Goal: Task Accomplishment & Management: Manage account settings

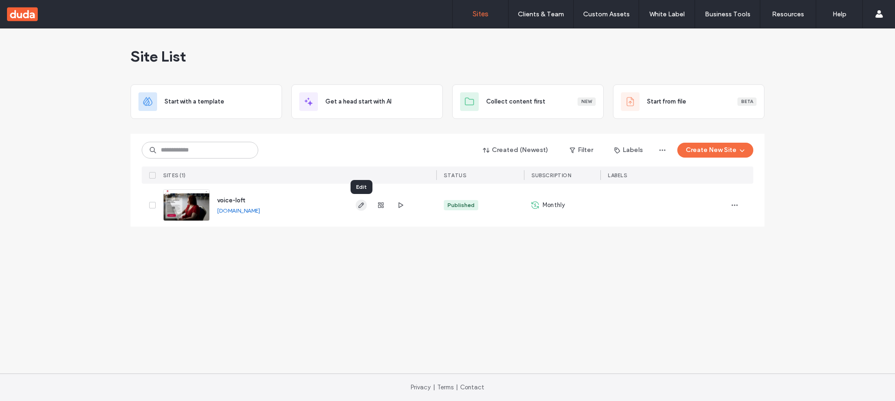
click at [362, 203] on use "button" at bounding box center [361, 205] width 6 height 6
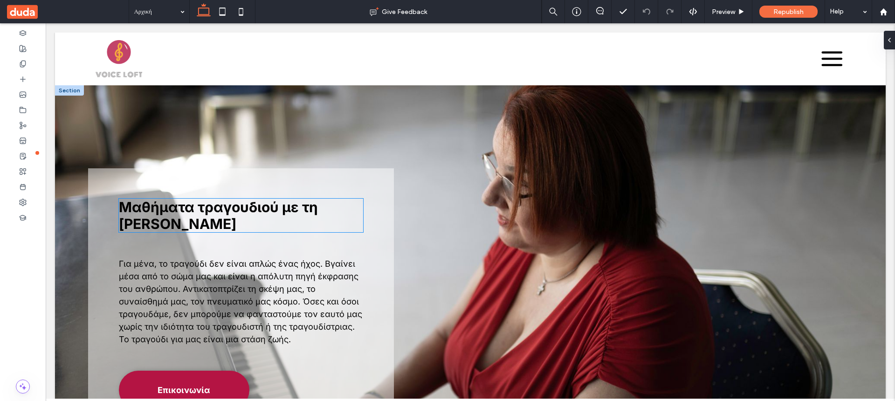
click at [212, 213] on span "Μαθήματα τραγουδιού με τη Δρα Μαρία Γεωργακαράκου" at bounding box center [218, 215] width 199 height 34
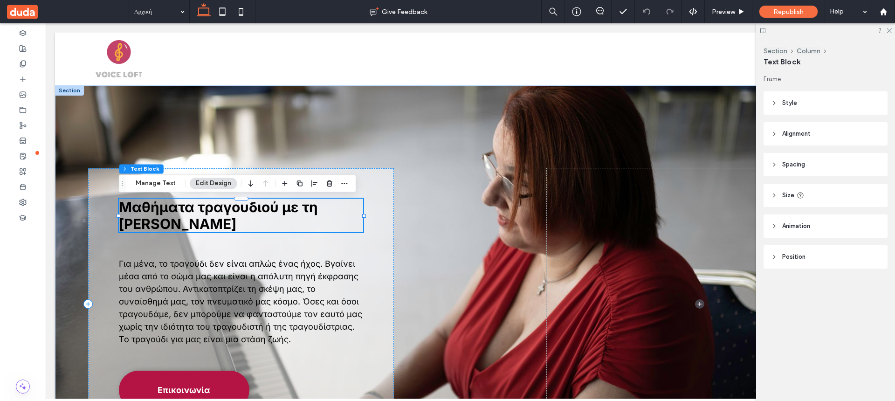
click at [318, 210] on span "Μαθήματα τραγουδιού με τη Δρα Μαρία Γεωργακαράκου" at bounding box center [218, 215] width 199 height 34
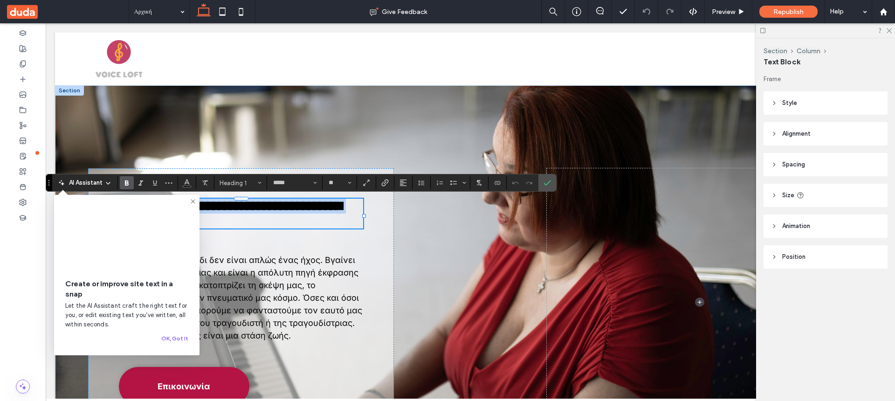
click at [327, 210] on span "**********" at bounding box center [230, 213] width 223 height 28
click at [190, 200] on icon at bounding box center [192, 201] width 7 height 7
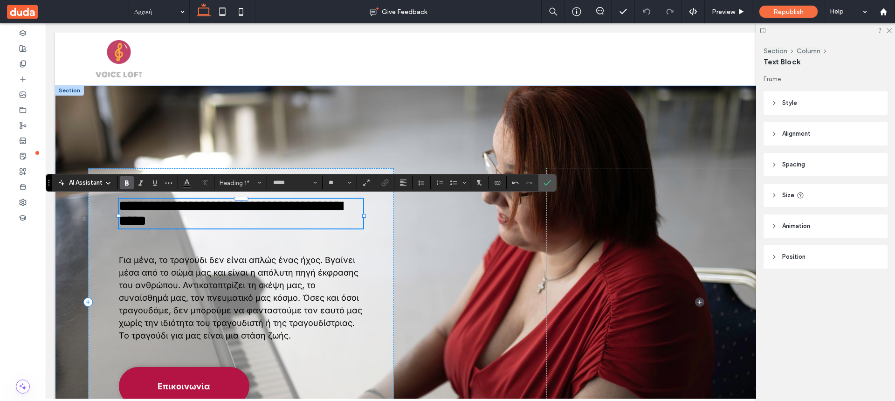
click at [289, 224] on h1 "**********" at bounding box center [241, 213] width 245 height 30
type input "**"
drag, startPoint x: 318, startPoint y: 223, endPoint x: 290, endPoint y: 220, distance: 28.1
click at [290, 220] on h1 "**********" at bounding box center [241, 213] width 245 height 30
click at [154, 208] on span "**********" at bounding box center [230, 213] width 223 height 28
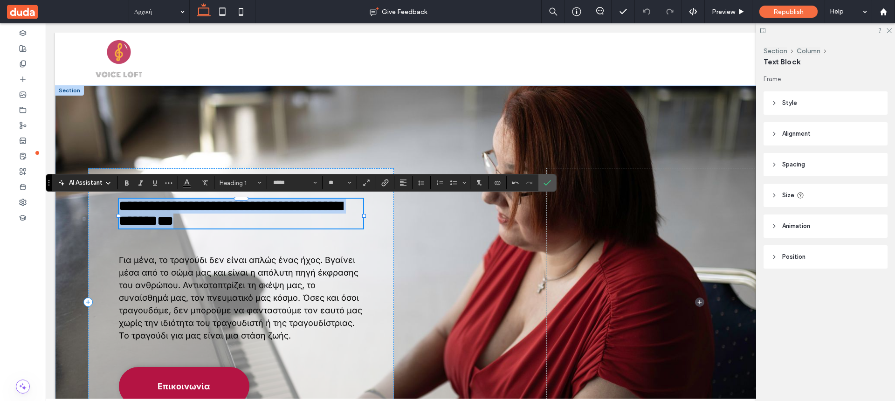
drag, startPoint x: 122, startPoint y: 203, endPoint x: 316, endPoint y: 220, distance: 195.0
click at [316, 220] on h1 "**********" at bounding box center [241, 213] width 245 height 30
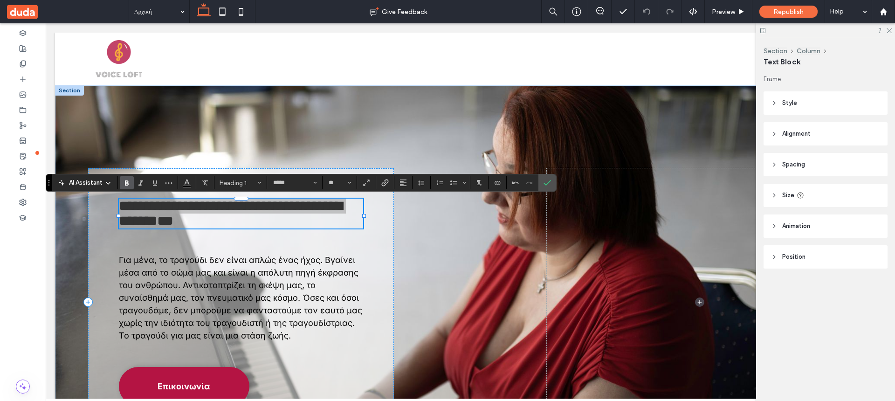
click at [128, 180] on icon "Bold" at bounding box center [126, 182] width 7 height 7
click at [323, 223] on h1 "**********" at bounding box center [241, 213] width 245 height 30
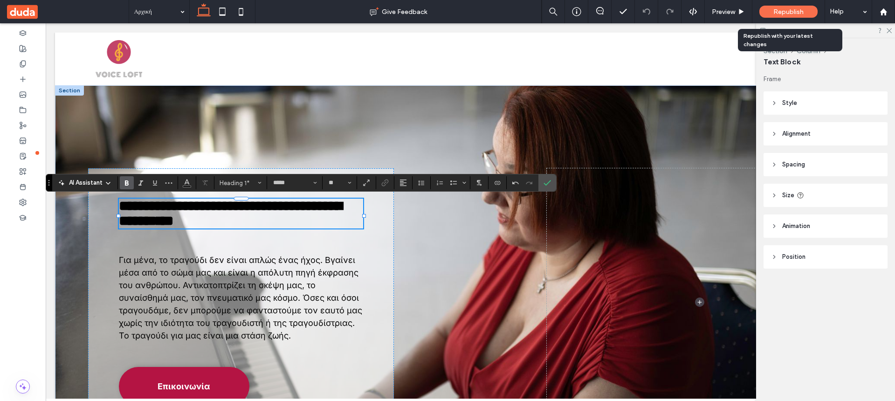
click at [788, 12] on span "Republish" at bounding box center [788, 12] width 30 height 8
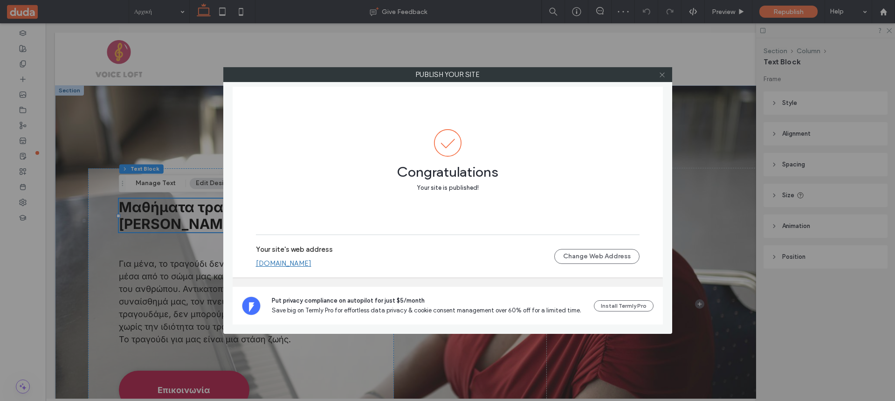
click at [663, 73] on icon at bounding box center [661, 74] width 7 height 7
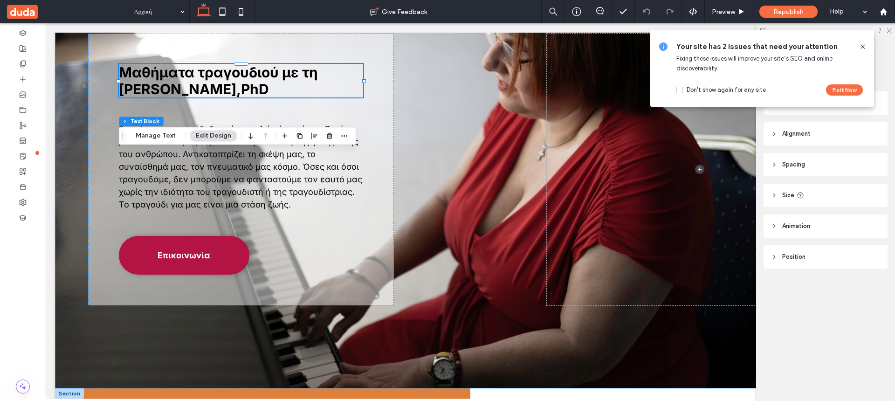
scroll to position [48, 0]
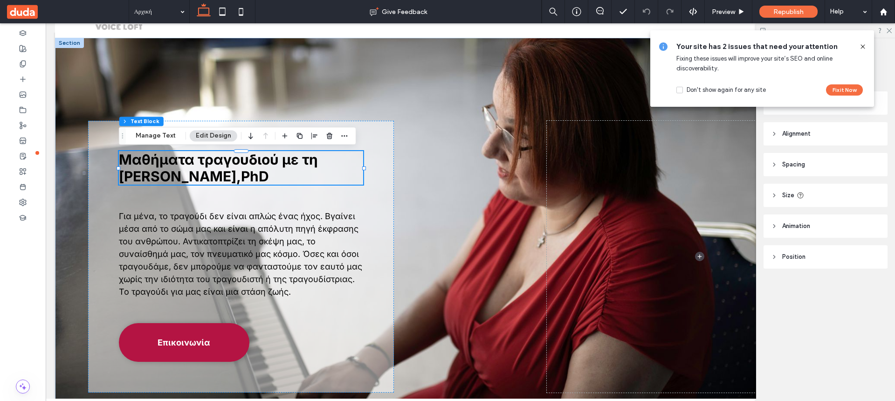
click at [862, 46] on use at bounding box center [862, 46] width 4 height 4
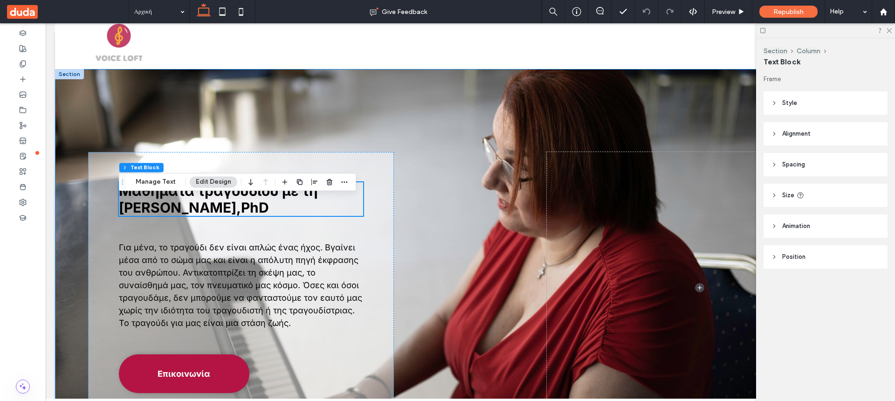
scroll to position [0, 0]
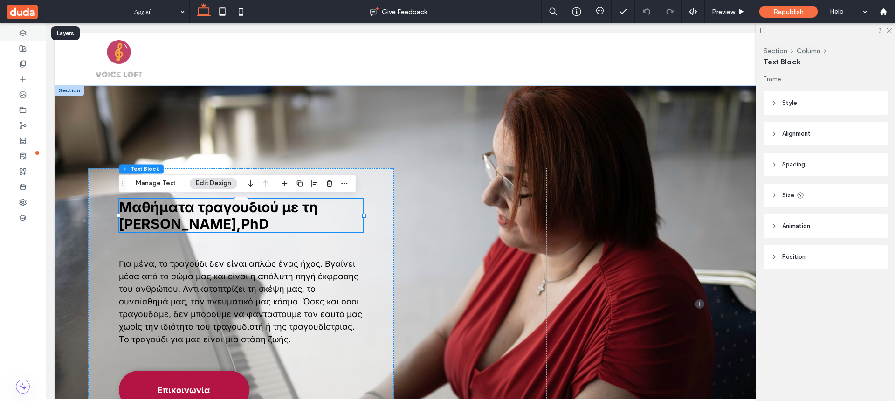
click at [23, 34] on icon at bounding box center [22, 32] width 7 height 7
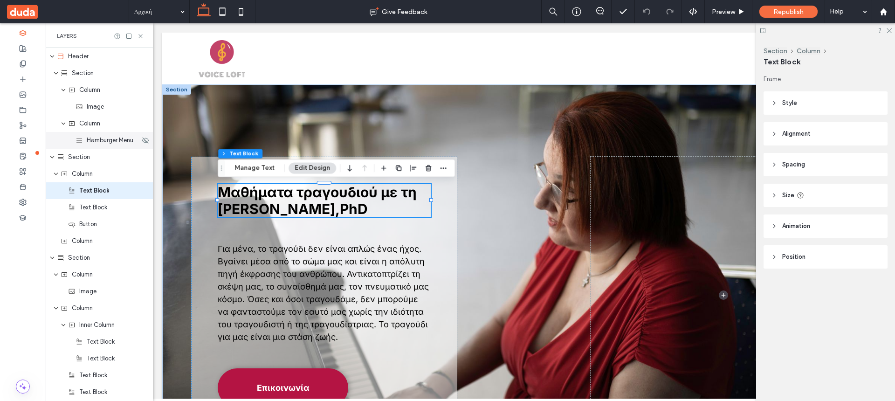
click at [112, 147] on div "Hamburger Menu" at bounding box center [99, 140] width 107 height 17
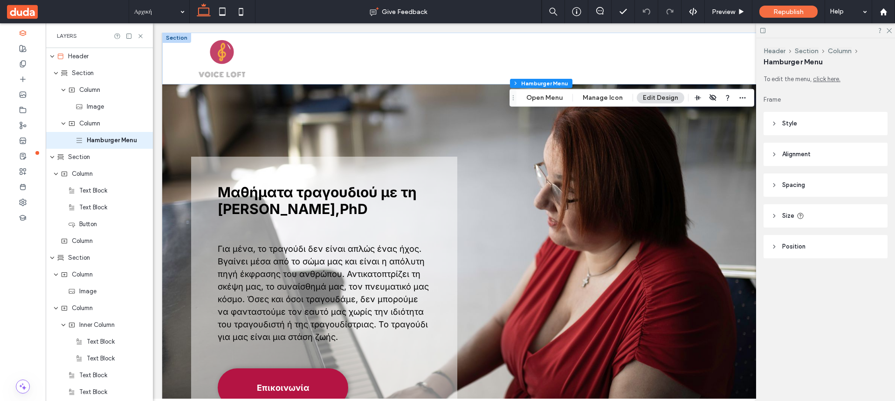
click at [669, 97] on button "Edit Design" at bounding box center [660, 97] width 48 height 11
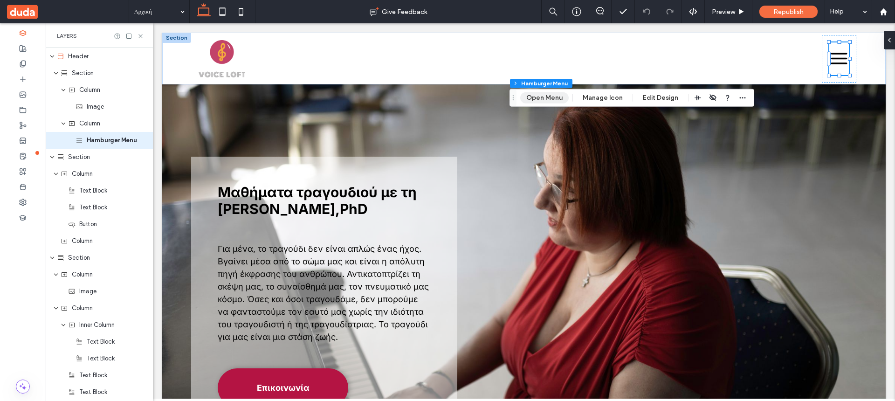
click at [552, 96] on button "Open Menu" at bounding box center [544, 97] width 48 height 11
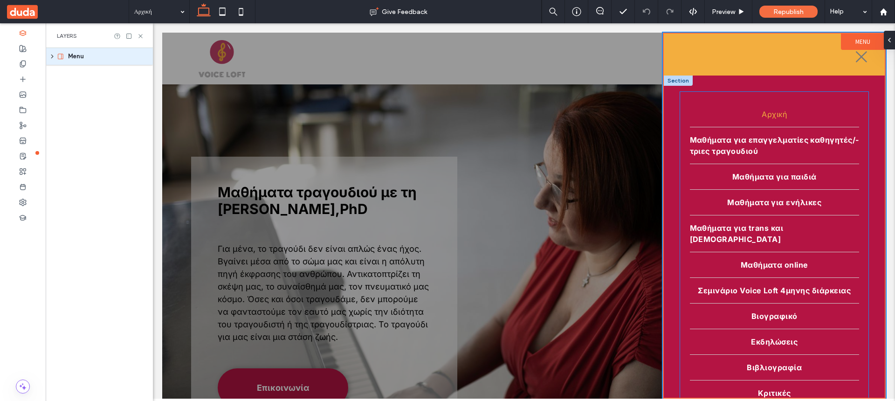
click at [706, 107] on link "Αρχική" at bounding box center [774, 114] width 169 height 25
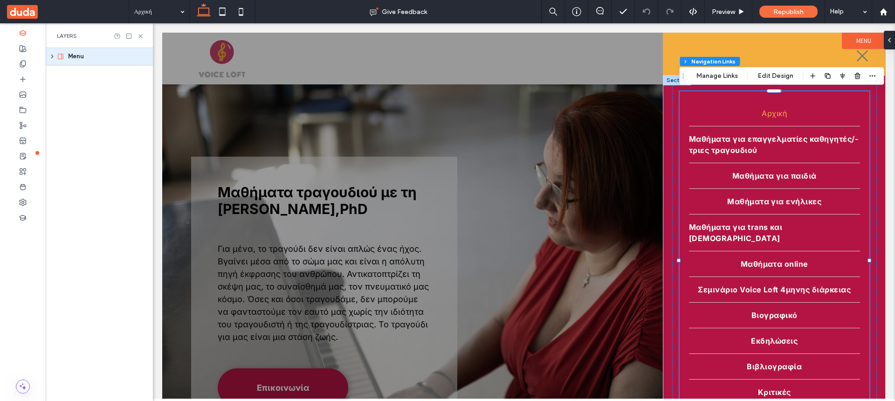
type input "*"
type input "***"
type input "****"
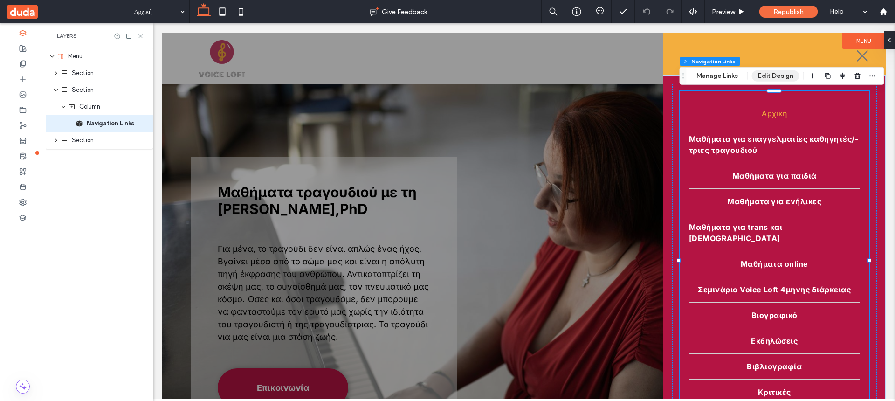
click at [772, 73] on button "Edit Design" at bounding box center [776, 75] width 48 height 11
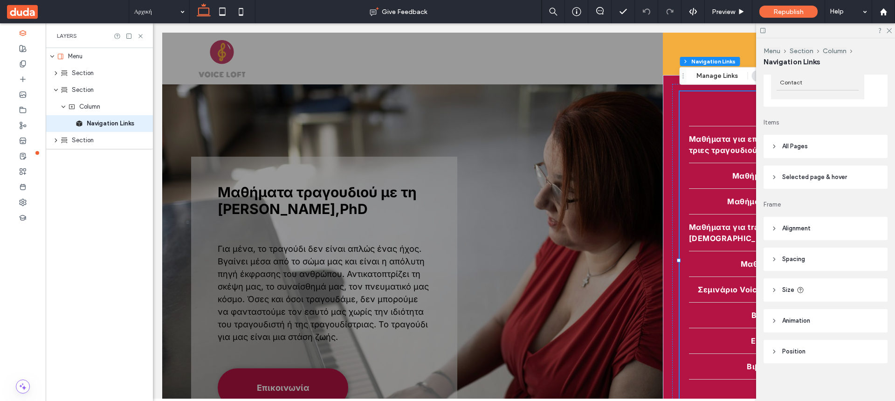
scroll to position [162, 0]
click at [774, 225] on use at bounding box center [774, 224] width 2 height 3
click at [782, 250] on icon at bounding box center [778, 248] width 7 height 7
click at [798, 251] on icon at bounding box center [795, 248] width 7 height 7
click at [98, 109] on span "Column" at bounding box center [89, 106] width 21 height 9
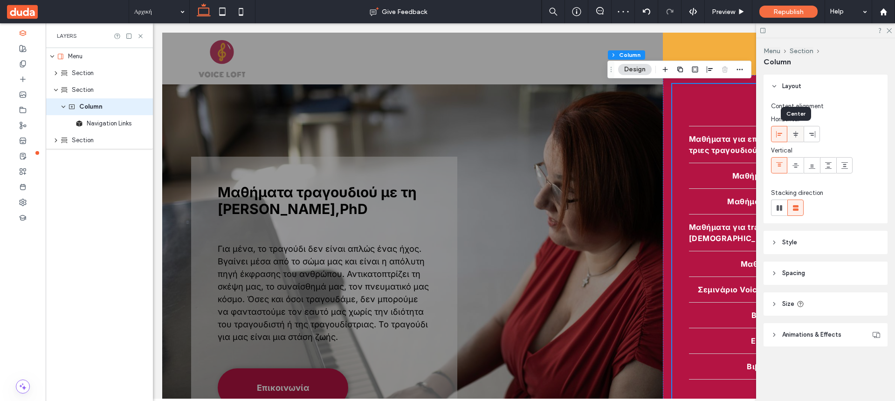
click at [796, 137] on icon at bounding box center [795, 133] width 7 height 7
click at [781, 134] on icon at bounding box center [778, 133] width 7 height 7
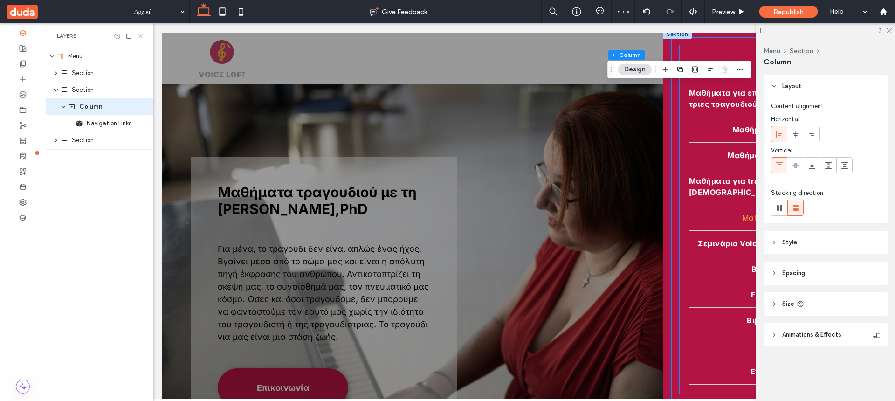
scroll to position [0, 0]
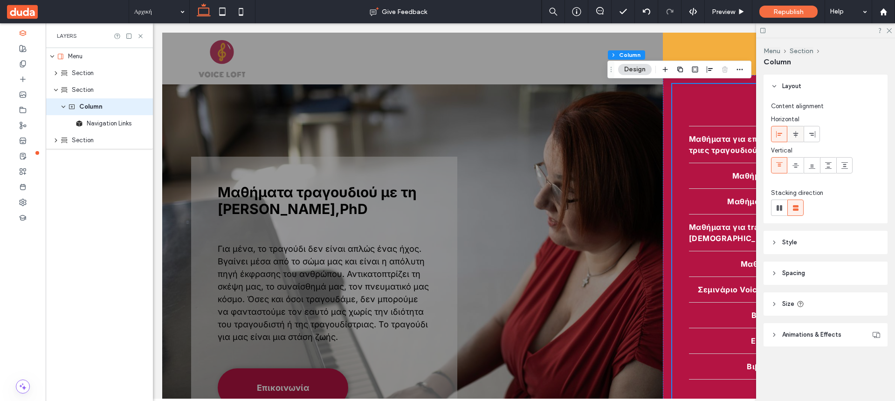
click at [796, 132] on icon at bounding box center [795, 133] width 7 height 7
click at [779, 133] on use at bounding box center [779, 133] width 6 height 7
click at [115, 127] on span "Navigation Links" at bounding box center [109, 123] width 45 height 9
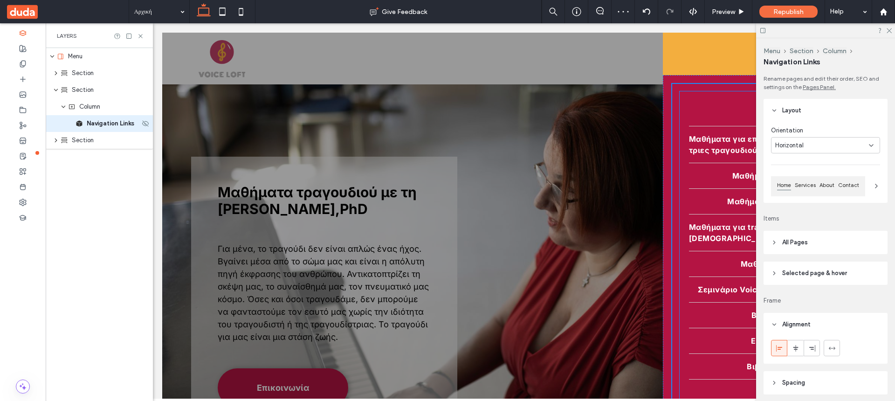
type input "*"
type input "***"
type input "****"
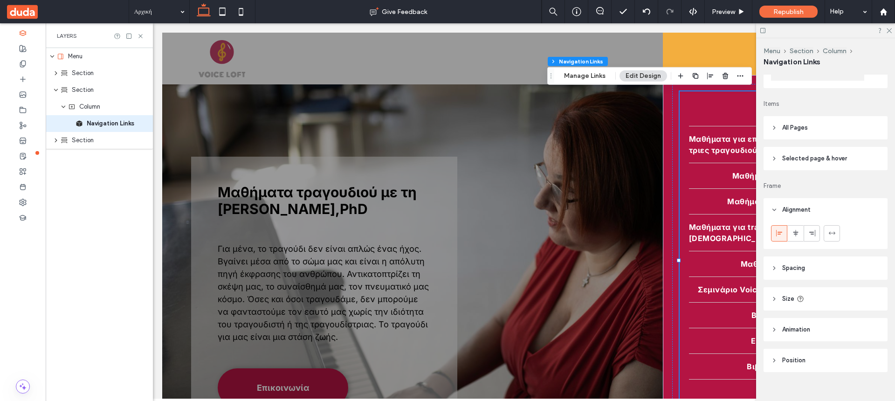
scroll to position [190, 0]
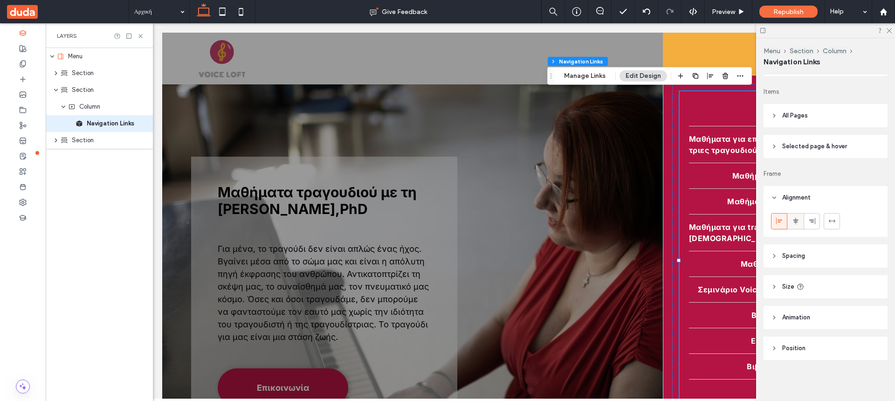
click at [795, 219] on icon at bounding box center [795, 220] width 7 height 7
click at [780, 221] on icon at bounding box center [778, 220] width 7 height 7
click at [713, 76] on icon "button" at bounding box center [709, 75] width 7 height 7
click at [702, 93] on use "center" at bounding box center [700, 94] width 5 height 7
click at [687, 93] on use "flex-start" at bounding box center [686, 94] width 6 height 7
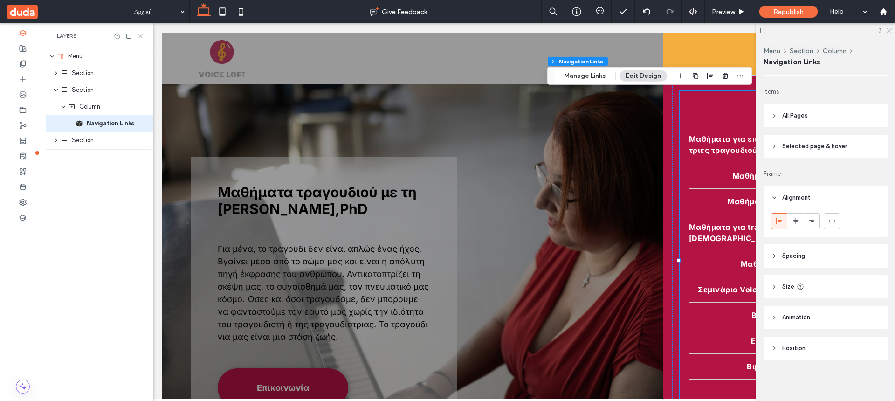
click at [889, 32] on icon at bounding box center [888, 30] width 6 height 6
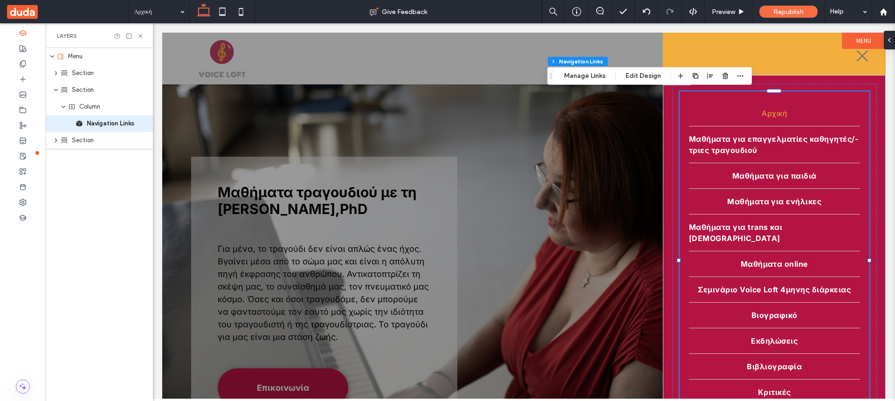
click at [719, 108] on div "Αρχική Μαθήματα για επαγγελματίες καθηγητές/-τριες τραγουδιού Μαθήματα για παιδ…" at bounding box center [774, 266] width 205 height 364
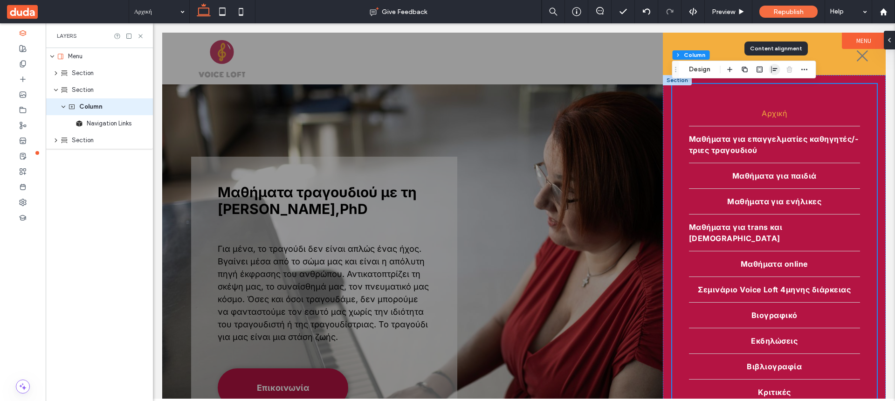
click at [775, 65] on span "button" at bounding box center [774, 69] width 11 height 11
click at [762, 87] on icon "flex-start" at bounding box center [759, 87] width 7 height 7
click at [776, 87] on use "center" at bounding box center [774, 87] width 5 height 7
click at [755, 86] on span "flex-start" at bounding box center [759, 87] width 11 height 11
click at [111, 127] on span "Navigation Links" at bounding box center [109, 123] width 45 height 9
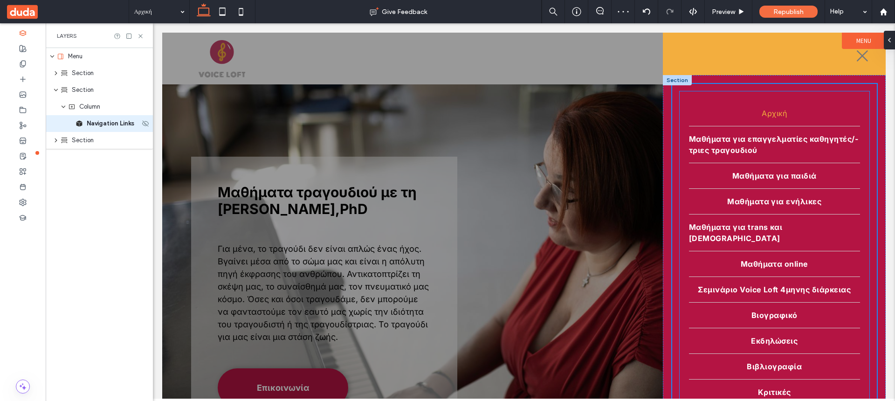
type input "*"
type input "***"
type input "****"
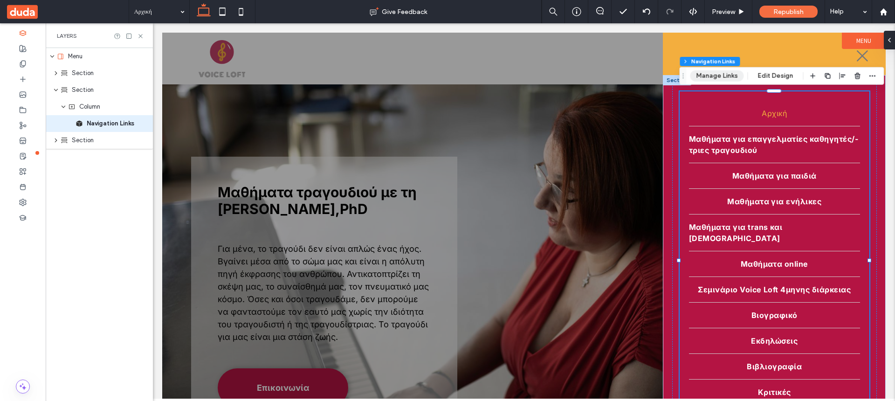
click at [712, 75] on button "Manage Links" at bounding box center [717, 75] width 54 height 11
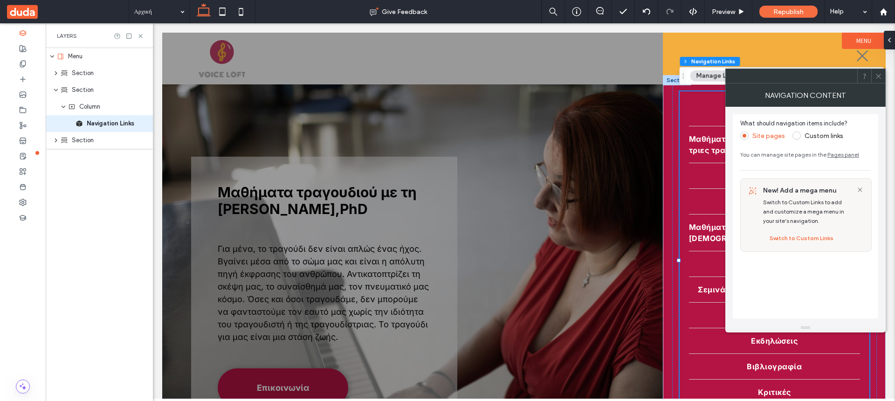
click at [874, 76] on div at bounding box center [878, 76] width 14 height 14
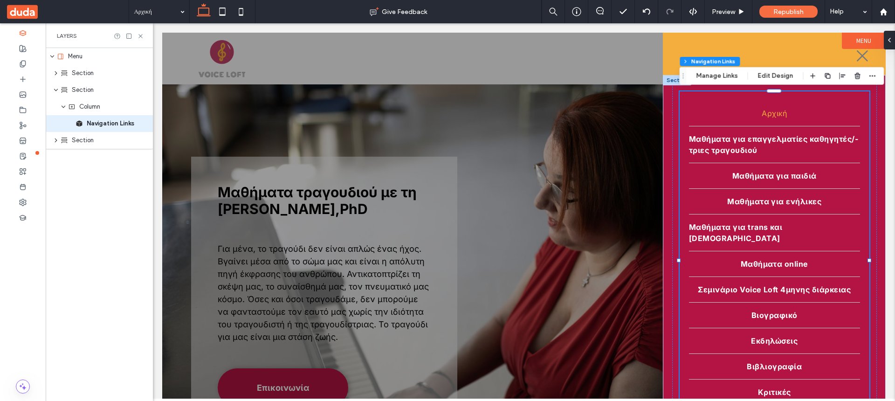
click at [855, 39] on label "Menu" at bounding box center [864, 41] width 44 height 16
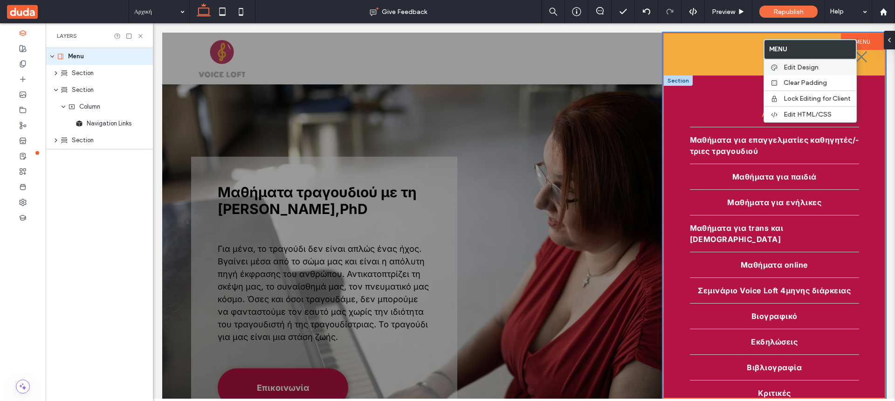
click at [812, 64] on span "Edit Design" at bounding box center [800, 67] width 35 height 8
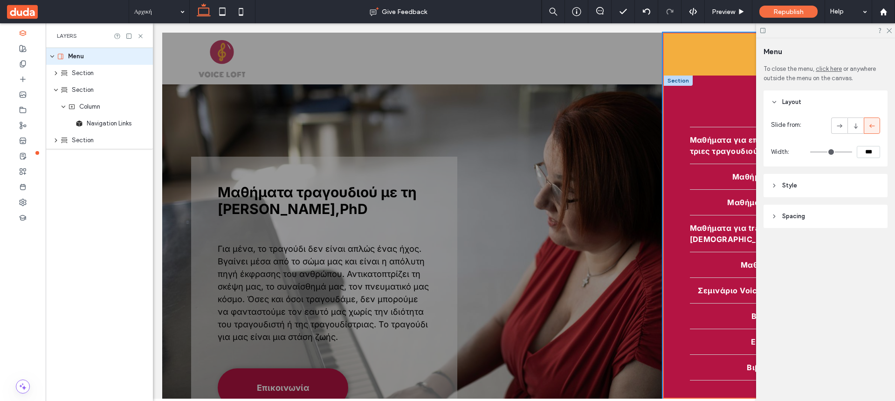
click at [776, 183] on icon at bounding box center [774, 185] width 7 height 7
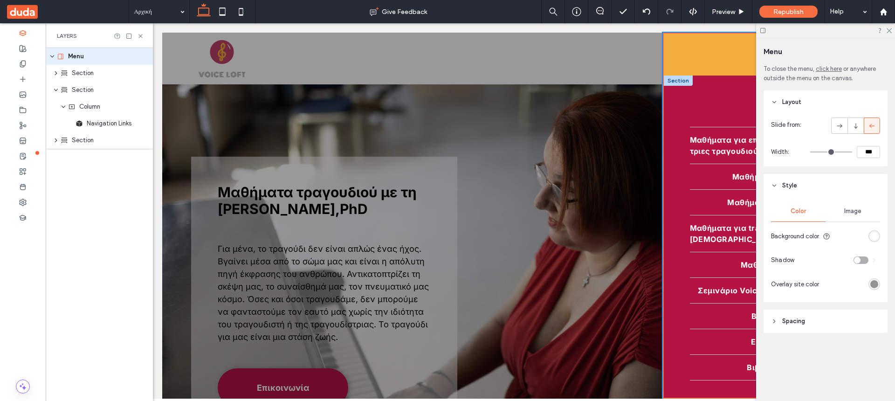
click at [772, 319] on icon at bounding box center [774, 321] width 7 height 7
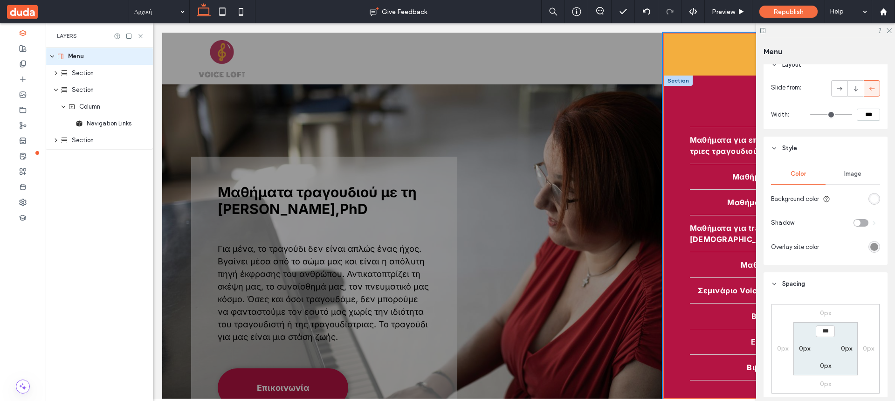
scroll to position [0, 0]
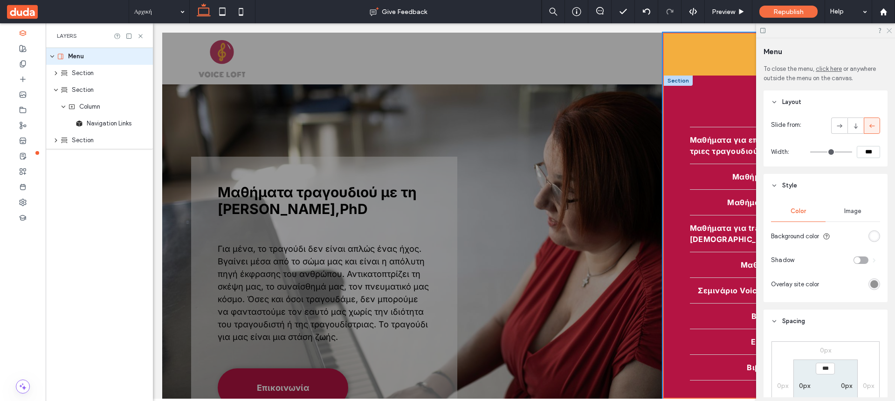
click at [888, 32] on use at bounding box center [888, 30] width 5 height 5
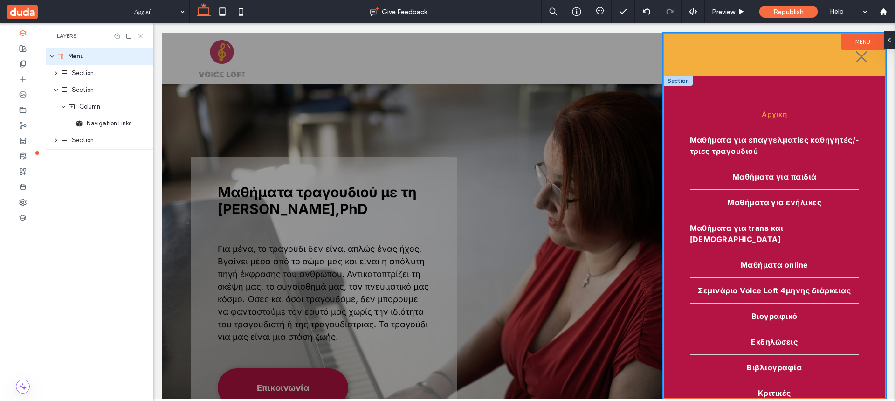
click at [677, 81] on div at bounding box center [678, 80] width 29 height 10
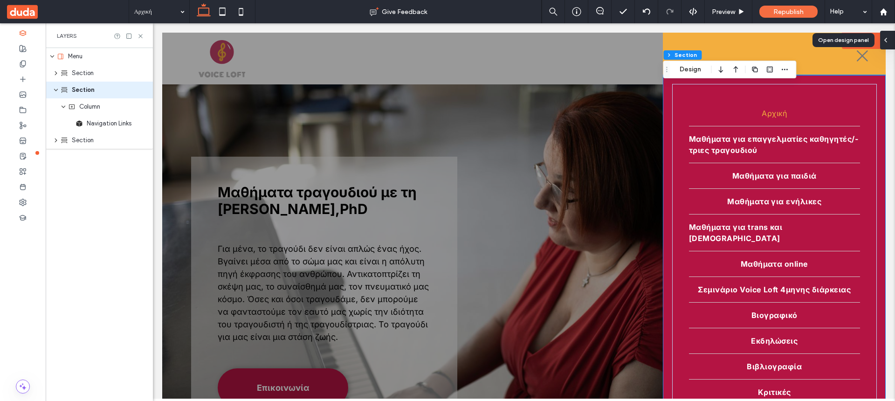
click at [893, 37] on div at bounding box center [887, 40] width 15 height 19
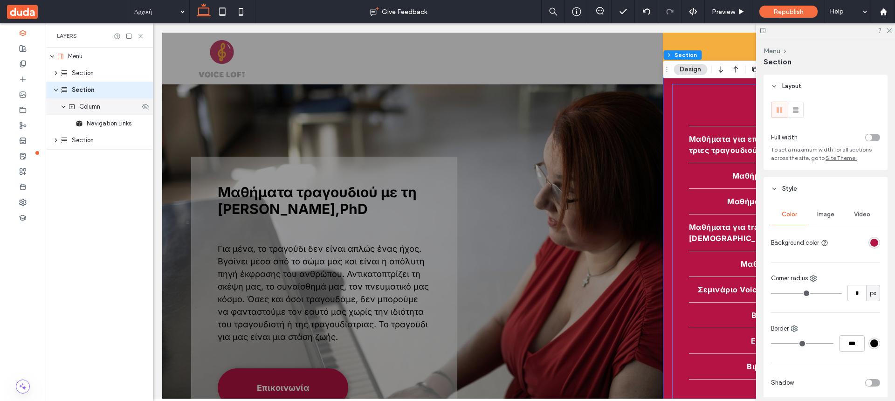
click at [85, 109] on span "Column" at bounding box center [89, 106] width 21 height 9
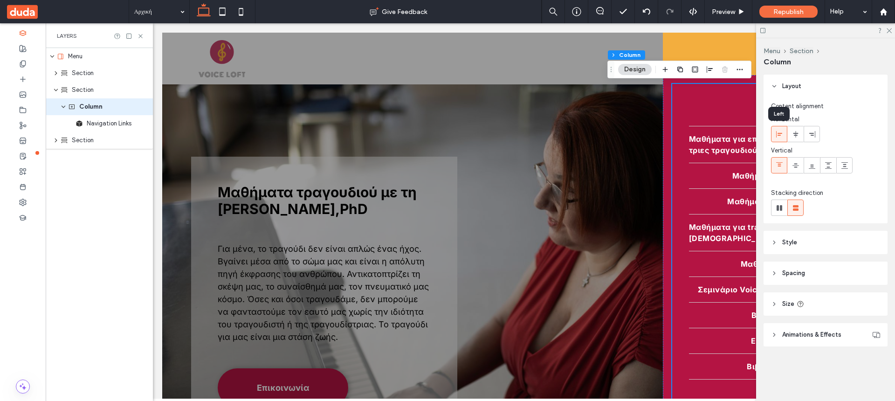
click at [780, 137] on icon at bounding box center [778, 133] width 7 height 7
click at [774, 238] on header "Style" at bounding box center [825, 242] width 124 height 23
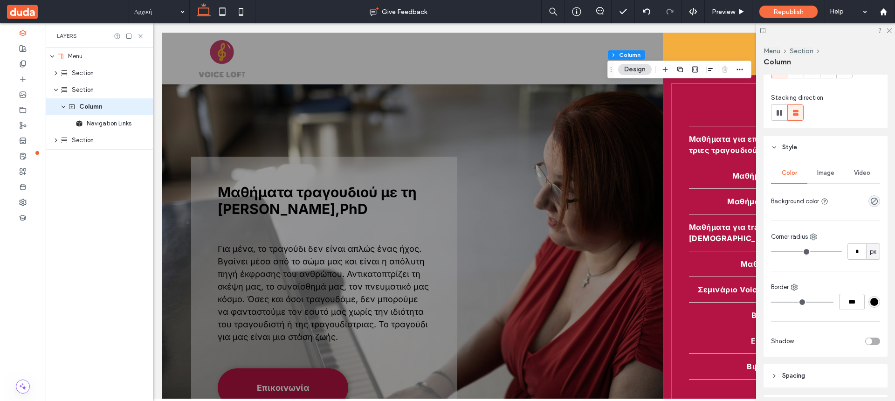
scroll to position [184, 0]
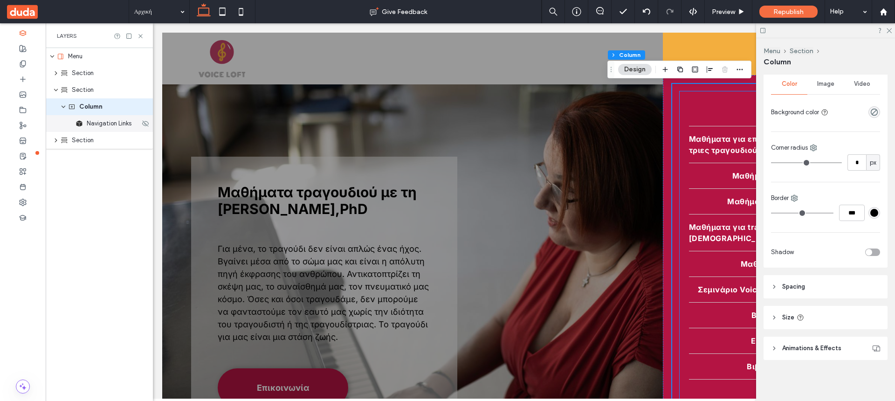
click at [116, 128] on div "Navigation Links" at bounding box center [99, 123] width 107 height 17
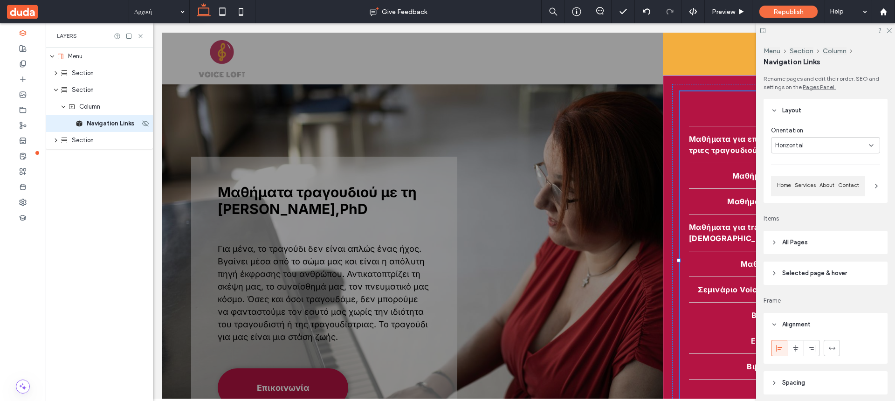
type input "*"
type input "***"
type input "****"
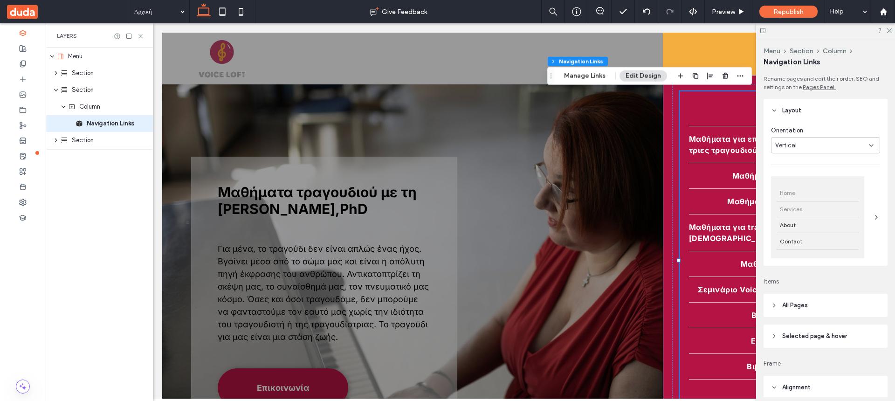
click at [829, 215] on div "Services" at bounding box center [817, 209] width 82 height 16
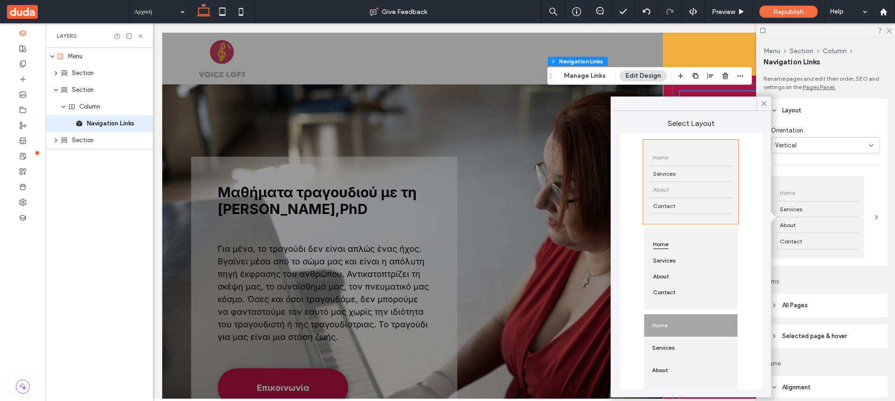
click at [695, 196] on div "About" at bounding box center [691, 190] width 82 height 16
click at [710, 75] on icon "button" at bounding box center [709, 75] width 7 height 7
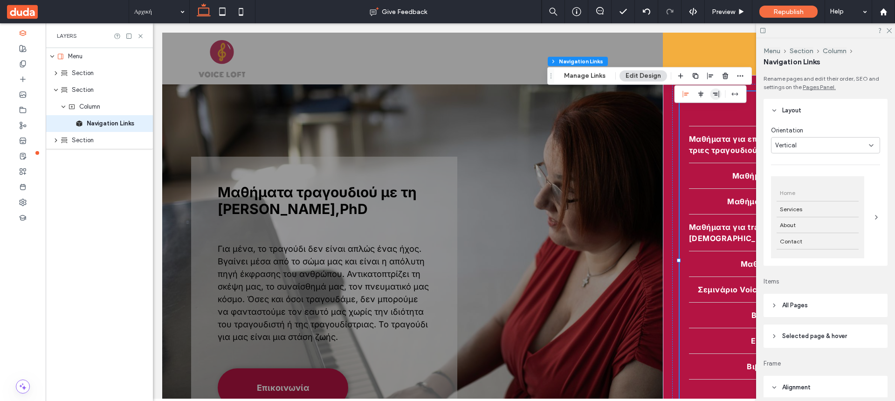
click at [714, 94] on icon "flex-end" at bounding box center [715, 93] width 7 height 7
click at [699, 95] on use "center" at bounding box center [700, 94] width 5 height 7
click at [683, 95] on use "flex-start" at bounding box center [686, 94] width 6 height 7
click at [887, 29] on use at bounding box center [888, 30] width 5 height 5
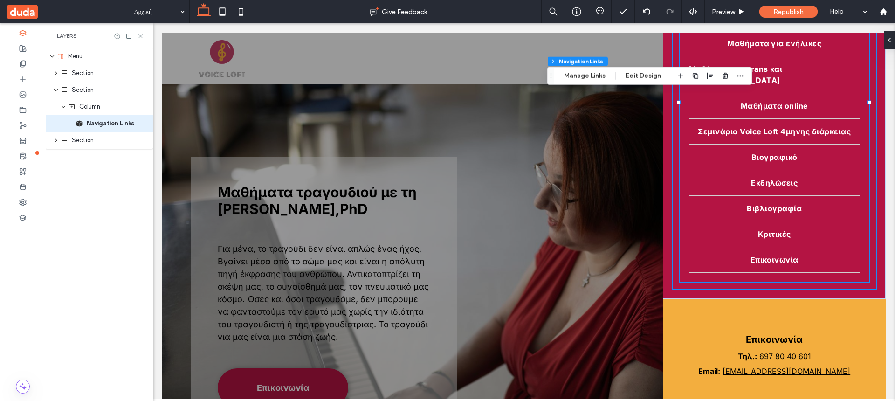
scroll to position [102, 0]
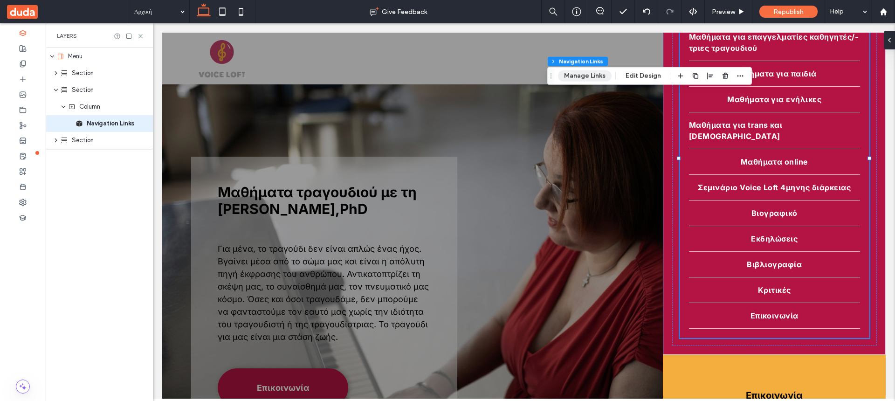
click at [595, 74] on button "Manage Links" at bounding box center [585, 75] width 54 height 11
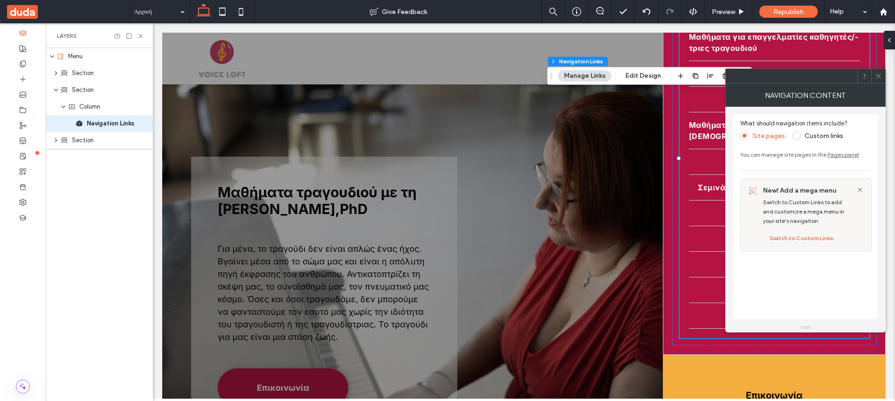
click at [879, 77] on icon at bounding box center [878, 76] width 7 height 7
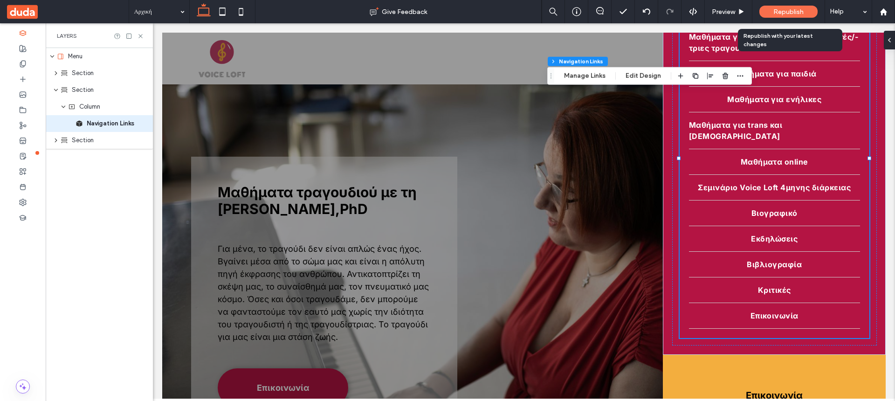
click at [783, 11] on span "Republish" at bounding box center [788, 12] width 30 height 8
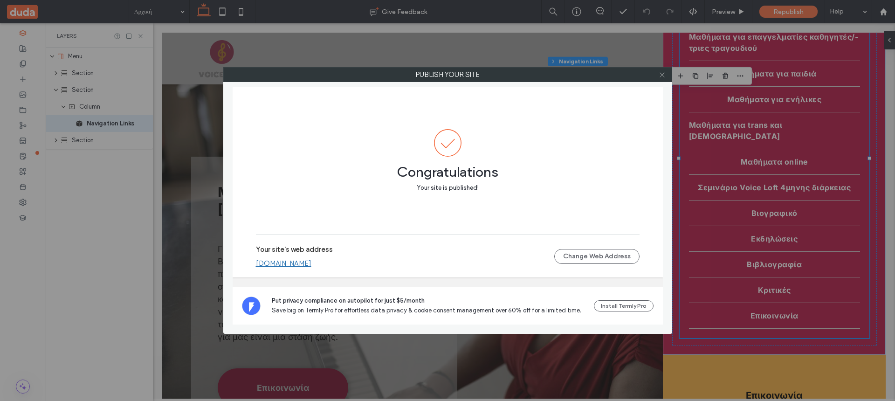
click at [664, 72] on icon at bounding box center [661, 74] width 7 height 7
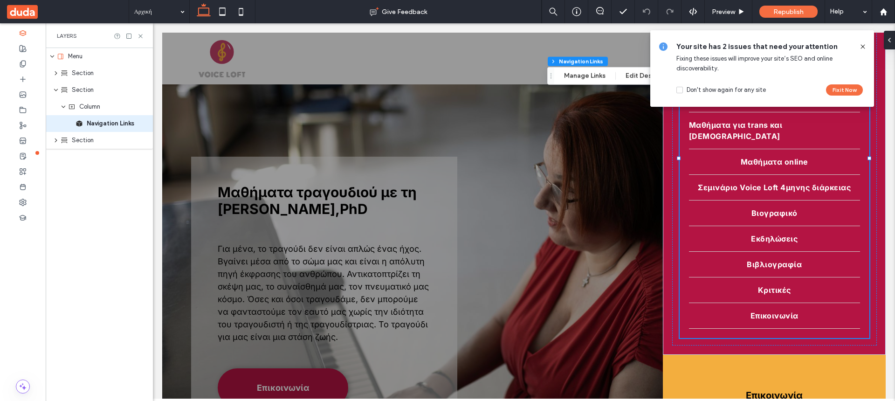
click at [862, 43] on icon at bounding box center [862, 46] width 7 height 7
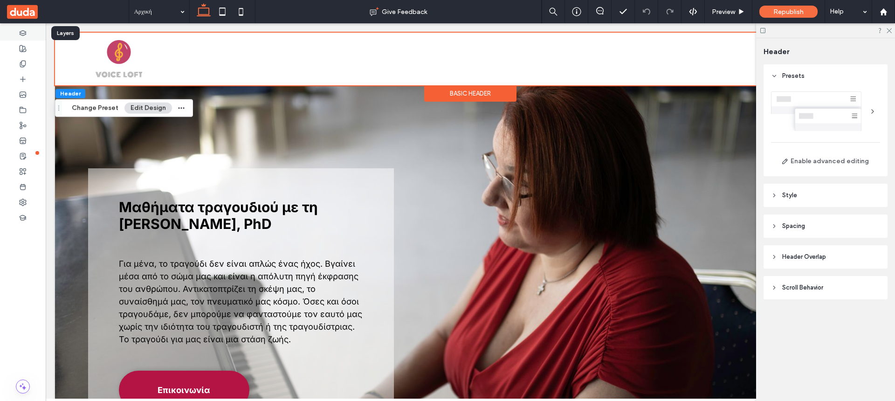
click at [26, 34] on use at bounding box center [23, 32] width 6 height 5
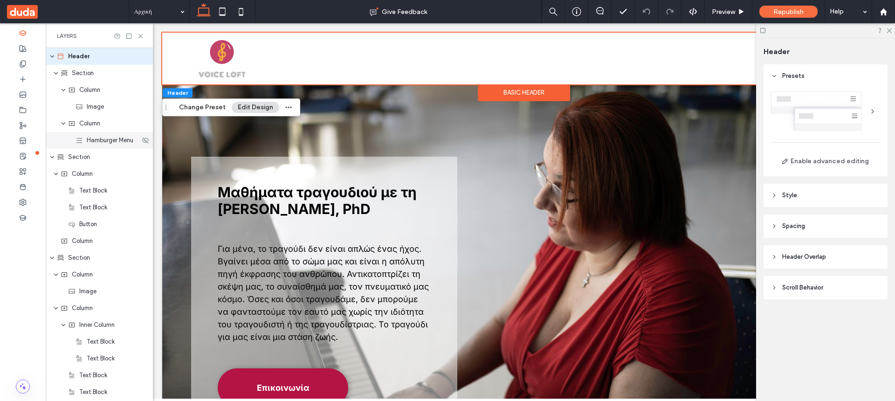
click at [117, 143] on span "Hamburger Menu" at bounding box center [110, 140] width 47 height 9
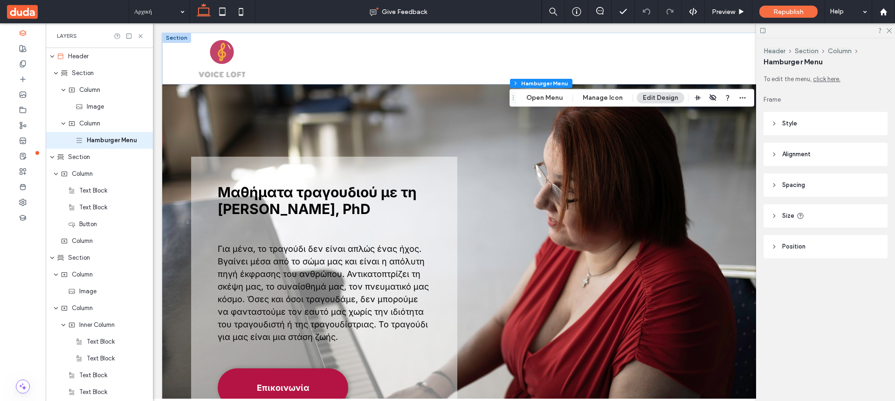
click at [773, 157] on icon at bounding box center [774, 154] width 7 height 7
click at [554, 96] on button "Open Menu" at bounding box center [544, 97] width 48 height 11
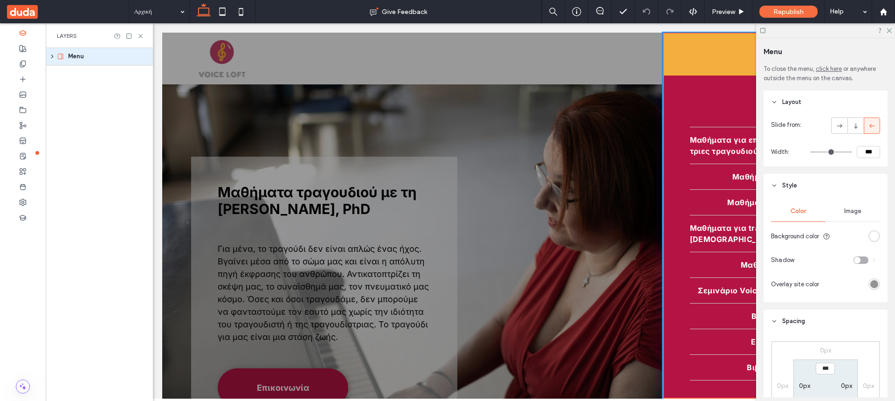
click at [52, 54] on icon "expand Menu" at bounding box center [51, 57] width 7 height 6
click at [65, 72] on use at bounding box center [65, 73] width 6 height 6
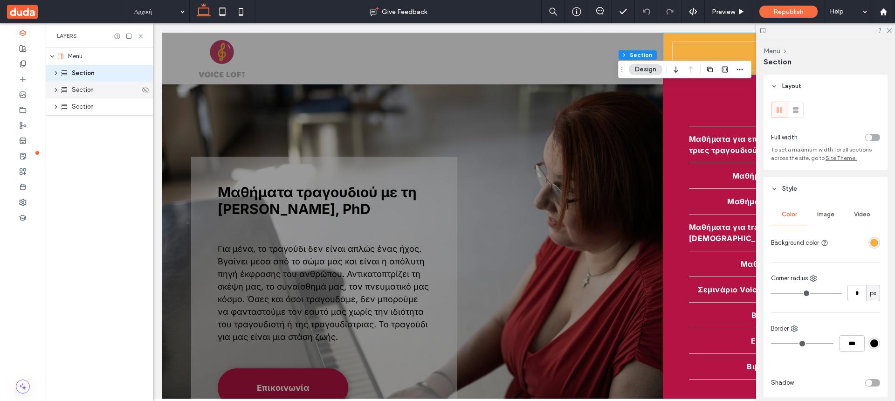
click at [72, 89] on span "Section" at bounding box center [83, 89] width 22 height 9
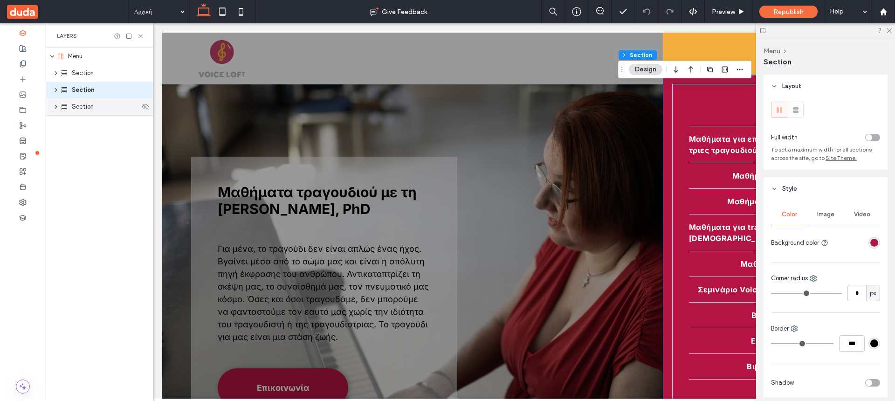
click at [75, 107] on span "Section" at bounding box center [83, 106] width 22 height 9
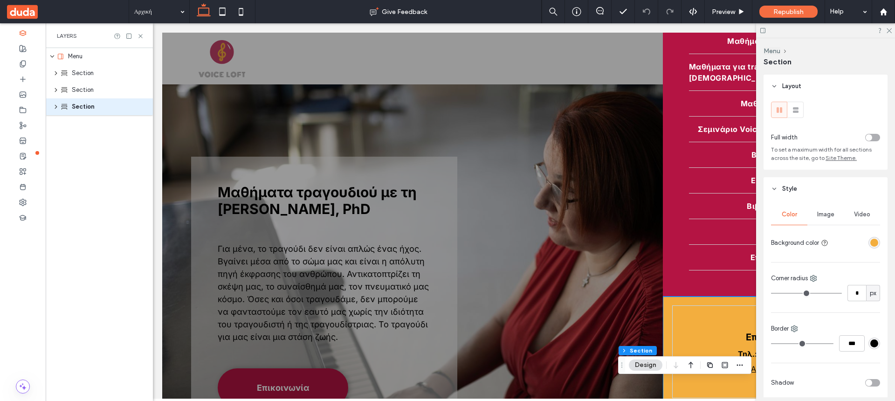
scroll to position [158, 0]
click at [69, 59] on span "Menu" at bounding box center [75, 56] width 14 height 9
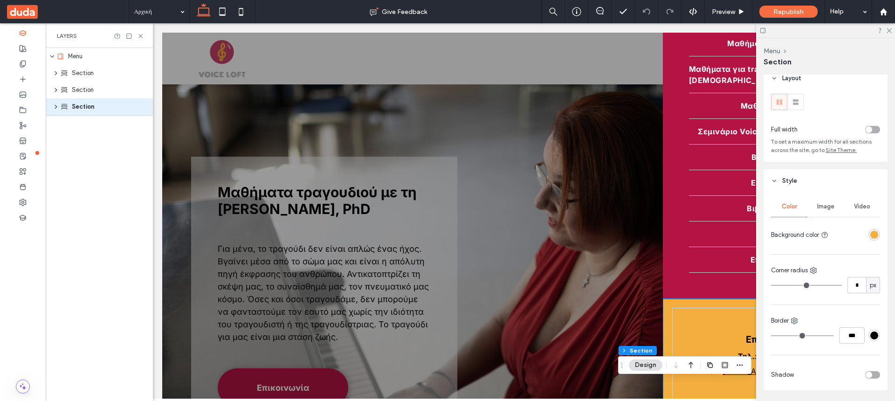
scroll to position [0, 0]
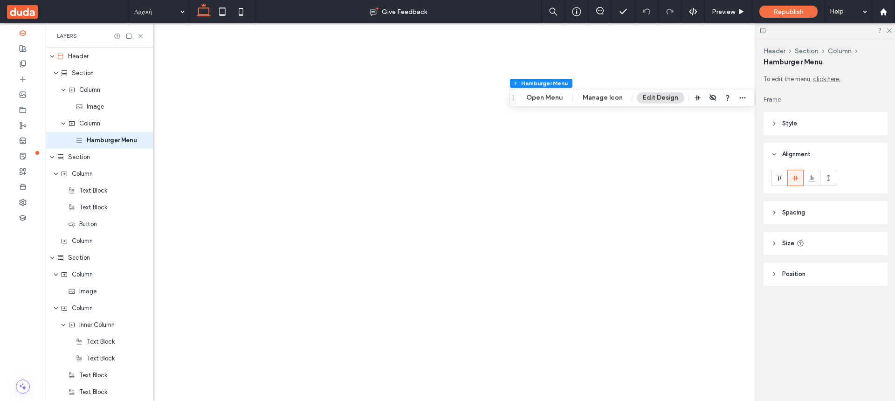
click at [93, 128] on span "Column" at bounding box center [89, 123] width 21 height 9
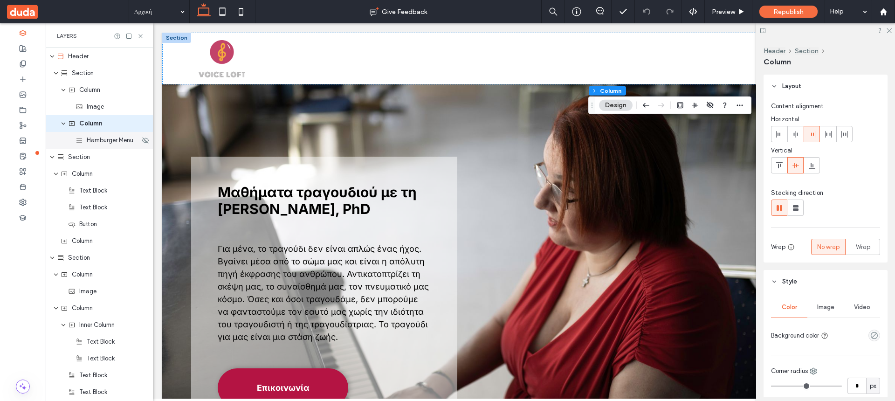
click at [101, 143] on span "Hamburger Menu" at bounding box center [110, 140] width 47 height 9
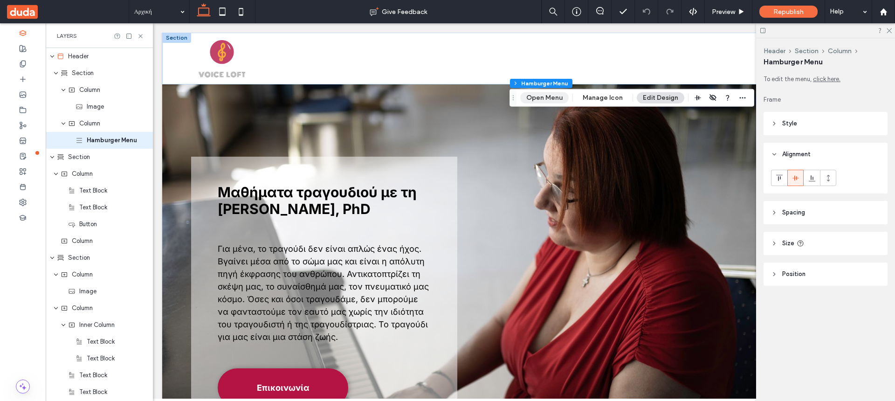
click at [534, 96] on button "Open Menu" at bounding box center [544, 97] width 48 height 11
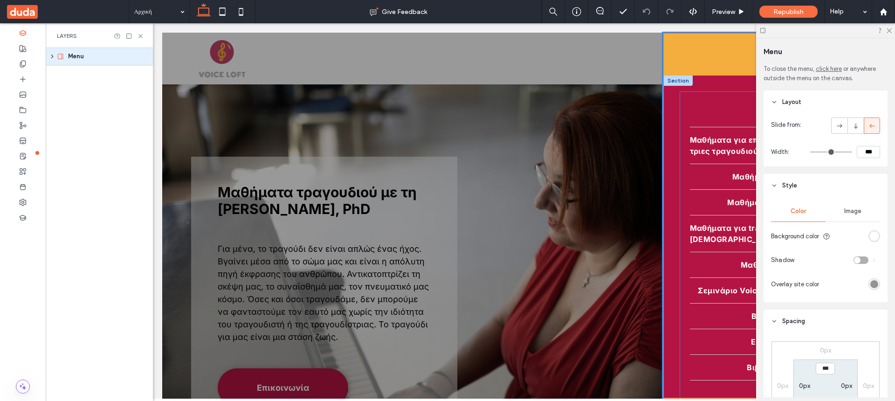
click at [705, 114] on link "Αρχική" at bounding box center [774, 114] width 169 height 25
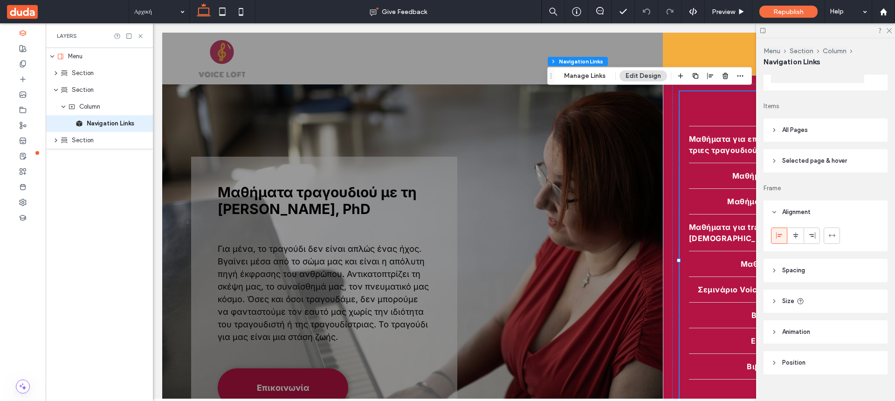
scroll to position [190, 0]
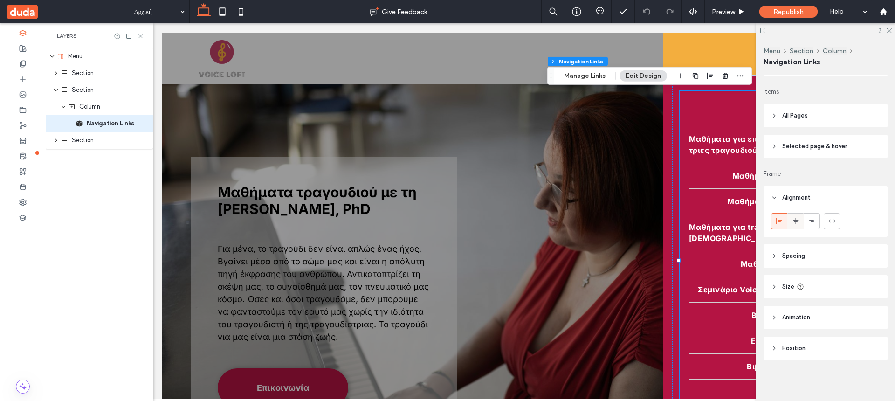
click at [796, 224] on icon at bounding box center [795, 220] width 7 height 7
click at [809, 223] on icon at bounding box center [811, 220] width 7 height 7
click at [782, 222] on icon at bounding box center [778, 220] width 7 height 7
click at [104, 110] on div "Column" at bounding box center [104, 106] width 72 height 9
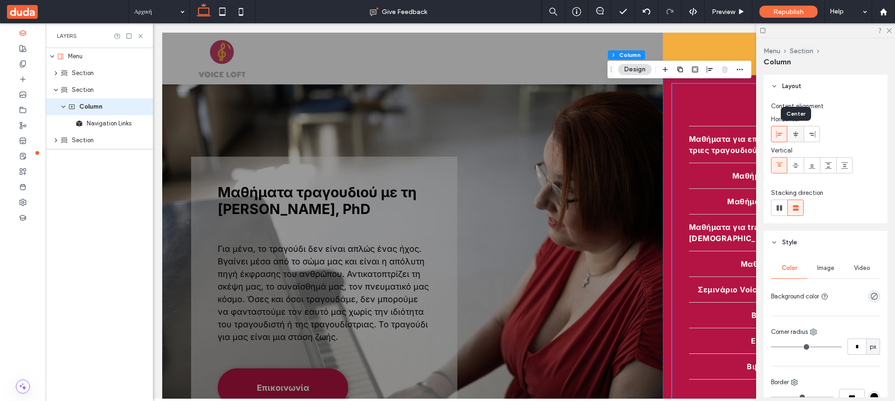
click at [798, 133] on icon at bounding box center [795, 133] width 7 height 7
click at [780, 133] on use at bounding box center [779, 133] width 6 height 7
click at [710, 68] on use "button" at bounding box center [709, 69] width 6 height 7
click at [696, 86] on use "flex-start" at bounding box center [694, 87] width 6 height 7
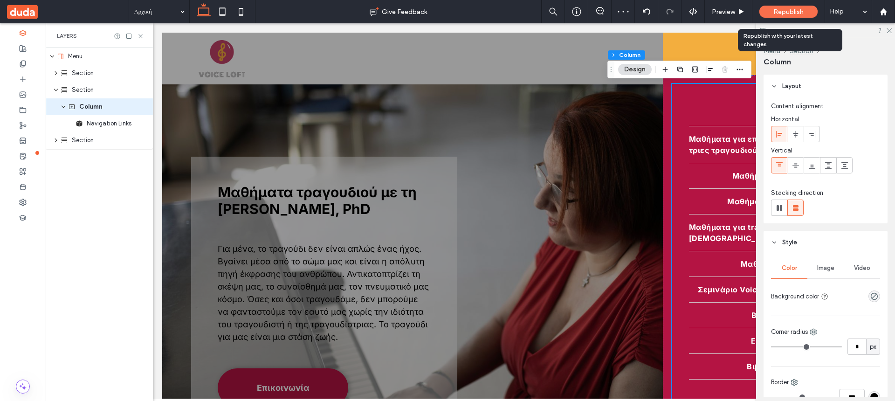
click at [780, 11] on span "Republish" at bounding box center [788, 12] width 30 height 8
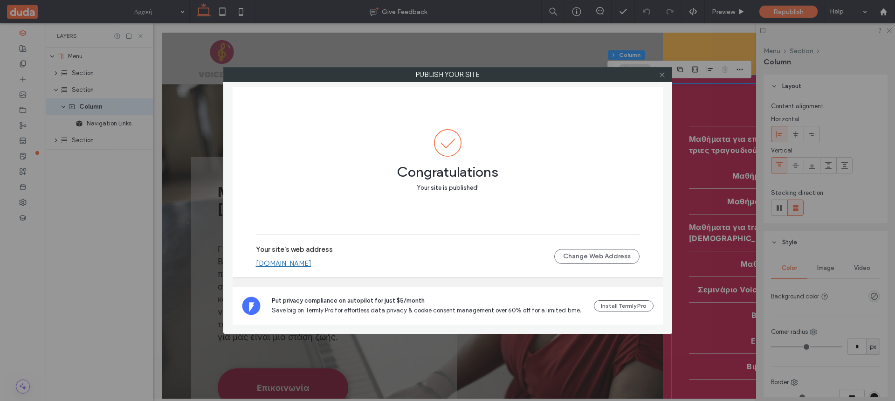
click at [663, 75] on icon at bounding box center [661, 74] width 7 height 7
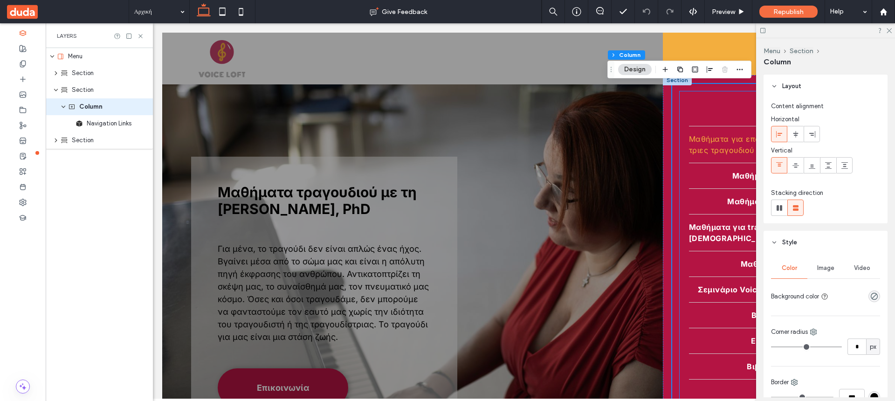
click at [713, 138] on span "Μαθήματα για επαγγελματίες καθηγητές/-τριες τραγουδιού" at bounding box center [774, 144] width 171 height 22
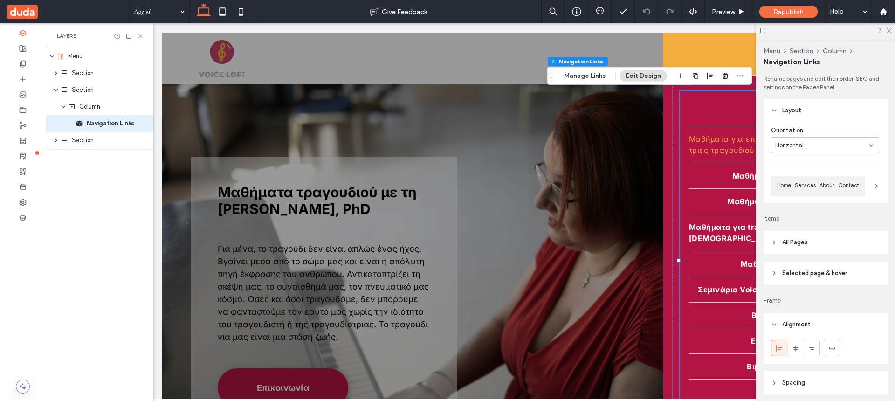
type input "*"
type input "***"
type input "****"
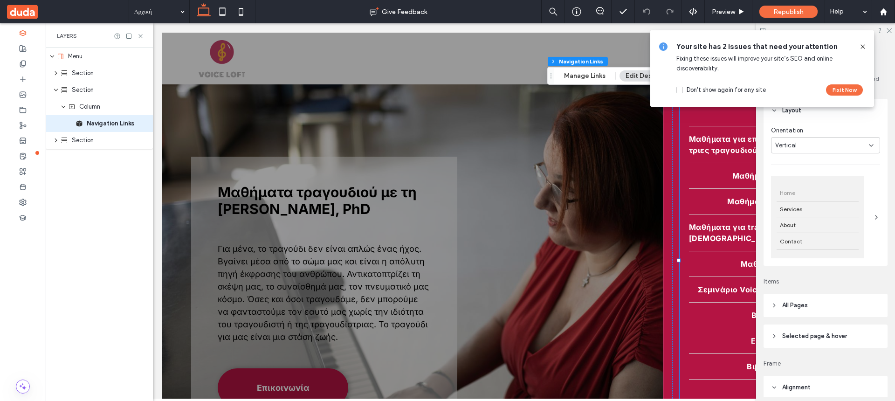
click at [861, 48] on icon at bounding box center [862, 46] width 7 height 7
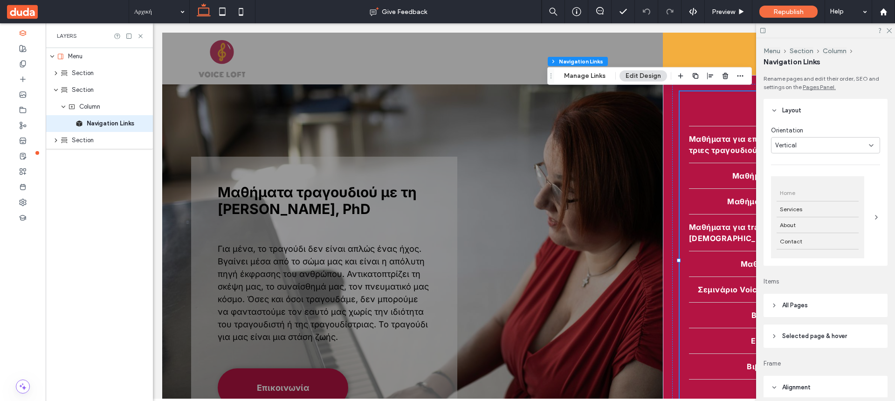
click at [775, 110] on use at bounding box center [774, 110] width 3 height 2
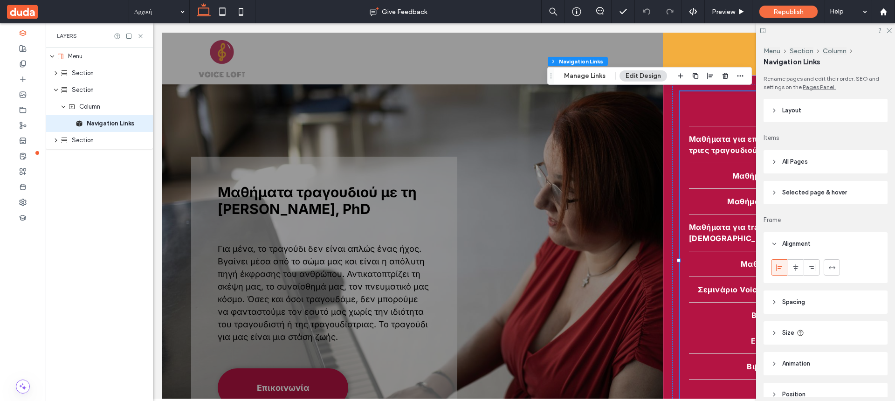
click at [775, 110] on icon at bounding box center [774, 110] width 7 height 7
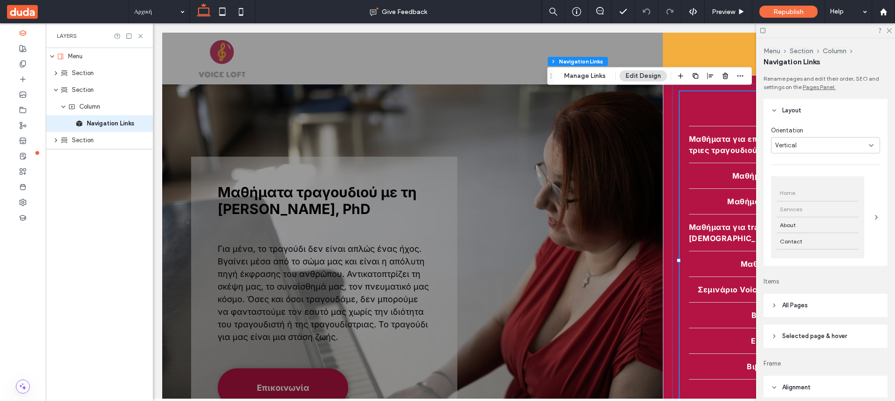
click at [812, 203] on div "Services" at bounding box center [817, 209] width 82 height 16
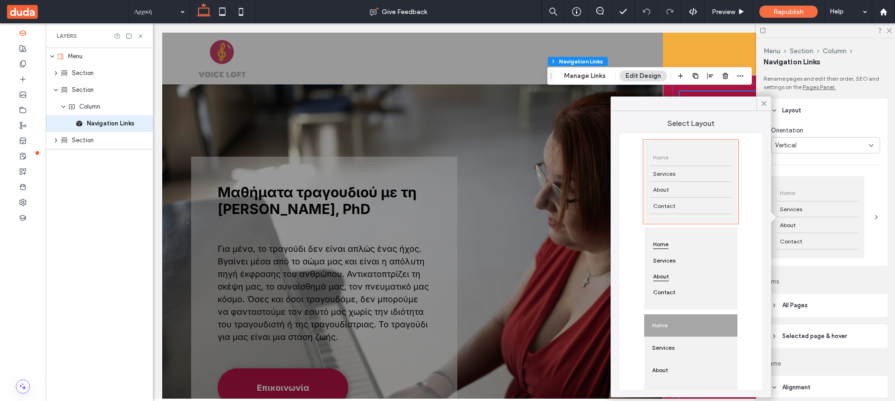
click at [693, 269] on div "About" at bounding box center [691, 276] width 82 height 16
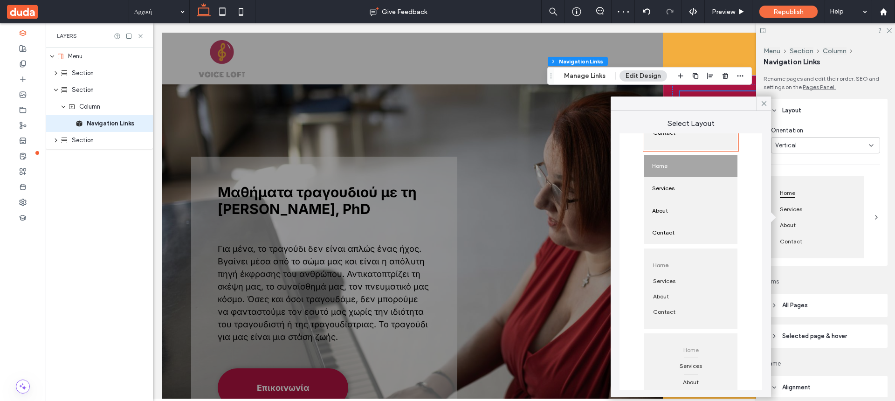
scroll to position [192, 0]
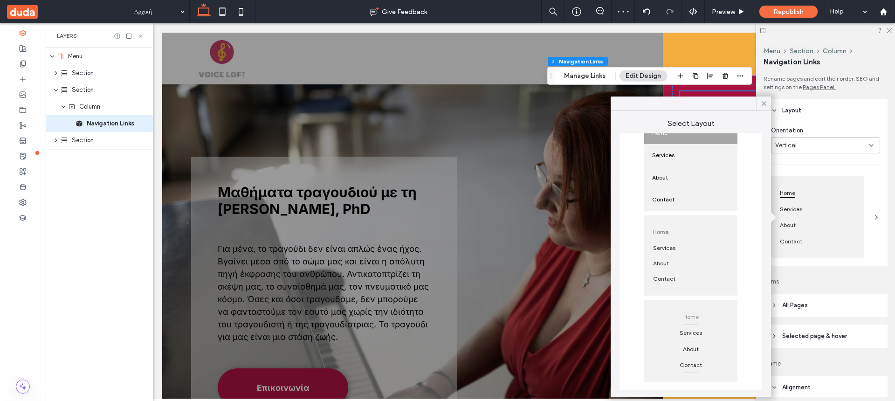
click at [702, 319] on div "Home" at bounding box center [691, 317] width 82 height 16
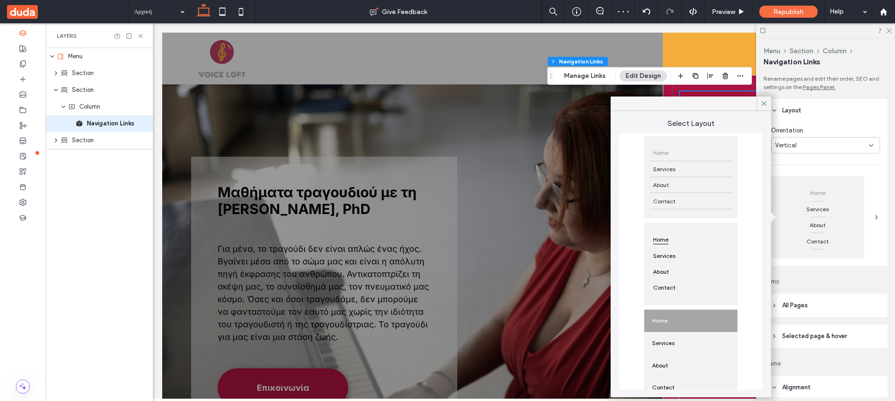
scroll to position [0, 0]
click at [687, 189] on div "About" at bounding box center [691, 190] width 82 height 16
click at [762, 101] on icon at bounding box center [764, 103] width 8 height 8
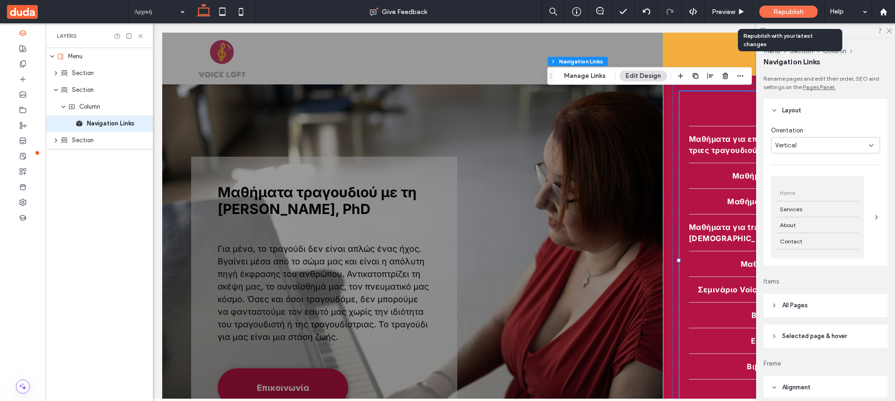
click at [794, 10] on span "Republish" at bounding box center [788, 12] width 30 height 8
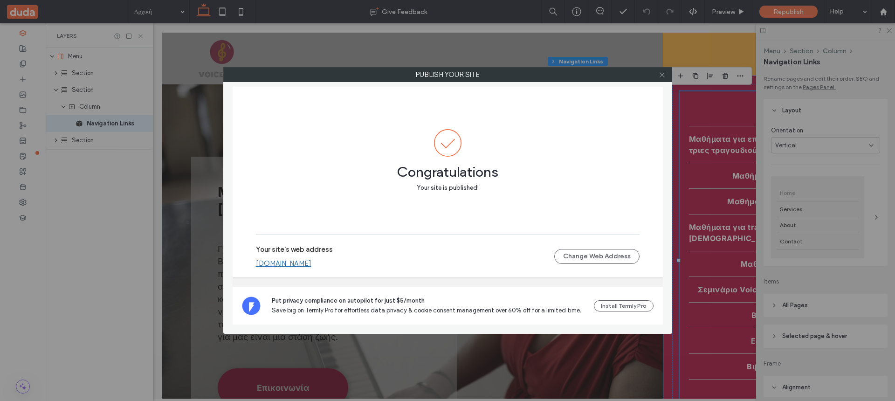
click at [664, 73] on icon at bounding box center [661, 74] width 7 height 7
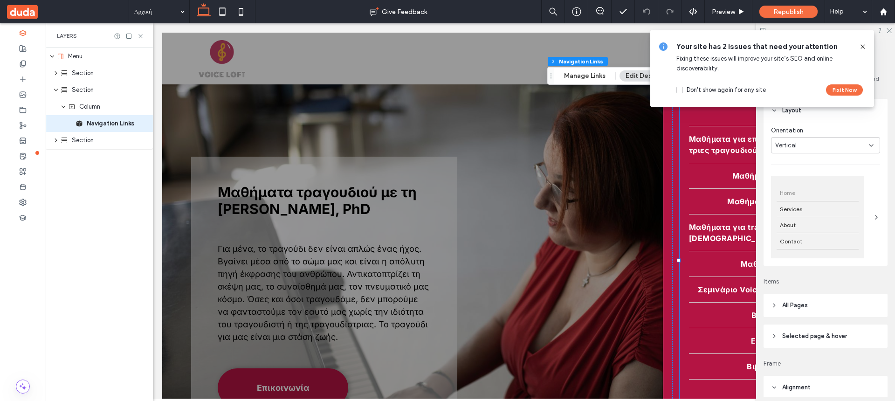
click at [861, 45] on use at bounding box center [862, 46] width 4 height 4
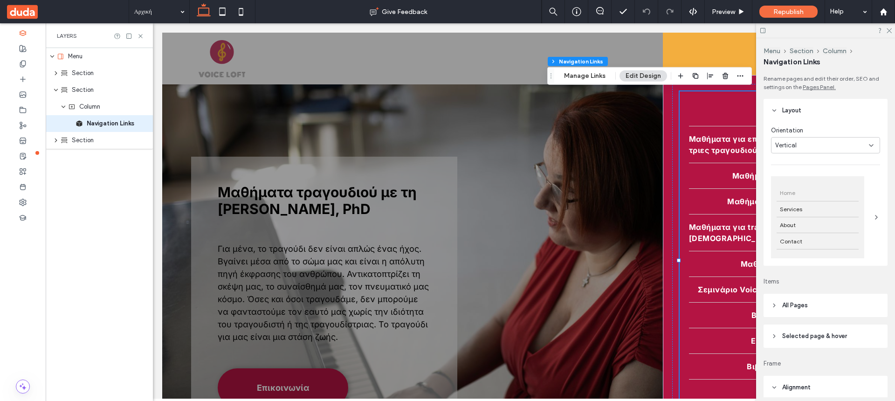
click at [870, 147] on icon at bounding box center [870, 145] width 7 height 7
click at [850, 158] on div "Horizontal" at bounding box center [825, 161] width 108 height 16
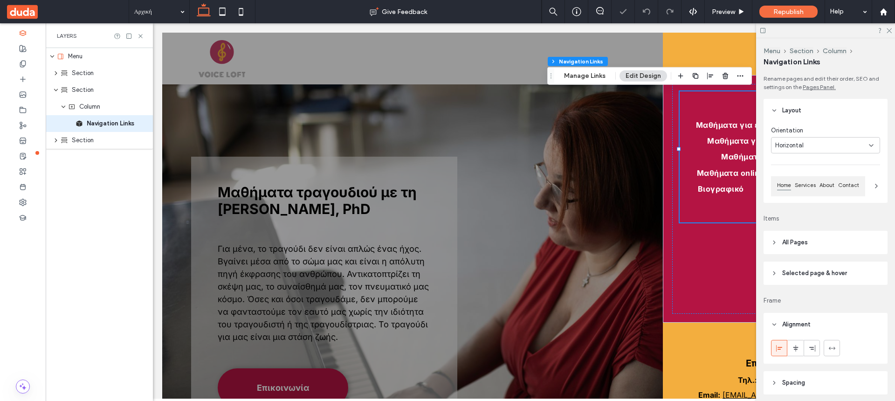
click at [870, 144] on icon at bounding box center [870, 145] width 7 height 7
click at [849, 171] on div "Vertical" at bounding box center [825, 178] width 108 height 16
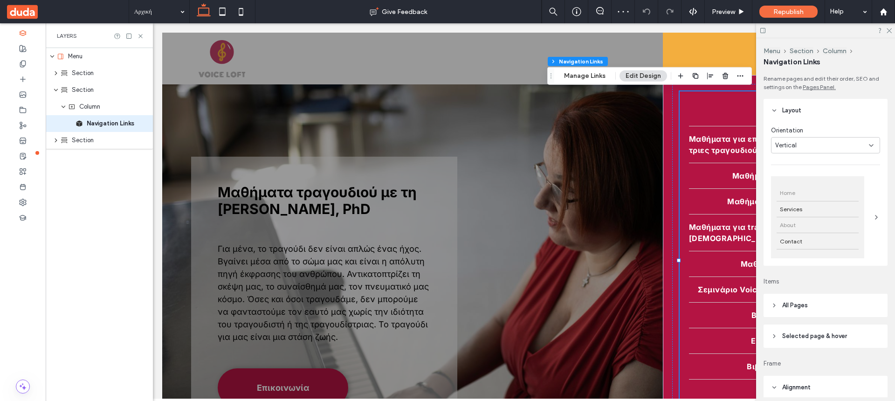
click at [824, 218] on div "About" at bounding box center [817, 225] width 82 height 16
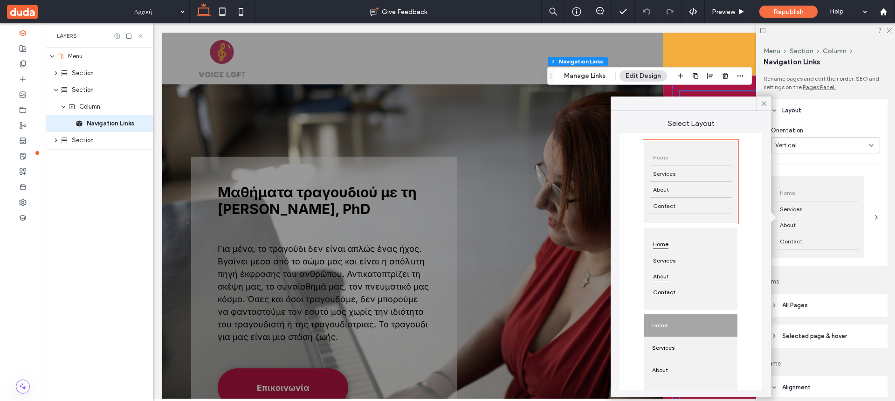
click at [695, 270] on div "About" at bounding box center [691, 276] width 82 height 16
click at [766, 100] on icon at bounding box center [764, 103] width 8 height 8
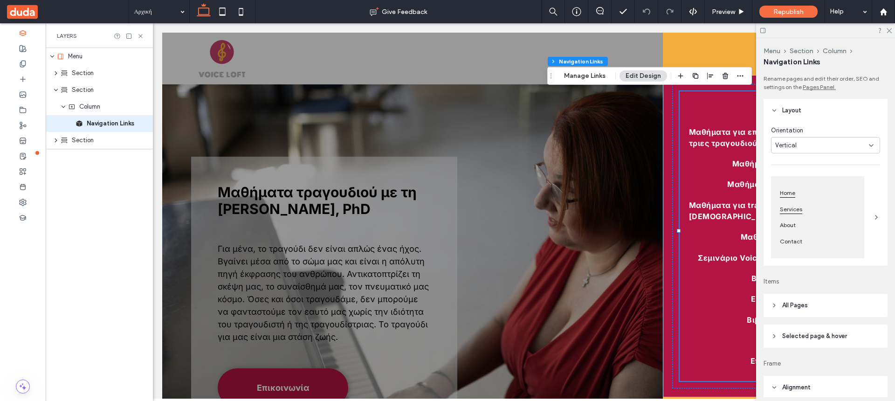
click at [796, 210] on span "Services" at bounding box center [790, 209] width 29 height 16
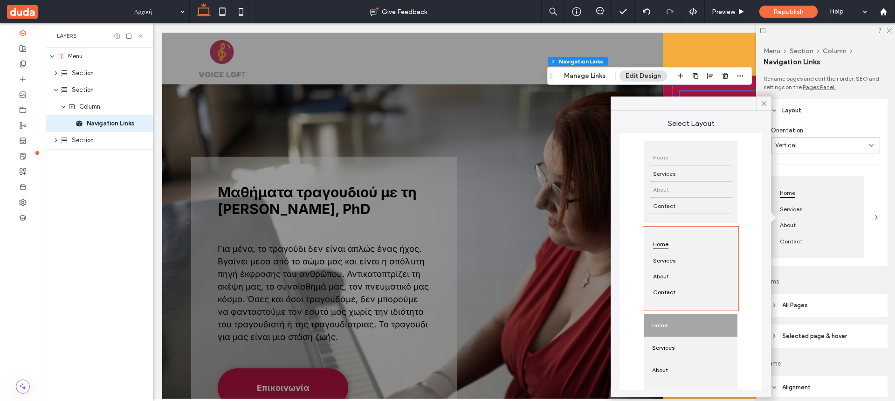
click at [696, 186] on div "About" at bounding box center [691, 190] width 82 height 16
click at [762, 102] on use at bounding box center [763, 103] width 5 height 5
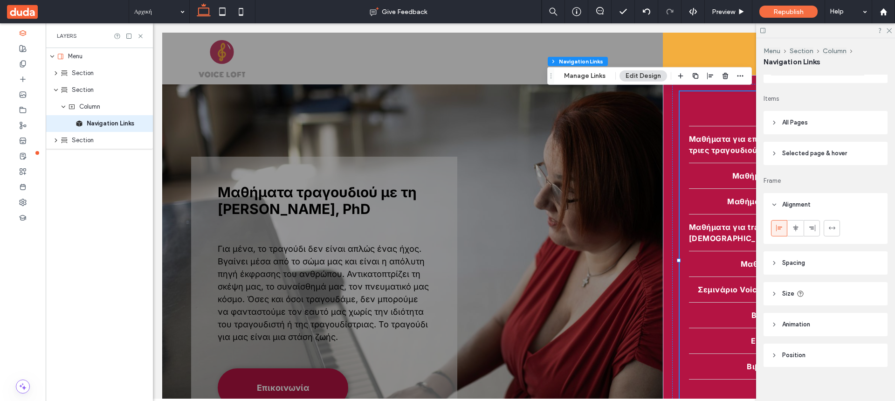
scroll to position [190, 0]
click at [796, 222] on icon at bounding box center [795, 220] width 7 height 7
click at [778, 223] on use at bounding box center [779, 221] width 6 height 7
click at [799, 50] on button "Section" at bounding box center [801, 51] width 24 height 8
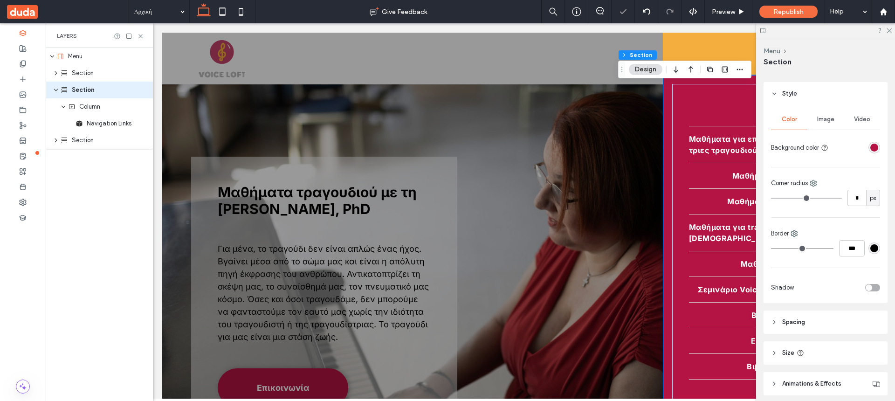
scroll to position [130, 0]
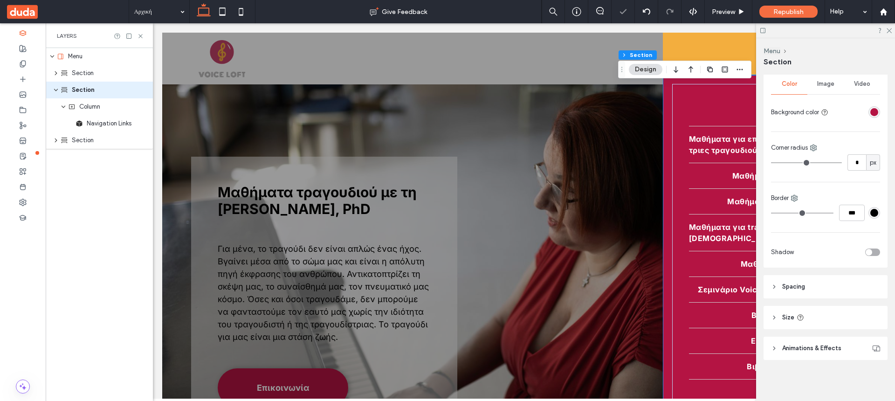
click at [777, 286] on icon at bounding box center [774, 286] width 7 height 7
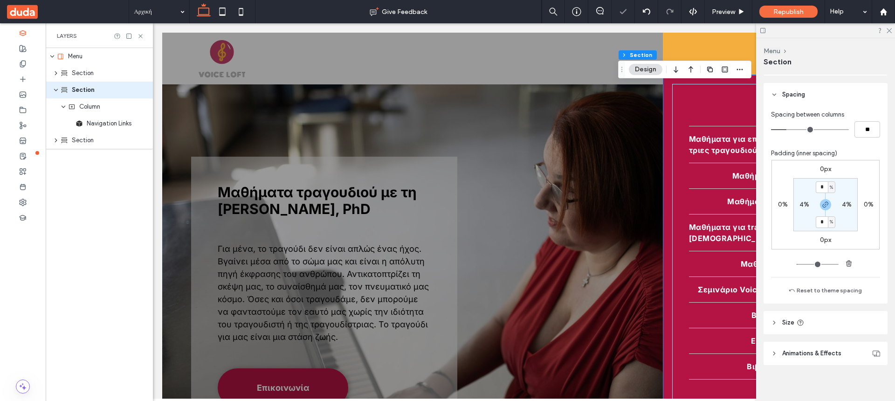
scroll to position [328, 0]
click at [775, 315] on icon at bounding box center [774, 317] width 7 height 7
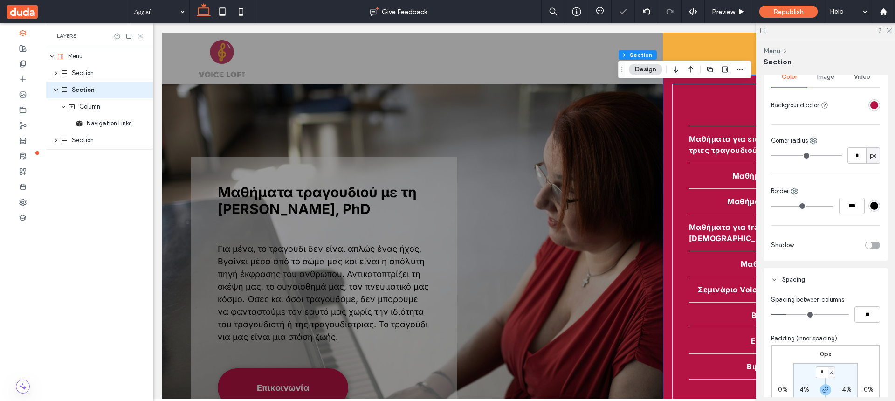
scroll to position [0, 0]
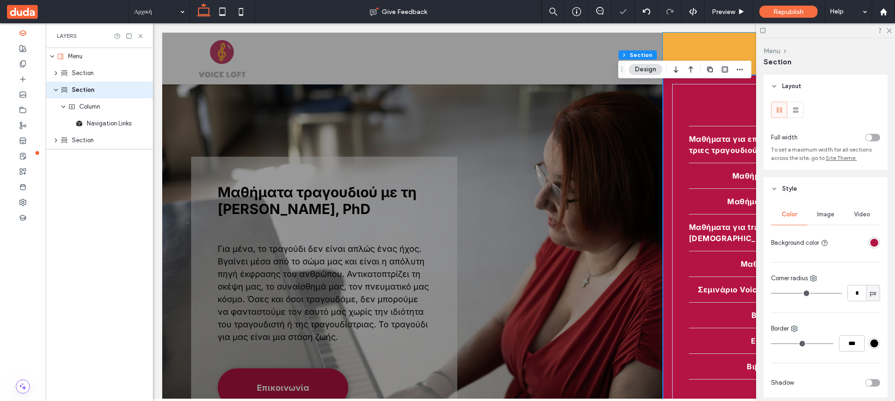
click at [772, 49] on button "Menu" at bounding box center [771, 51] width 17 height 8
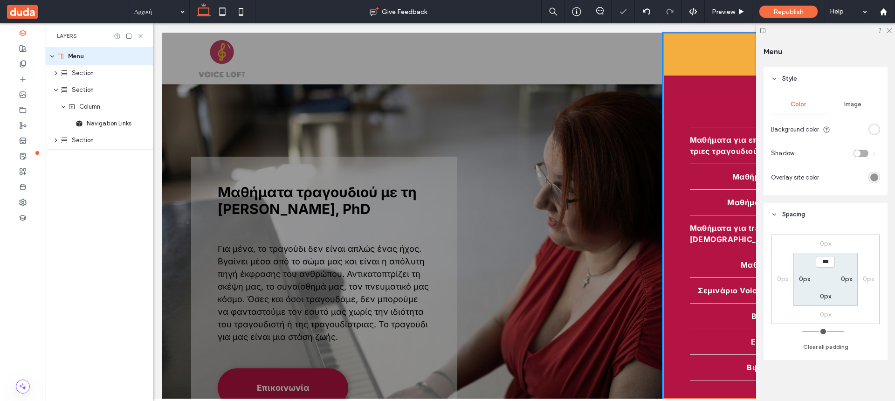
scroll to position [12, 0]
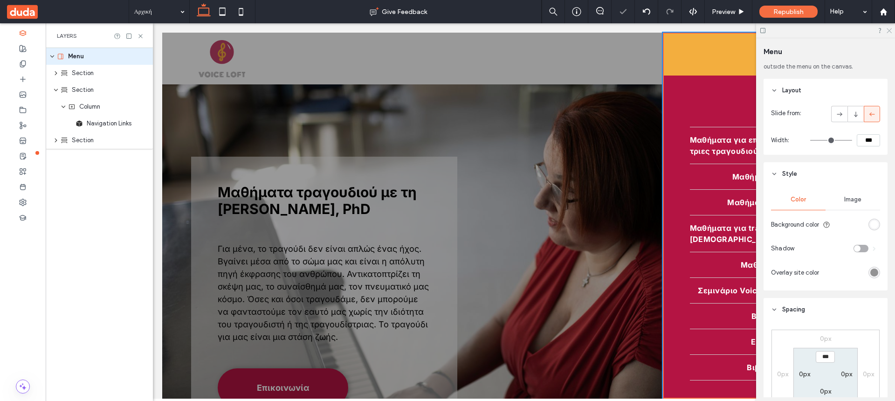
click at [889, 32] on icon at bounding box center [888, 30] width 6 height 6
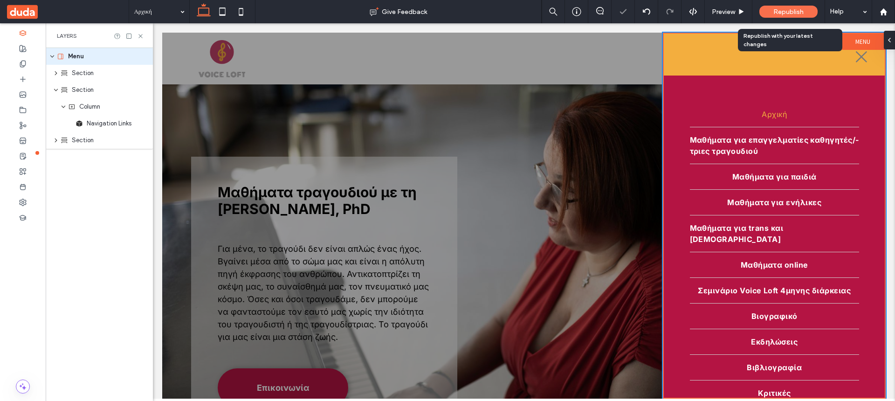
click at [799, 11] on span "Republish" at bounding box center [788, 12] width 30 height 8
click at [777, 8] on span "Republish" at bounding box center [788, 12] width 30 height 8
click at [777, 11] on span "Republish" at bounding box center [788, 12] width 30 height 8
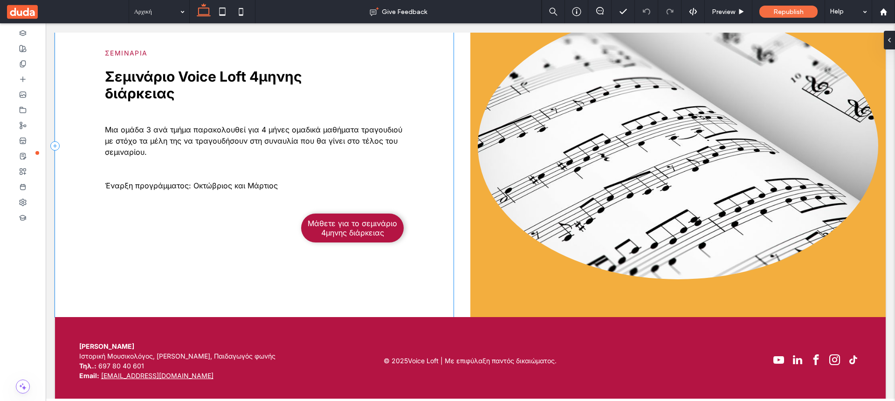
scroll to position [2269, 0]
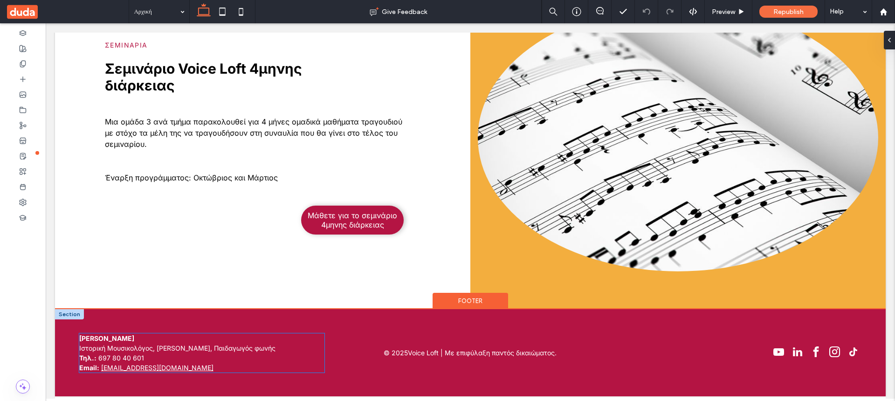
click at [126, 342] on strong "[PERSON_NAME]" at bounding box center [106, 338] width 55 height 8
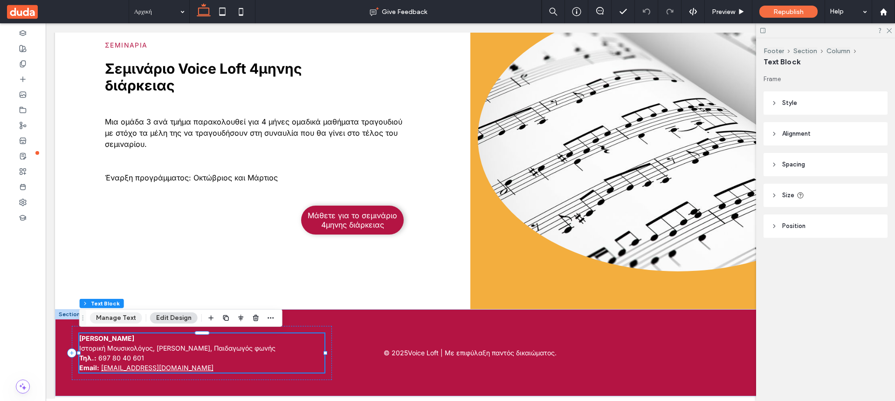
click at [125, 314] on button "Manage Text" at bounding box center [116, 317] width 52 height 11
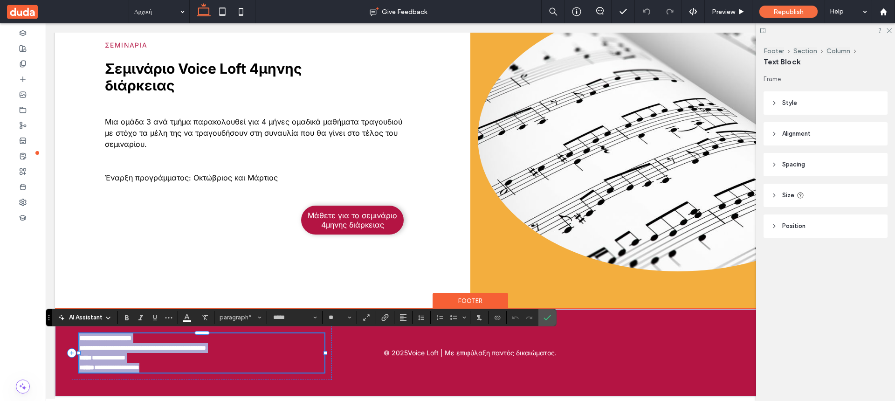
click at [91, 335] on strong "**********" at bounding box center [105, 338] width 52 height 7
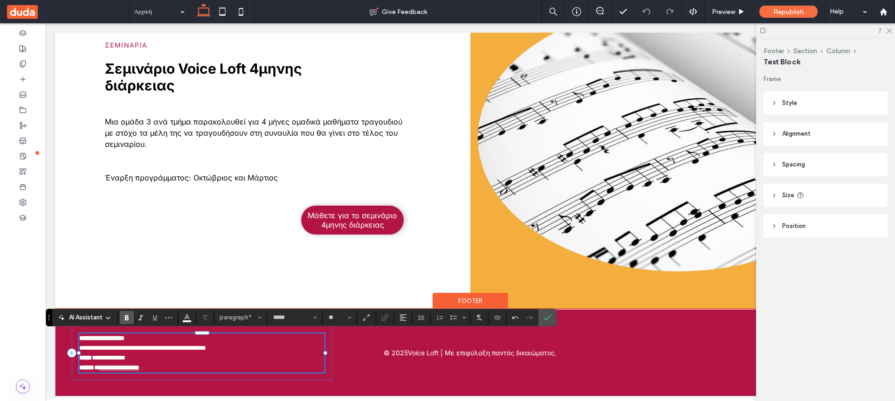
click at [164, 339] on p "**********" at bounding box center [202, 338] width 246 height 10
type input "**"
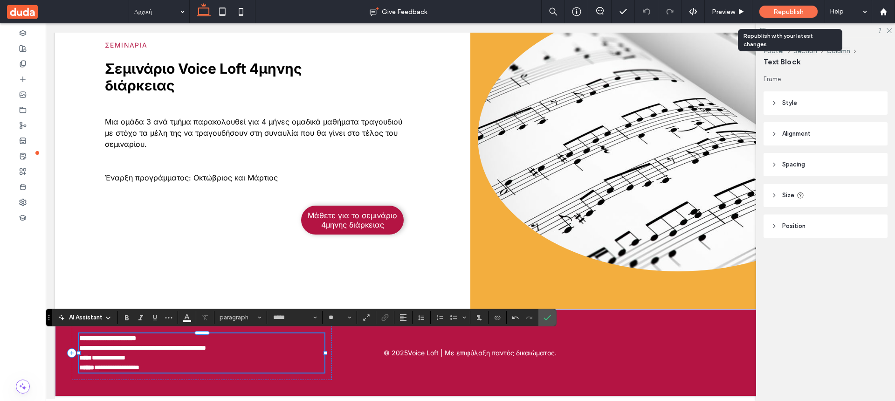
click at [795, 13] on span "Republish" at bounding box center [788, 12] width 30 height 8
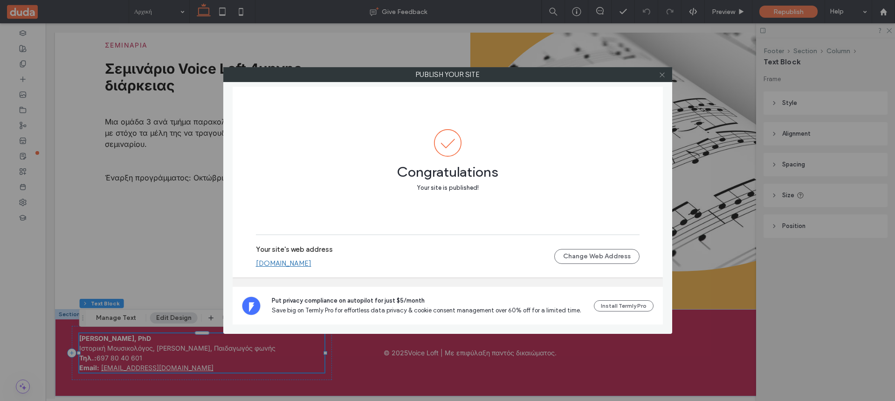
click at [663, 76] on use at bounding box center [661, 74] width 5 height 5
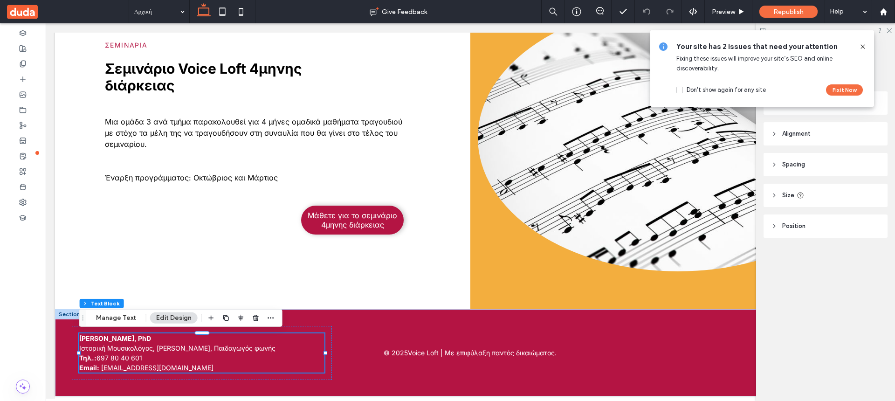
click at [865, 47] on icon at bounding box center [862, 46] width 7 height 7
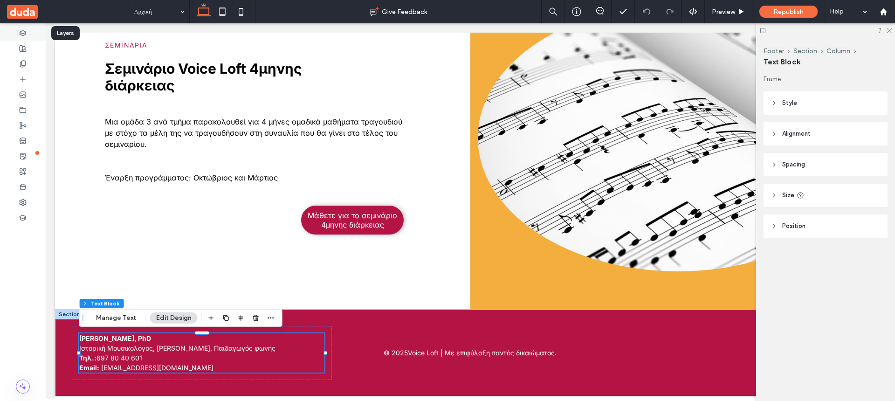
click at [28, 29] on div at bounding box center [23, 32] width 46 height 15
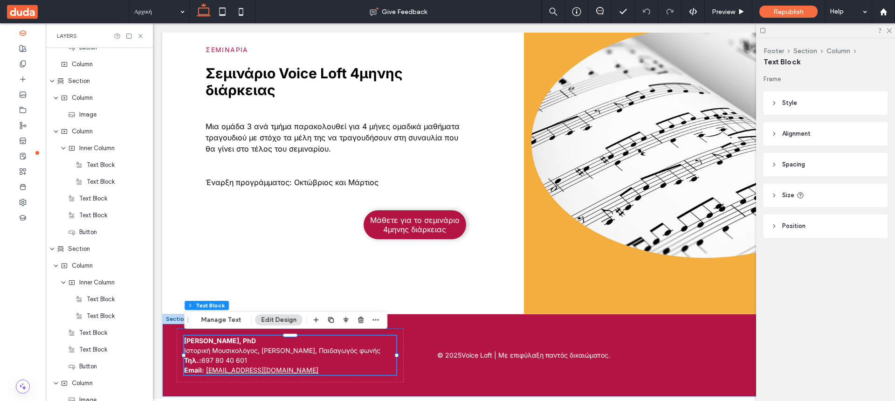
scroll to position [0, 0]
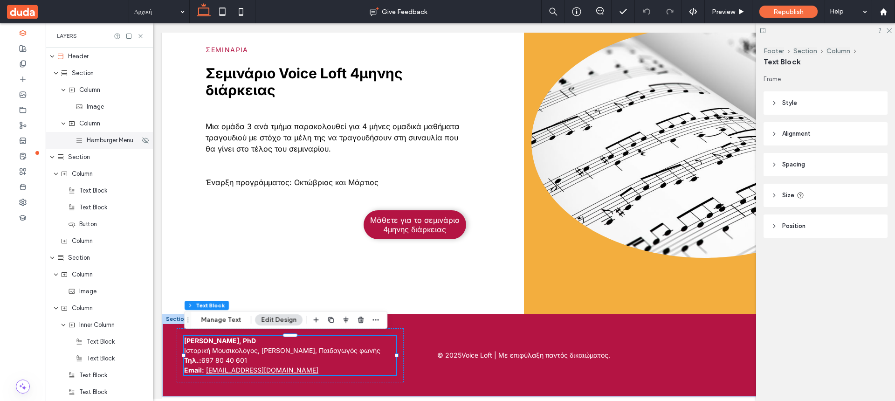
click at [110, 142] on span "Hamburger Menu" at bounding box center [110, 140] width 47 height 9
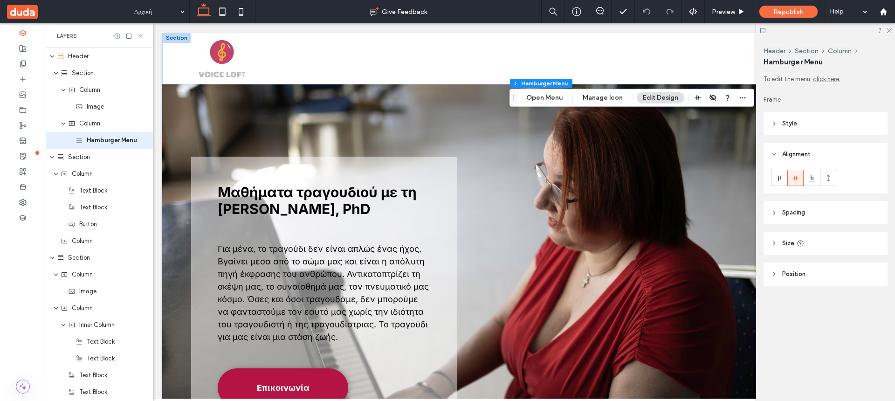
click at [831, 79] on link "click here." at bounding box center [826, 79] width 27 height 9
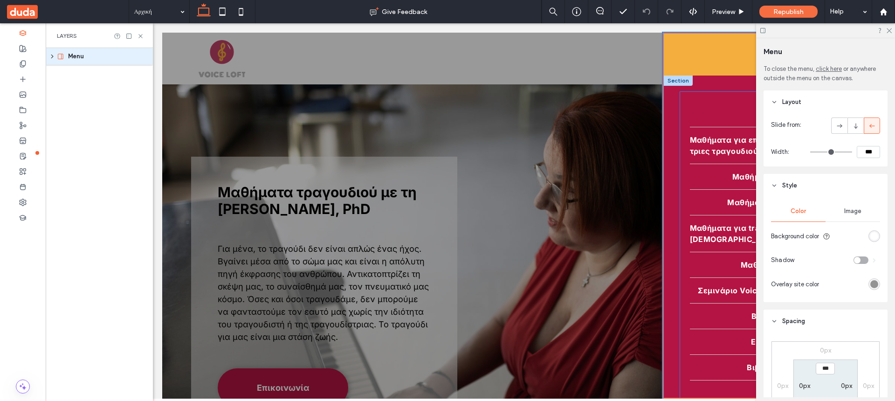
click at [710, 103] on link "Αρχική" at bounding box center [774, 114] width 169 height 25
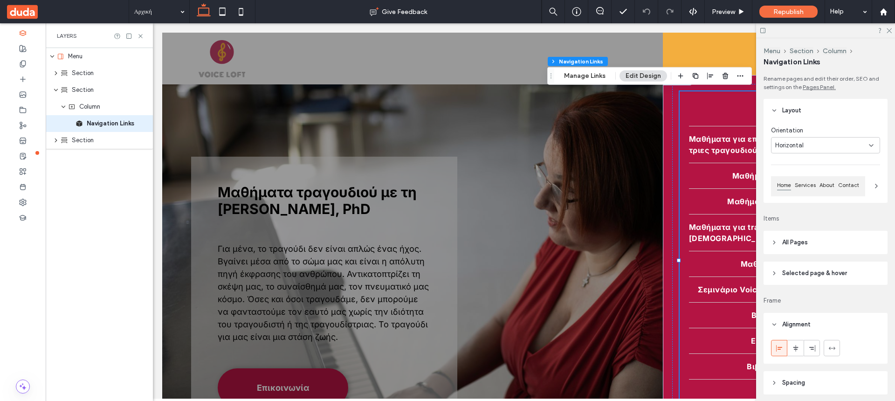
type input "*"
type input "***"
type input "****"
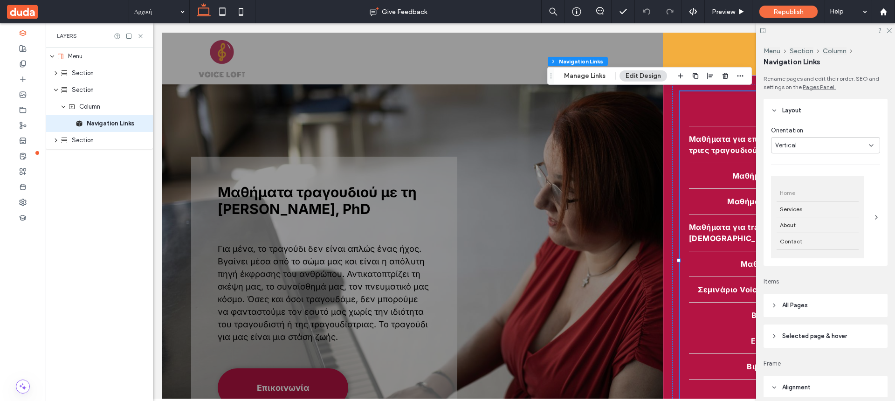
click at [830, 198] on div "Home" at bounding box center [817, 193] width 82 height 16
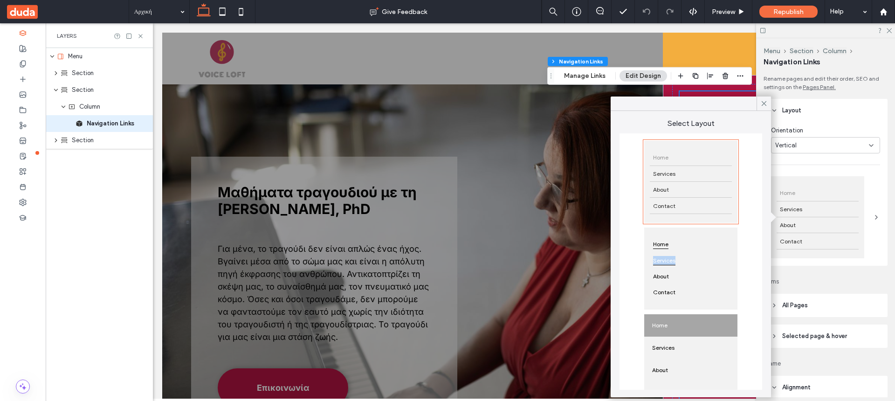
click at [709, 253] on div "Home Services About Contact" at bounding box center [690, 268] width 93 height 82
click at [708, 330] on div "Home" at bounding box center [690, 325] width 93 height 22
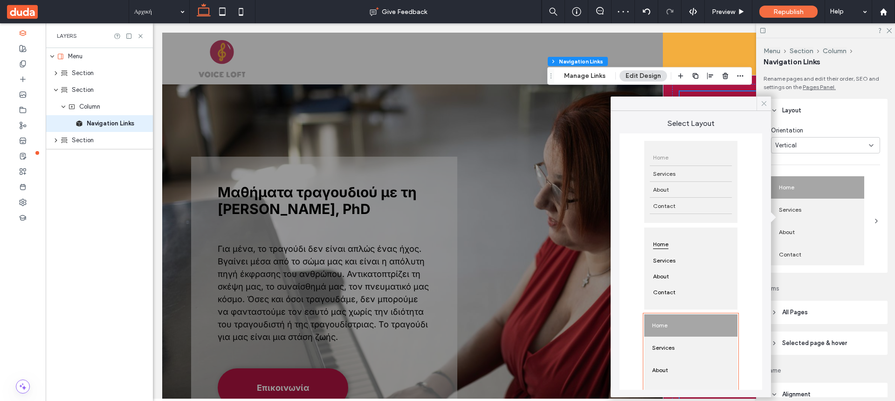
click at [765, 106] on icon at bounding box center [764, 103] width 8 height 8
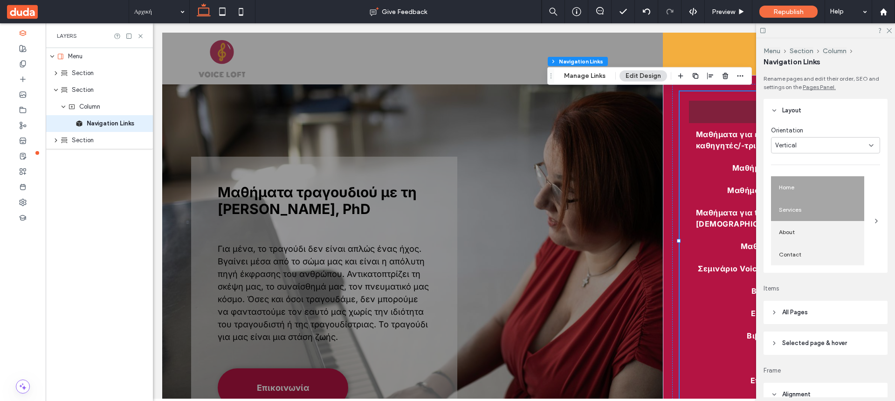
click at [832, 219] on div "Services" at bounding box center [817, 209] width 93 height 22
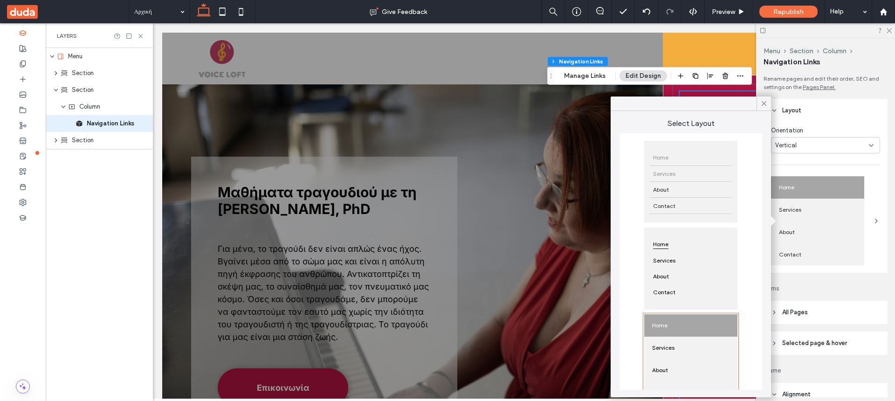
click at [693, 176] on div "Services" at bounding box center [691, 174] width 82 height 16
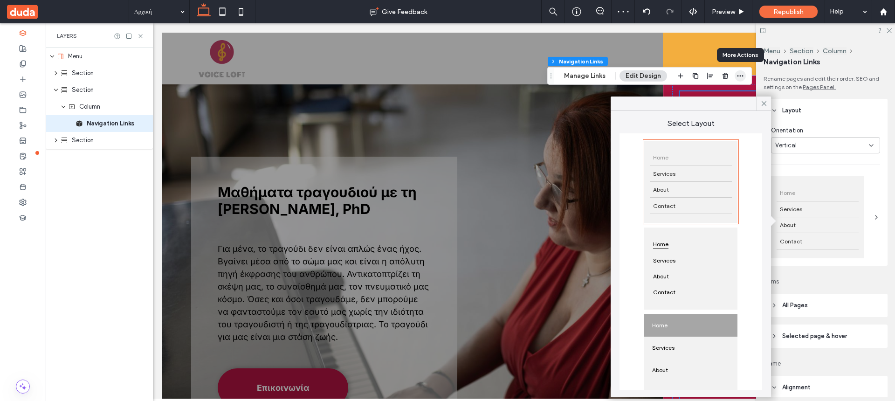
click at [740, 75] on icon "button" at bounding box center [739, 75] width 7 height 7
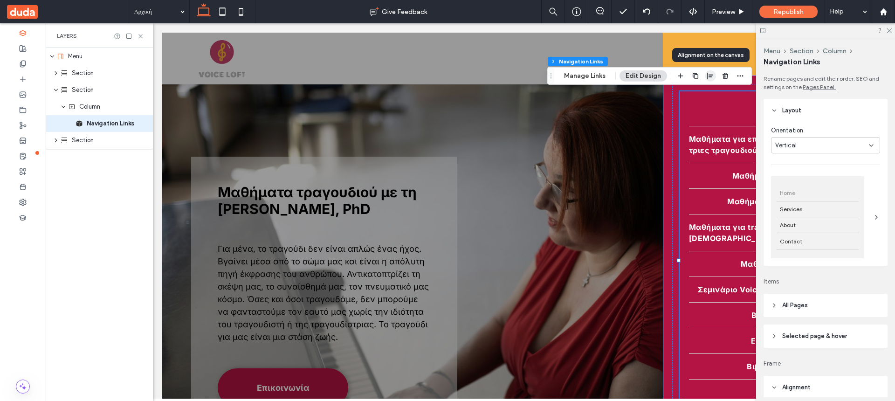
click at [712, 75] on use "button" at bounding box center [710, 76] width 6 height 7
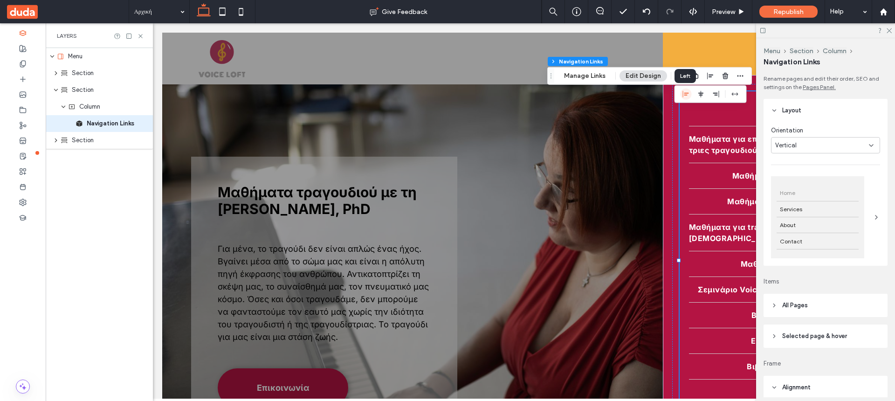
click at [686, 92] on icon "flex-start" at bounding box center [685, 93] width 7 height 7
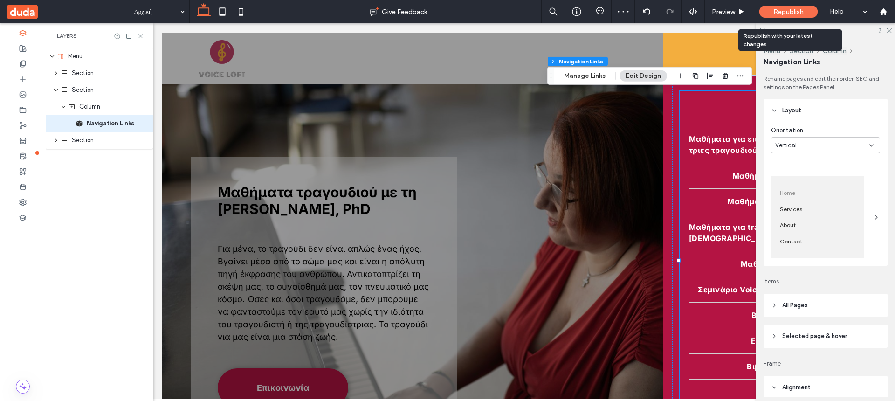
click at [782, 14] on span "Republish" at bounding box center [788, 12] width 30 height 8
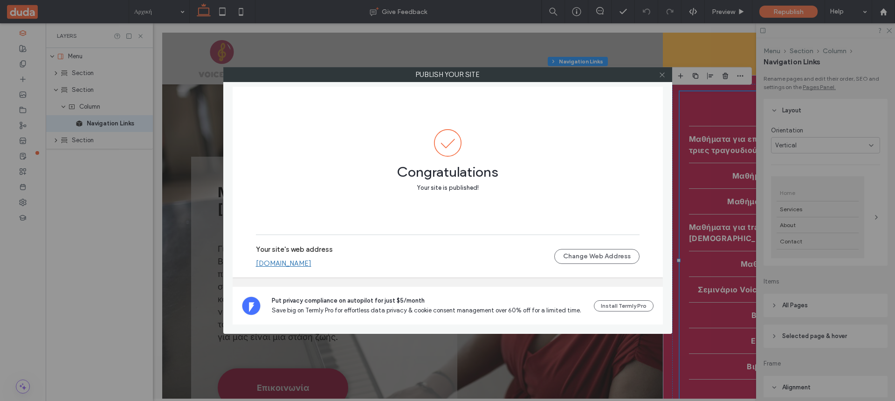
click at [664, 75] on icon at bounding box center [661, 74] width 7 height 7
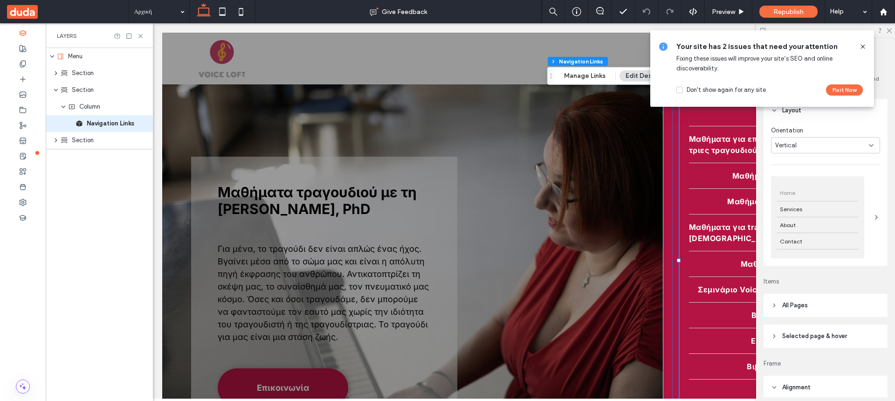
click at [861, 44] on icon at bounding box center [862, 46] width 7 height 7
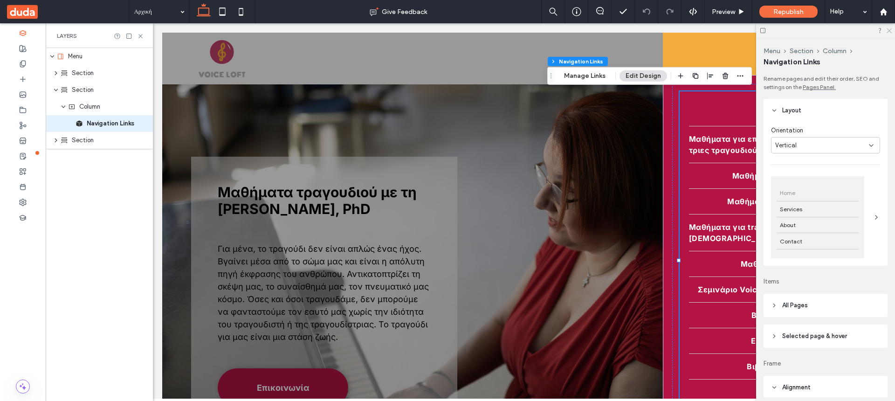
click at [890, 28] on icon at bounding box center [888, 30] width 6 height 6
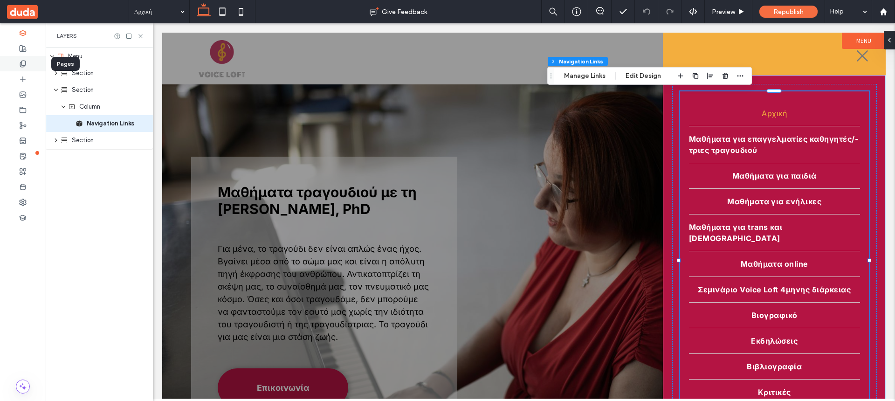
click at [23, 63] on icon at bounding box center [22, 63] width 7 height 7
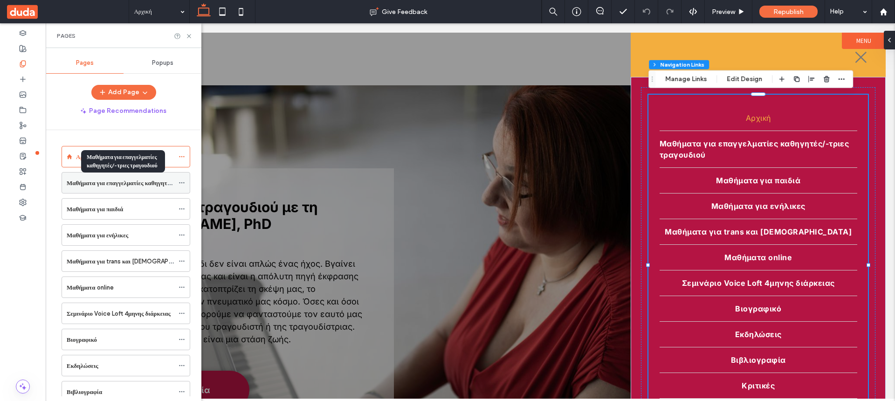
click at [92, 184] on label "Μαθήματα για επαγγελματίες καθηγητές/-τριες τραγουδιού" at bounding box center [144, 183] width 155 height 16
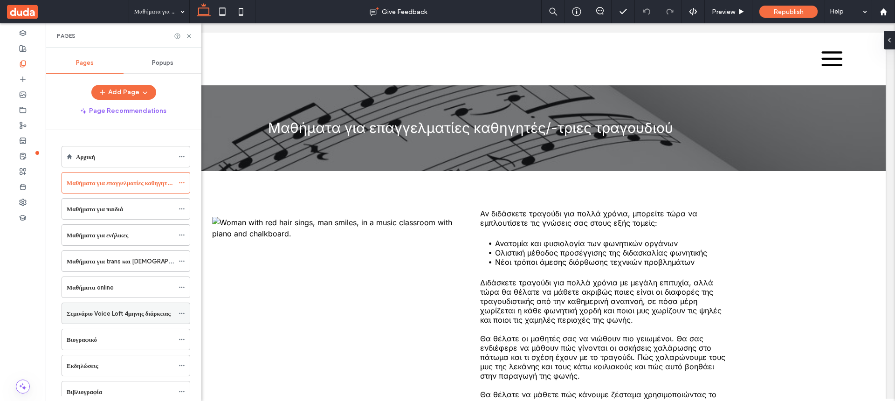
click at [111, 313] on label "Σεμινάριο Voice Loft 4μηνης διάρκειας" at bounding box center [119, 313] width 104 height 16
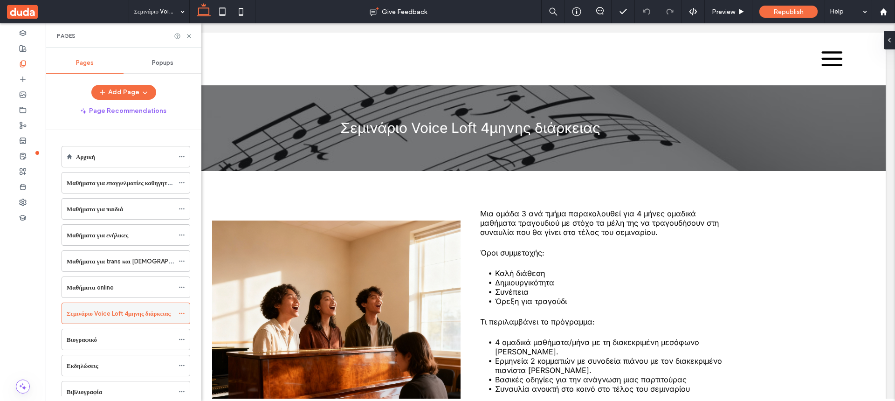
click at [184, 313] on use at bounding box center [181, 313] width 5 height 1
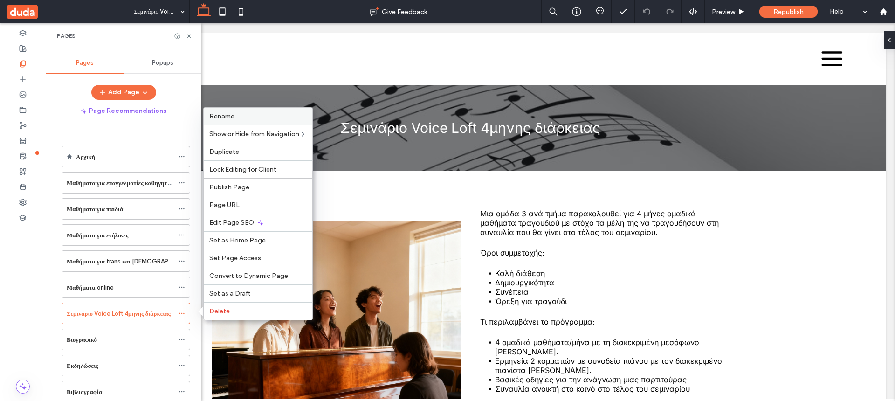
click at [242, 113] on label "Rename" at bounding box center [257, 116] width 97 height 8
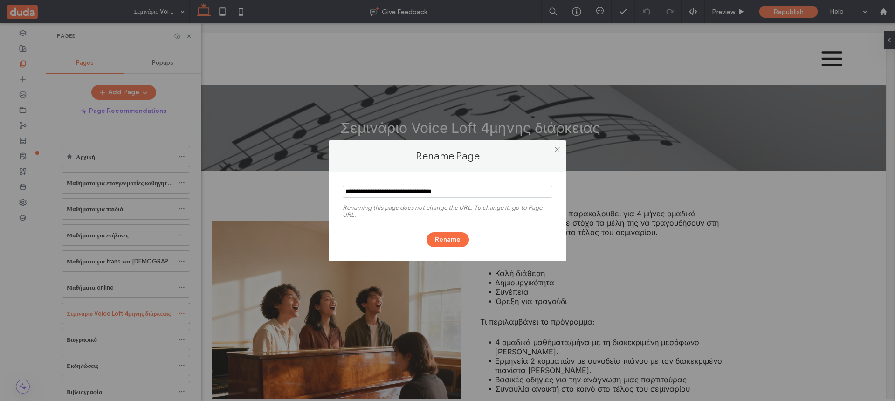
click at [345, 189] on input "notEmpty" at bounding box center [447, 191] width 210 height 12
drag, startPoint x: 345, startPoint y: 191, endPoint x: 449, endPoint y: 190, distance: 103.4
click at [449, 190] on input "notEmpty" at bounding box center [447, 191] width 210 height 12
paste input "**********"
type input "**********"
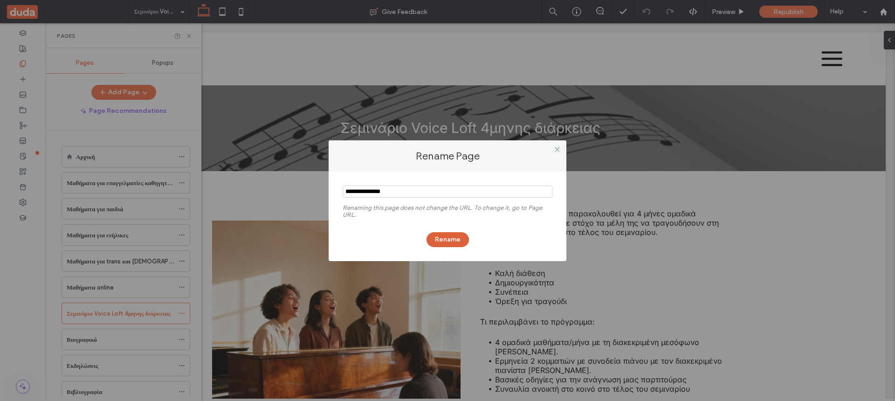
click at [448, 239] on button "Rename" at bounding box center [447, 239] width 42 height 15
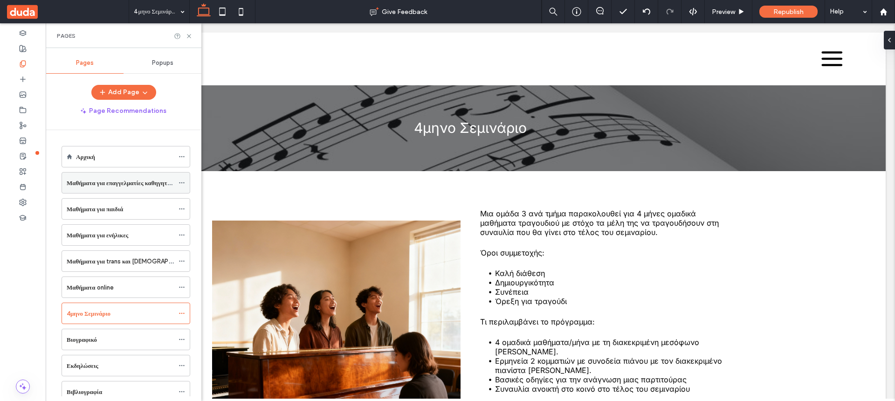
click at [185, 185] on icon at bounding box center [181, 182] width 7 height 7
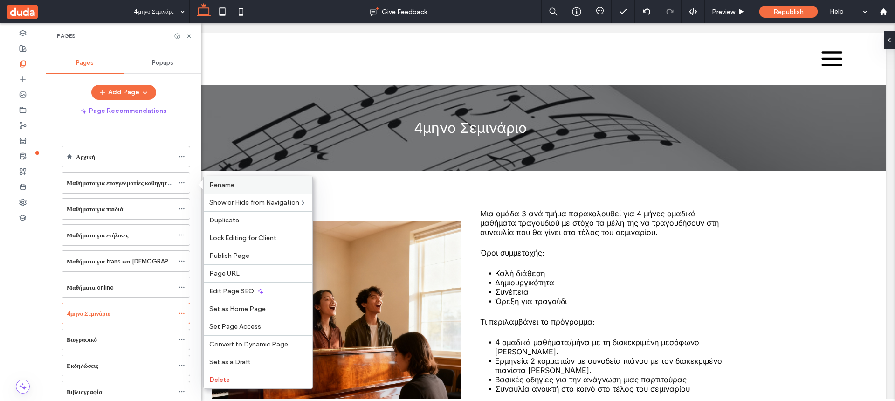
click at [218, 185] on span "Rename" at bounding box center [221, 185] width 25 height 8
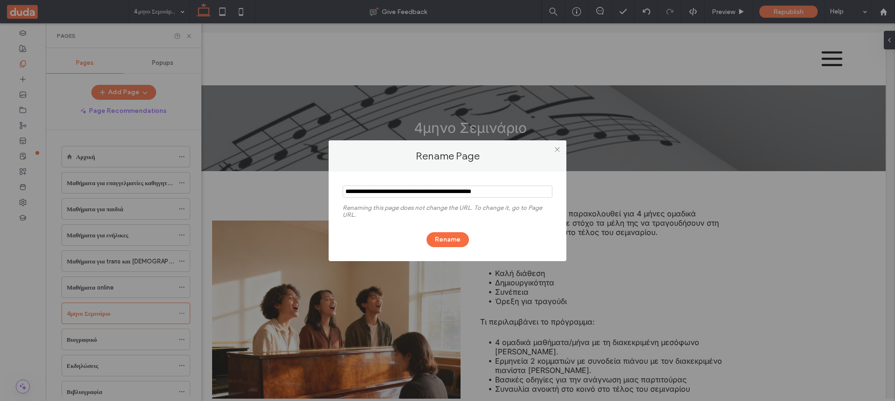
drag, startPoint x: 419, startPoint y: 192, endPoint x: 500, endPoint y: 192, distance: 81.5
click at [500, 192] on input "notEmpty" at bounding box center [447, 191] width 210 height 12
type input "**********"
click at [452, 238] on button "Rename" at bounding box center [447, 239] width 42 height 15
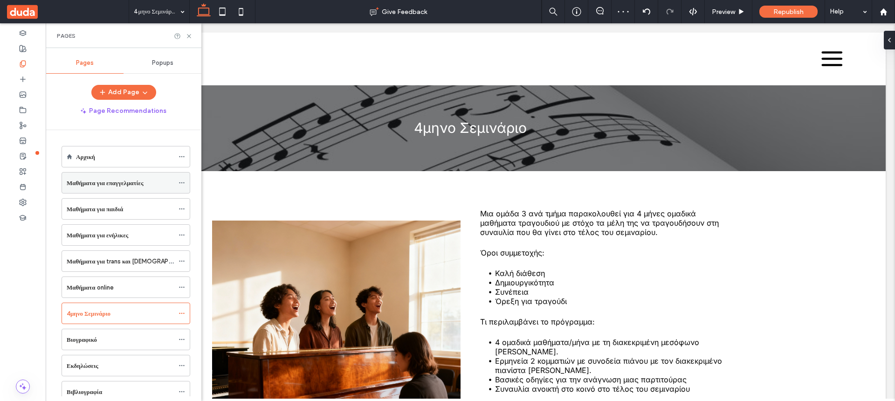
click at [185, 183] on icon at bounding box center [181, 182] width 7 height 7
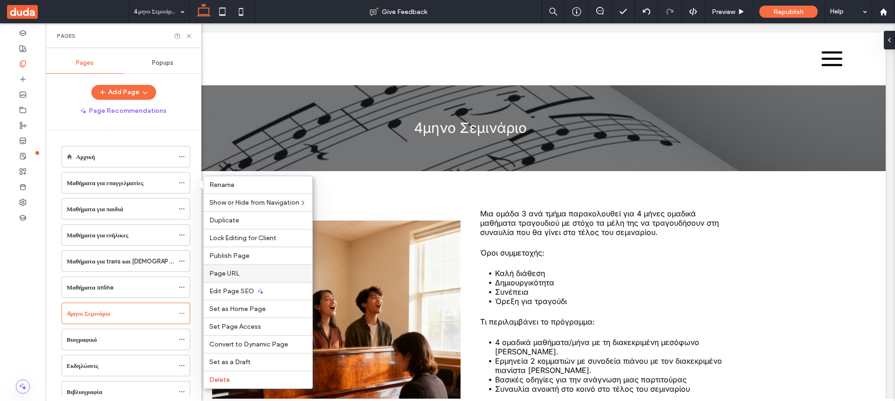
drag, startPoint x: 239, startPoint y: 273, endPoint x: 711, endPoint y: 234, distance: 473.6
click at [239, 273] on label "Page URL" at bounding box center [257, 273] width 97 height 8
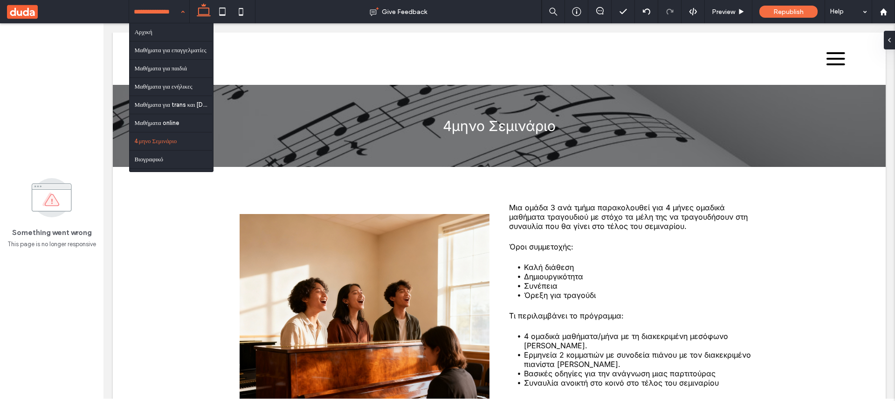
click at [183, 12] on div "Αρχική Μαθήματα για επαγγελματίες Μαθήματα για παιδιά Μαθήματα για ενήλικες Μαθ…" at bounding box center [159, 11] width 60 height 23
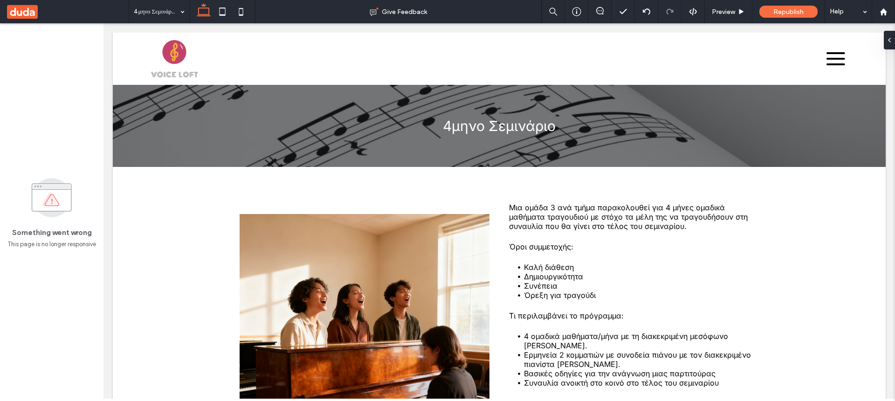
click at [34, 8] on use at bounding box center [22, 12] width 31 height 14
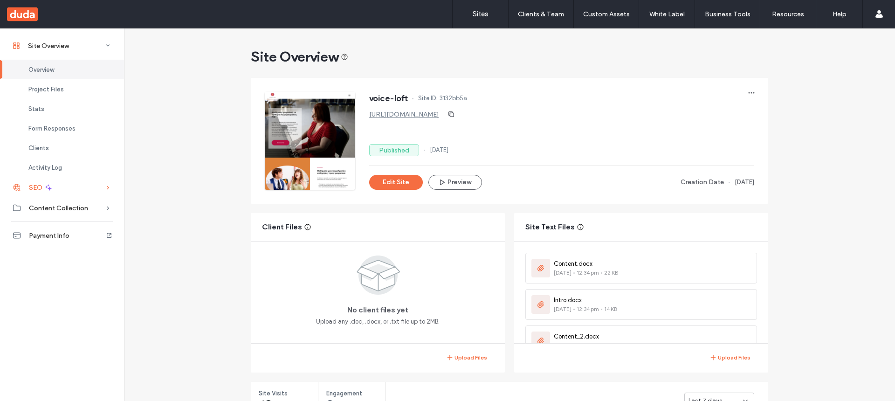
click at [29, 185] on span "SEO" at bounding box center [36, 188] width 14 height 8
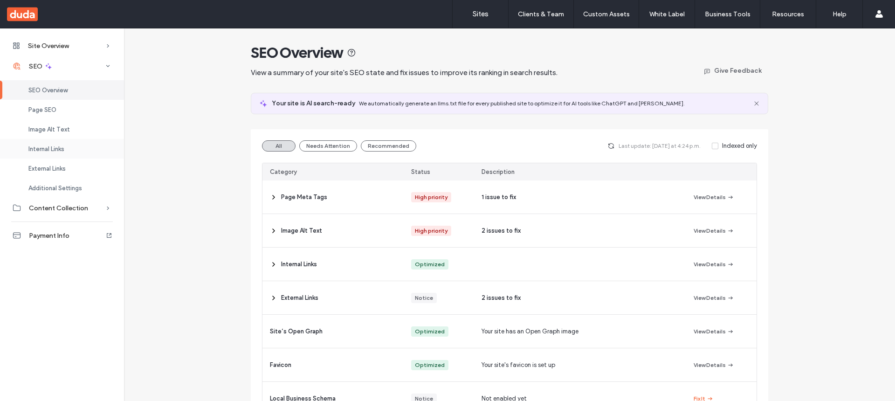
click at [44, 149] on span "Internal Links" at bounding box center [46, 148] width 36 height 7
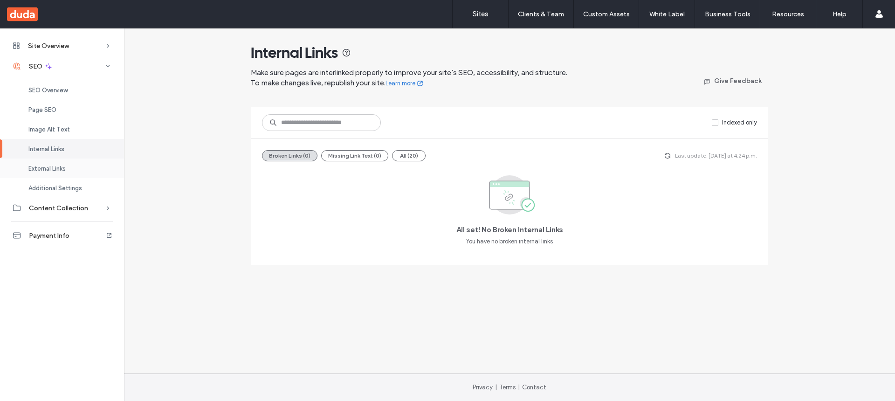
click at [45, 165] on span "External Links" at bounding box center [46, 168] width 37 height 7
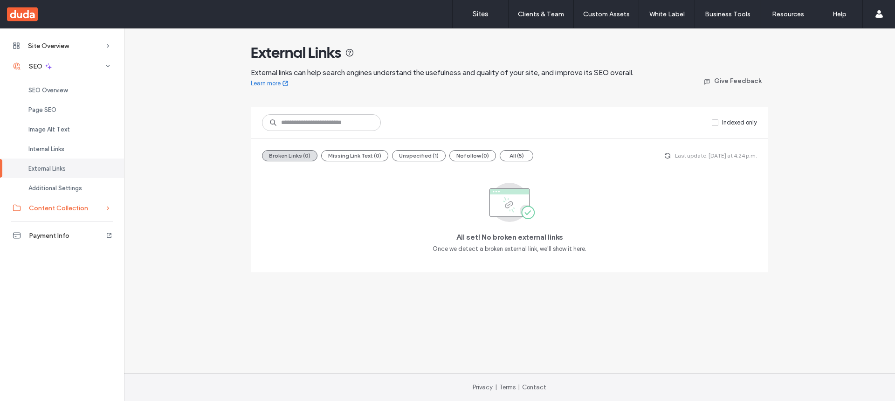
click at [47, 207] on span "Content Collection" at bounding box center [58, 208] width 59 height 8
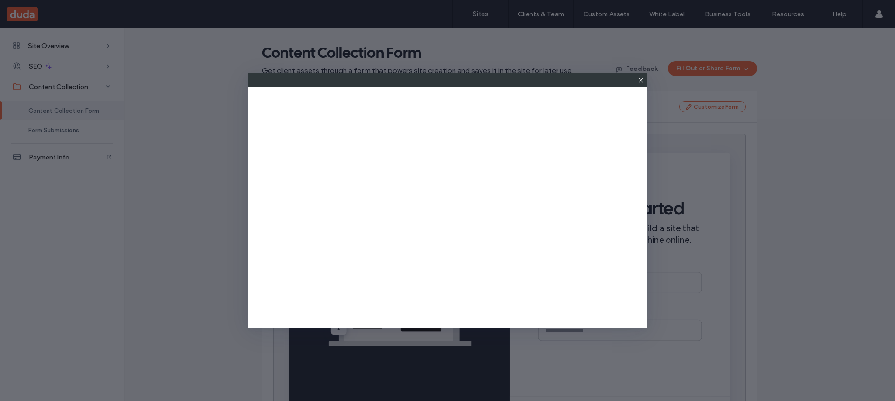
click at [640, 80] on icon at bounding box center [640, 79] width 7 height 7
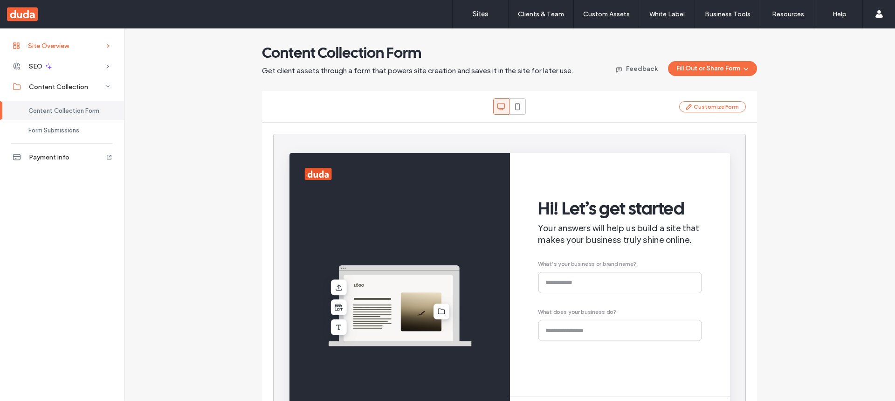
click at [34, 46] on span "Site Overview" at bounding box center [48, 46] width 41 height 8
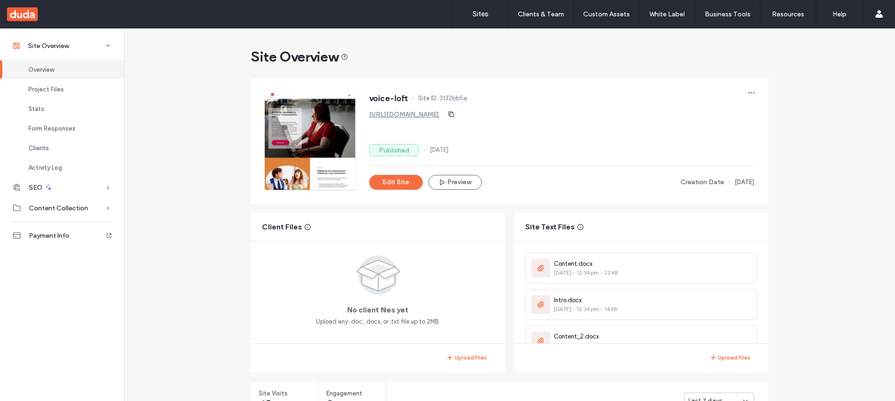
scroll to position [126, 0]
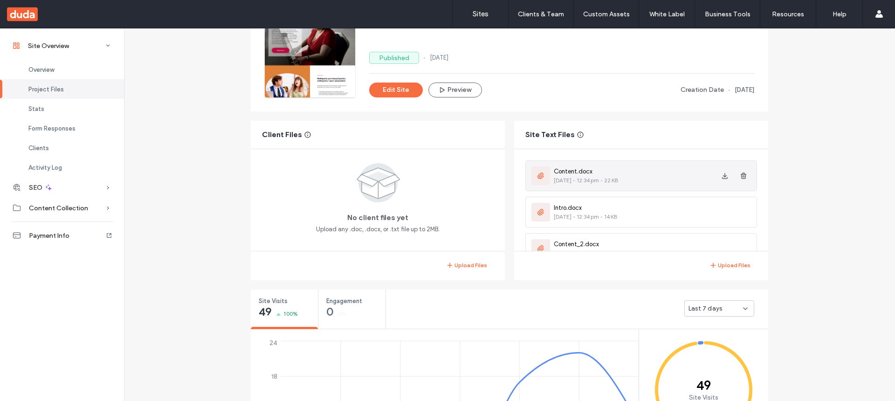
scroll to position [84, 0]
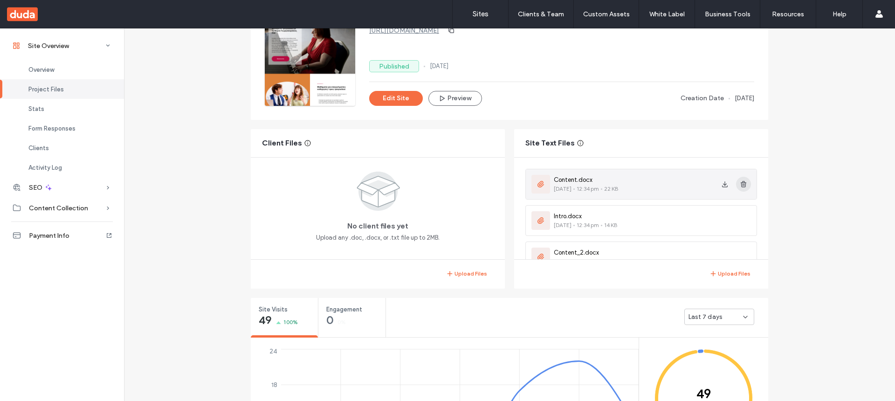
click at [745, 182] on icon "button" at bounding box center [742, 183] width 7 height 7
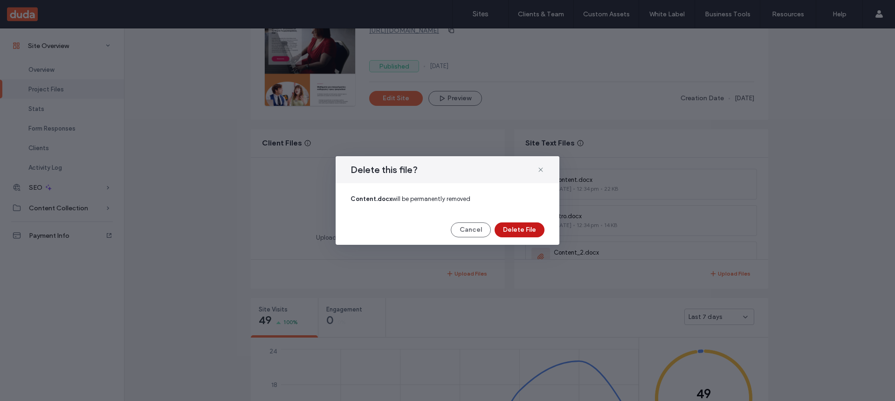
click at [533, 229] on button "Delete File" at bounding box center [519, 229] width 50 height 15
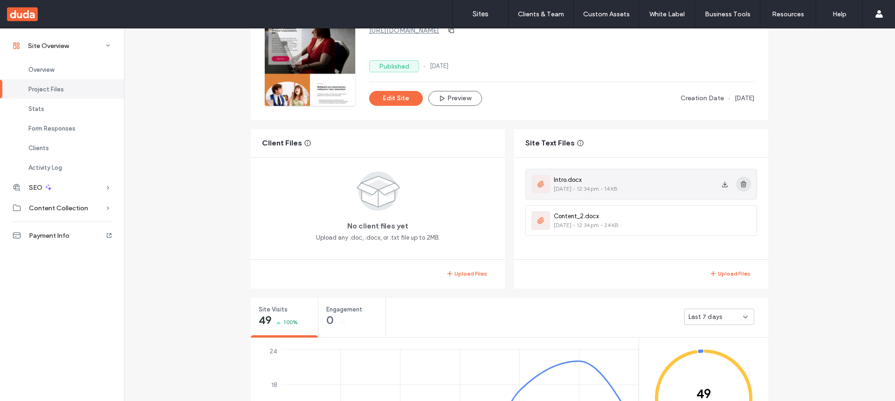
click at [744, 186] on icon "button" at bounding box center [742, 183] width 7 height 7
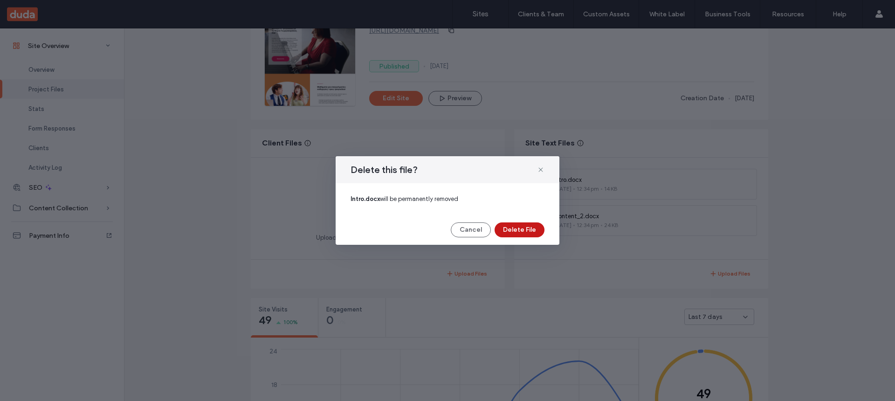
click at [530, 228] on button "Delete File" at bounding box center [519, 229] width 50 height 15
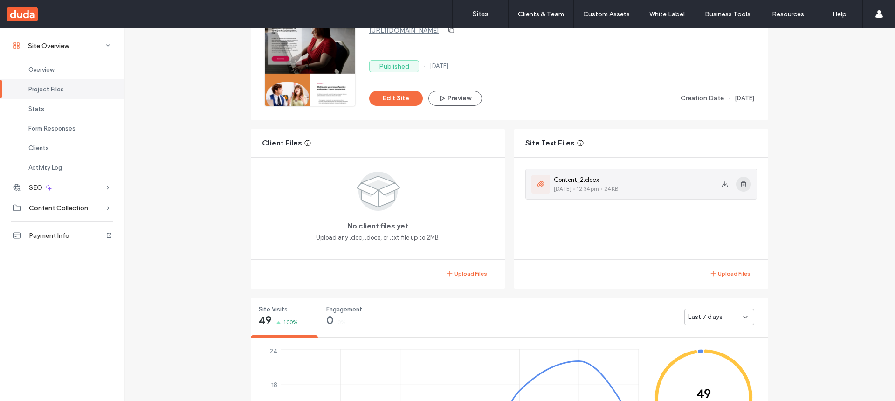
click at [744, 183] on use "button" at bounding box center [743, 184] width 6 height 6
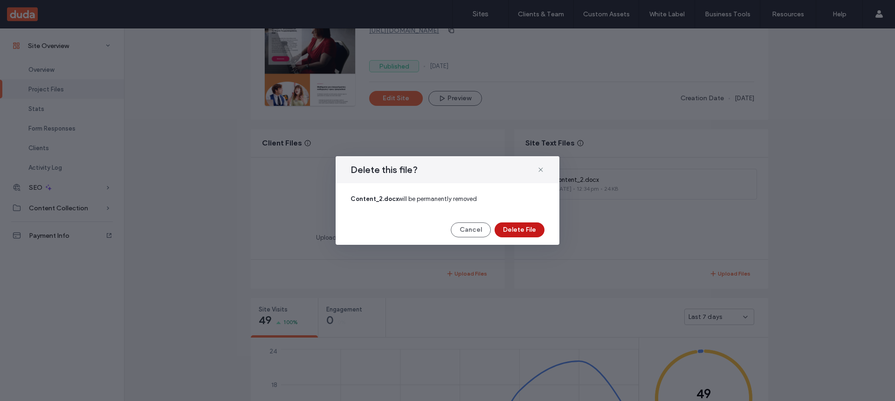
click at [518, 229] on button "Delete File" at bounding box center [519, 229] width 50 height 15
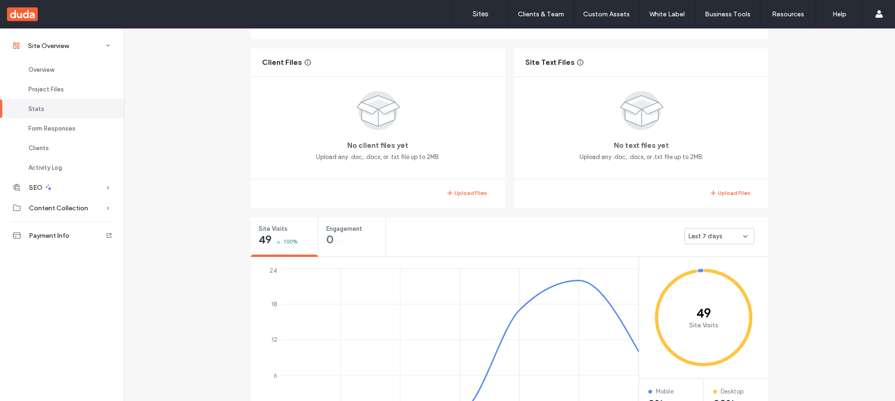
scroll to position [126, 0]
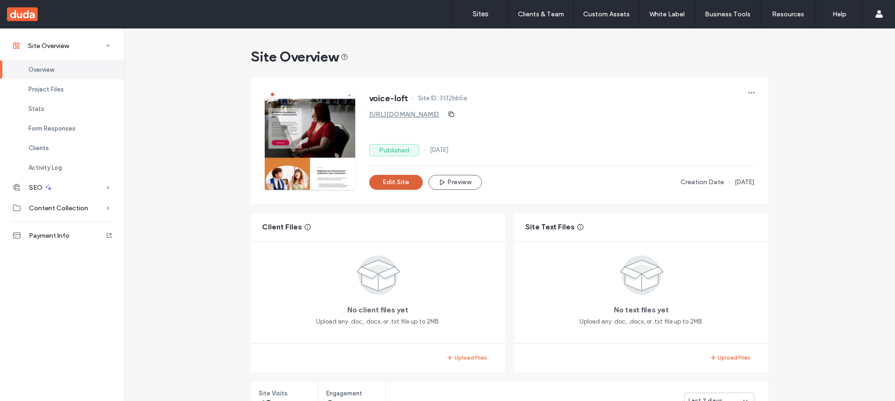
click at [394, 182] on button "Edit Site" at bounding box center [396, 182] width 54 height 15
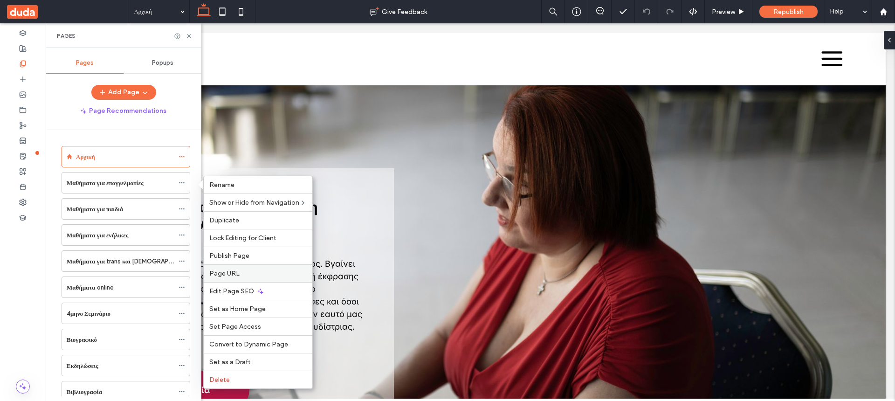
click at [228, 274] on span "Page URL" at bounding box center [224, 273] width 30 height 8
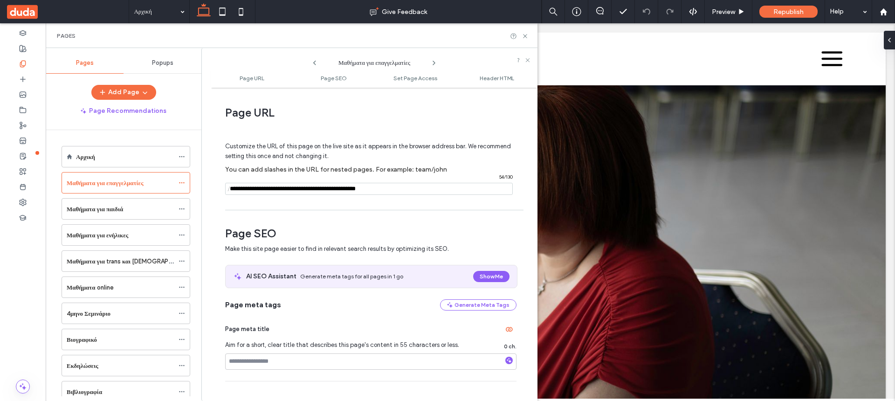
drag, startPoint x: 302, startPoint y: 187, endPoint x: 403, endPoint y: 188, distance: 100.7
click at [403, 188] on input "notEmpty" at bounding box center [368, 189] width 287 height 12
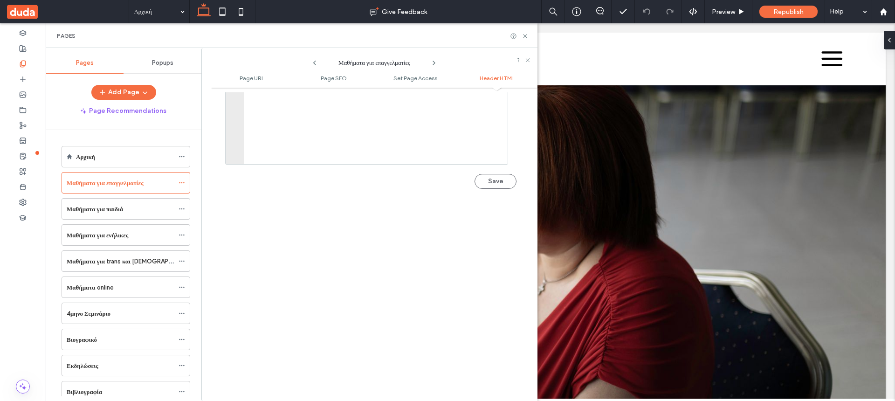
scroll to position [1039, 0]
type input "**********"
click at [488, 181] on button "Save" at bounding box center [495, 179] width 42 height 15
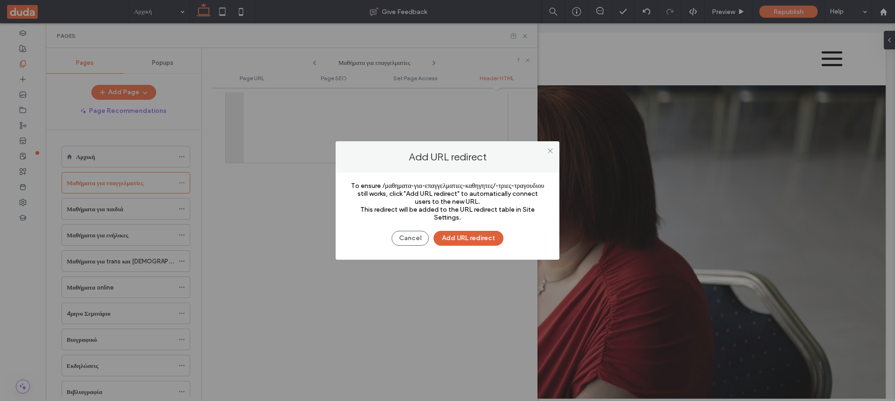
click at [467, 235] on button "Add URL redirect" at bounding box center [468, 238] width 70 height 15
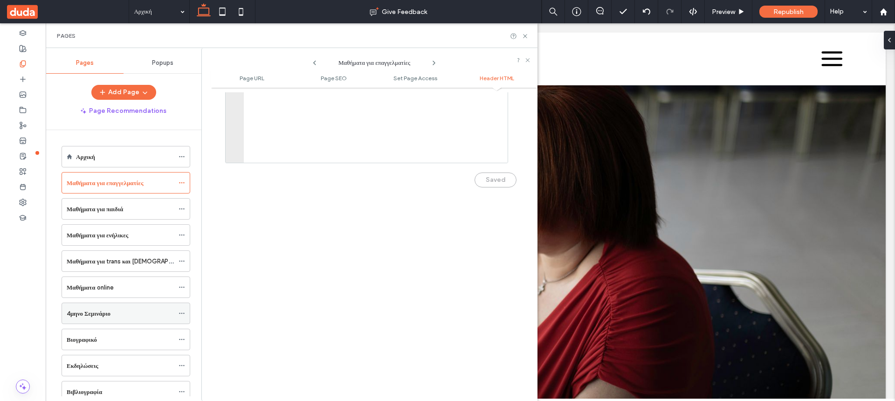
click at [185, 313] on icon at bounding box center [181, 313] width 7 height 7
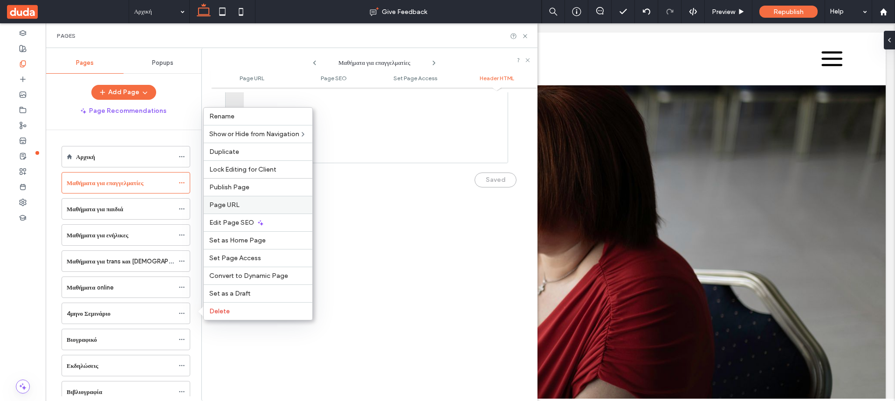
click at [245, 203] on label "Page URL" at bounding box center [257, 205] width 97 height 8
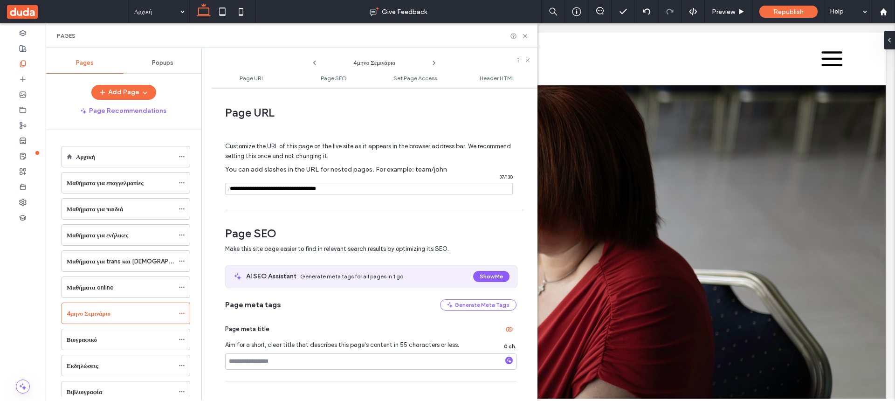
click at [233, 188] on input "notEmpty" at bounding box center [368, 189] width 287 height 12
click at [232, 187] on span "/" at bounding box center [228, 189] width 7 height 12
click at [233, 188] on input "notEmpty" at bounding box center [368, 189] width 287 height 12
click at [232, 187] on span "/" at bounding box center [228, 189] width 7 height 12
click at [185, 182] on icon at bounding box center [181, 182] width 7 height 7
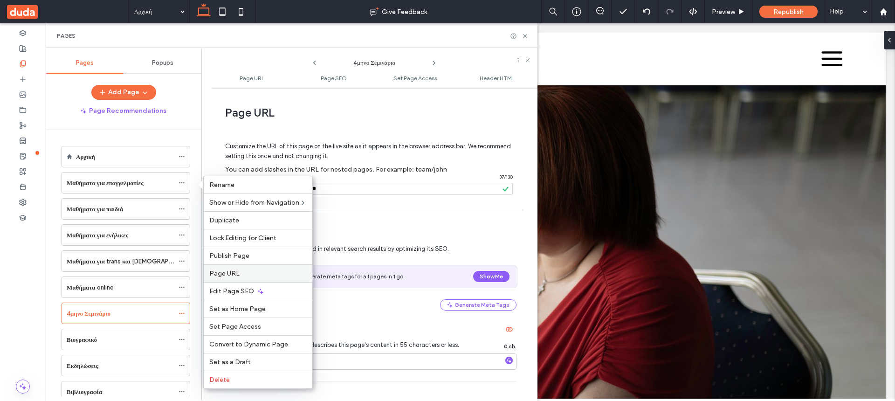
click at [261, 269] on label "Page URL" at bounding box center [257, 273] width 97 height 8
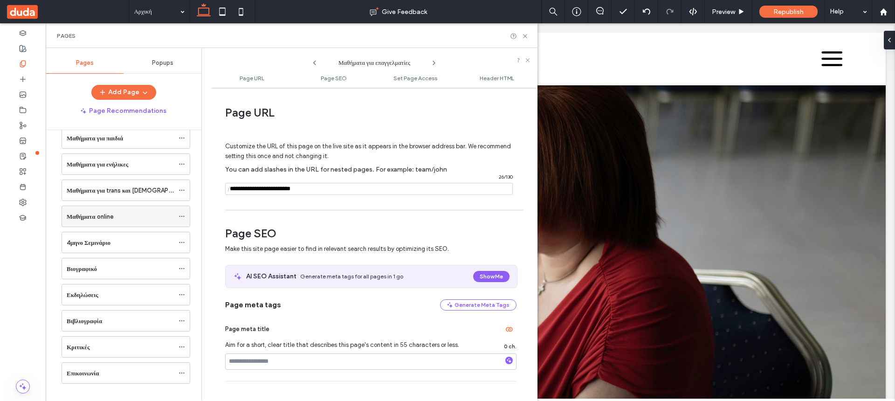
scroll to position [82, 0]
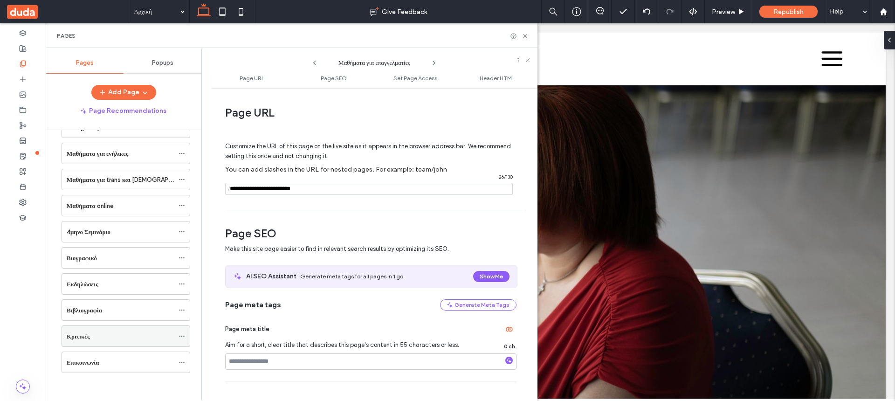
click at [185, 335] on icon at bounding box center [181, 336] width 7 height 7
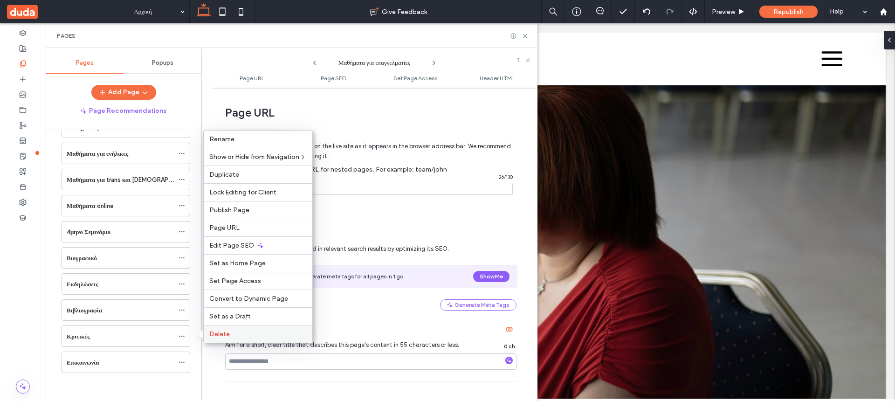
click at [228, 331] on span "Delete" at bounding box center [219, 334] width 21 height 8
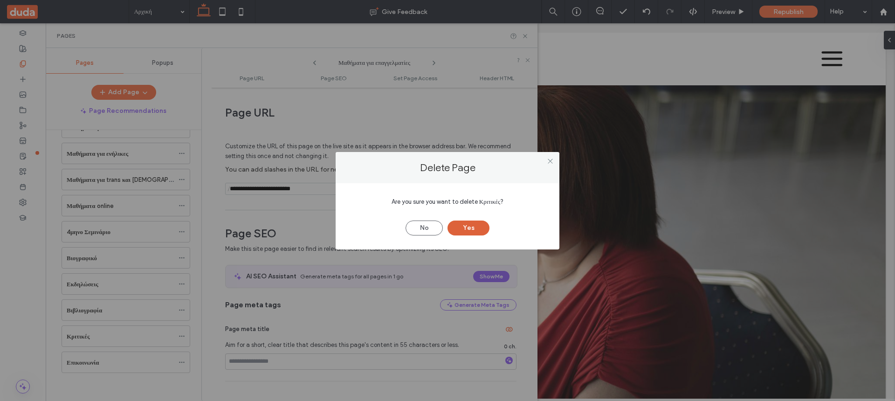
click at [469, 224] on button "Yes" at bounding box center [468, 227] width 42 height 15
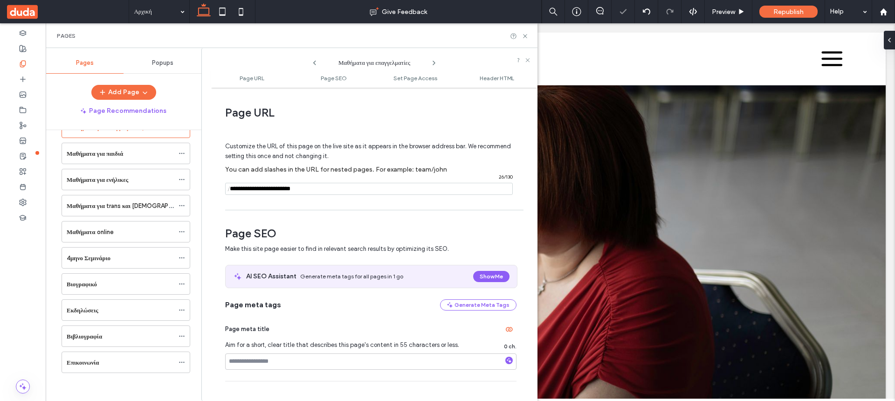
scroll to position [55, 0]
click at [145, 92] on icon "button" at bounding box center [144, 92] width 7 height 7
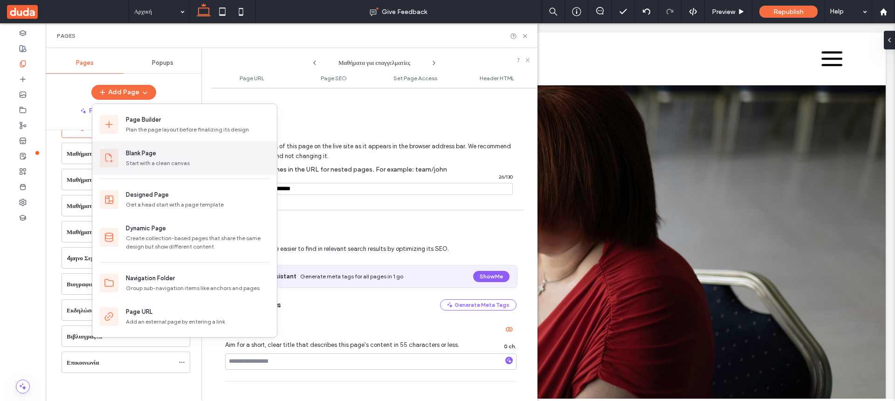
click at [154, 155] on div "Blank Page" at bounding box center [141, 153] width 30 height 9
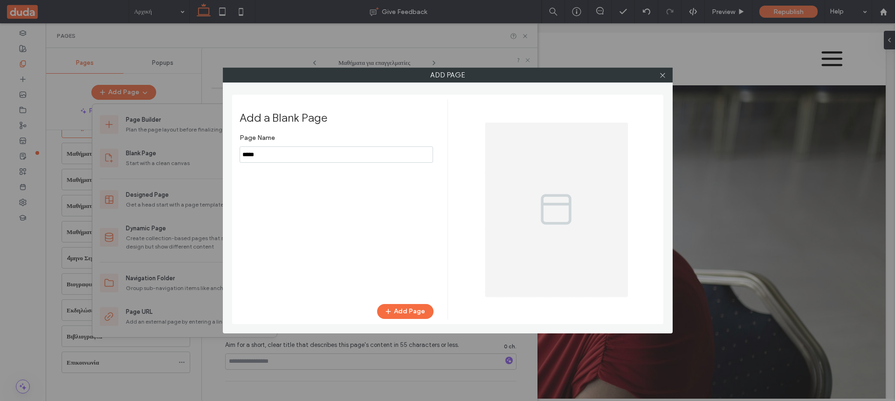
drag, startPoint x: 275, startPoint y: 154, endPoint x: 232, endPoint y: 154, distance: 43.3
click at [240, 154] on input "notEmpty" at bounding box center [336, 154] width 193 height 16
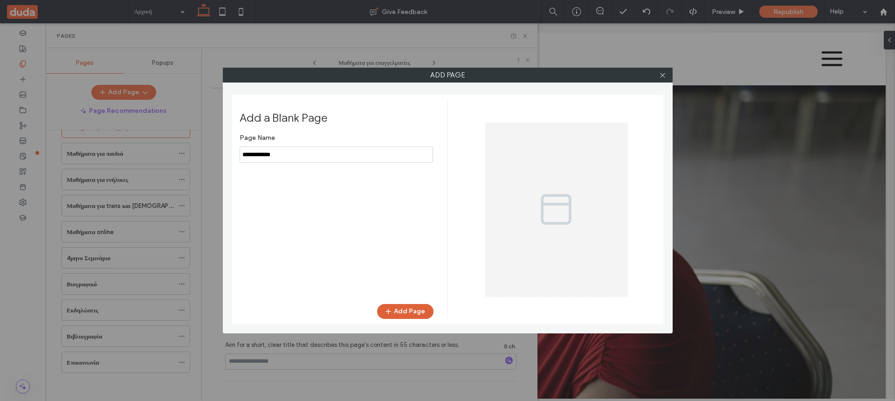
type input "**********"
click at [400, 308] on button "Add Page" at bounding box center [405, 311] width 56 height 15
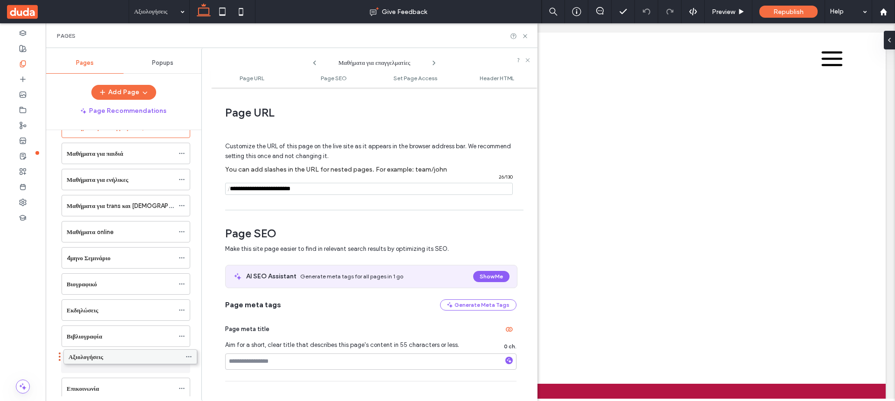
drag, startPoint x: 129, startPoint y: 384, endPoint x: 130, endPoint y: 356, distance: 28.5
click at [130, 356] on div "Αρχική Μαθήματα για επαγγελματίες Μαθήματα για παιδιά Μαθήματα για ενήλικες Μαθ…" at bounding box center [129, 263] width 144 height 266
click at [26, 31] on icon at bounding box center [22, 32] width 7 height 7
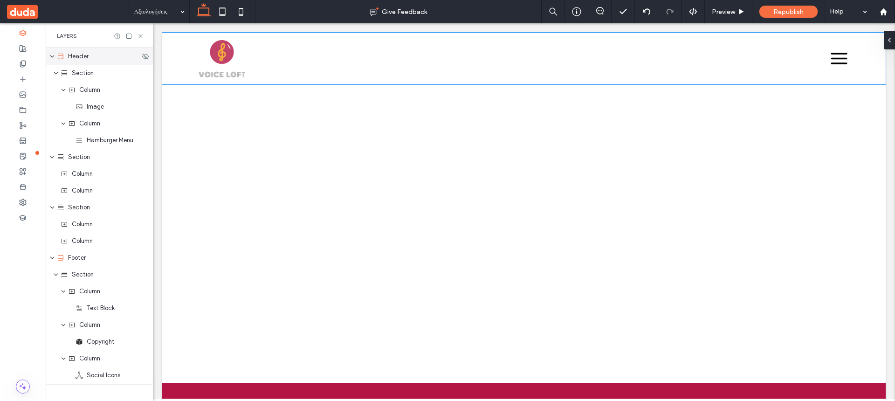
click at [53, 53] on icon "expand Header" at bounding box center [52, 56] width 6 height 7
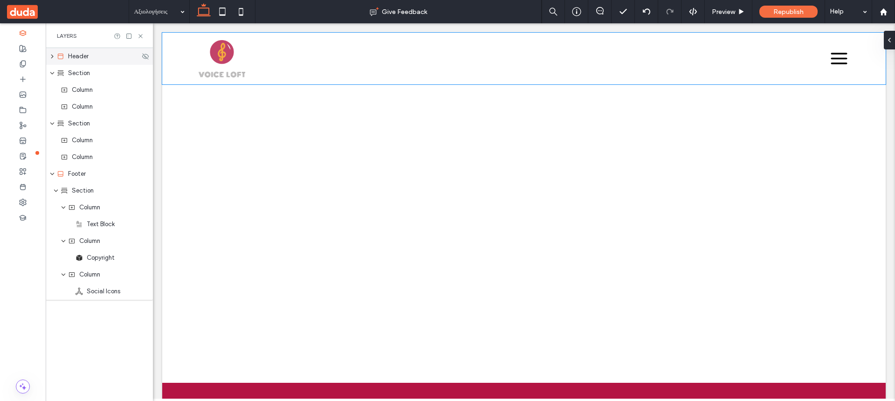
click at [53, 55] on icon "expand Header" at bounding box center [51, 57] width 7 height 6
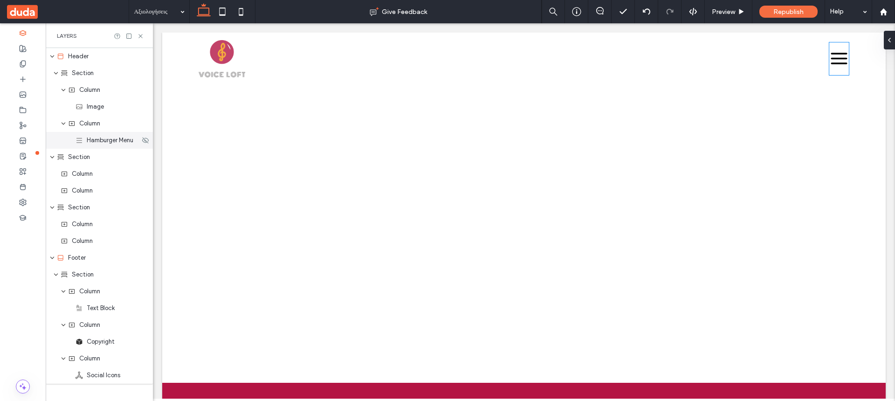
click at [96, 146] on div "Hamburger Menu" at bounding box center [99, 140] width 107 height 17
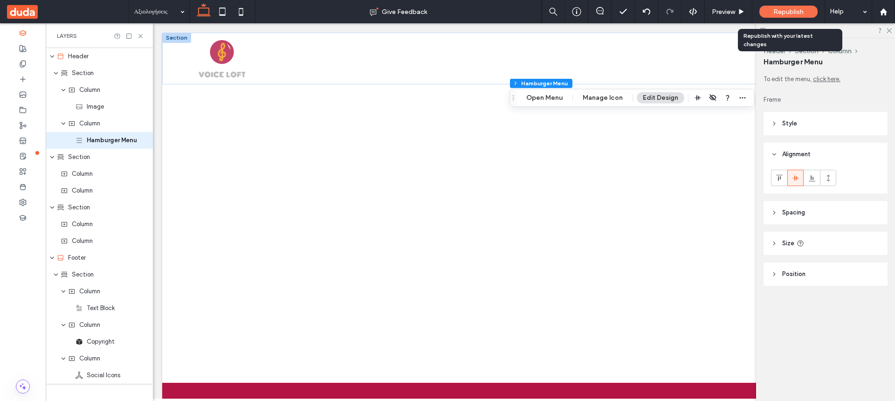
click at [787, 10] on span "Republish" at bounding box center [788, 12] width 30 height 8
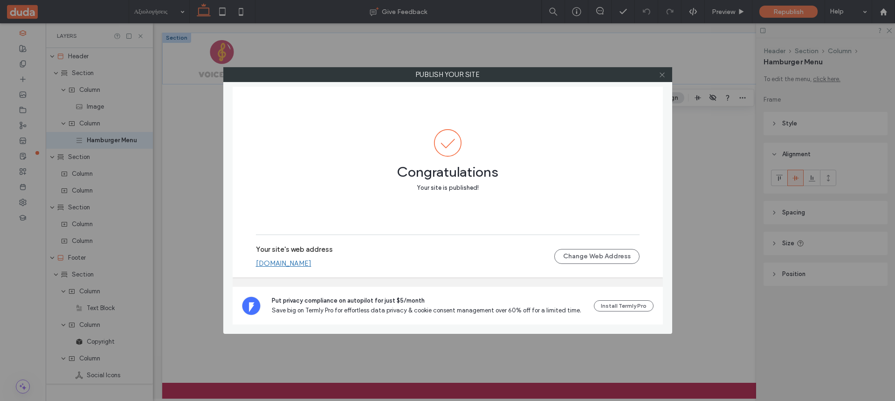
click at [661, 75] on icon at bounding box center [661, 74] width 7 height 7
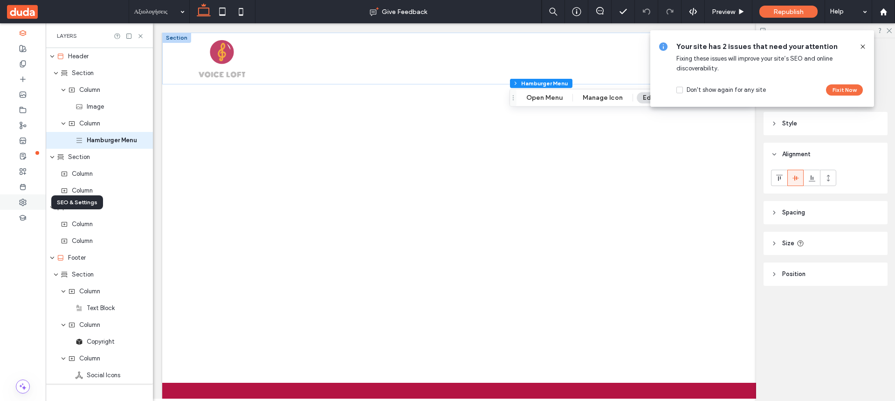
click at [27, 201] on div at bounding box center [23, 201] width 46 height 15
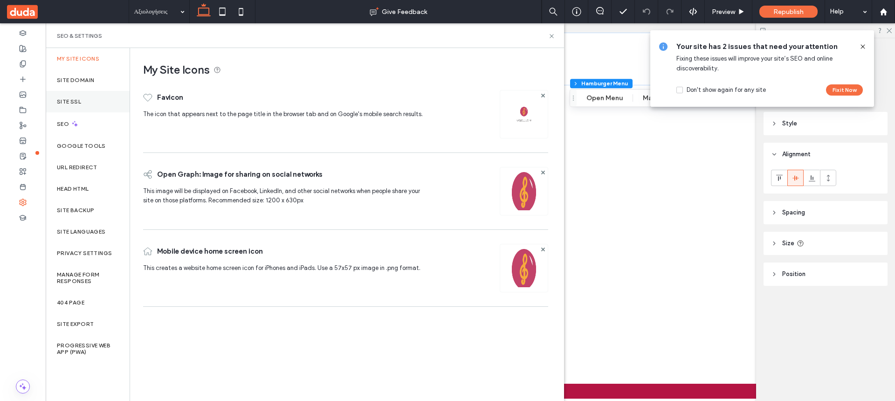
click at [83, 97] on div "Site SSL" at bounding box center [88, 101] width 84 height 21
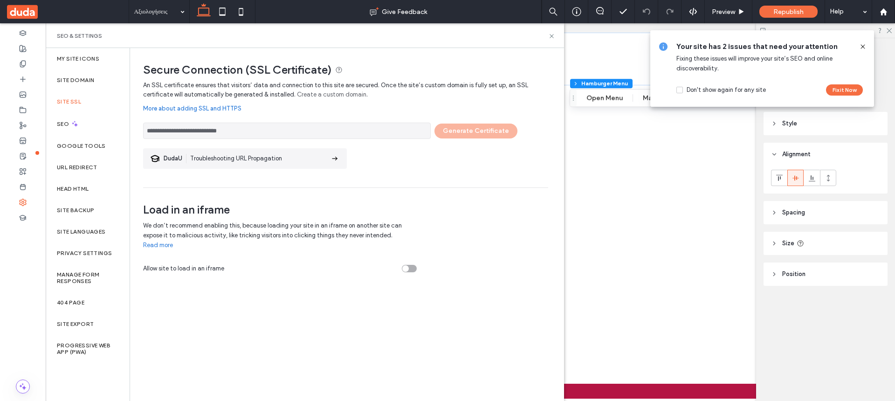
click at [864, 44] on icon at bounding box center [862, 46] width 7 height 7
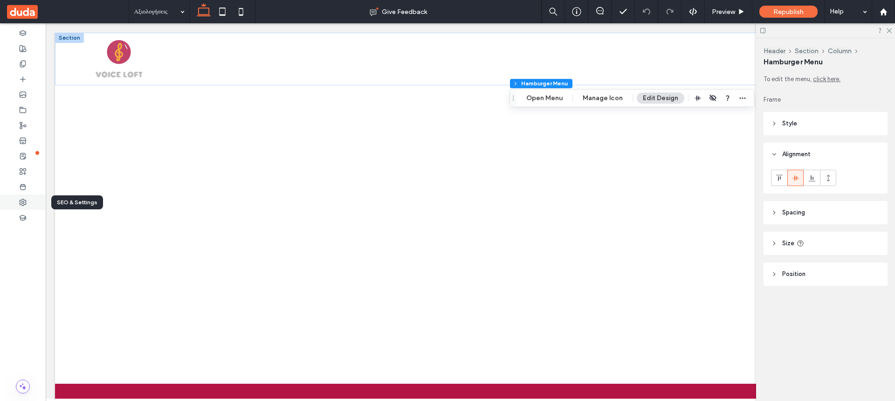
click at [26, 198] on span at bounding box center [22, 202] width 7 height 8
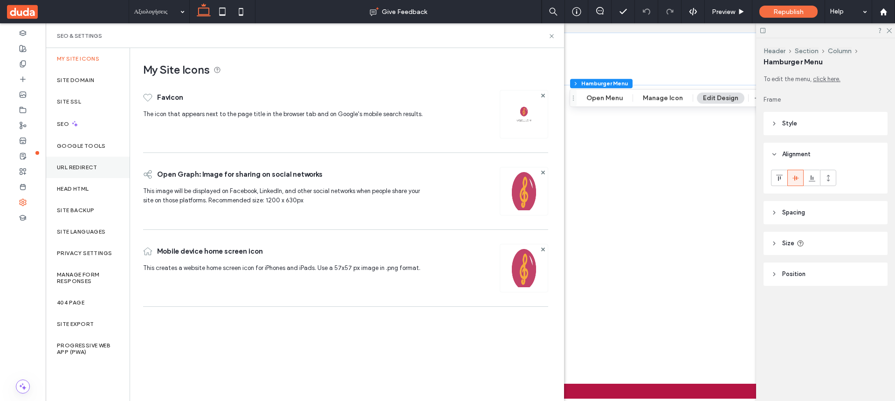
click at [99, 165] on div "URL Redirect" at bounding box center [88, 167] width 84 height 21
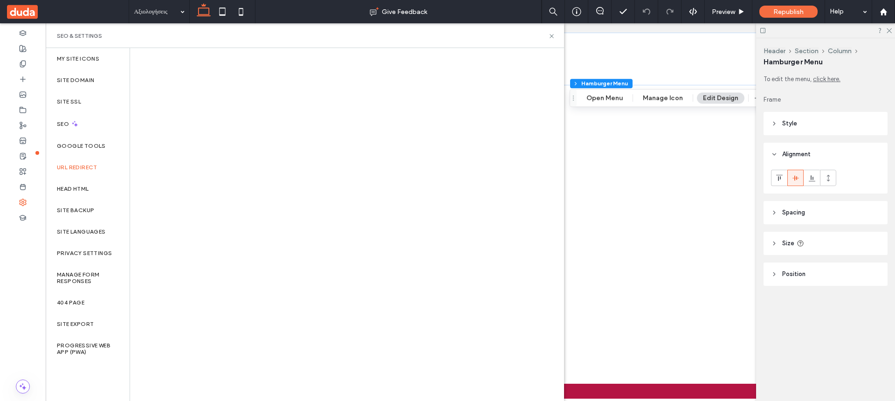
click at [892, 31] on div at bounding box center [825, 30] width 139 height 14
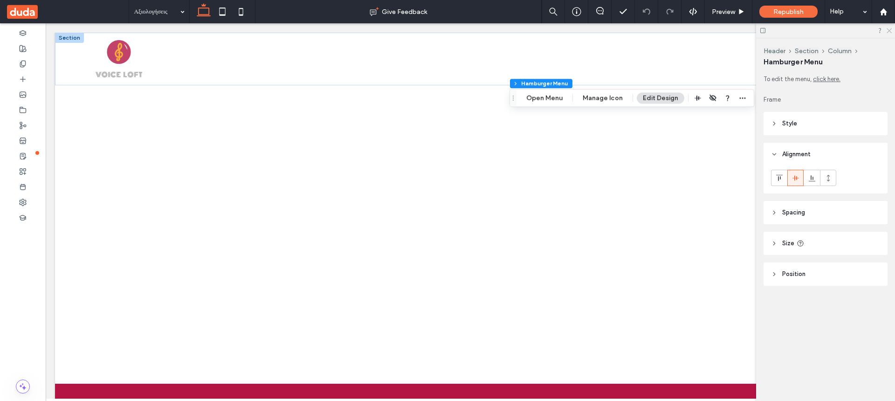
click at [890, 31] on icon at bounding box center [888, 30] width 6 height 6
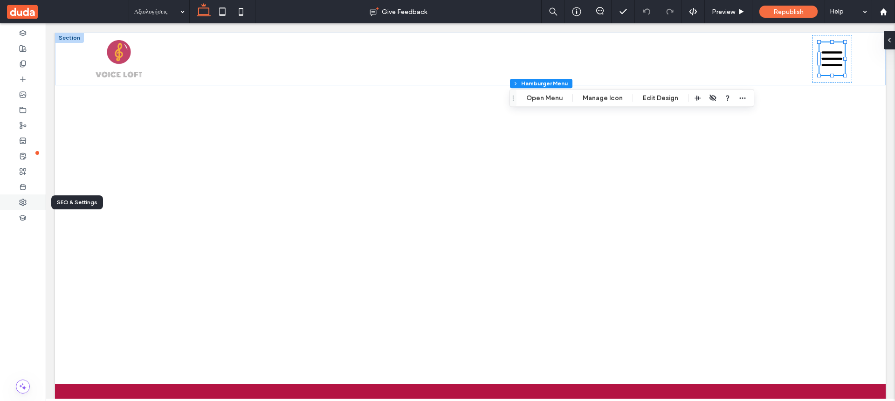
click at [26, 204] on icon at bounding box center [22, 201] width 7 height 7
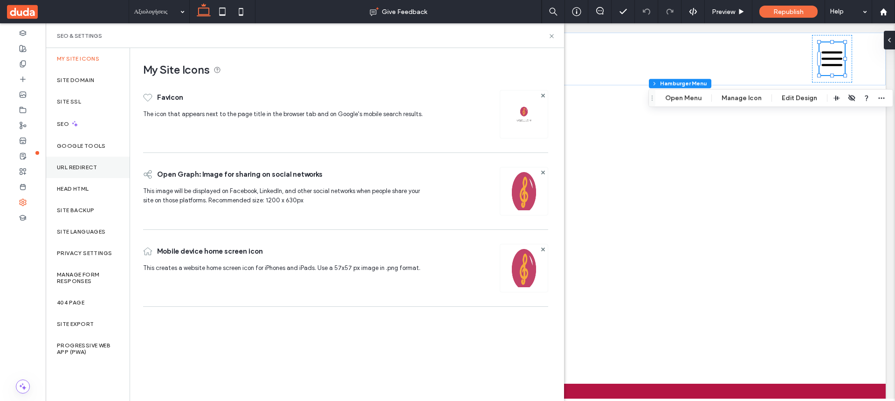
click at [67, 167] on label "URL Redirect" at bounding box center [77, 167] width 41 height 7
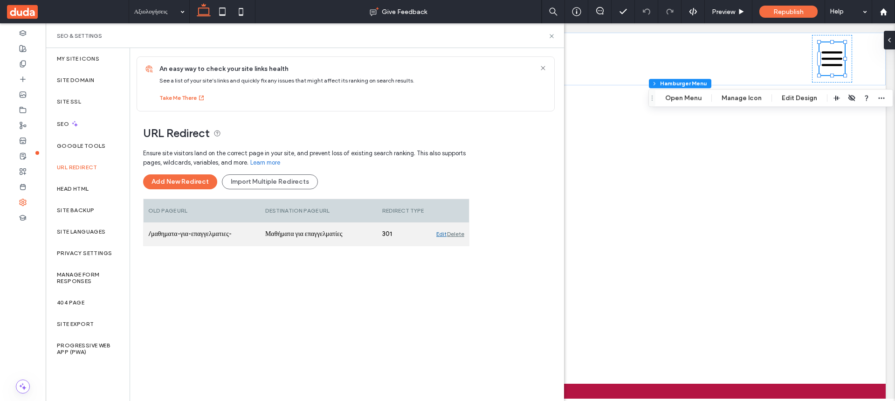
click at [454, 235] on div "Delete" at bounding box center [455, 233] width 17 height 23
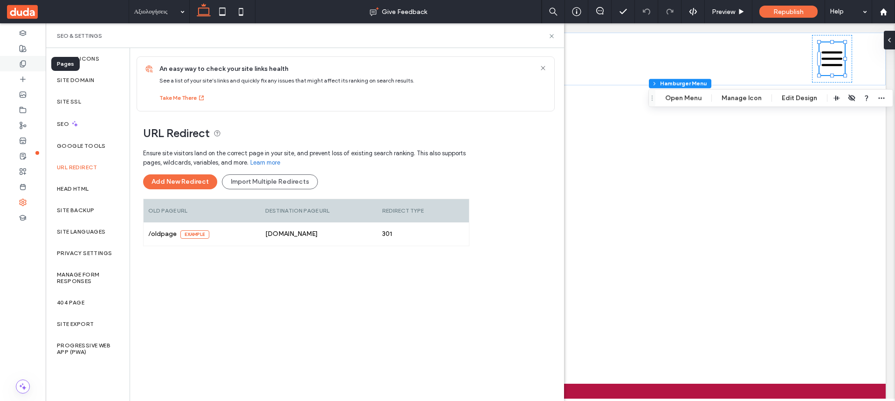
click at [25, 63] on use at bounding box center [22, 64] width 5 height 6
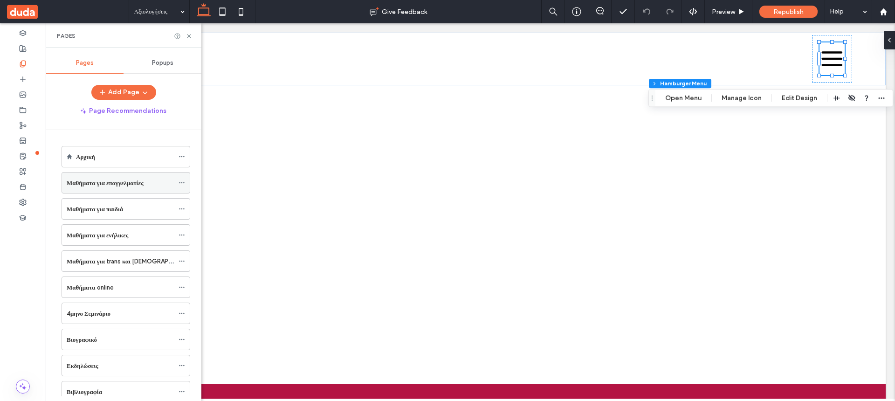
click at [185, 180] on icon at bounding box center [181, 182] width 7 height 7
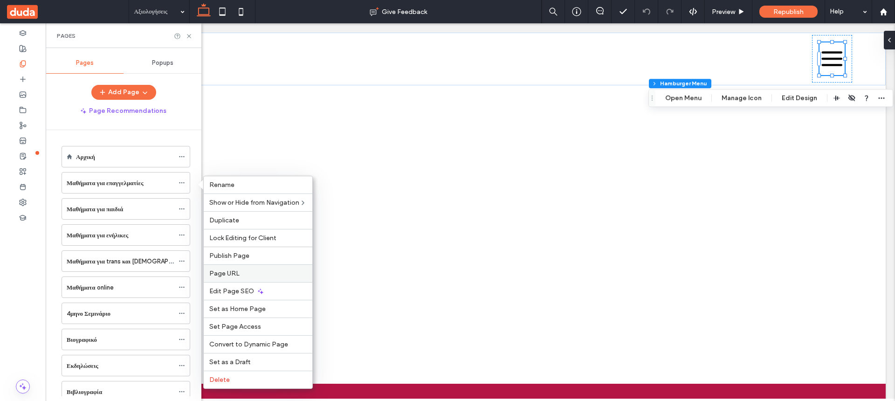
click at [238, 275] on span "Page URL" at bounding box center [224, 273] width 30 height 8
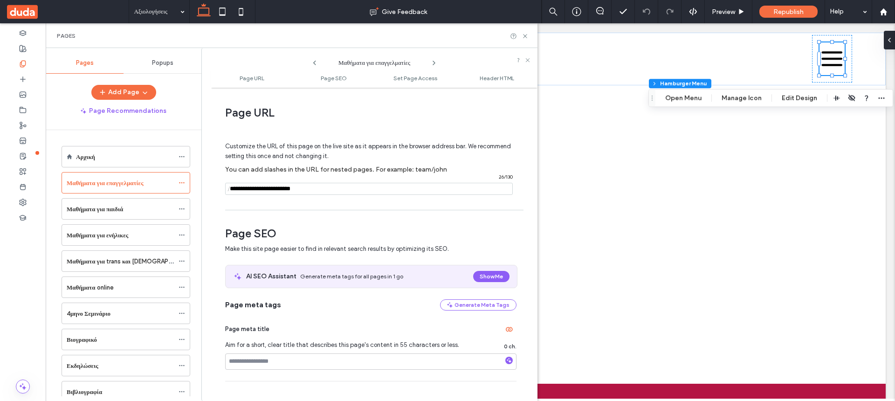
click at [312, 189] on input "notEmpty" at bounding box center [368, 189] width 287 height 12
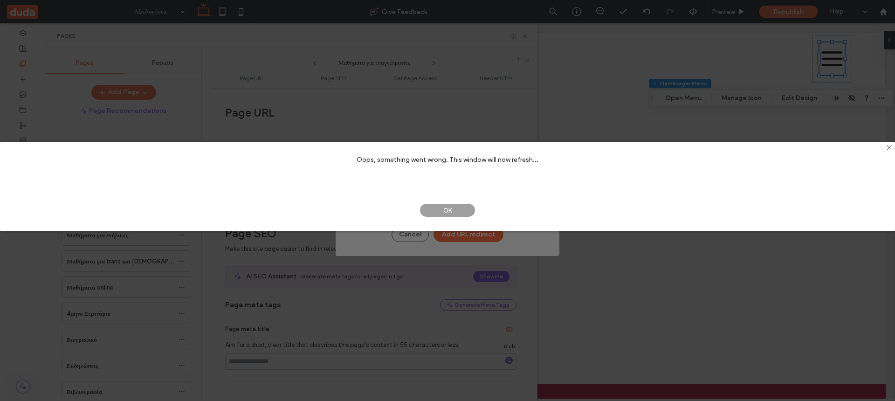
click at [452, 210] on span "OK" at bounding box center [447, 210] width 56 height 14
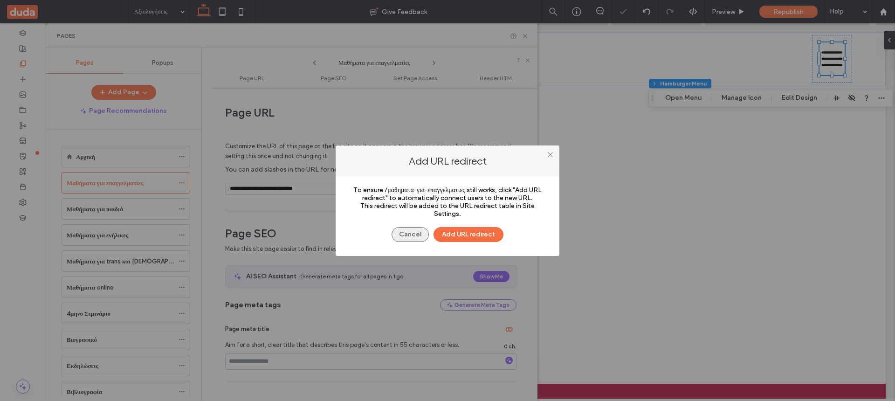
click at [417, 235] on button "Cancel" at bounding box center [409, 234] width 37 height 15
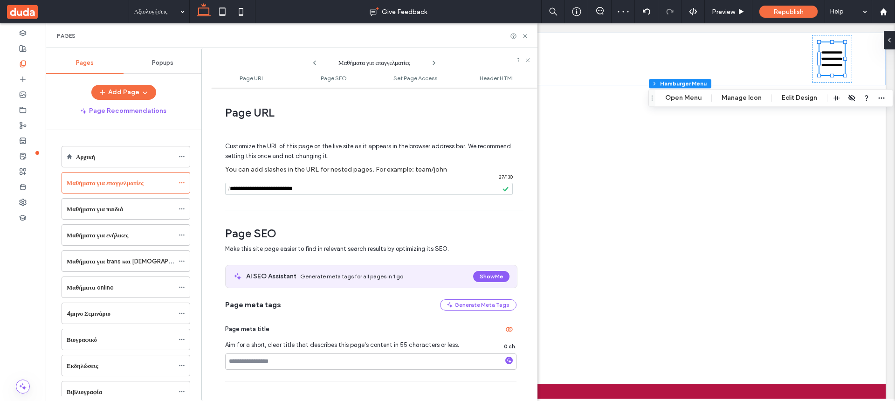
click at [340, 187] on input "notEmpty" at bounding box center [368, 189] width 287 height 12
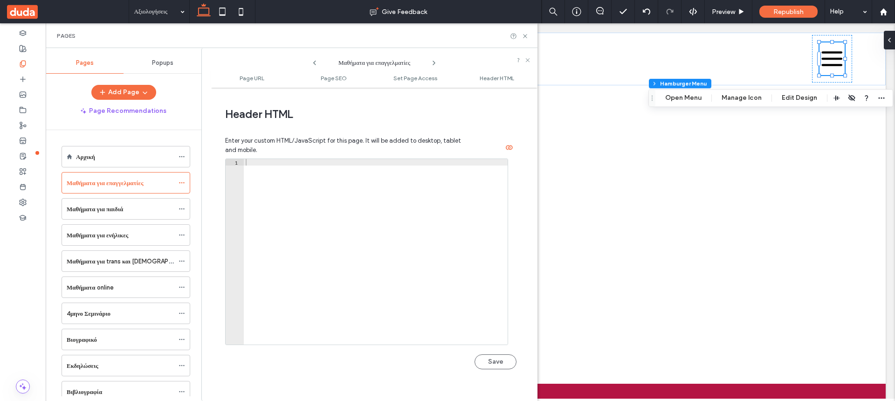
scroll to position [858, 0]
click at [491, 362] on button "Save" at bounding box center [495, 360] width 42 height 15
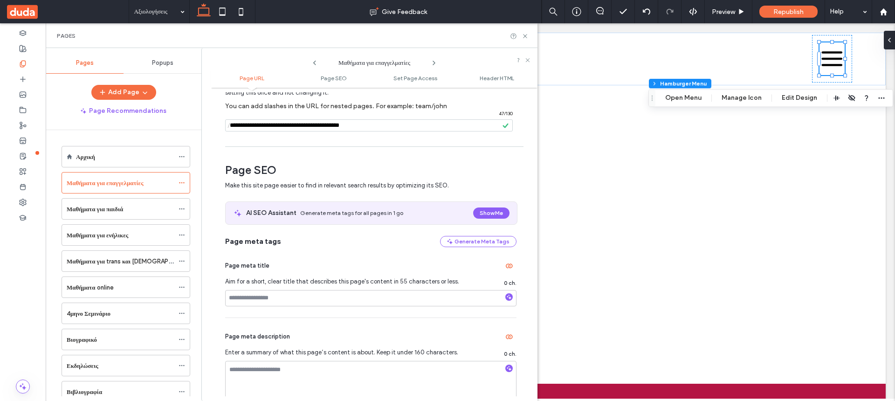
scroll to position [0, 0]
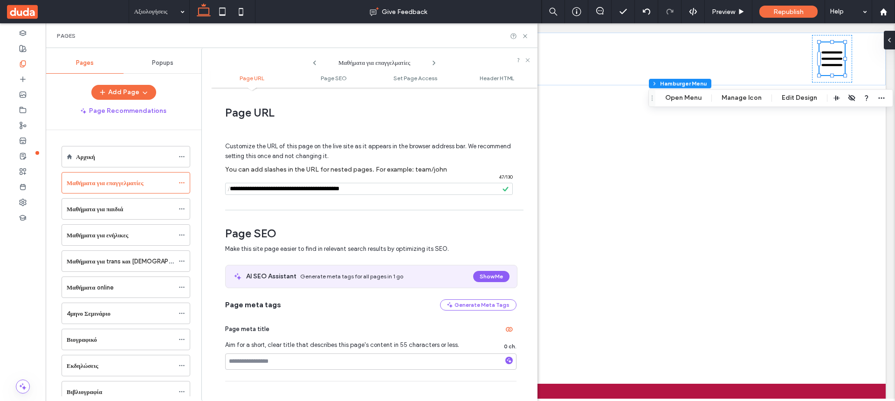
click at [374, 190] on input "notEmpty" at bounding box center [368, 189] width 287 height 12
drag, startPoint x: 374, startPoint y: 190, endPoint x: 220, endPoint y: 187, distance: 153.8
click at [225, 187] on input "notEmpty" at bounding box center [368, 189] width 287 height 12
paste input "**********"
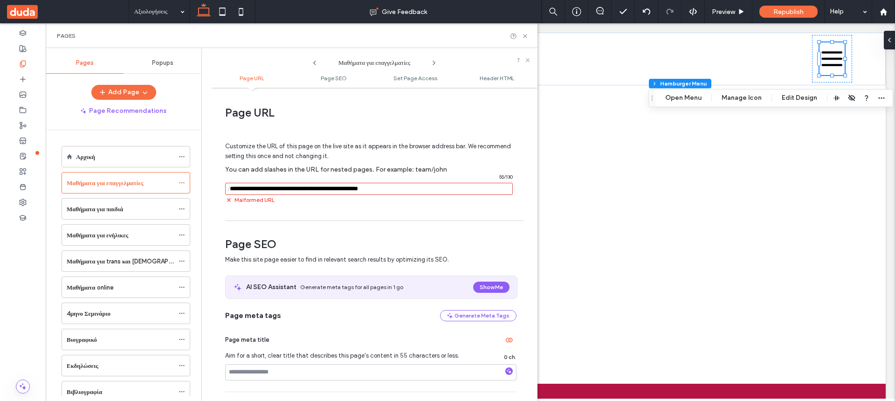
click at [231, 189] on span "/" at bounding box center [228, 189] width 7 height 12
click at [234, 189] on input "notEmpty" at bounding box center [368, 189] width 287 height 12
click at [233, 188] on span "/" at bounding box center [228, 189] width 7 height 12
drag, startPoint x: 233, startPoint y: 189, endPoint x: 243, endPoint y: 189, distance: 9.8
click at [234, 189] on input "notEmpty" at bounding box center [368, 189] width 287 height 12
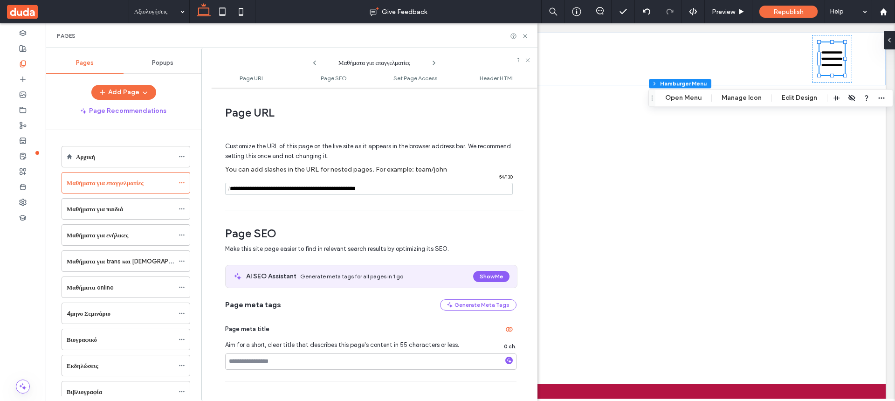
type input "**********"
click at [414, 129] on span at bounding box center [370, 133] width 291 height 15
click at [622, 11] on icon at bounding box center [622, 11] width 9 height 9
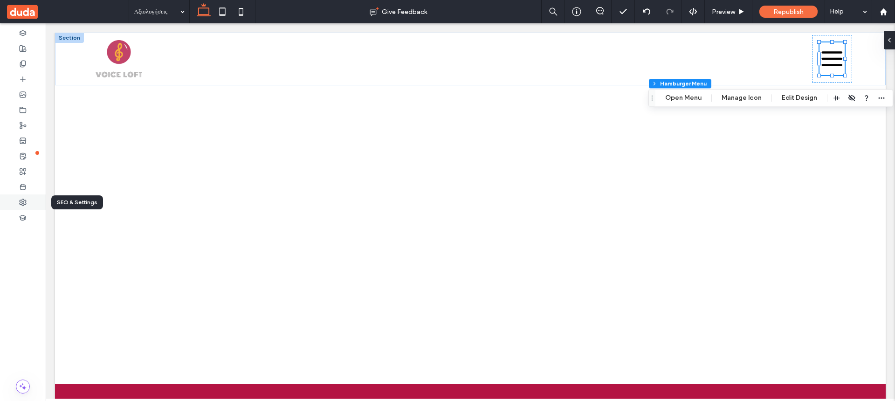
click at [23, 204] on use at bounding box center [23, 202] width 7 height 7
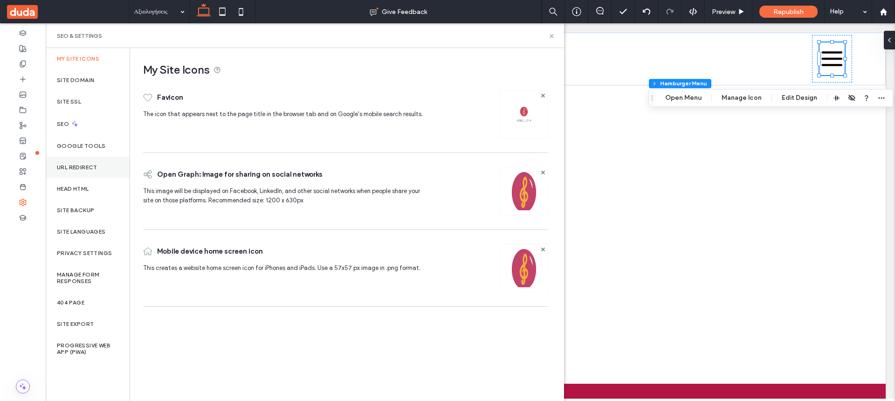
click at [78, 165] on label "URL Redirect" at bounding box center [77, 167] width 41 height 7
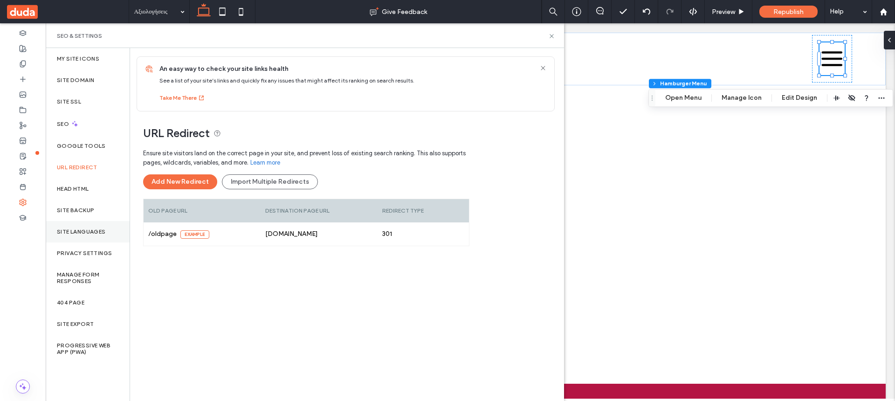
click at [96, 232] on label "Site Languages" at bounding box center [81, 231] width 49 height 7
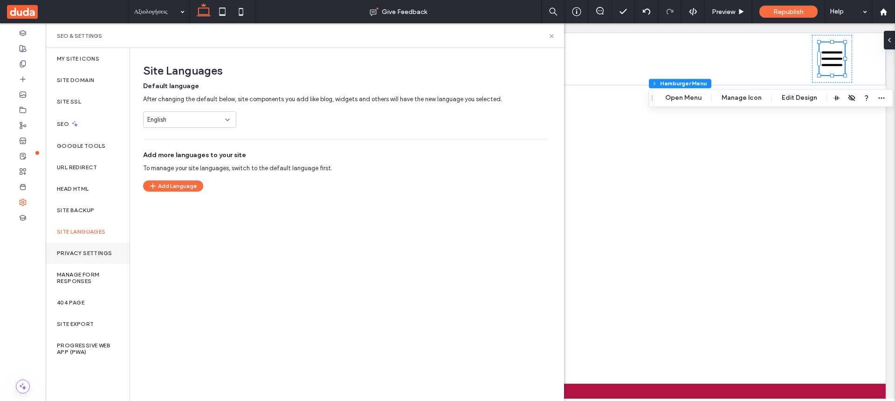
click at [76, 256] on label "Privacy Settings" at bounding box center [84, 253] width 55 height 7
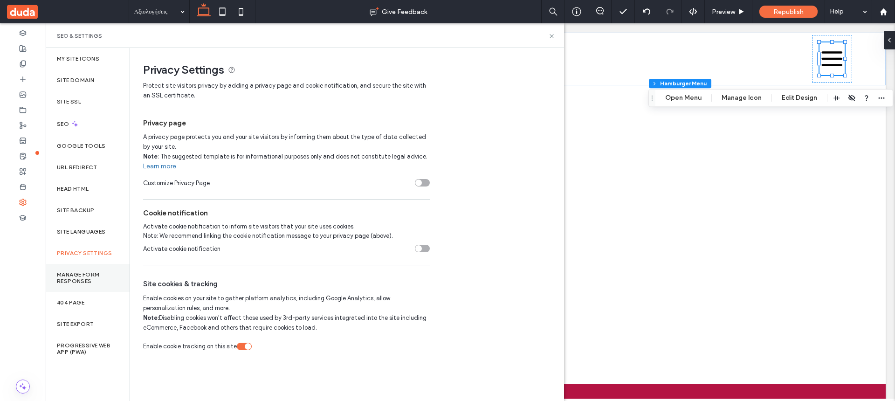
click at [68, 281] on label "Manage Form Responses" at bounding box center [88, 277] width 62 height 13
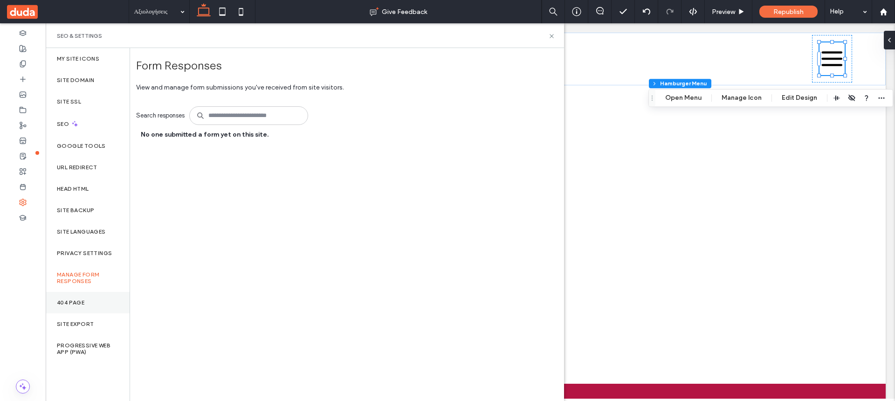
click at [69, 304] on label "404 Page" at bounding box center [70, 302] width 27 height 7
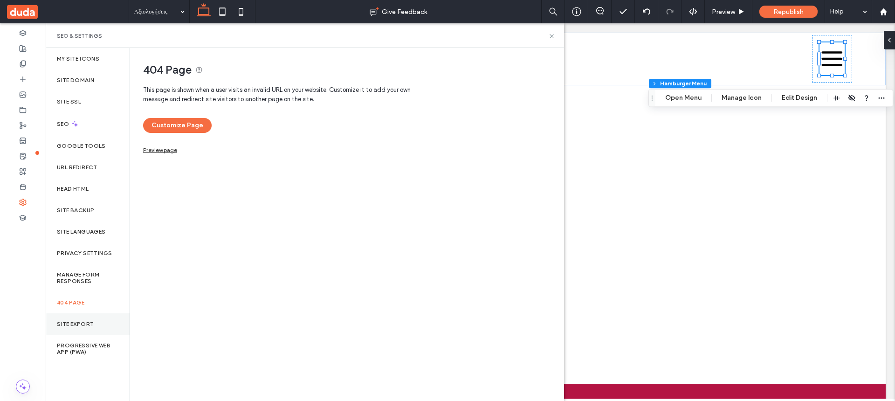
click at [77, 325] on label "Site Export" at bounding box center [75, 324] width 37 height 7
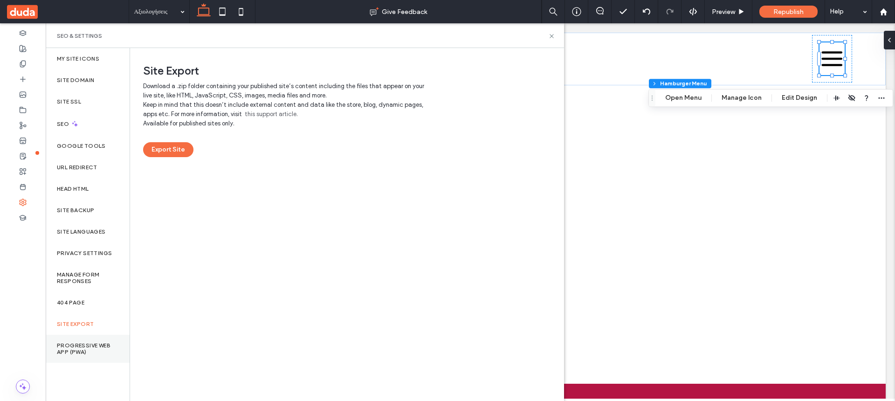
click at [95, 343] on label "Progressive Web App (PWA)" at bounding box center [88, 348] width 62 height 13
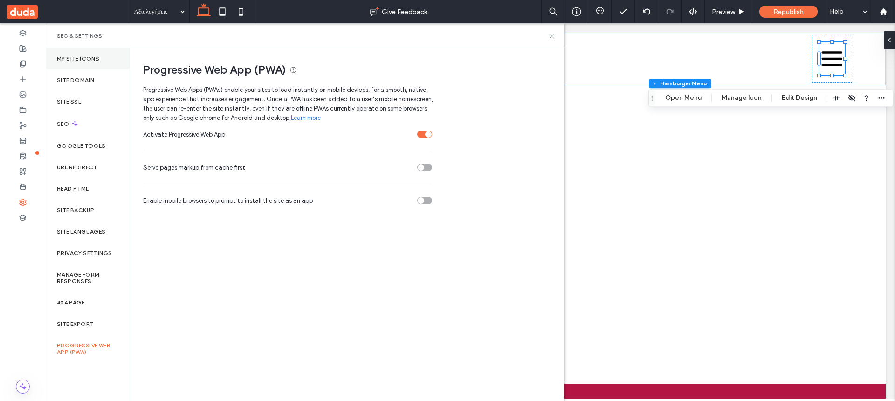
click at [84, 62] on label "My Site Icons" at bounding box center [78, 58] width 42 height 7
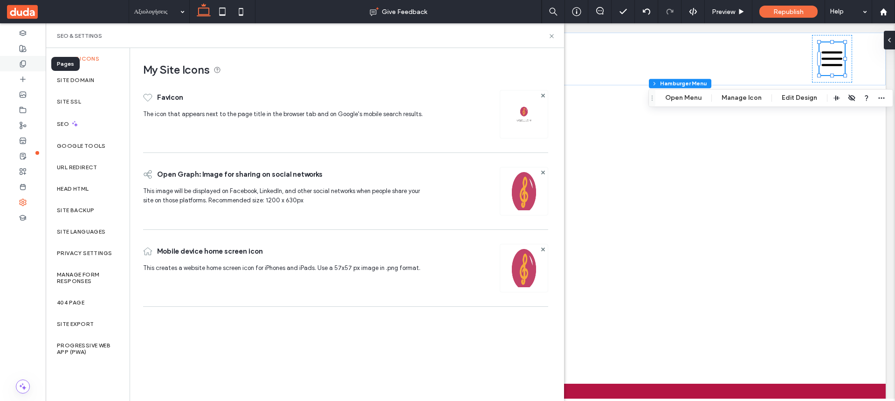
click at [28, 63] on div at bounding box center [23, 63] width 46 height 15
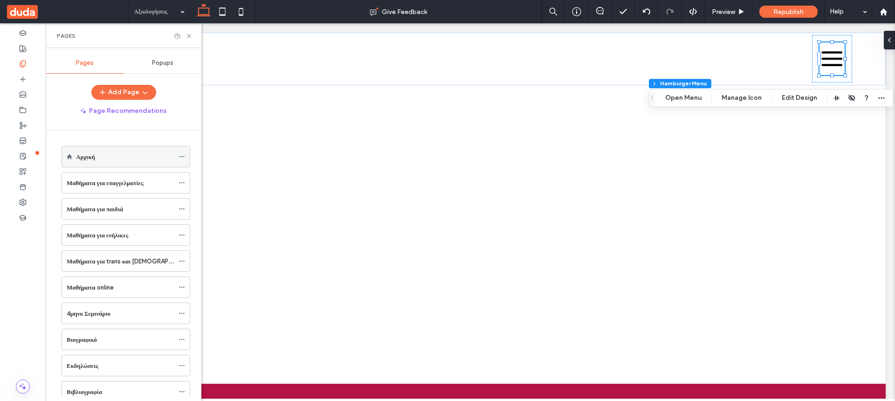
click at [185, 155] on icon at bounding box center [181, 156] width 7 height 7
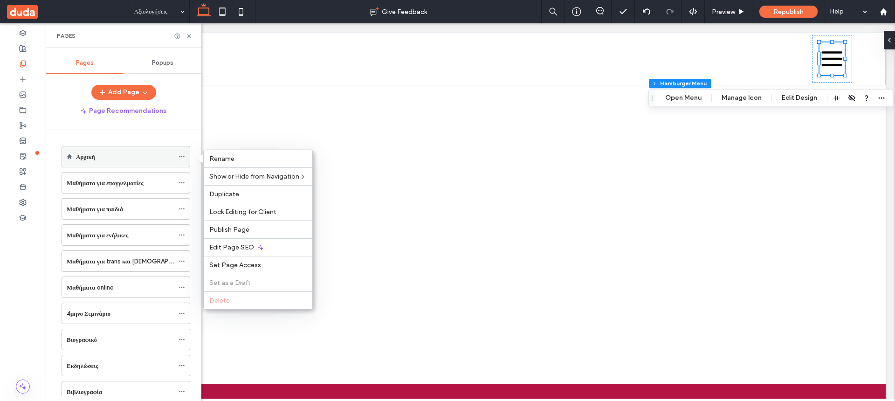
click at [185, 157] on icon at bounding box center [181, 156] width 7 height 7
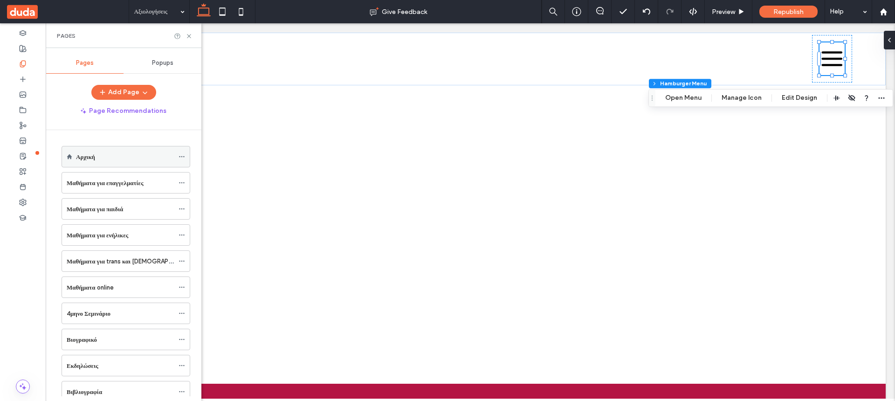
click at [185, 156] on icon at bounding box center [181, 156] width 7 height 7
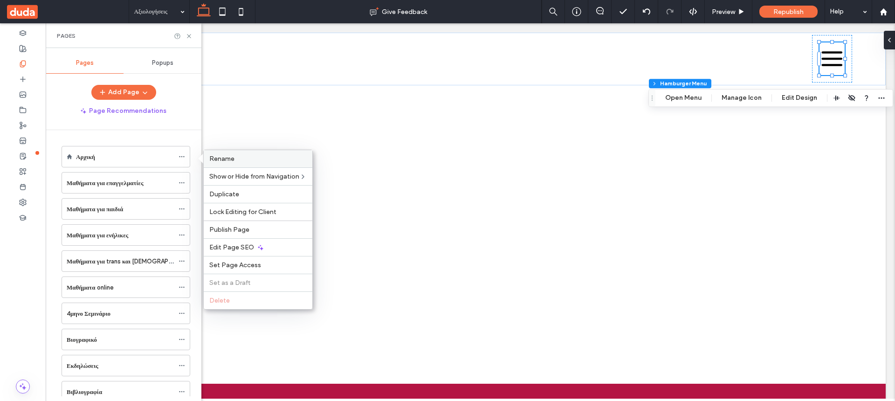
click at [255, 154] on div "Rename" at bounding box center [258, 158] width 109 height 17
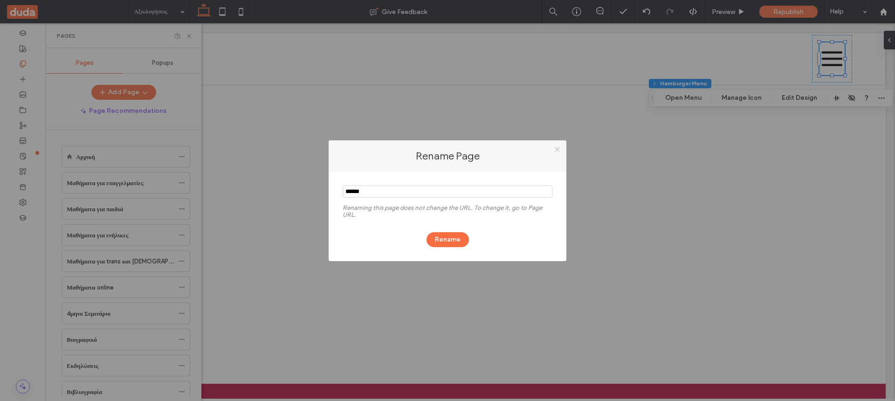
click at [557, 149] on icon at bounding box center [557, 149] width 7 height 7
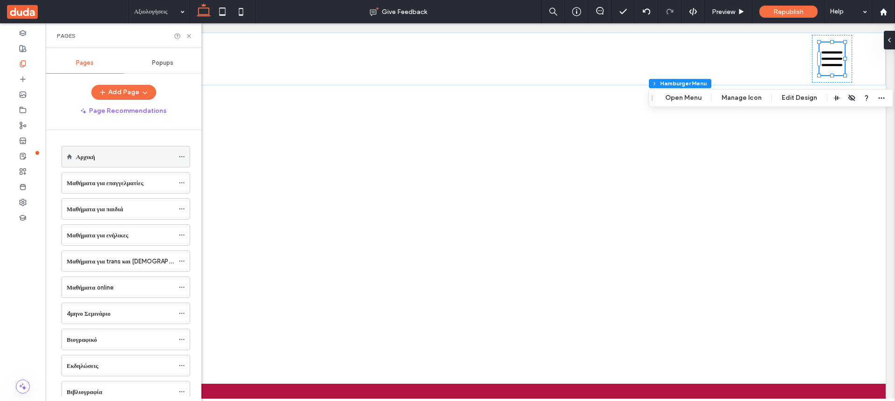
click at [185, 156] on icon at bounding box center [181, 156] width 7 height 7
click at [24, 201] on icon at bounding box center [22, 201] width 7 height 7
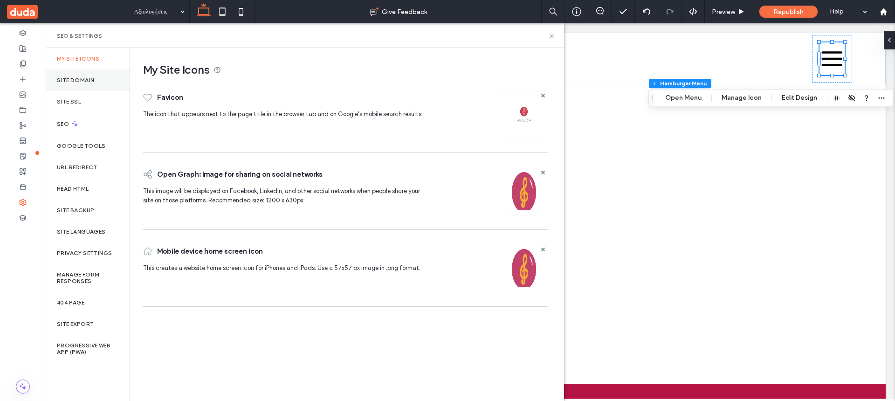
click at [79, 83] on label "Site Domain" at bounding box center [75, 80] width 37 height 7
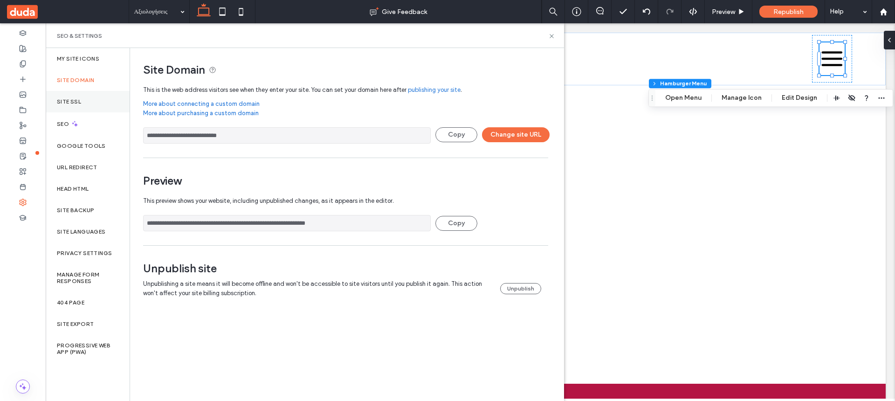
click at [67, 100] on label "Site SSL" at bounding box center [69, 101] width 24 height 7
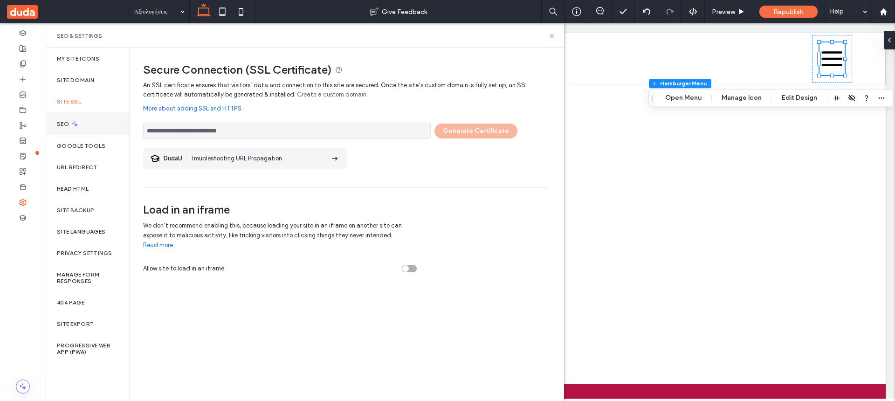
click at [65, 122] on label "SEO" at bounding box center [64, 124] width 14 height 7
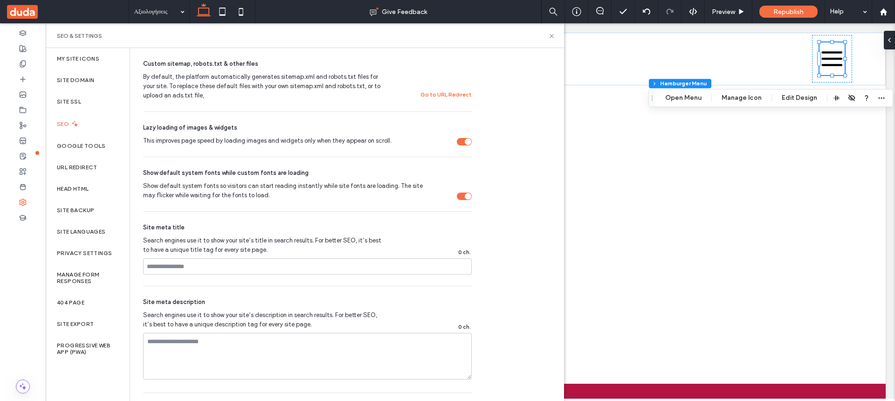
scroll to position [360, 0]
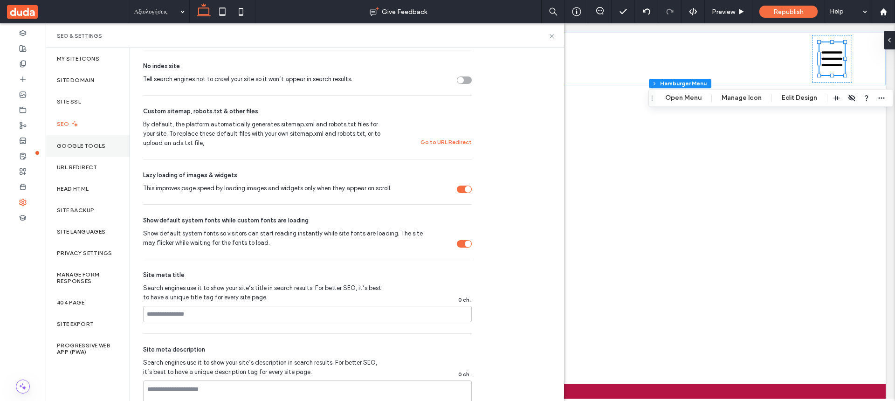
click at [83, 145] on label "Google Tools" at bounding box center [81, 146] width 49 height 7
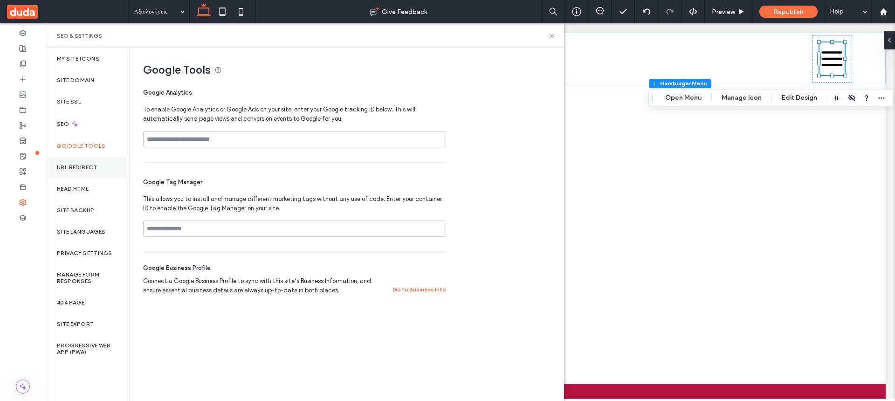
click at [79, 166] on label "URL Redirect" at bounding box center [77, 167] width 41 height 7
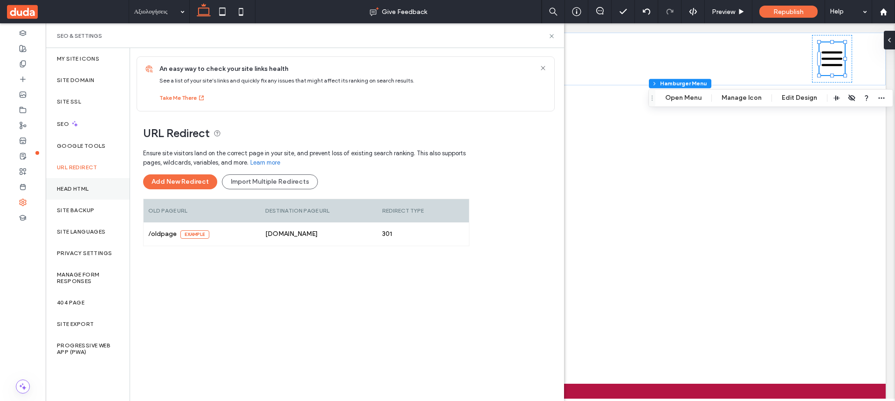
click at [75, 188] on label "Head HTML" at bounding box center [73, 188] width 32 height 7
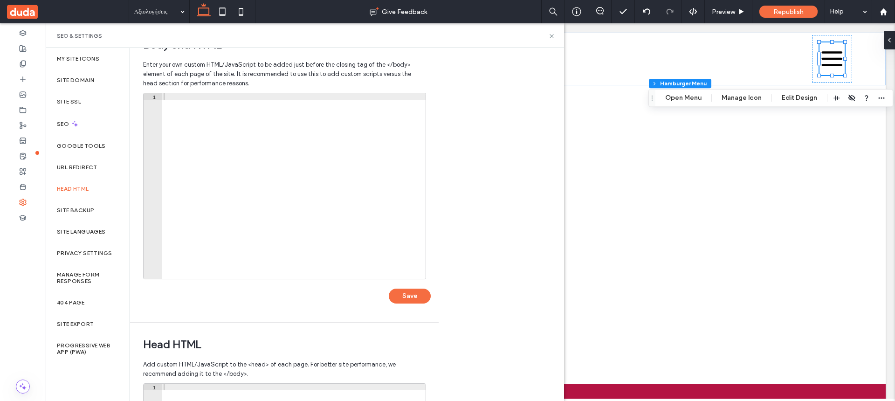
scroll to position [0, 0]
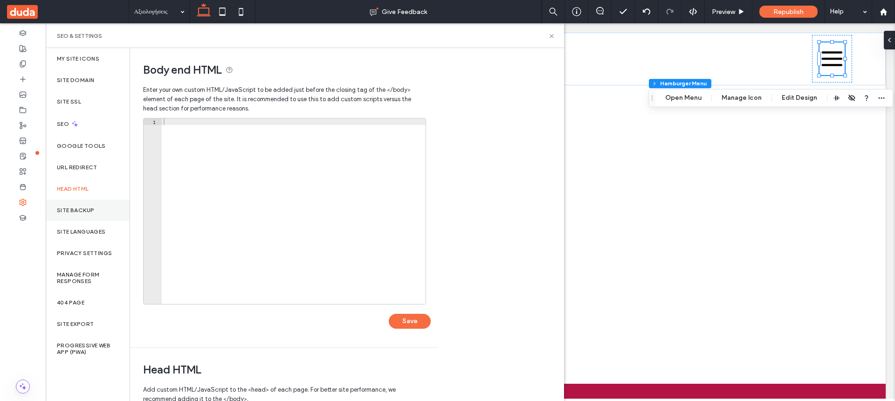
click at [83, 211] on label "Site Backup" at bounding box center [75, 210] width 37 height 7
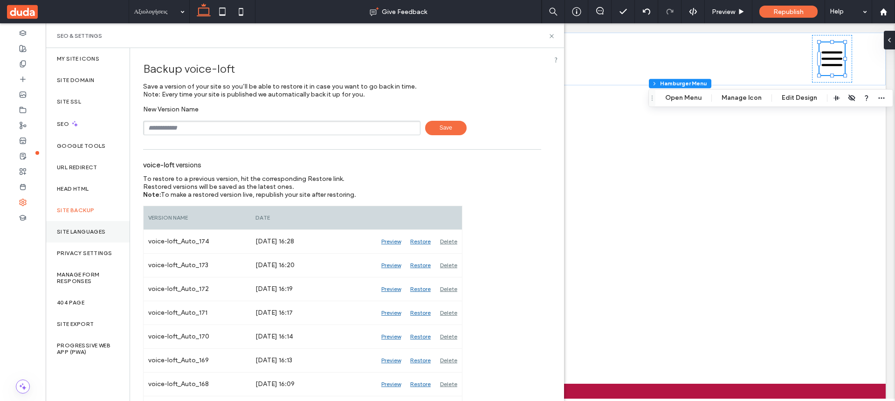
click at [89, 233] on label "Site Languages" at bounding box center [81, 231] width 49 height 7
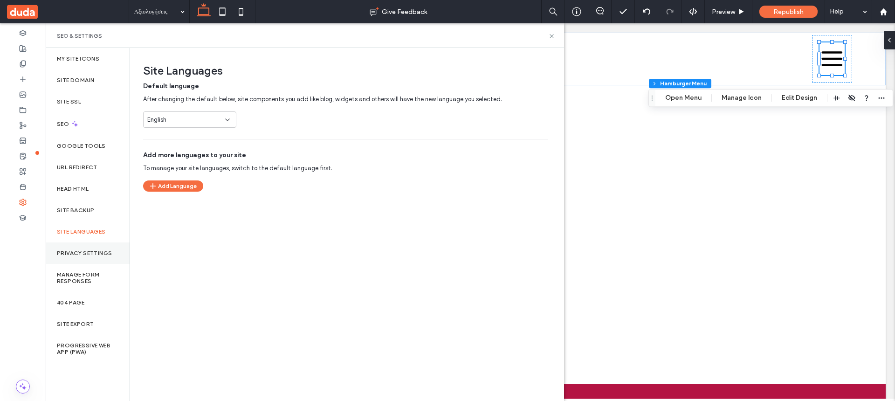
click at [85, 253] on label "Privacy Settings" at bounding box center [84, 253] width 55 height 7
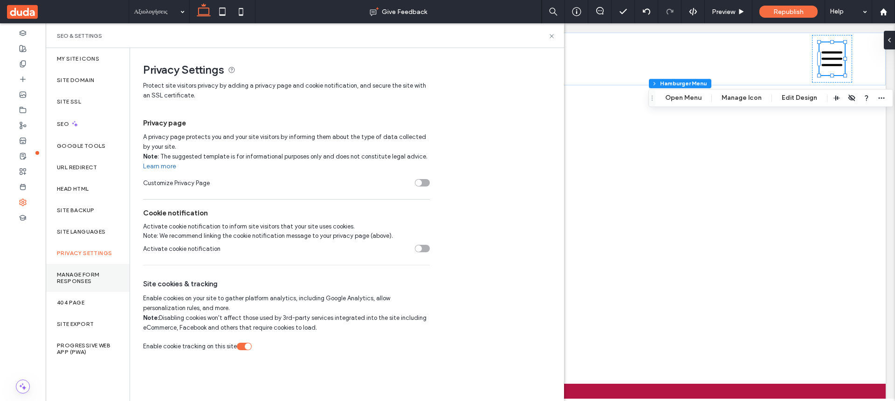
click at [79, 271] on label "Manage Form Responses" at bounding box center [88, 277] width 62 height 13
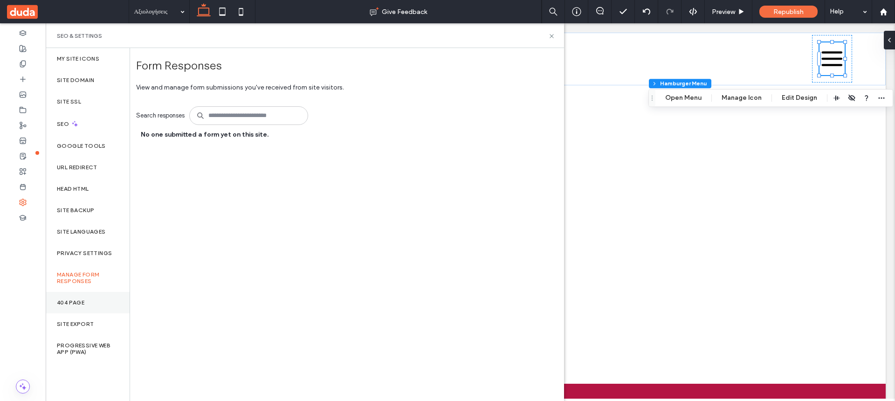
click at [80, 301] on label "404 Page" at bounding box center [70, 302] width 27 height 7
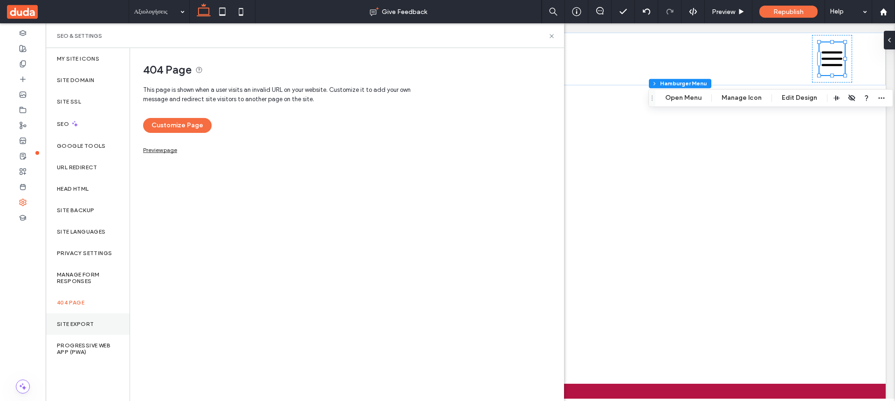
click at [82, 322] on label "Site Export" at bounding box center [75, 324] width 37 height 7
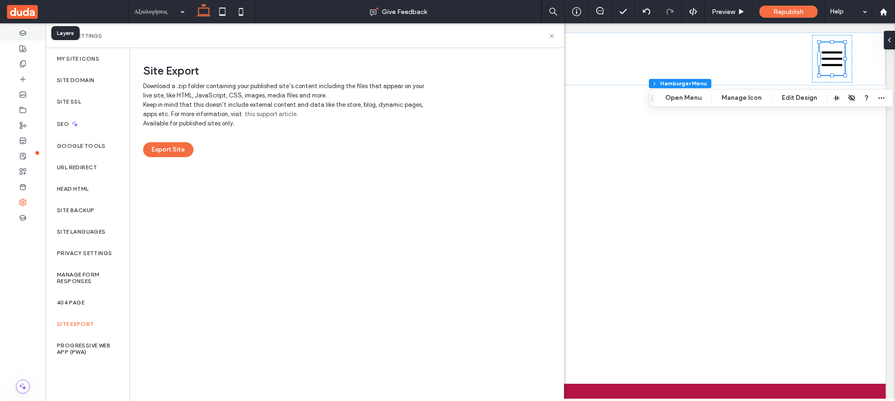
click at [26, 32] on use at bounding box center [23, 32] width 6 height 5
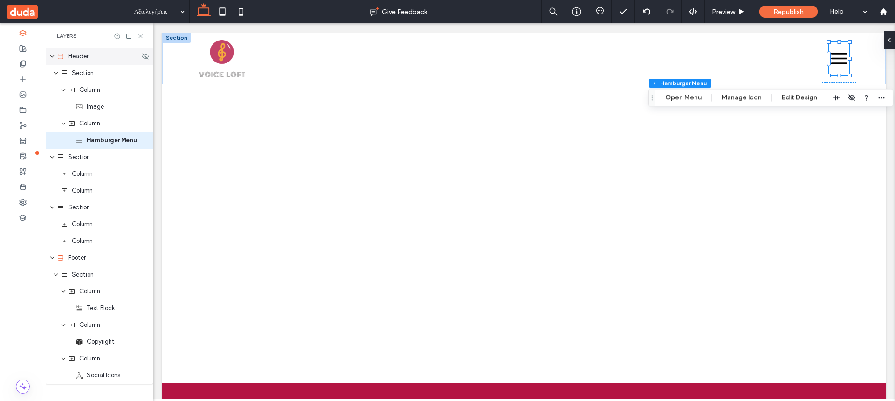
click at [82, 56] on span "Header" at bounding box center [78, 56] width 21 height 9
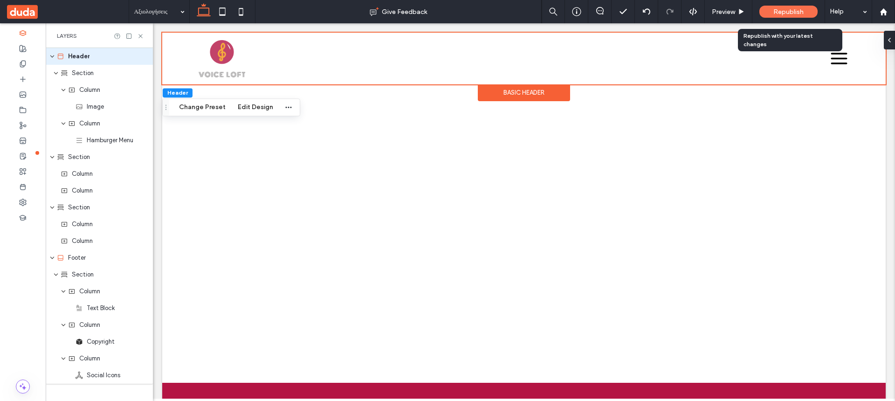
click at [796, 7] on div "Republish" at bounding box center [788, 12] width 58 height 12
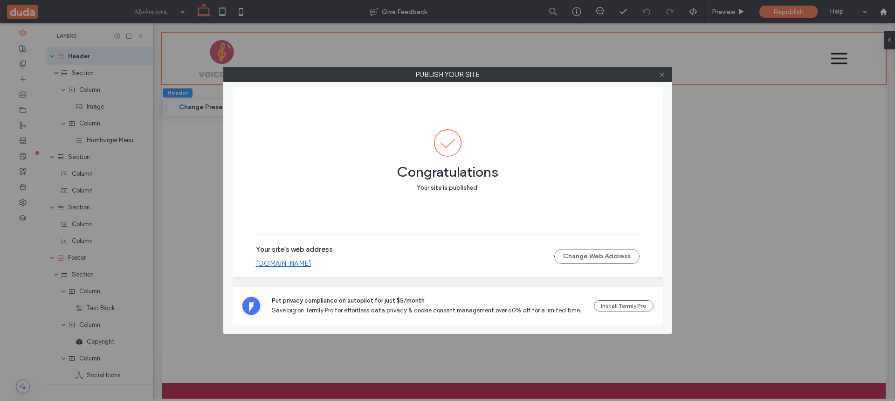
click at [661, 75] on use at bounding box center [661, 74] width 5 height 5
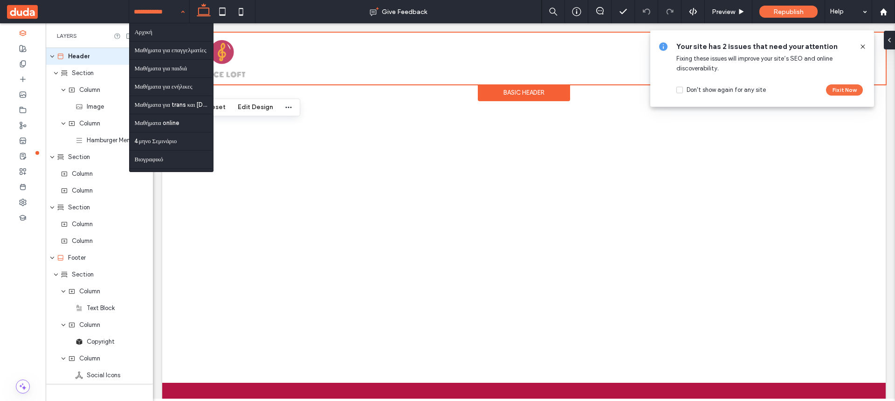
click at [184, 13] on div "Αρχική Μαθήματα για επαγγελματίες Μαθήματα για παιδιά Μαθήματα για ενήλικες Μαθ…" at bounding box center [159, 11] width 60 height 23
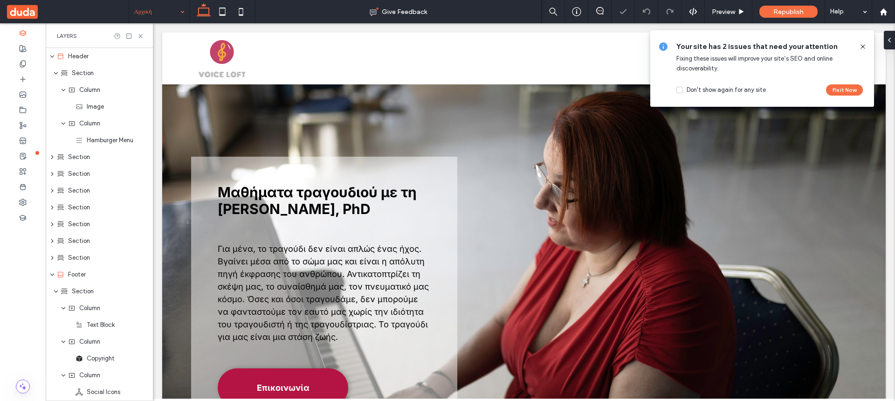
click at [862, 45] on icon at bounding box center [862, 46] width 7 height 7
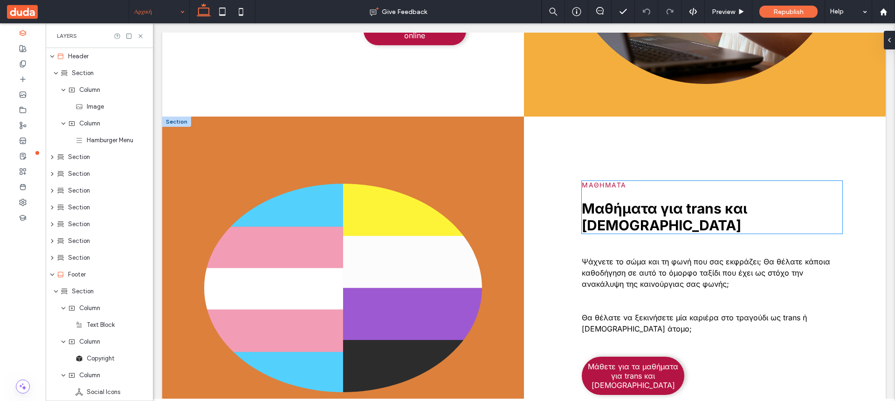
scroll to position [1806, 0]
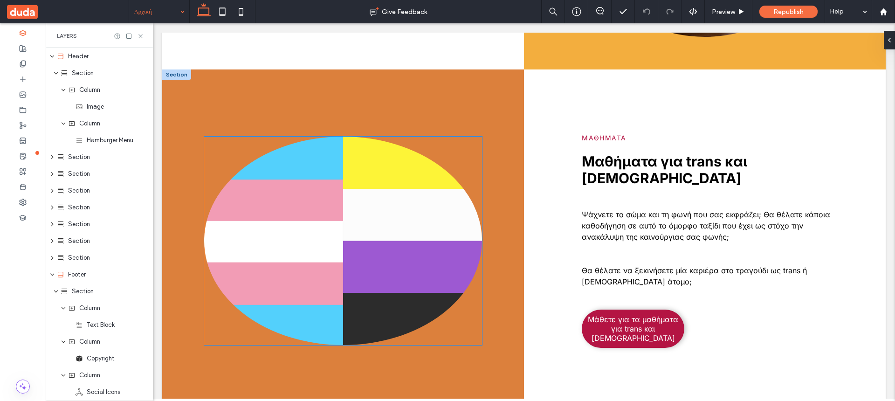
click at [318, 264] on img at bounding box center [342, 241] width 277 height 208
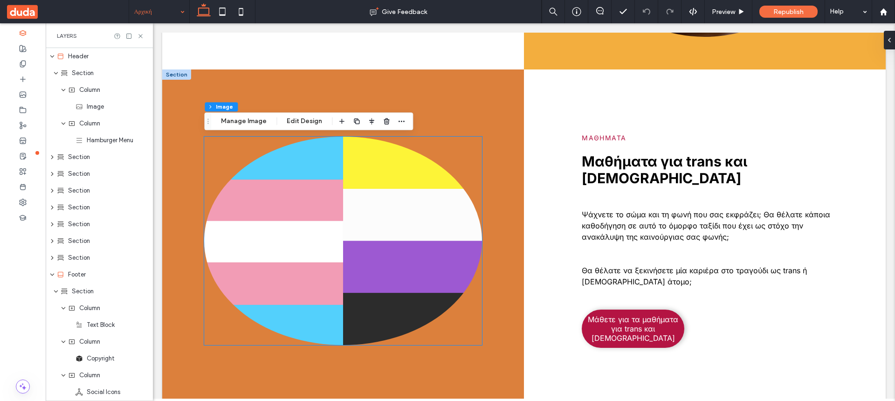
type input "**"
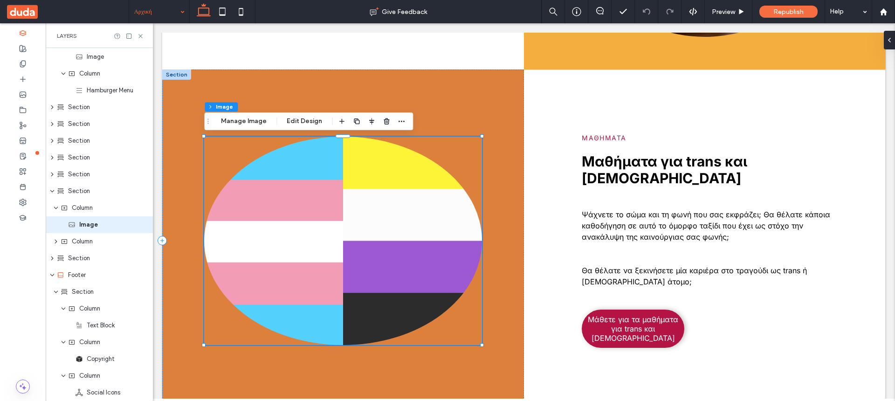
scroll to position [50, 0]
click at [251, 122] on button "Manage Image" at bounding box center [244, 121] width 58 height 11
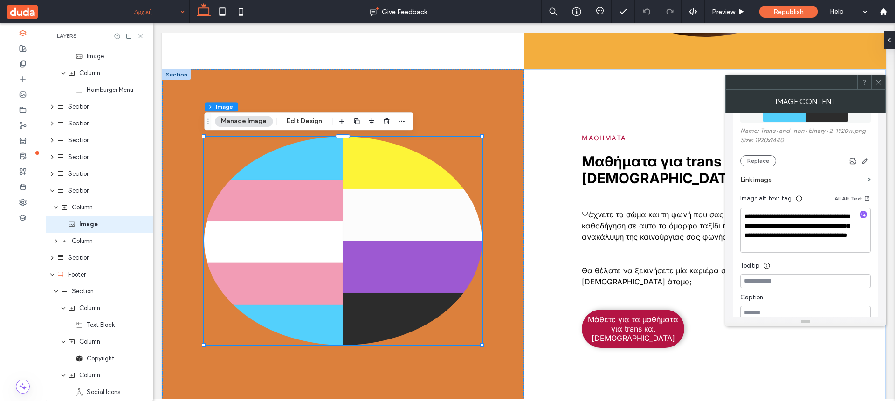
scroll to position [159, 0]
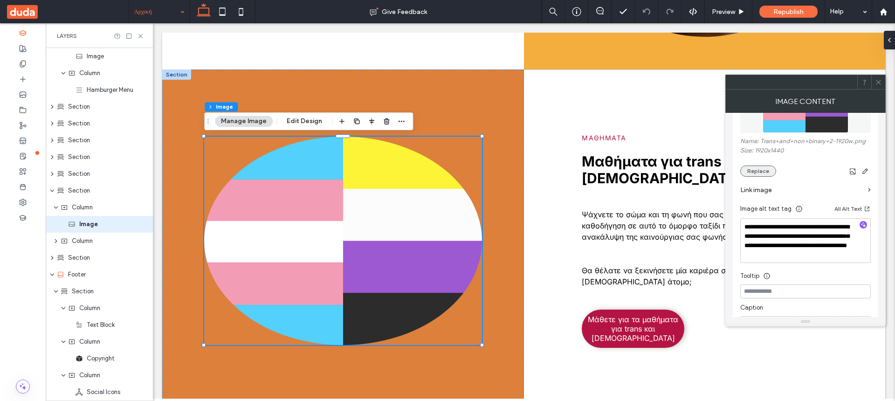
click at [767, 170] on button "Replace" at bounding box center [758, 170] width 36 height 11
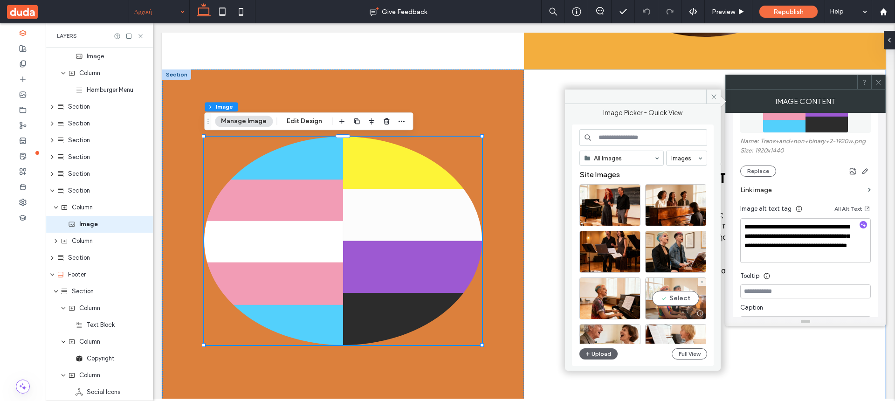
click at [681, 297] on div "Select" at bounding box center [675, 298] width 61 height 42
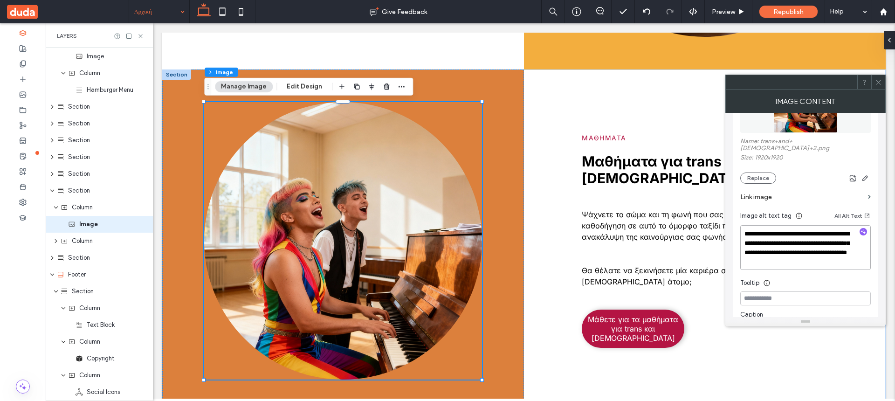
click at [767, 227] on textarea "**********" at bounding box center [805, 247] width 130 height 45
drag, startPoint x: 744, startPoint y: 226, endPoint x: 843, endPoint y: 257, distance: 104.5
click at [843, 257] on textarea "**********" at bounding box center [805, 247] width 130 height 45
click at [863, 228] on icon "button" at bounding box center [863, 231] width 7 height 7
type textarea "**********"
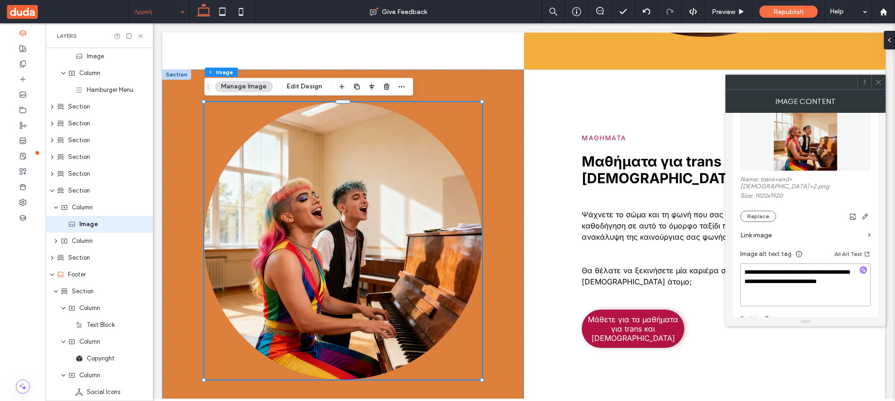
scroll to position [0, 0]
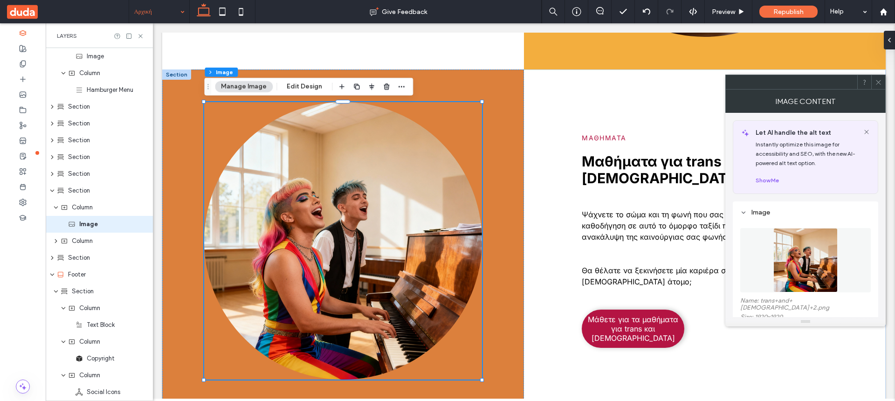
click at [880, 80] on icon at bounding box center [878, 82] width 7 height 7
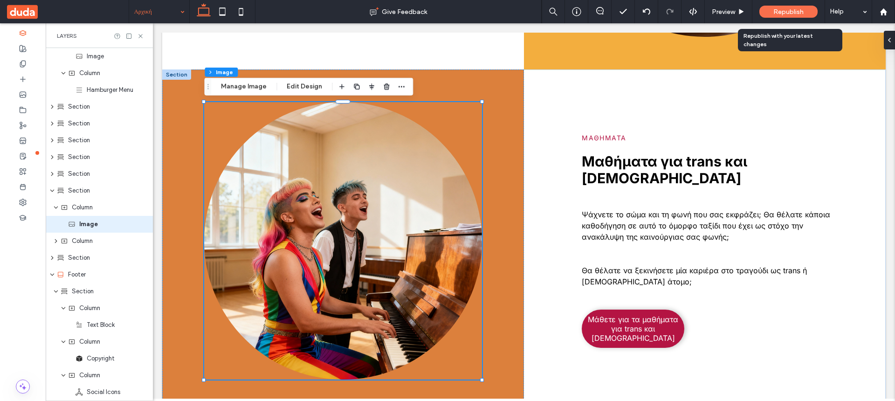
click at [795, 13] on span "Republish" at bounding box center [788, 12] width 30 height 8
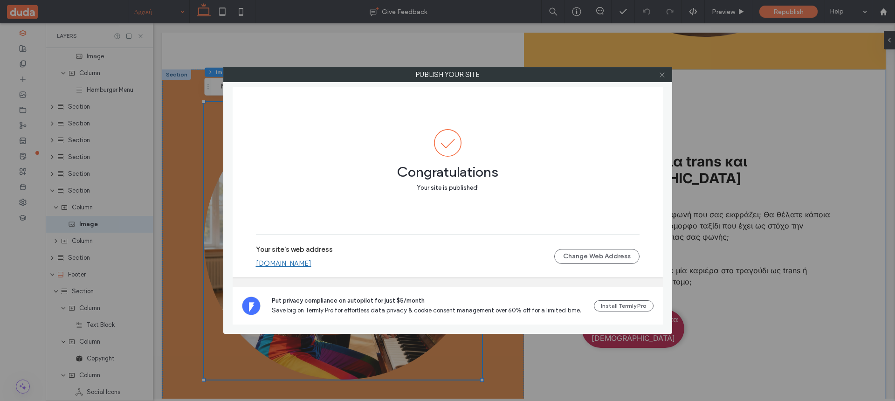
click at [664, 75] on icon at bounding box center [661, 74] width 7 height 7
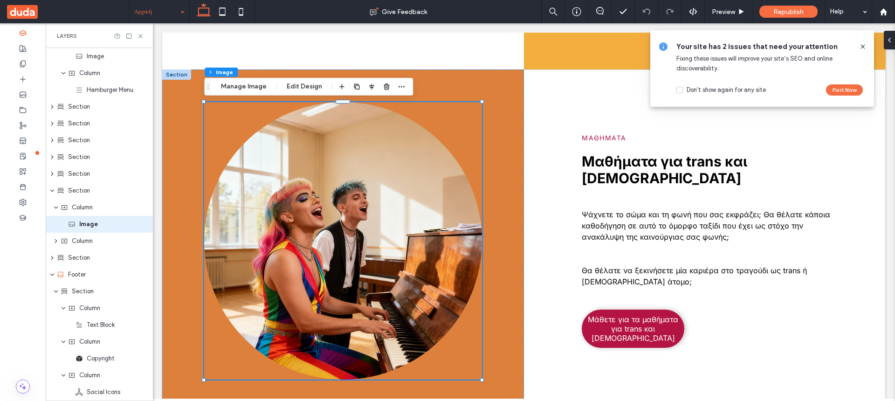
click at [861, 46] on icon at bounding box center [862, 46] width 7 height 7
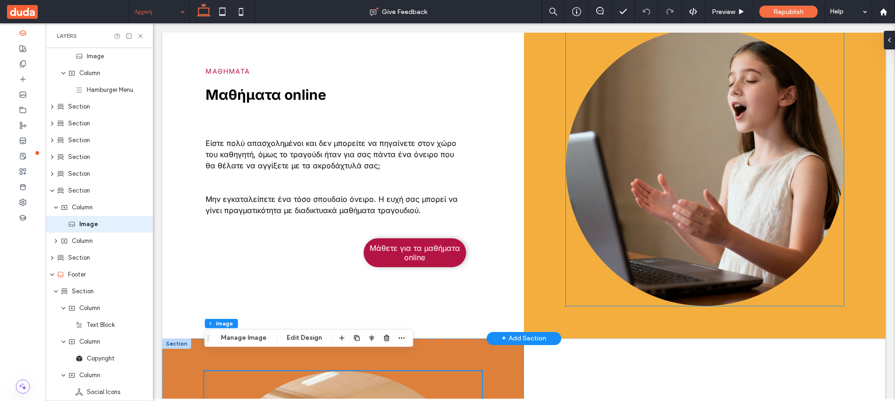
scroll to position [1473, 0]
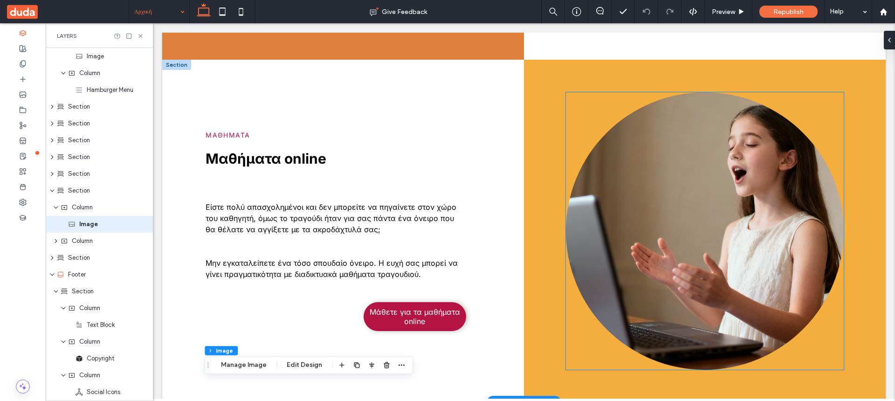
click at [736, 106] on img at bounding box center [704, 230] width 277 height 277
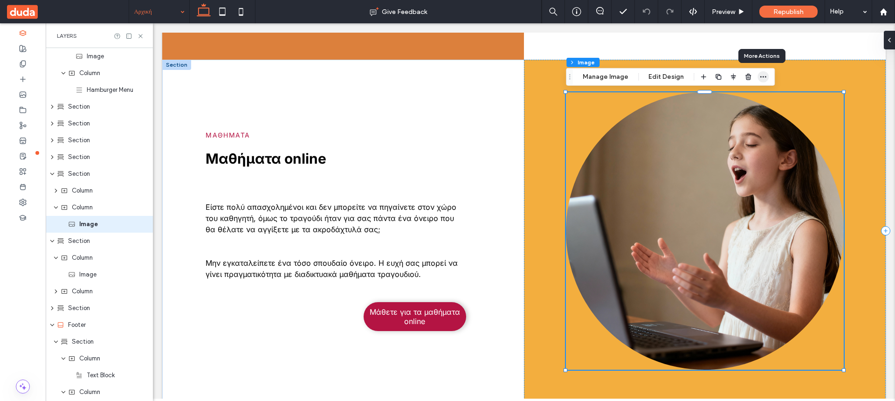
scroll to position [50, 0]
click at [761, 75] on icon "button" at bounding box center [762, 76] width 7 height 7
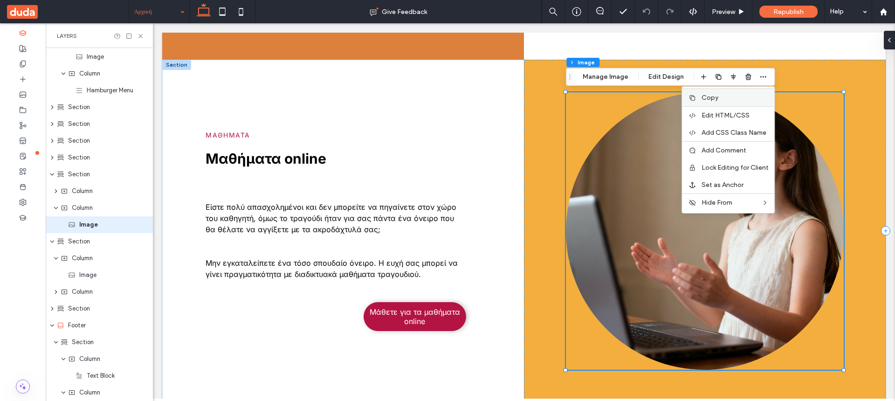
click at [744, 97] on label "Copy" at bounding box center [734, 98] width 67 height 8
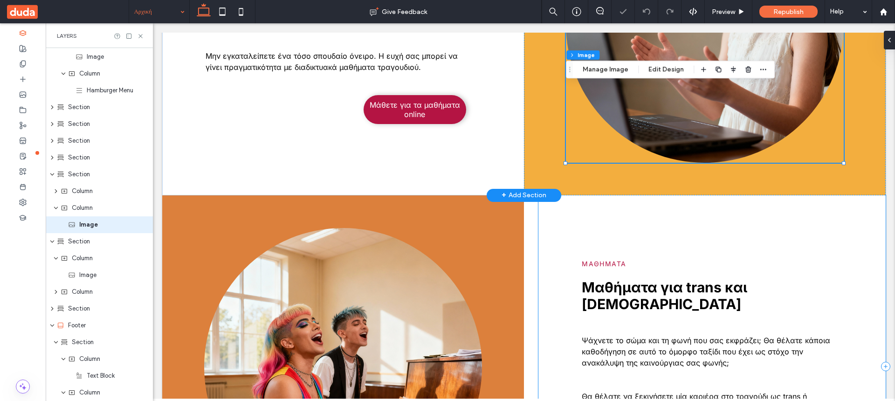
scroll to position [1806, 0]
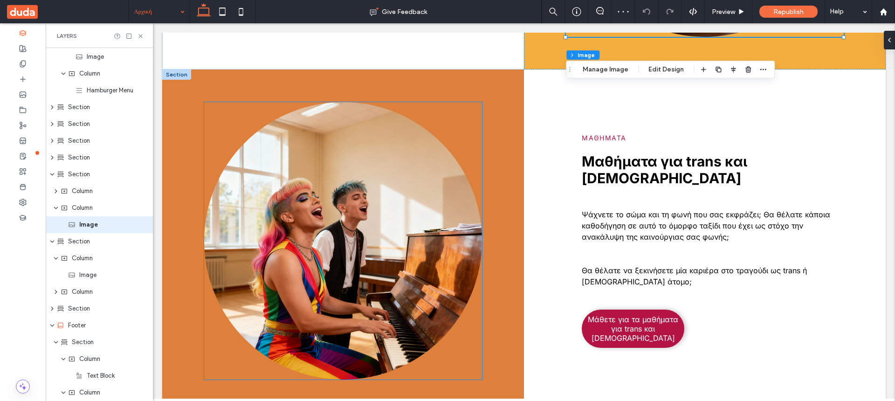
click at [342, 111] on img at bounding box center [342, 240] width 277 height 277
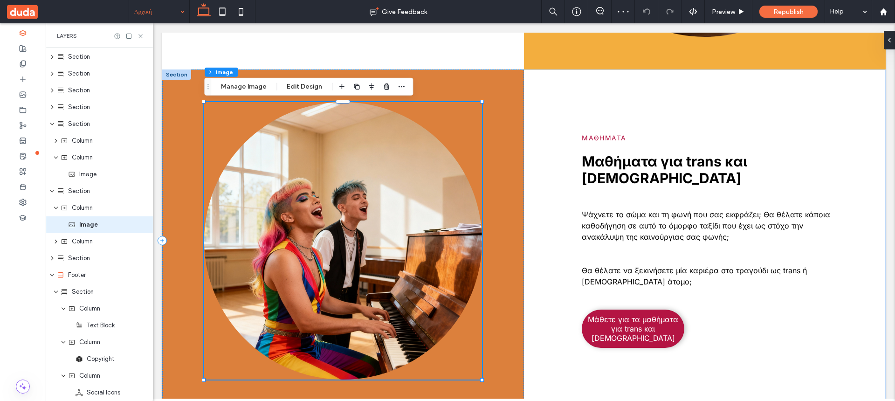
scroll to position [101, 0]
click at [399, 85] on icon "button" at bounding box center [400, 86] width 7 height 7
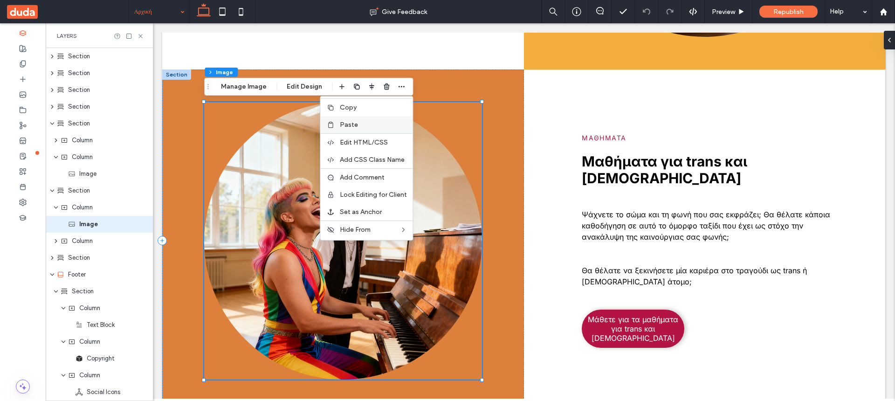
click at [363, 121] on label "Paste" at bounding box center [373, 125] width 67 height 8
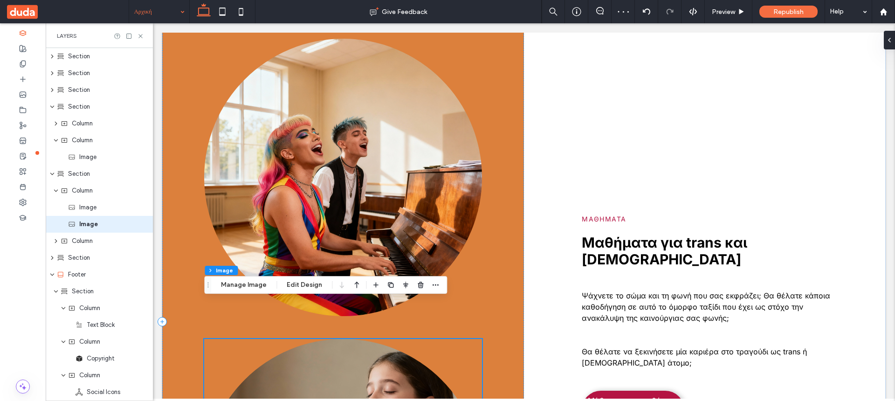
scroll to position [1901, 0]
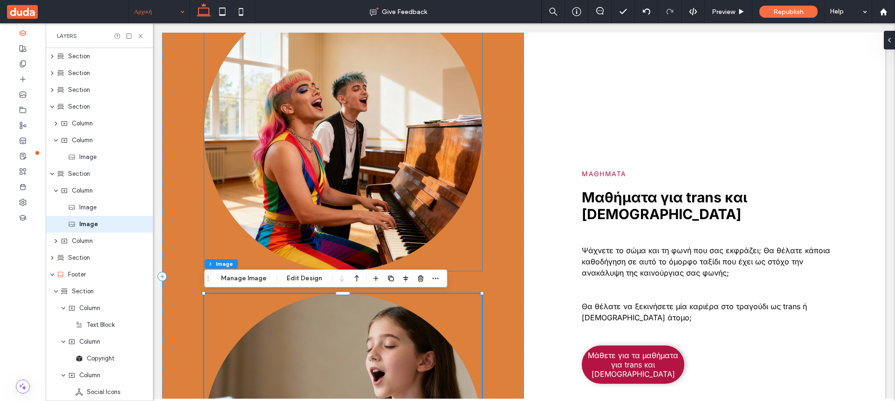
click at [390, 208] on img at bounding box center [342, 131] width 277 height 277
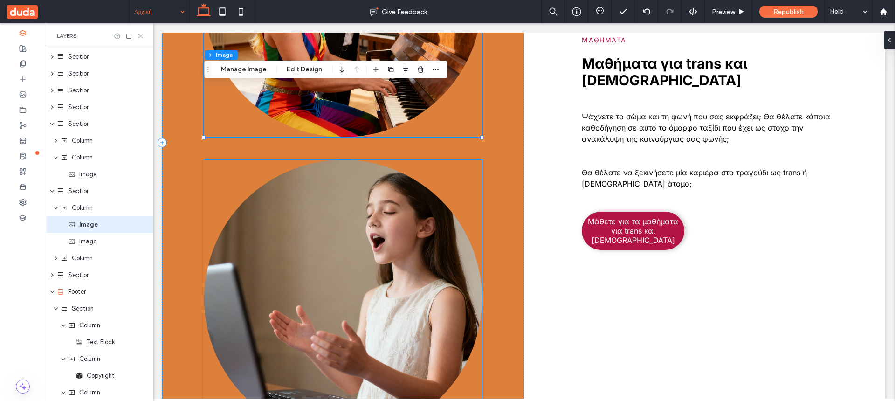
scroll to position [1990, 0]
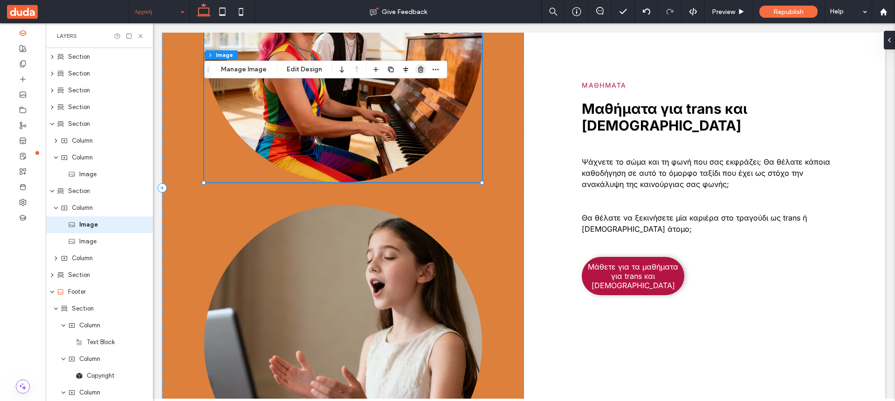
click at [418, 71] on icon "button" at bounding box center [420, 69] width 7 height 7
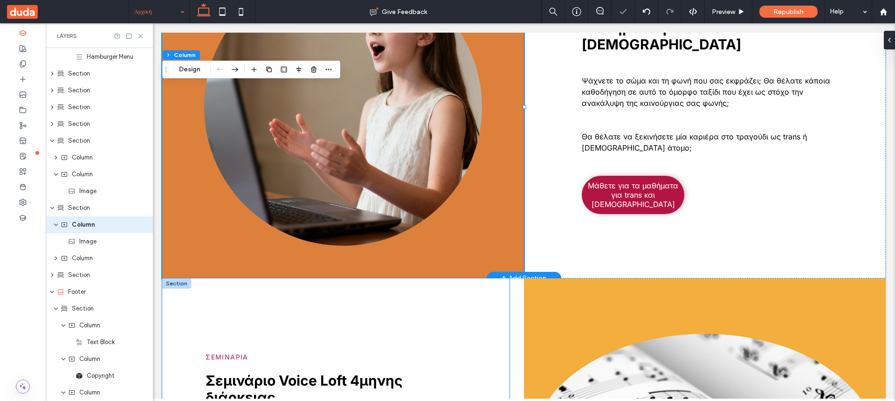
scroll to position [1847, 0]
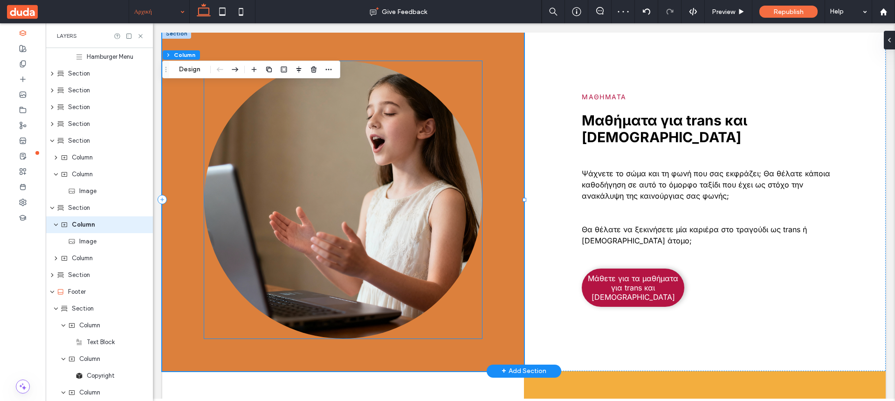
click at [353, 171] on img at bounding box center [342, 199] width 277 height 277
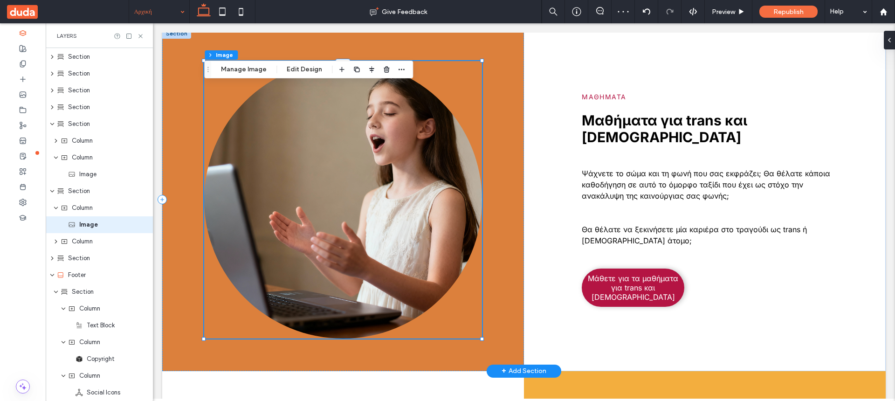
scroll to position [101, 0]
click at [250, 68] on button "Manage Image" at bounding box center [244, 69] width 58 height 11
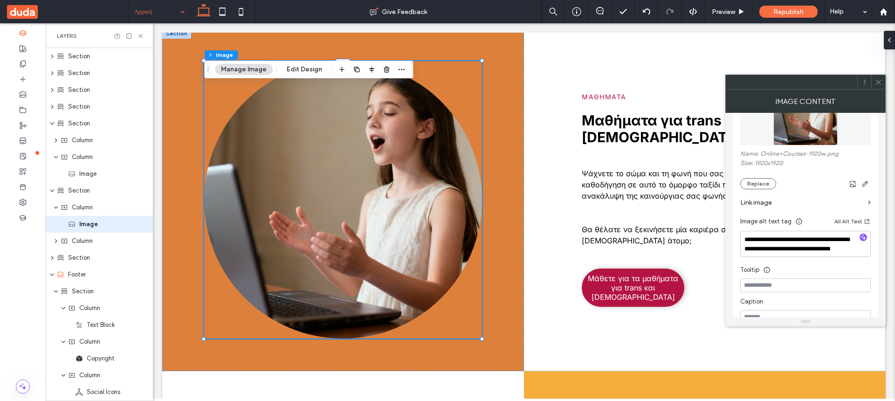
scroll to position [159, 0]
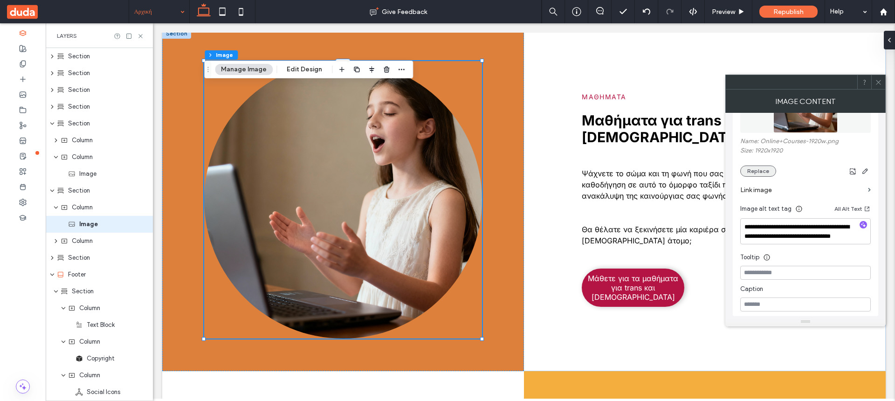
click at [764, 167] on button "Replace" at bounding box center [758, 170] width 36 height 11
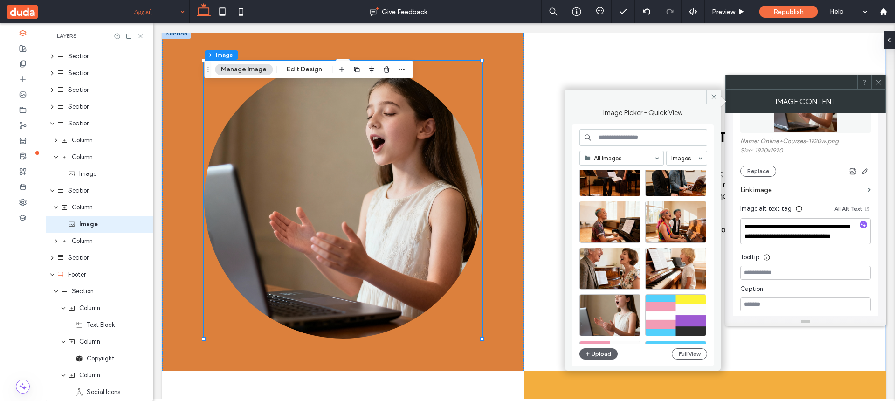
scroll to position [106, 0]
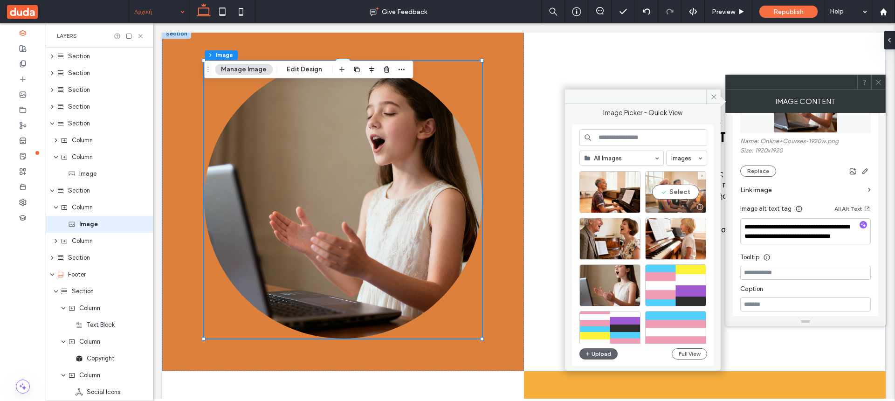
click at [674, 191] on div "Select" at bounding box center [675, 192] width 61 height 42
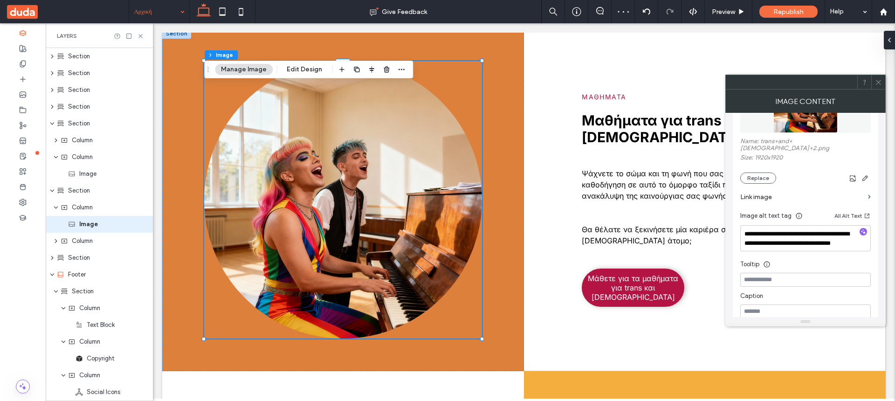
click at [877, 82] on icon at bounding box center [878, 82] width 7 height 7
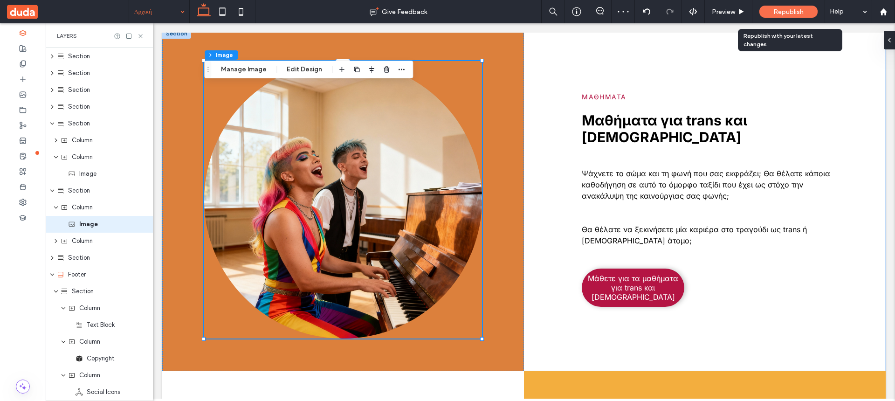
click at [796, 11] on span "Republish" at bounding box center [788, 12] width 30 height 8
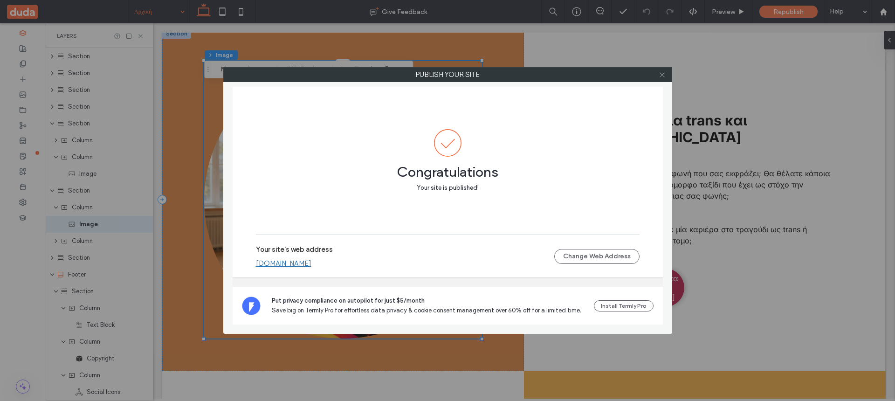
click at [662, 76] on icon at bounding box center [661, 74] width 7 height 7
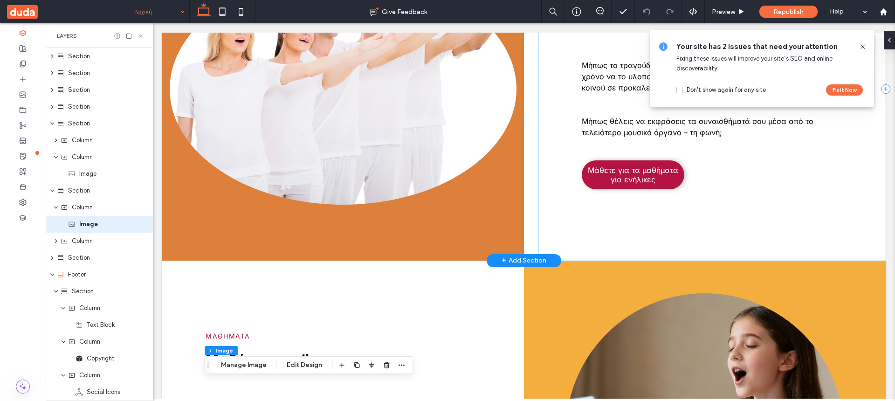
scroll to position [1134, 0]
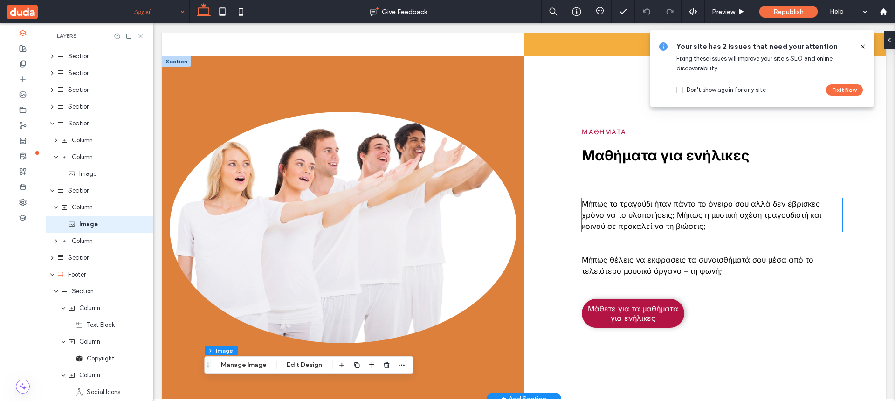
click at [654, 214] on span "Μήπως το τραγούδι ήταν πάντα το όνειρο σου αλλά δεν έβρισκες χρόνο να το υλοποι…" at bounding box center [702, 215] width 240 height 32
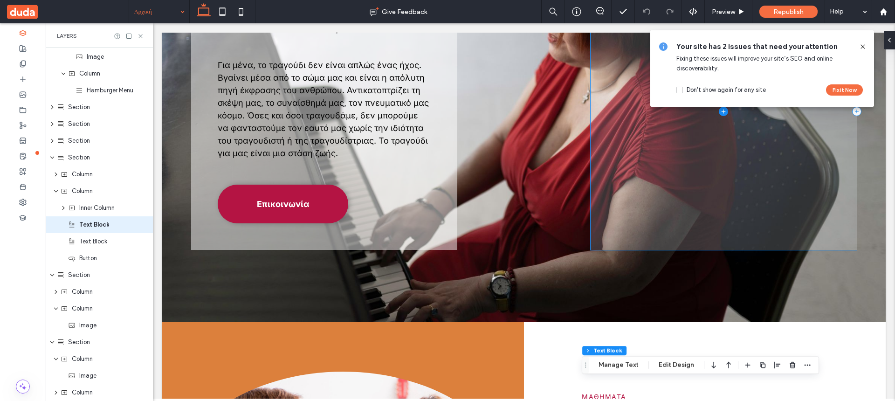
scroll to position [0, 0]
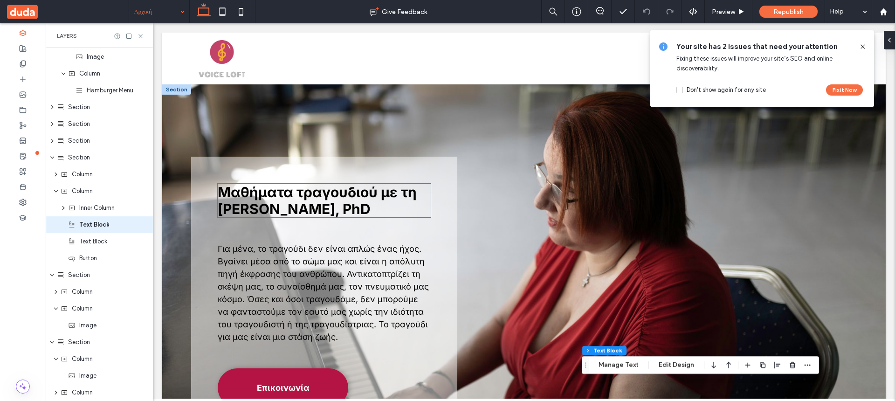
click at [311, 207] on strong "Μαθήματα τραγουδιού με τη [PERSON_NAME]," at bounding box center [317, 201] width 199 height 34
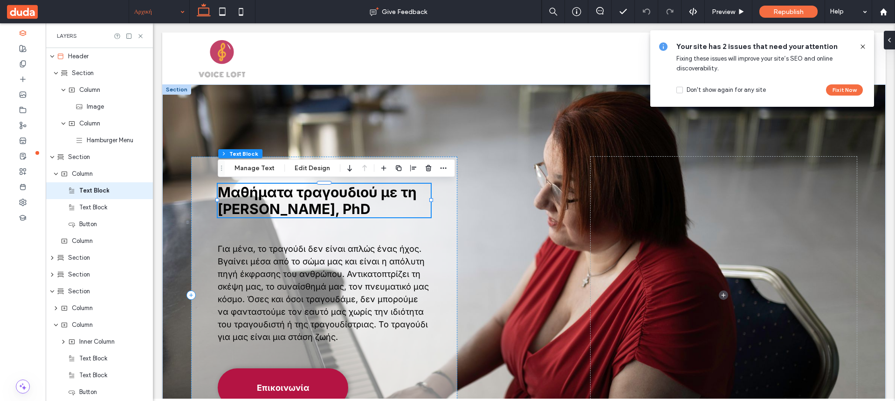
click at [370, 207] on strong "PhD" at bounding box center [356, 208] width 28 height 17
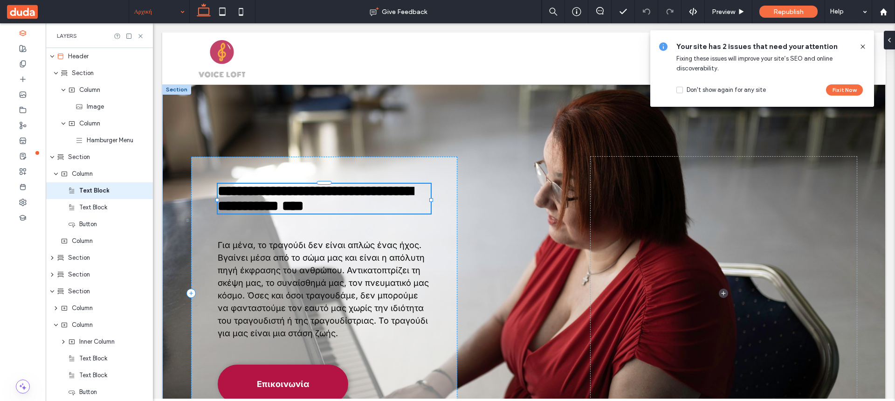
type input "*****"
type input "**"
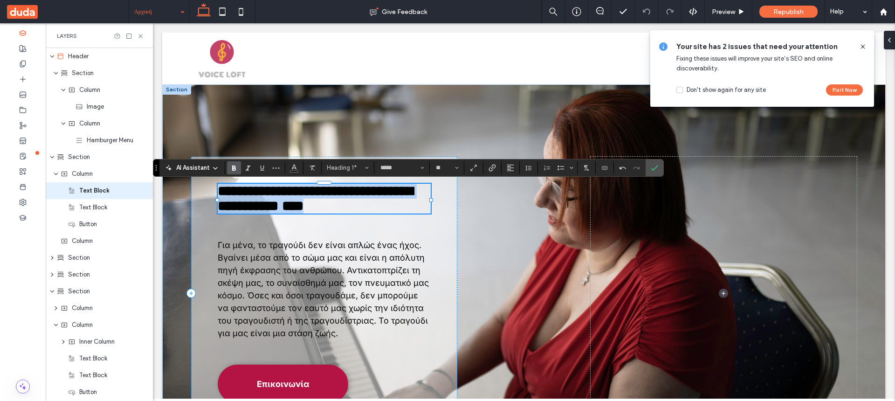
click at [303, 211] on strong "***" at bounding box center [298, 206] width 11 height 14
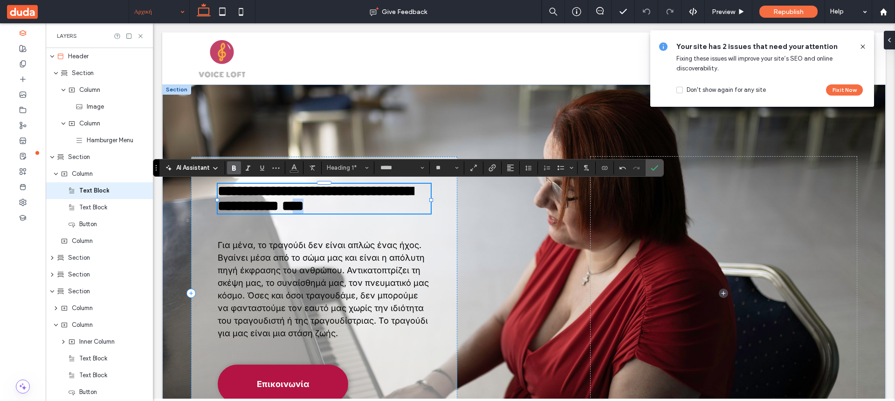
drag, startPoint x: 394, startPoint y: 209, endPoint x: 419, endPoint y: 209, distance: 24.7
click at [303, 209] on strong "***" at bounding box center [298, 206] width 11 height 14
click at [656, 169] on icon "Confirm" at bounding box center [653, 167] width 7 height 7
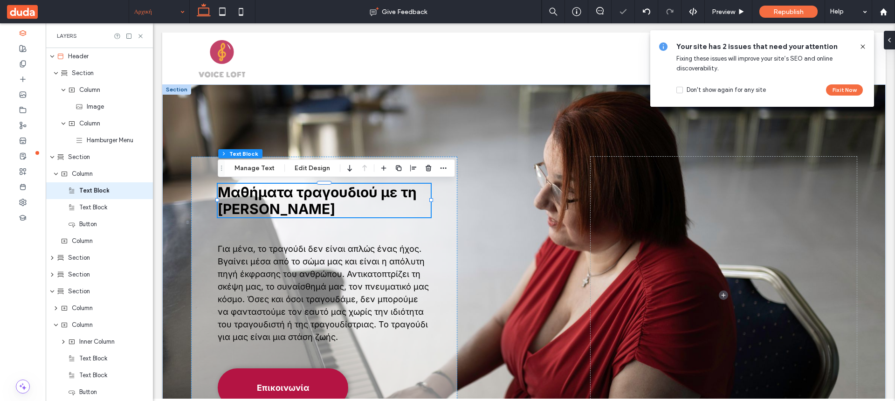
click at [862, 47] on icon at bounding box center [862, 46] width 7 height 7
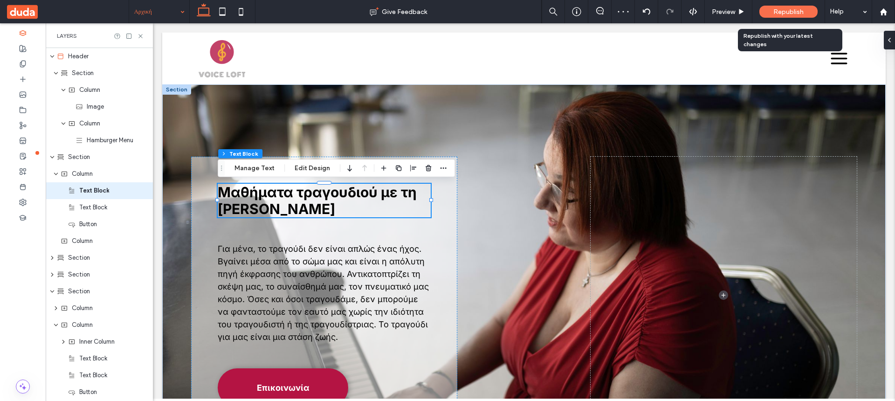
click at [788, 10] on span "Republish" at bounding box center [788, 12] width 30 height 8
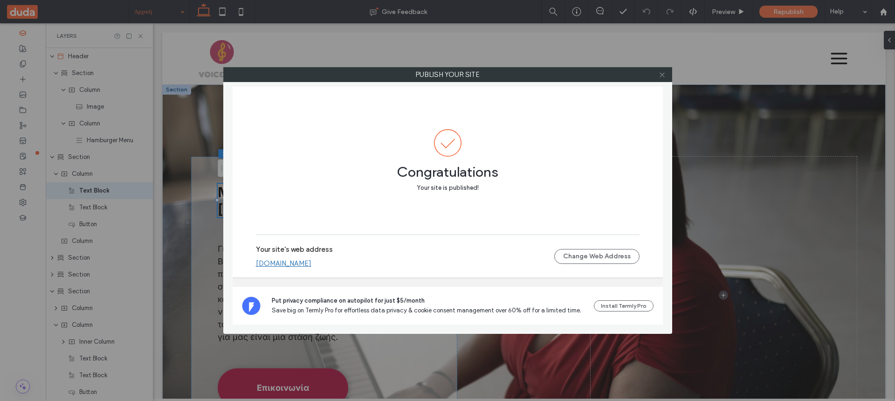
click at [663, 72] on icon at bounding box center [661, 74] width 7 height 7
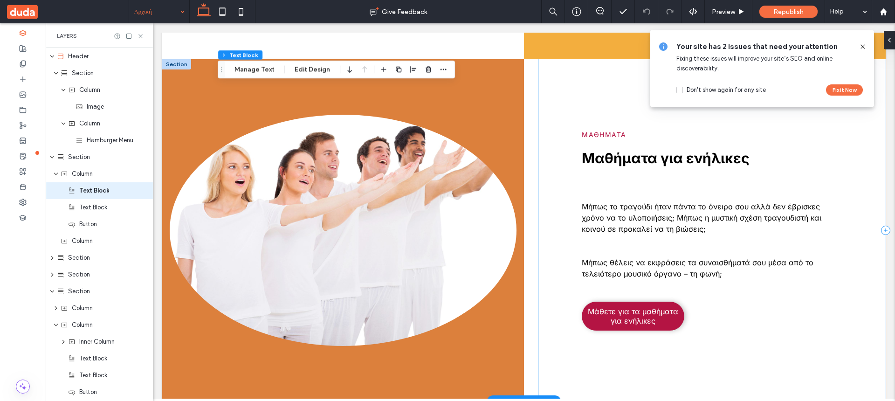
scroll to position [1141, 0]
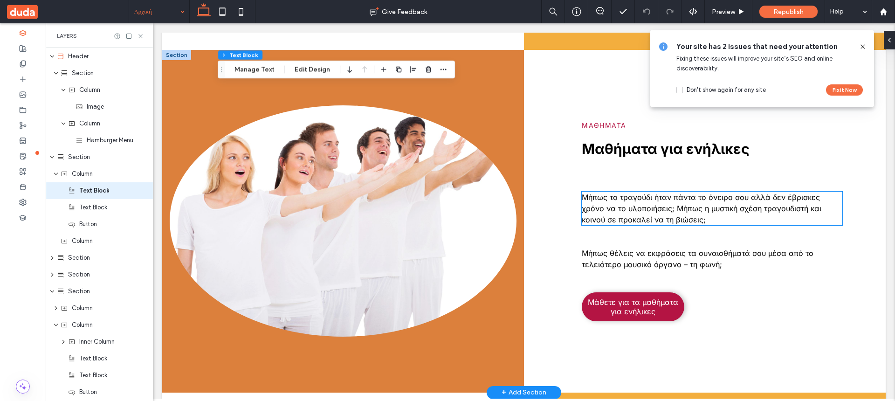
click at [677, 213] on p "Μήπως το τραγούδι ήταν πάντα το όνειρο σου αλλά δεν έβρισκες χρόνο να το υλοποι…" at bounding box center [712, 209] width 260 height 34
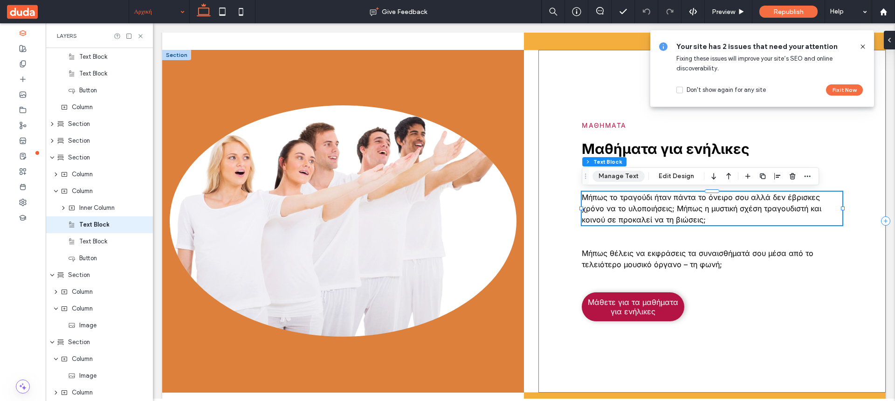
scroll to position [134, 0]
click at [623, 175] on button "Manage Text" at bounding box center [618, 176] width 52 height 11
type input "*****"
type input "**"
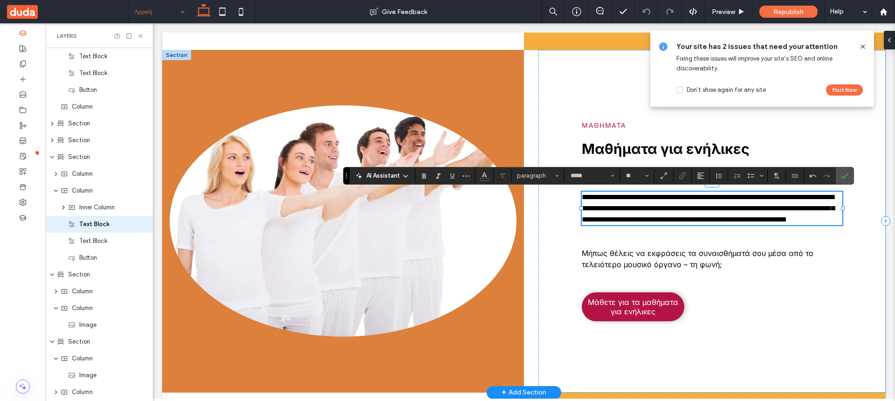
click at [776, 193] on span "**********" at bounding box center [708, 207] width 253 height 29
click at [153, 23] on lt-em "**" at bounding box center [153, 23] width 0 height 0
drag, startPoint x: 672, startPoint y: 215, endPoint x: 789, endPoint y: 222, distance: 117.2
click at [789, 222] on p "**********" at bounding box center [712, 209] width 260 height 34
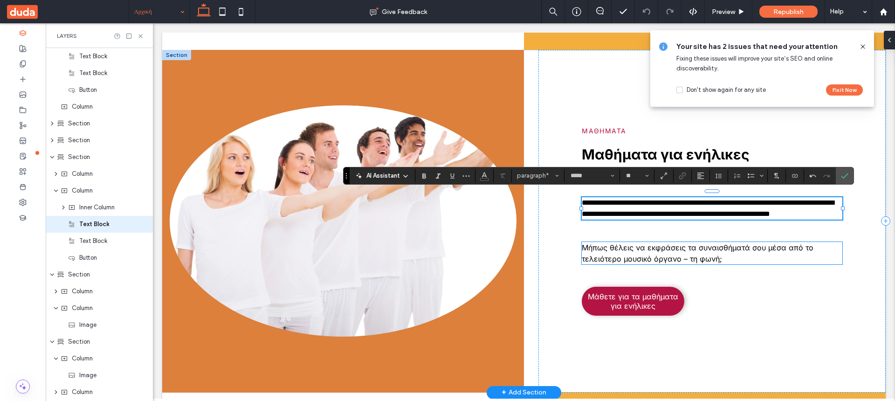
click at [624, 259] on p "Μήπως θέλεις να εκφράσεις τα συναισθήματά σου μέσα από το τελειότερο μουσικό όρ…" at bounding box center [712, 253] width 260 height 22
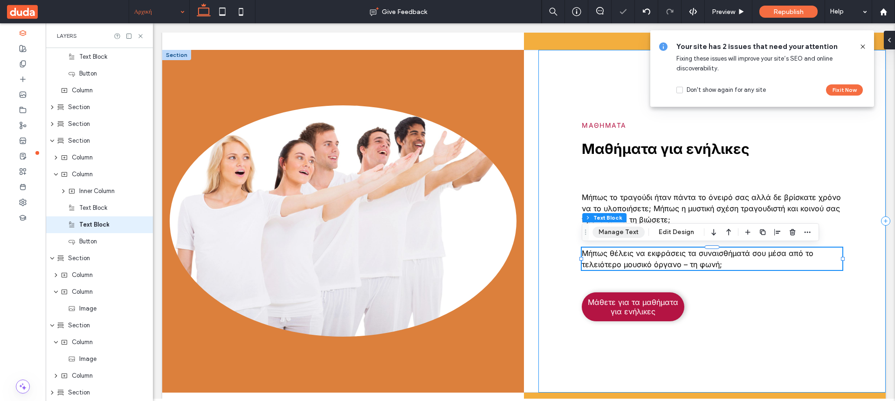
scroll to position [151, 0]
click at [625, 232] on button "Manage Text" at bounding box center [618, 231] width 52 height 11
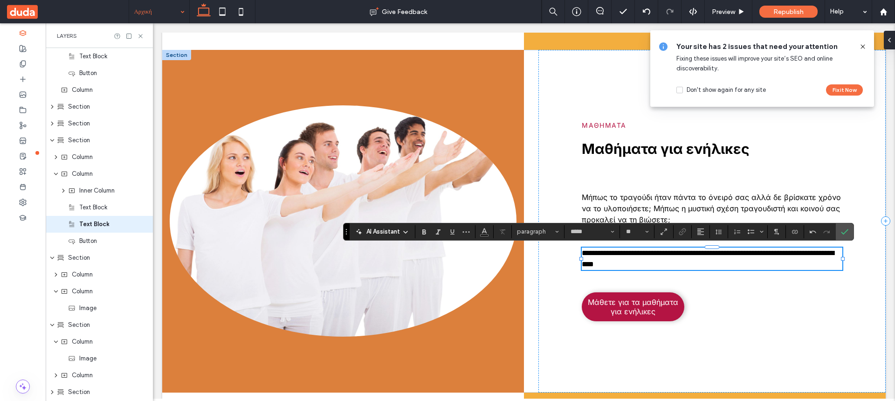
click at [861, 44] on icon at bounding box center [862, 46] width 7 height 7
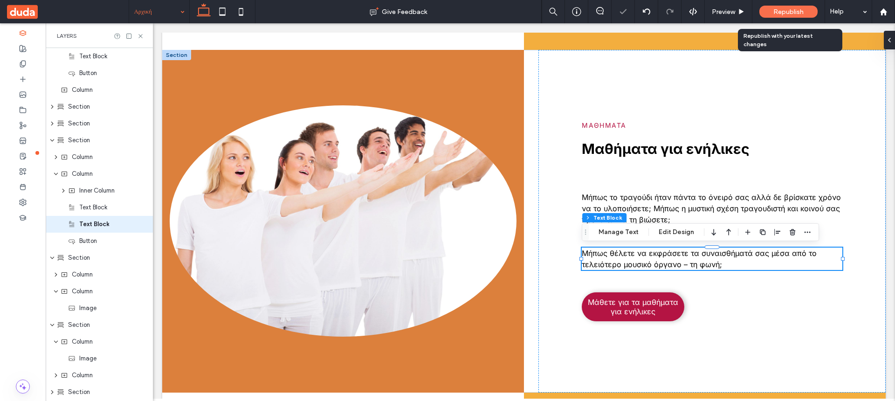
click at [791, 14] on span "Republish" at bounding box center [788, 12] width 30 height 8
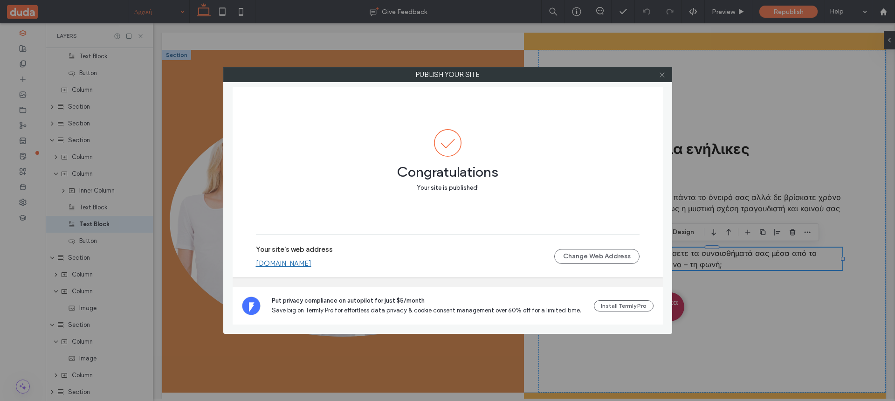
click at [662, 75] on icon at bounding box center [661, 74] width 7 height 7
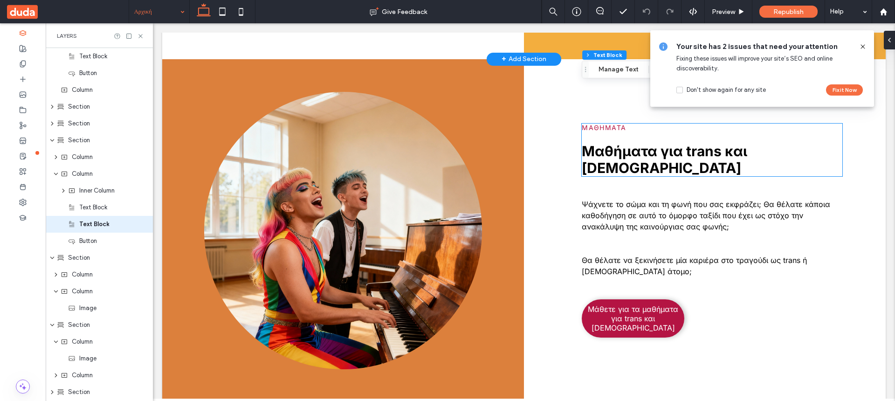
scroll to position [1854, 0]
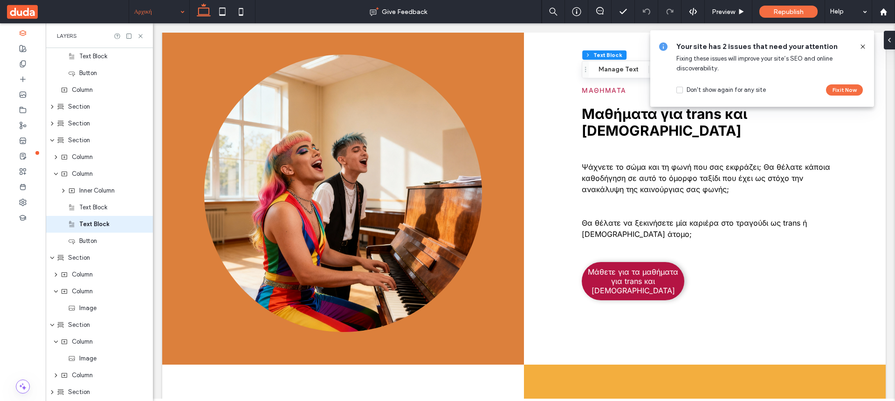
click at [863, 47] on icon at bounding box center [862, 46] width 7 height 7
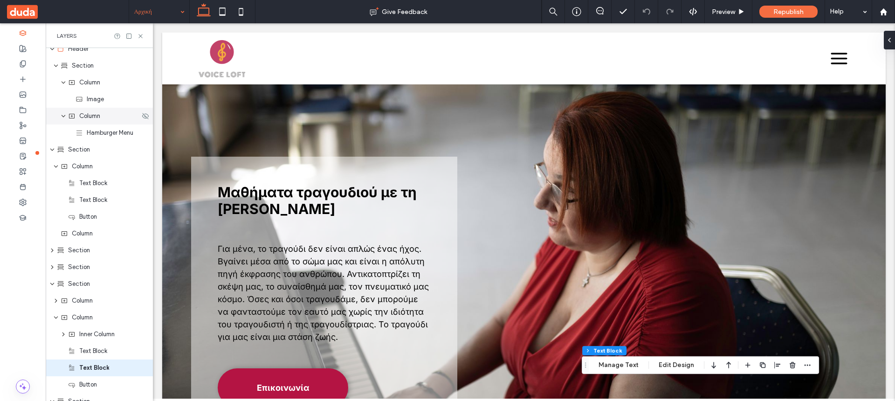
scroll to position [0, 0]
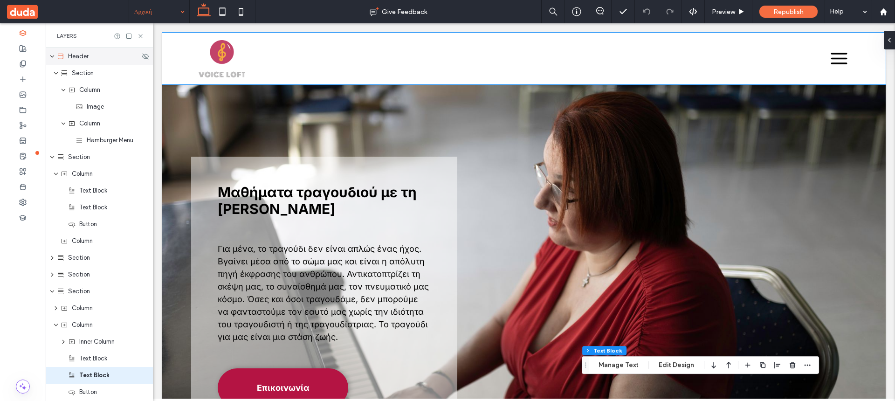
click at [50, 54] on icon "expand Header" at bounding box center [52, 56] width 6 height 7
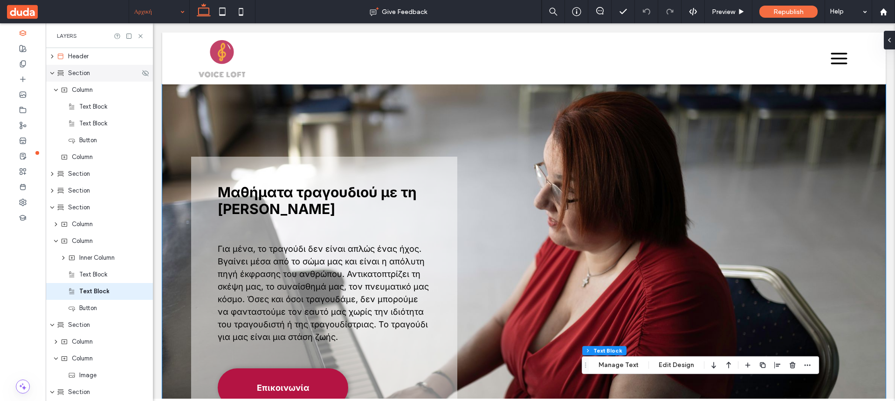
click at [71, 73] on span "Section" at bounding box center [79, 72] width 22 height 9
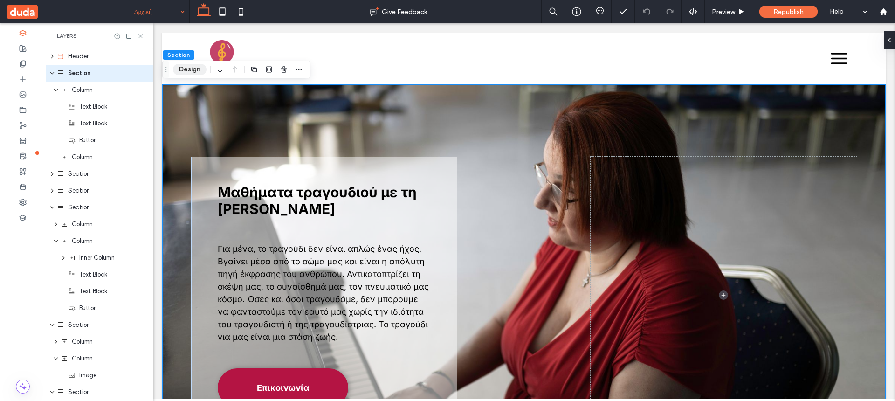
click at [181, 68] on button "Design" at bounding box center [190, 69] width 34 height 11
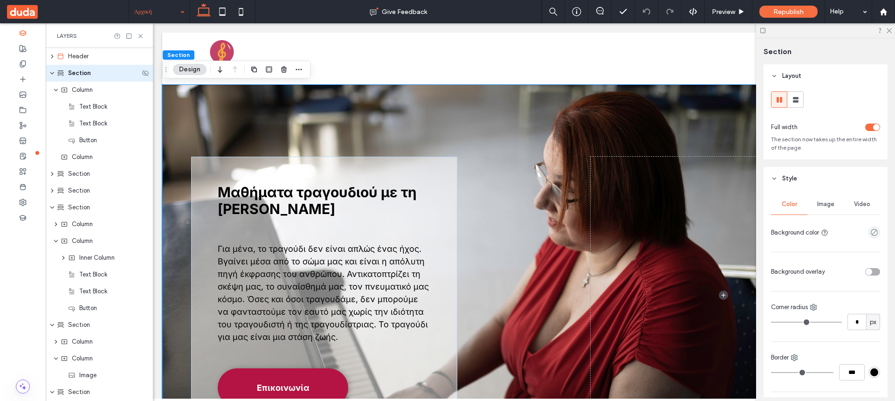
click at [53, 69] on icon "expand Section" at bounding box center [52, 72] width 6 height 7
click at [51, 53] on div "Header" at bounding box center [99, 56] width 107 height 17
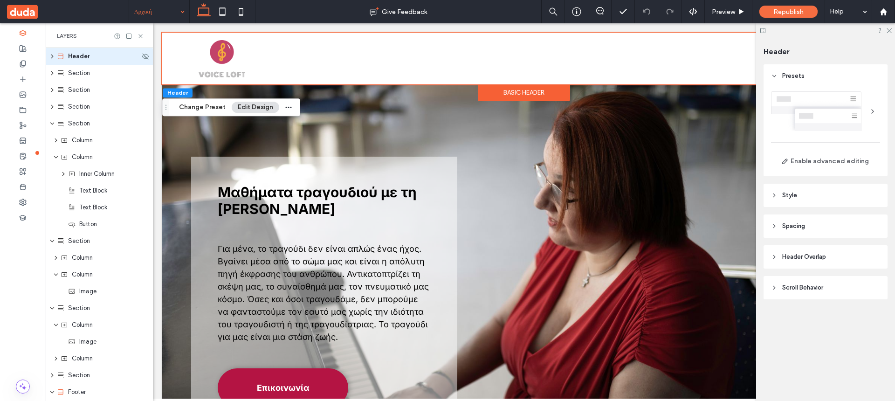
click at [53, 55] on icon "expand Header" at bounding box center [51, 57] width 7 height 6
click at [98, 127] on span "Column" at bounding box center [89, 123] width 21 height 9
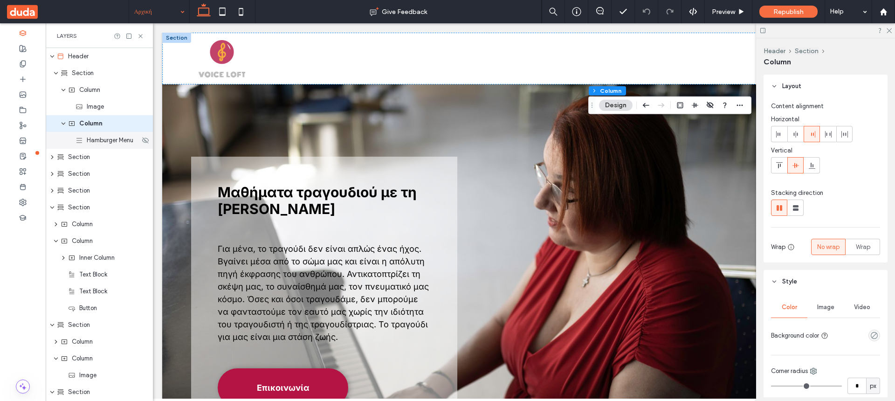
click at [124, 145] on div "Hamburger Menu" at bounding box center [99, 140] width 107 height 17
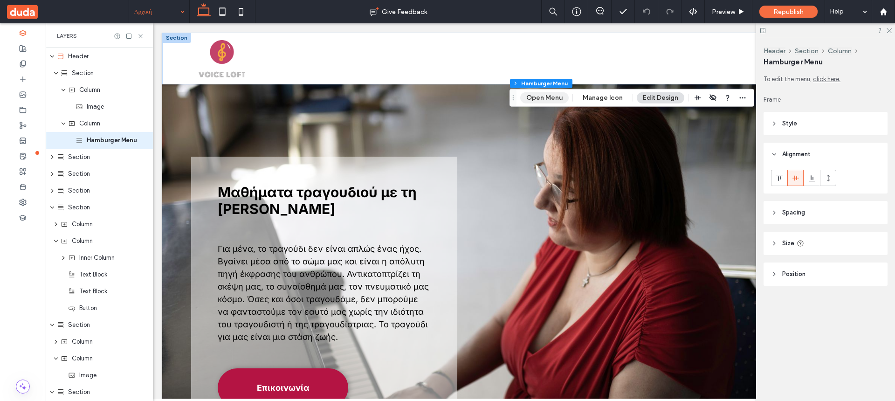
click at [552, 96] on button "Open Menu" at bounding box center [544, 97] width 48 height 11
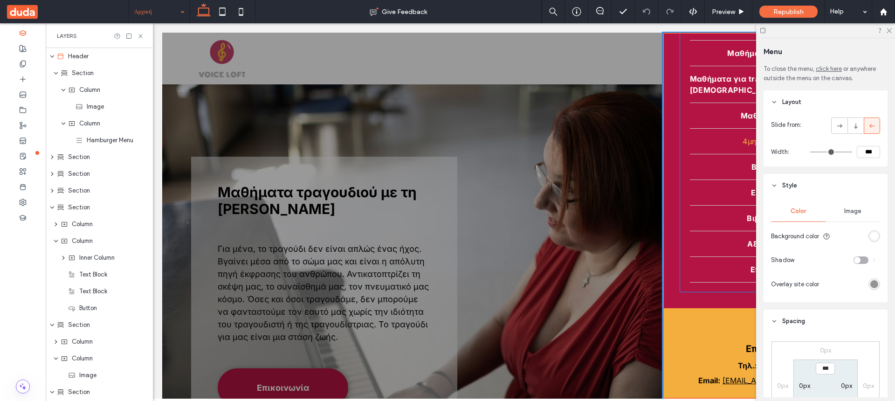
scroll to position [148, 0]
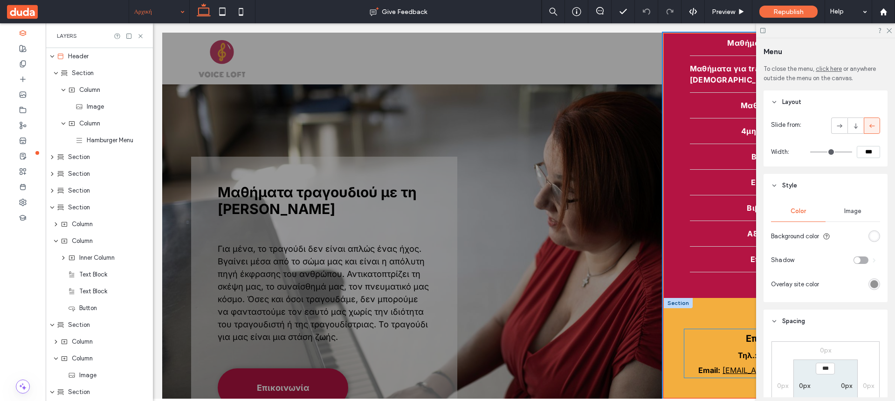
click at [701, 329] on h4 "Επικοινωνία" at bounding box center [774, 338] width 180 height 19
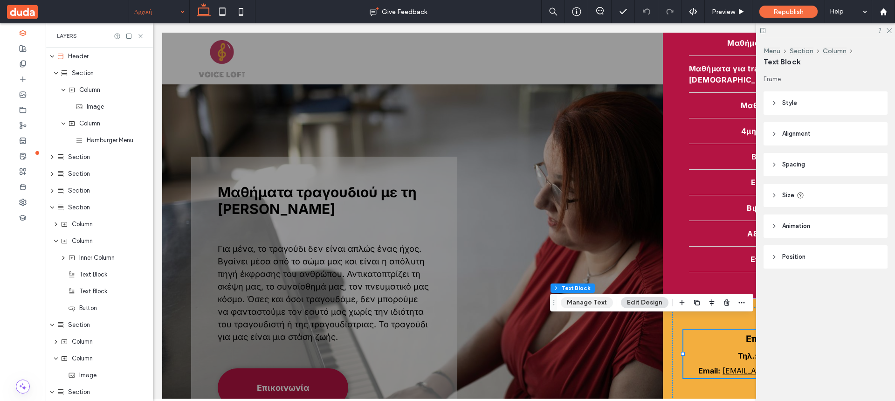
scroll to position [147, 0]
click at [589, 303] on button "Manage Text" at bounding box center [587, 302] width 52 height 11
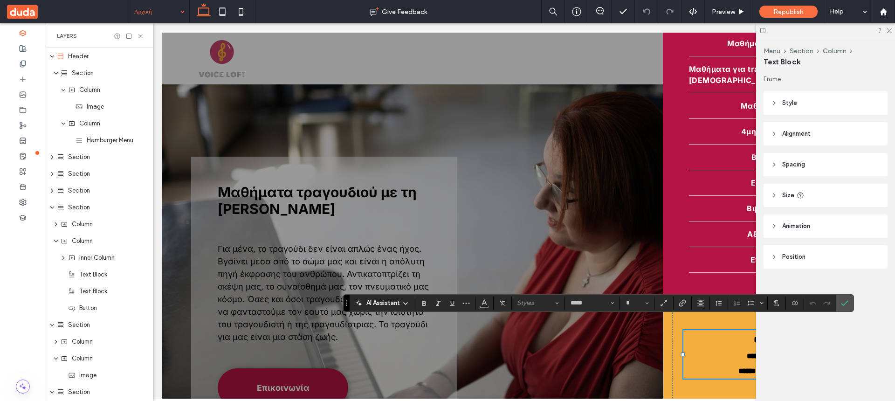
click at [723, 349] on p "**********" at bounding box center [774, 356] width 182 height 15
type input "**"
click at [773, 132] on use at bounding box center [774, 133] width 2 height 3
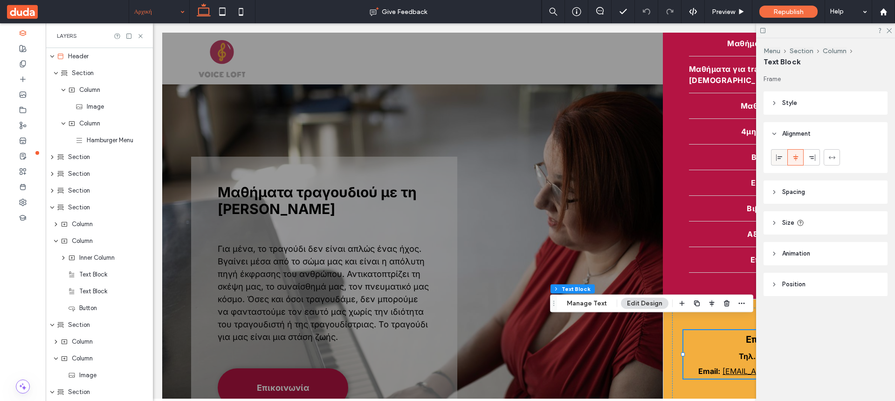
click at [777, 154] on icon at bounding box center [778, 157] width 7 height 7
click at [697, 351] on strong "Τηλ.:" at bounding box center [692, 355] width 19 height 9
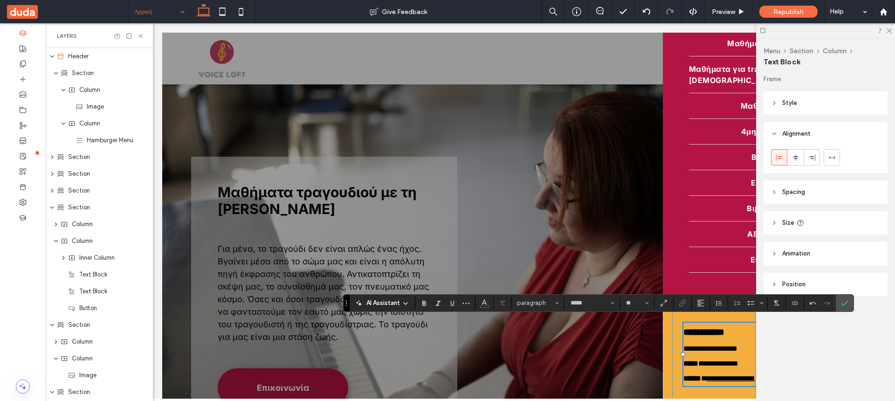
click at [724, 341] on p "**********" at bounding box center [774, 348] width 182 height 15
click at [724, 345] on span "**********" at bounding box center [723, 348] width 28 height 7
click at [699, 341] on p "**********" at bounding box center [774, 348] width 182 height 15
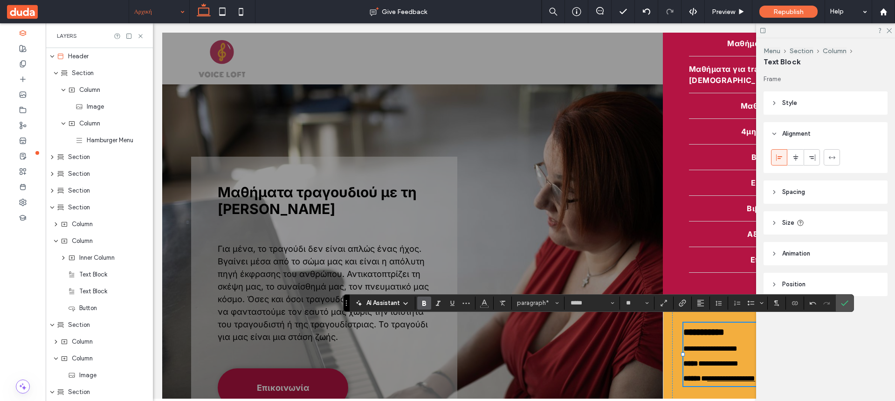
click at [422, 303] on use "Bold" at bounding box center [424, 303] width 4 height 5
click at [848, 301] on use "Confirm" at bounding box center [844, 303] width 7 height 6
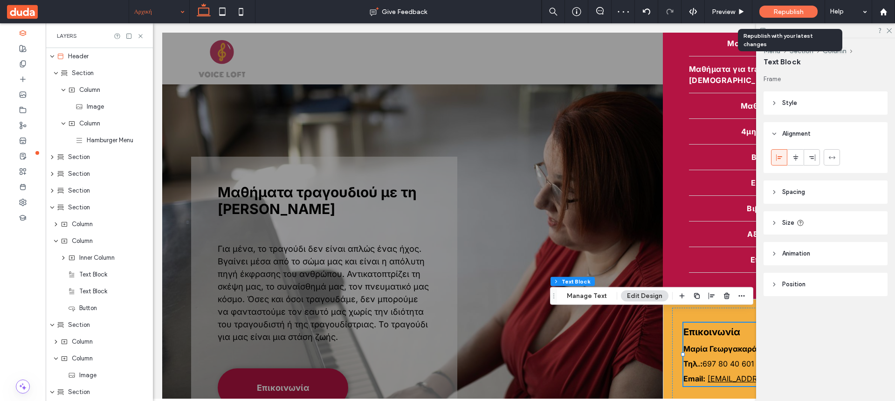
click at [778, 14] on span "Republish" at bounding box center [788, 12] width 30 height 8
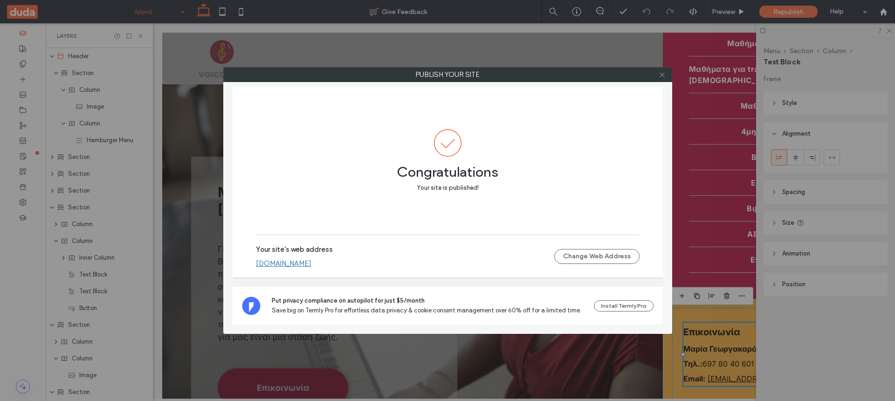
click at [664, 73] on use at bounding box center [661, 74] width 5 height 5
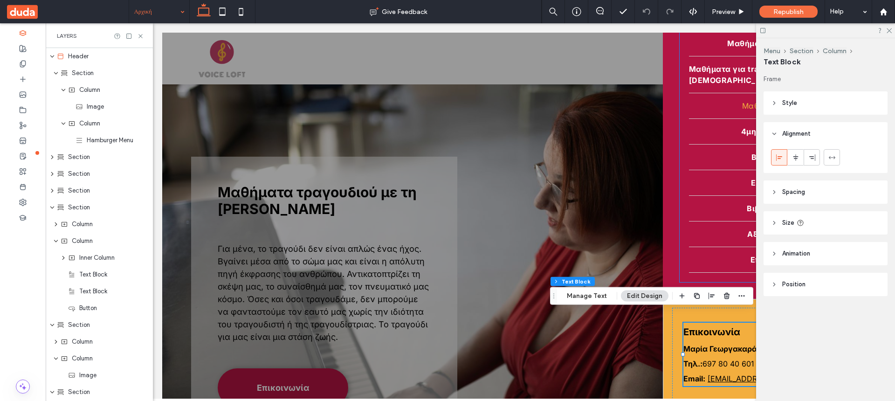
click at [702, 102] on div "Αρχική Μαθήματα για επαγγελματίες Μαθήματα για παιδιά Μαθήματα για ενήλικες Μαθ…" at bounding box center [774, 113] width 205 height 353
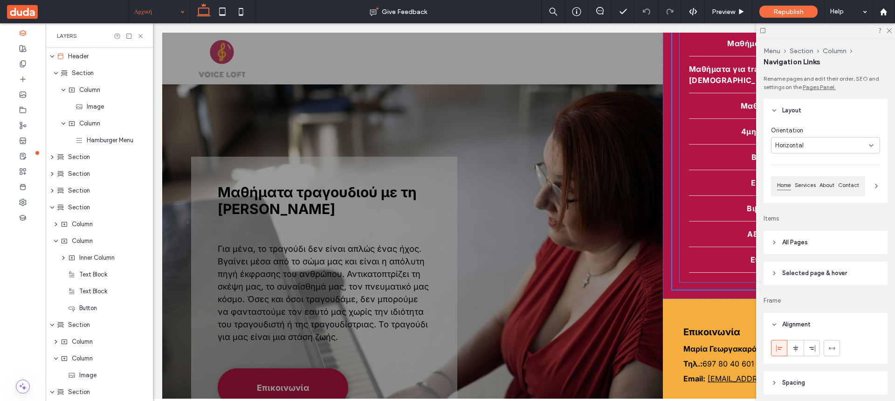
scroll to position [35, 0]
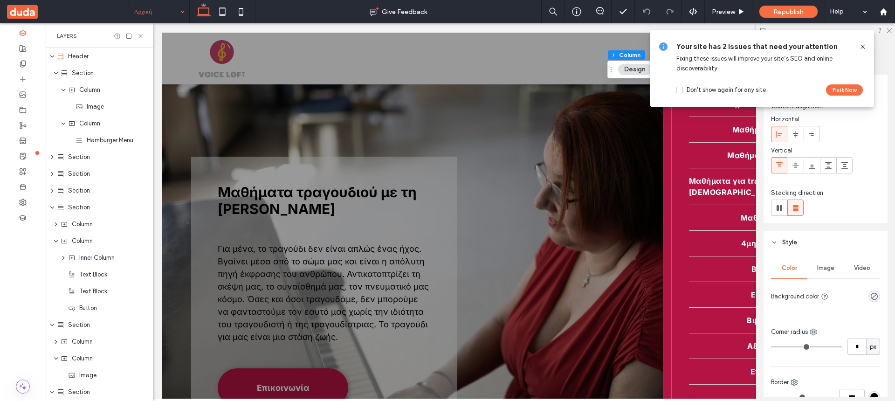
click at [864, 44] on icon at bounding box center [862, 46] width 7 height 7
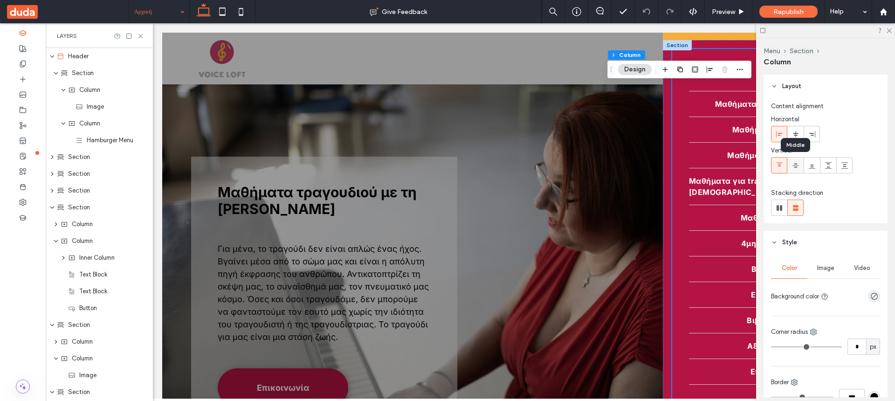
click at [797, 165] on use at bounding box center [795, 165] width 7 height 4
click at [782, 166] on icon at bounding box center [778, 165] width 7 height 7
click at [777, 206] on use at bounding box center [779, 208] width 6 height 6
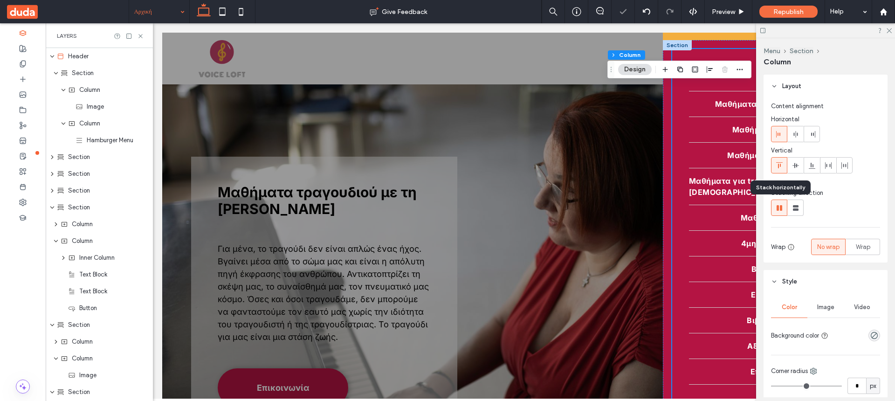
type input "*"
type input "**"
click at [797, 206] on use at bounding box center [796, 208] width 6 height 6
type input "**"
type input "****"
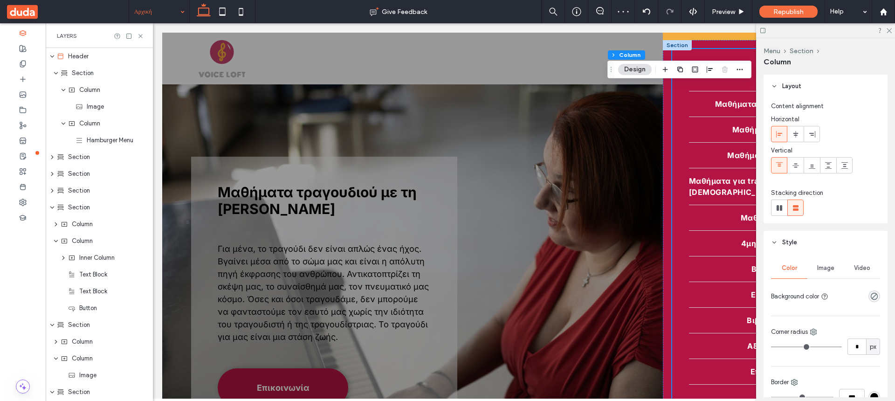
click at [642, 69] on button "Design" at bounding box center [635, 69] width 34 height 11
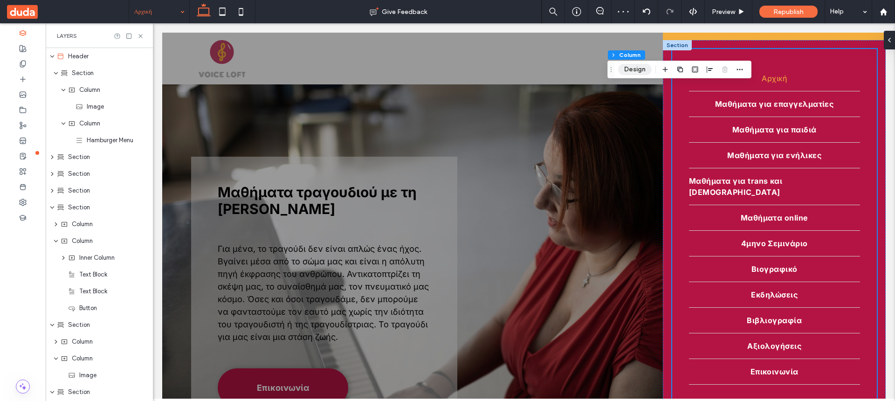
click at [643, 69] on button "Design" at bounding box center [635, 69] width 34 height 11
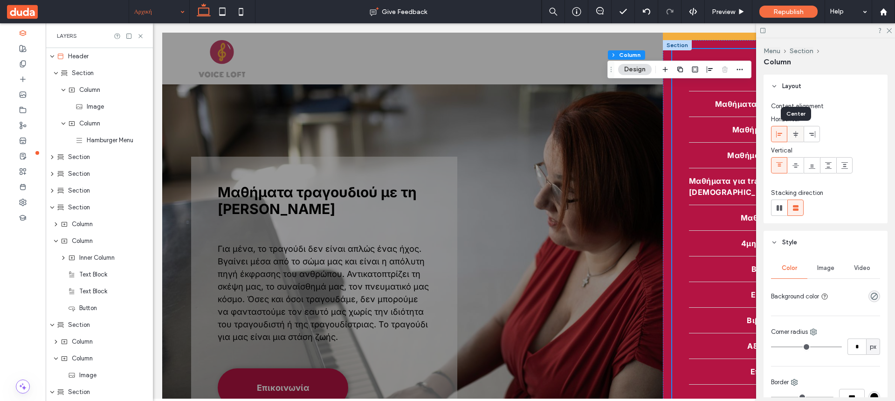
click at [798, 136] on icon at bounding box center [795, 133] width 7 height 7
click at [782, 136] on icon at bounding box center [778, 133] width 7 height 7
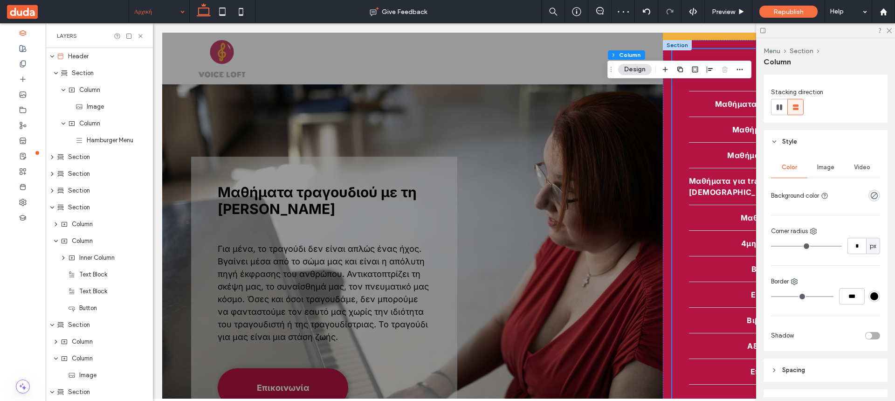
scroll to position [0, 0]
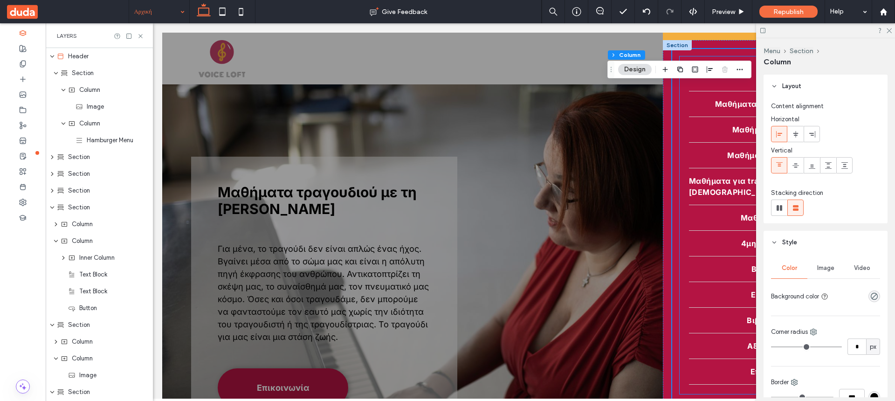
click at [688, 135] on nav "Αρχική Μαθήματα για επαγγελματίες Μαθήματα για παιδιά Μαθήματα για ενήλικες Μαθ…" at bounding box center [774, 225] width 190 height 338
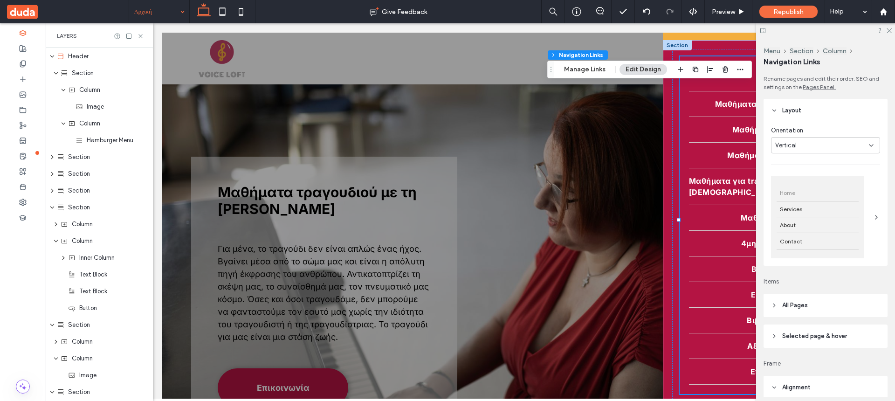
type input "*"
type input "***"
type input "****"
click at [870, 144] on icon at bounding box center [870, 145] width 7 height 7
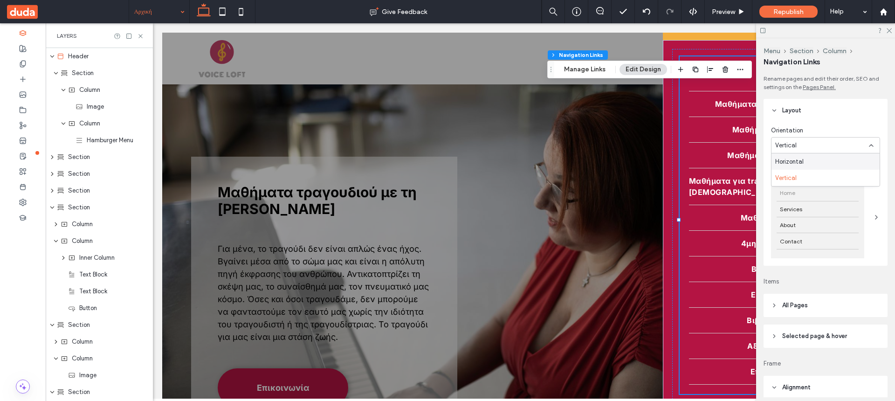
click at [852, 160] on div "Horizontal" at bounding box center [825, 161] width 108 height 16
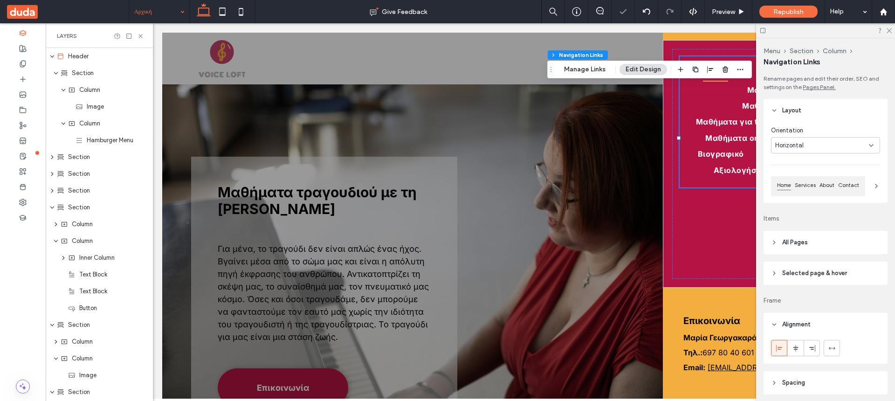
click at [871, 144] on icon at bounding box center [870, 145] width 7 height 7
click at [847, 172] on div "Vertical" at bounding box center [825, 178] width 108 height 16
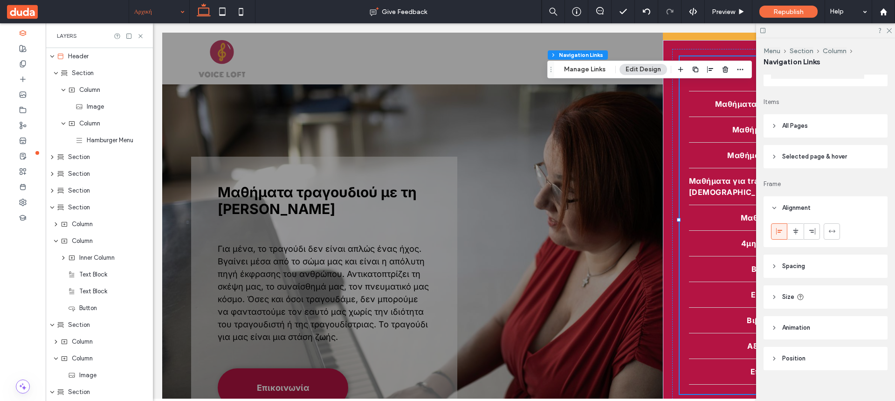
scroll to position [190, 0]
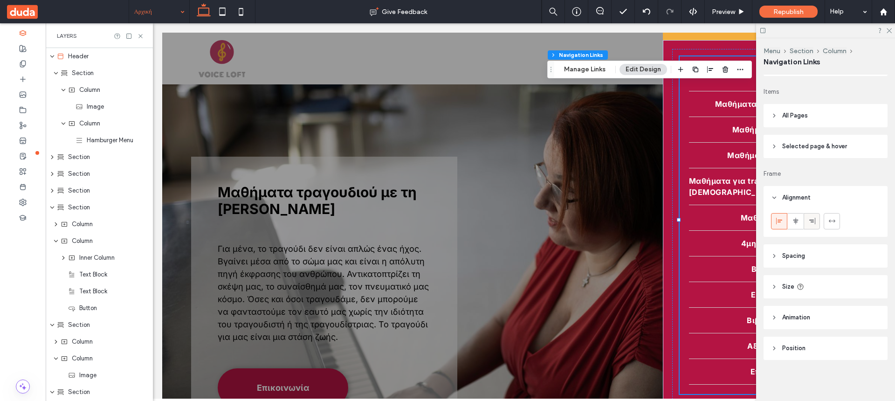
click at [811, 222] on use at bounding box center [812, 221] width 6 height 7
click at [801, 222] on div at bounding box center [794, 220] width 15 height 15
click at [780, 223] on icon at bounding box center [778, 220] width 7 height 7
click at [696, 51] on div "Αρχική Μαθήματα για επαγγελματίες Μαθήματα για παιδιά Μαθήματα για ενήλικες Μαθ…" at bounding box center [774, 225] width 205 height 353
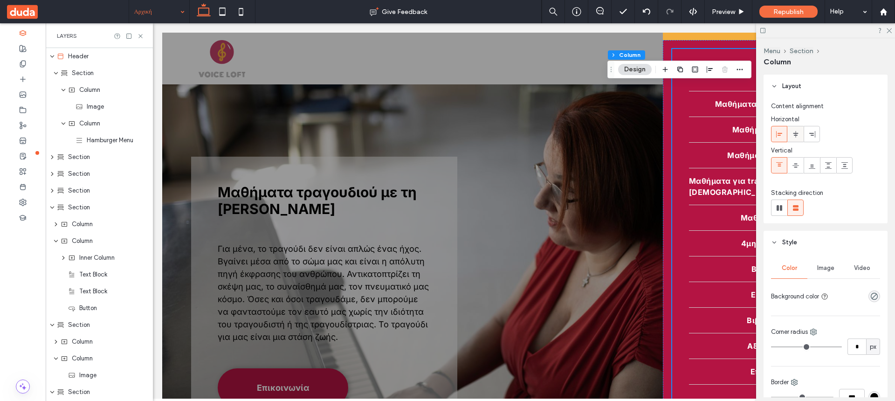
click at [797, 137] on icon at bounding box center [795, 133] width 7 height 7
click at [781, 134] on icon at bounding box center [778, 133] width 7 height 7
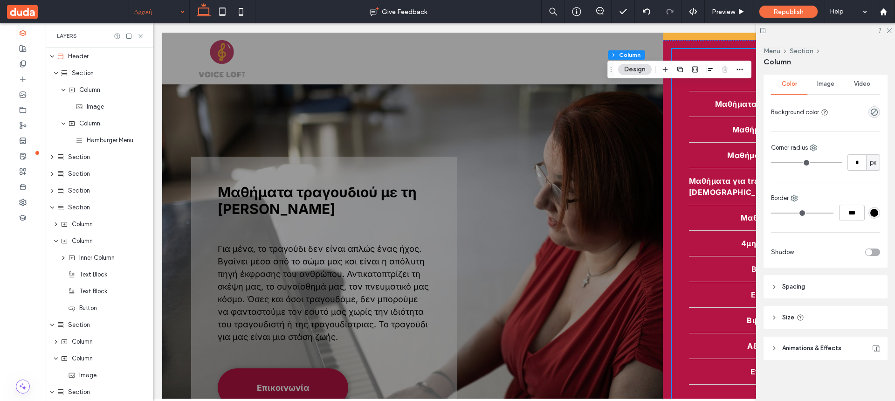
scroll to position [41, 0]
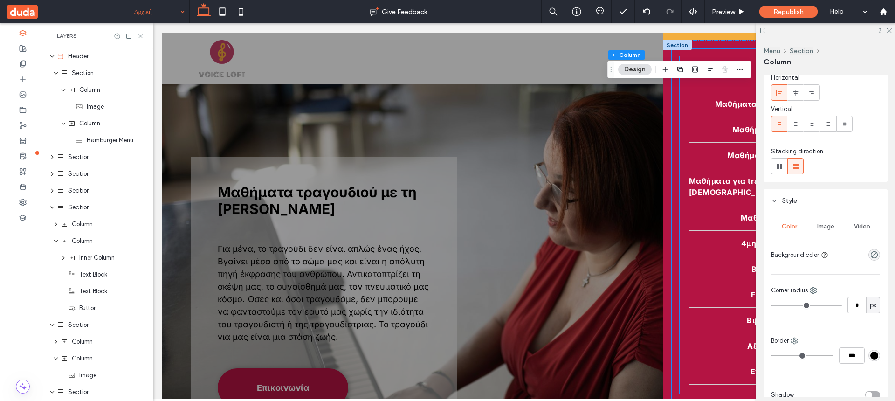
click at [681, 129] on nav "Αρχική Μαθήματα για επαγγελματίες Μαθήματα για παιδιά Μαθήματα για ενήλικες Μαθ…" at bounding box center [774, 225] width 190 height 338
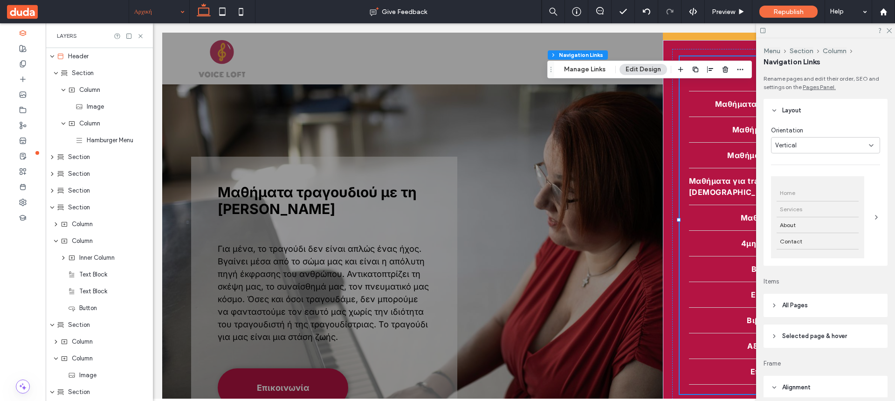
click at [803, 215] on span "Services" at bounding box center [790, 208] width 29 height 15
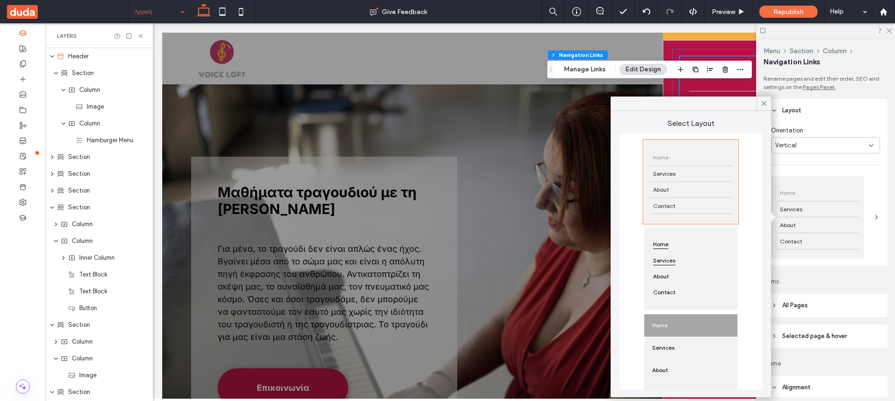
click at [714, 254] on div "Services" at bounding box center [691, 260] width 82 height 16
click at [762, 103] on icon at bounding box center [764, 103] width 8 height 8
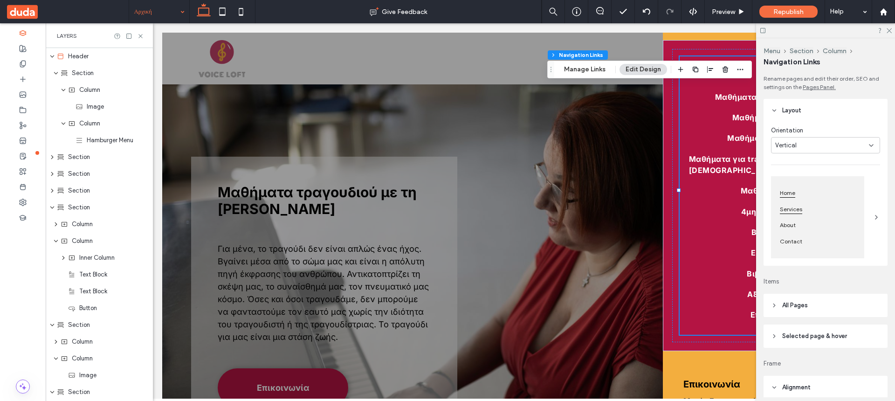
click at [827, 212] on div "Services" at bounding box center [817, 209] width 82 height 16
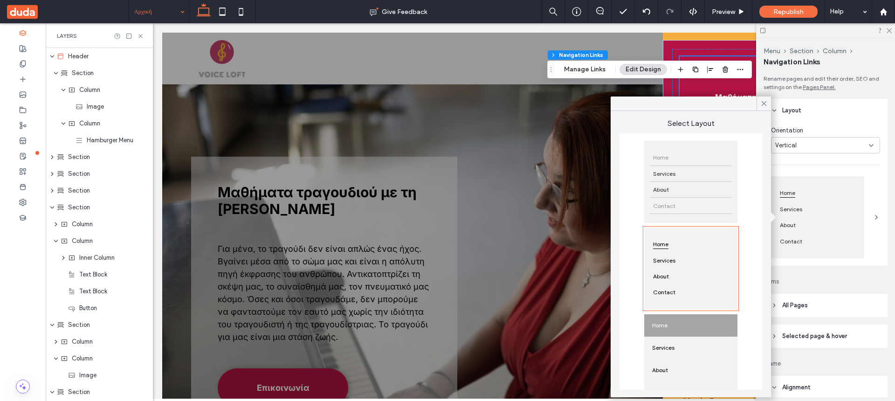
click at [700, 198] on div "Contact" at bounding box center [691, 206] width 82 height 16
click at [763, 103] on use at bounding box center [763, 103] width 5 height 5
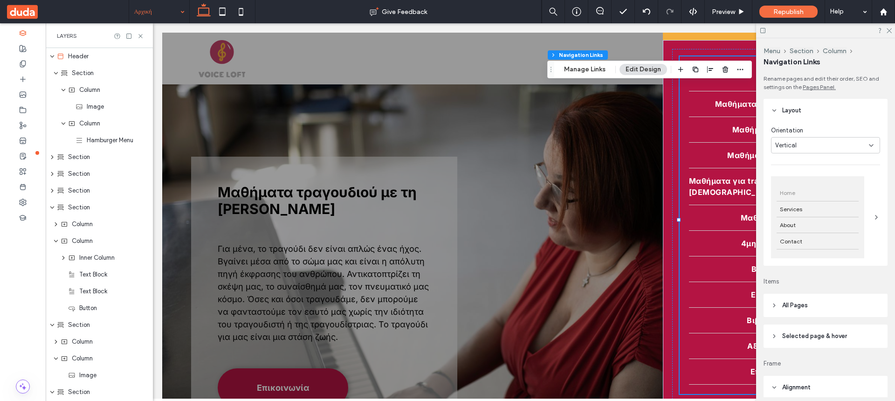
click at [774, 111] on use at bounding box center [774, 110] width 3 height 2
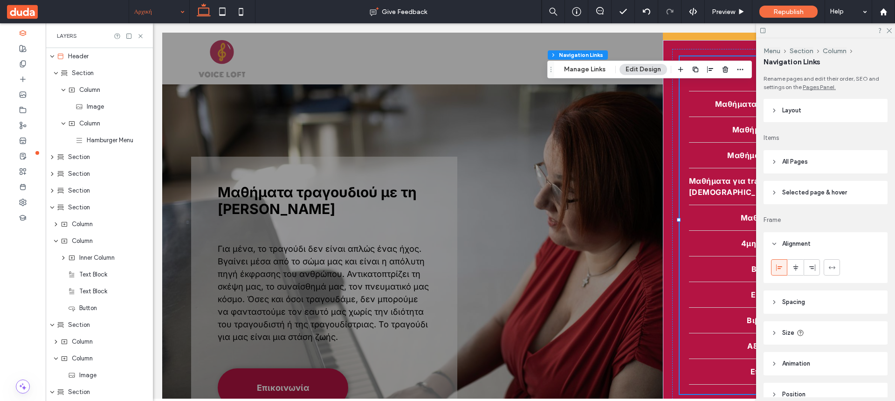
click at [774, 111] on use at bounding box center [774, 110] width 2 height 3
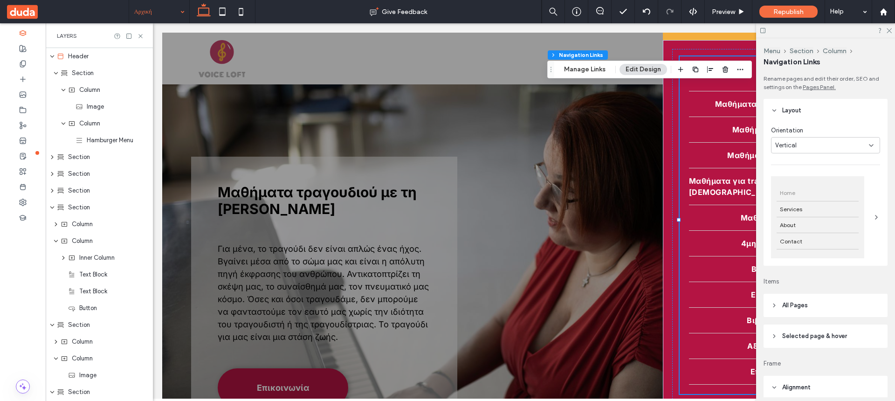
click at [774, 111] on use at bounding box center [774, 110] width 3 height 2
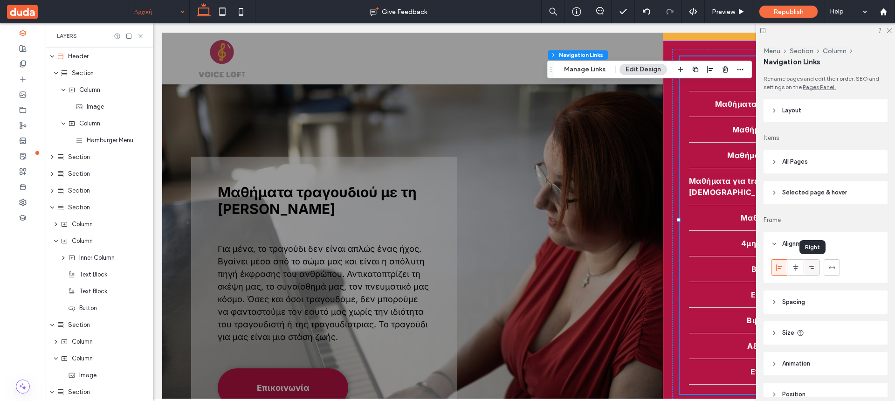
click at [814, 268] on use at bounding box center [812, 267] width 6 height 7
click at [782, 269] on icon at bounding box center [778, 267] width 7 height 7
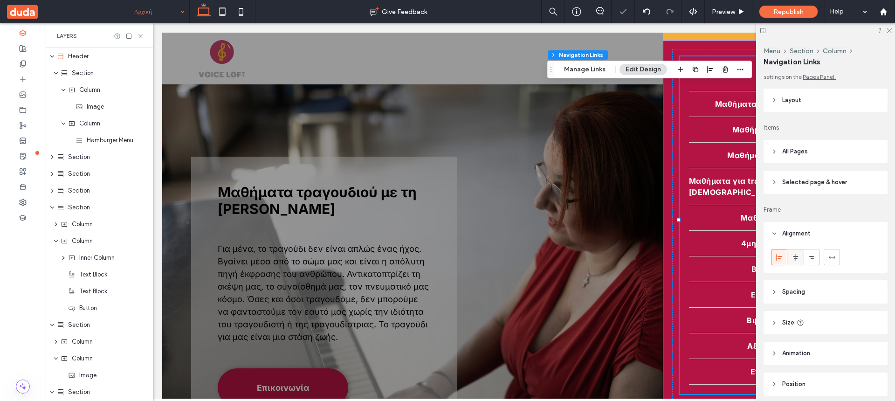
scroll to position [0, 0]
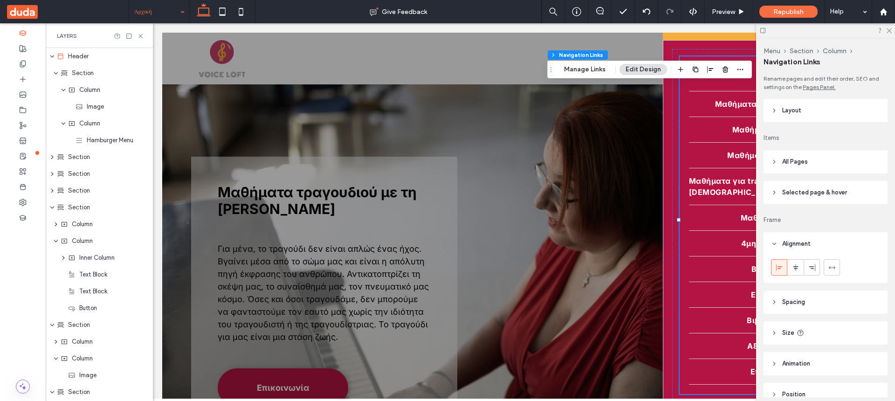
click at [633, 71] on button "Edit Design" at bounding box center [643, 69] width 48 height 11
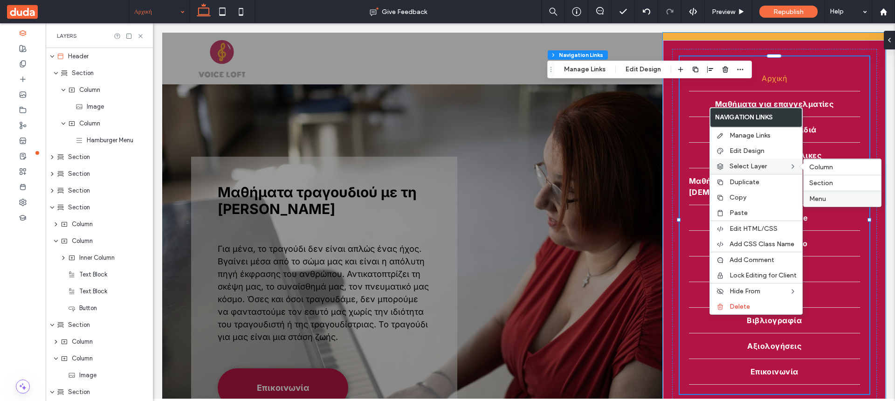
click at [818, 196] on span "Menu" at bounding box center [817, 199] width 17 height 8
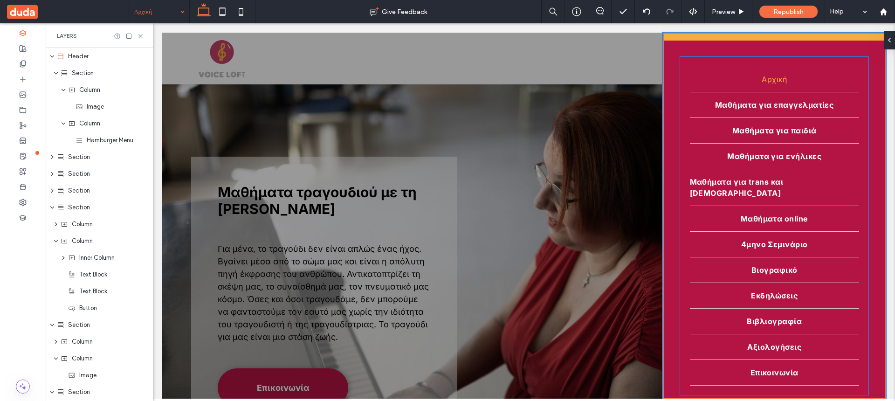
scroll to position [35, 0]
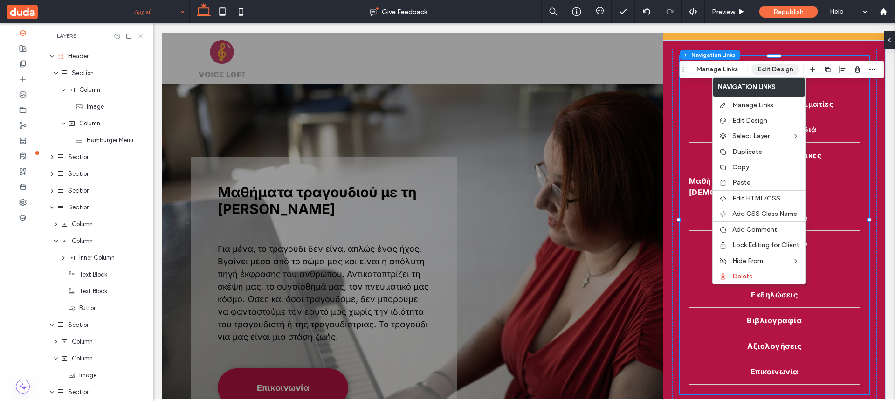
click at [760, 70] on button "Edit Design" at bounding box center [776, 69] width 48 height 11
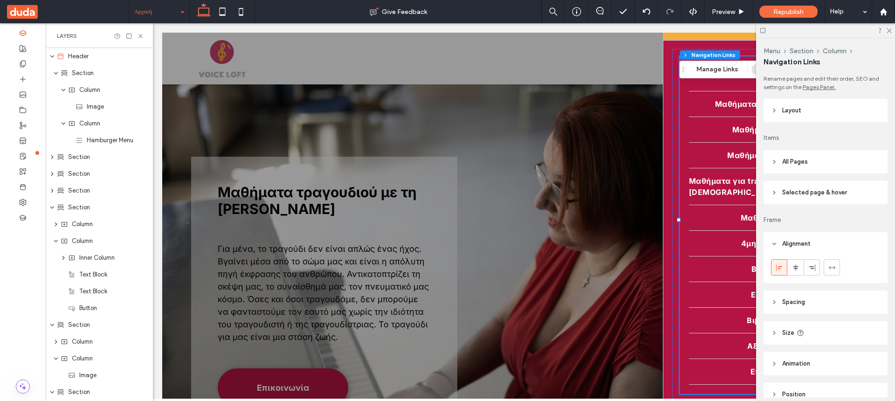
click at [777, 108] on header "Layout" at bounding box center [825, 110] width 124 height 23
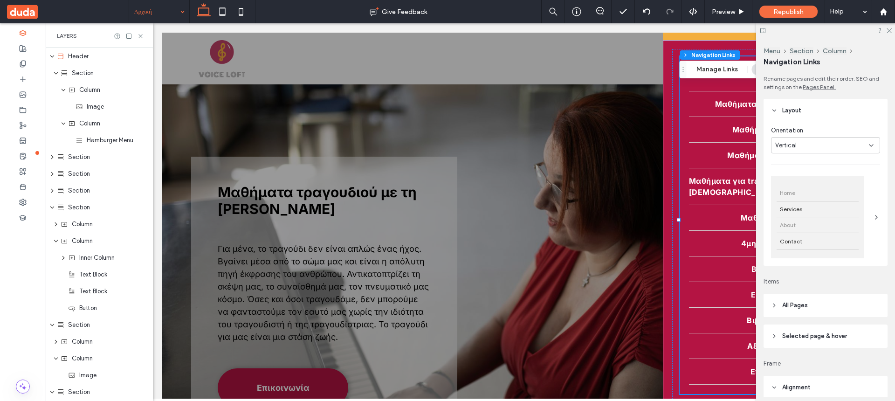
click at [825, 231] on div "About" at bounding box center [817, 225] width 82 height 16
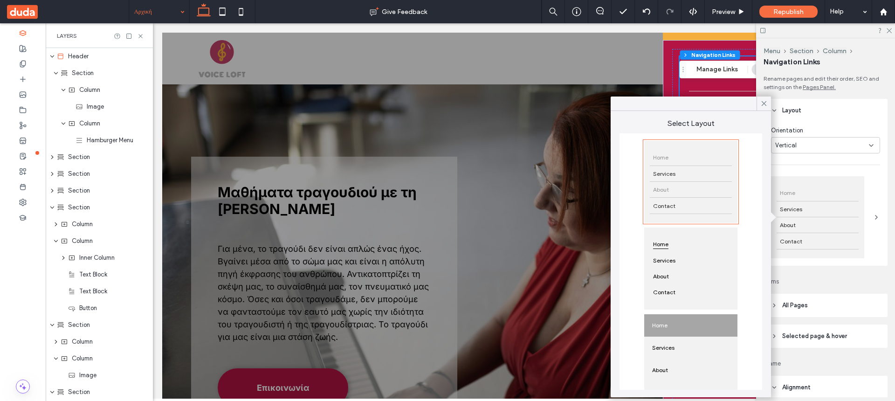
click at [719, 196] on div "About" at bounding box center [691, 190] width 82 height 16
click at [765, 103] on icon at bounding box center [764, 103] width 8 height 8
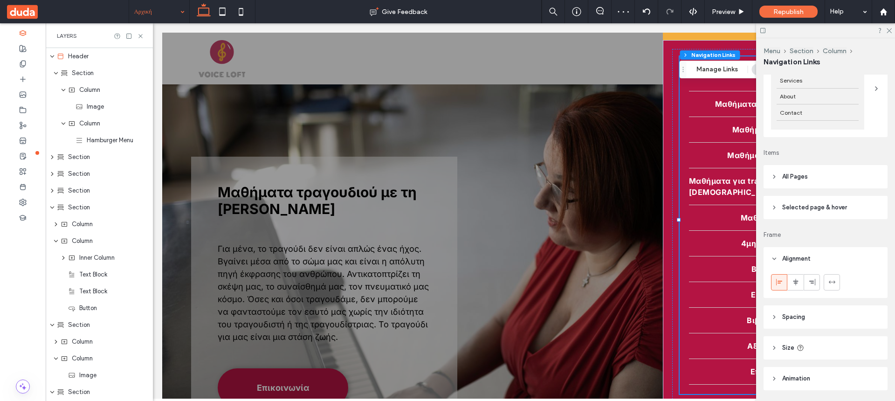
scroll to position [190, 0]
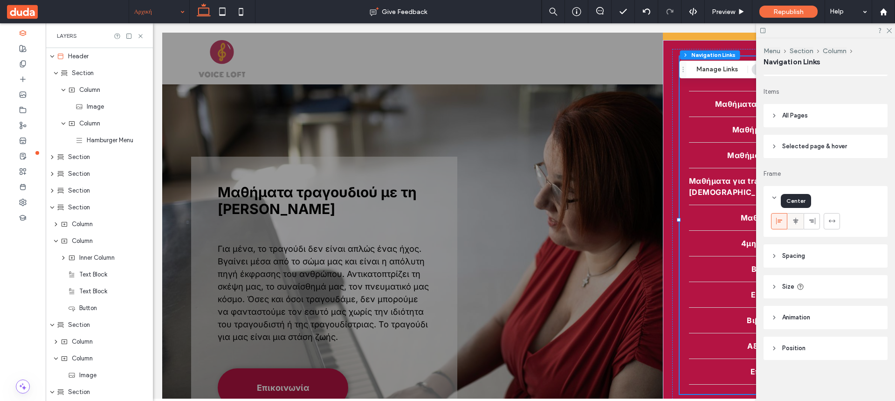
click at [793, 221] on icon at bounding box center [795, 220] width 7 height 7
click at [807, 218] on div at bounding box center [811, 220] width 15 height 15
click at [784, 222] on div at bounding box center [778, 220] width 15 height 15
click at [715, 68] on button "Manage Links" at bounding box center [717, 69] width 54 height 11
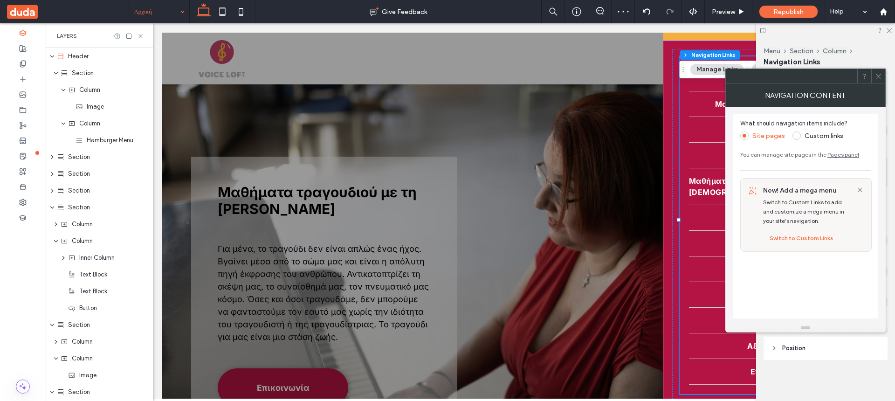
click at [794, 136] on span at bounding box center [796, 135] width 8 height 8
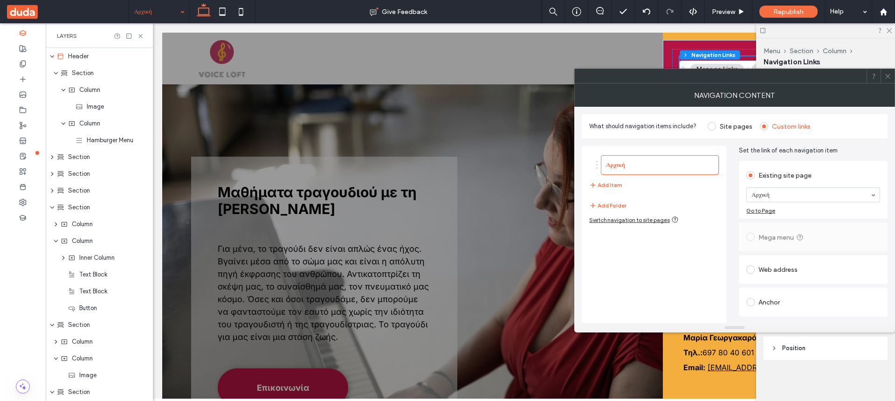
scroll to position [22, 0]
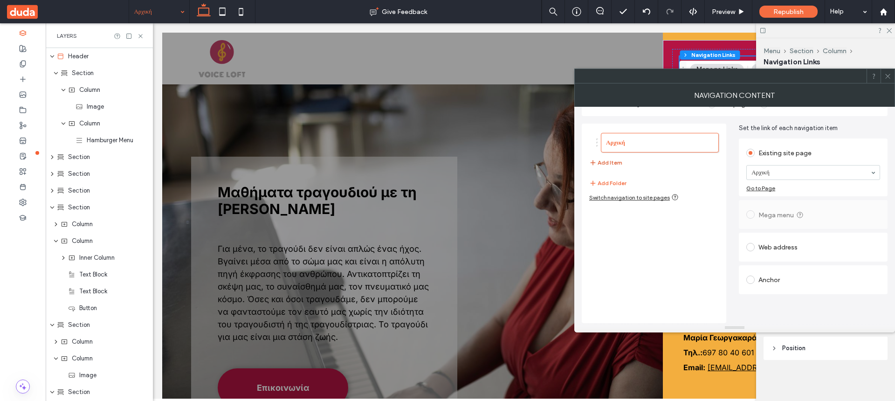
click at [615, 163] on button "Add Item" at bounding box center [605, 162] width 33 height 11
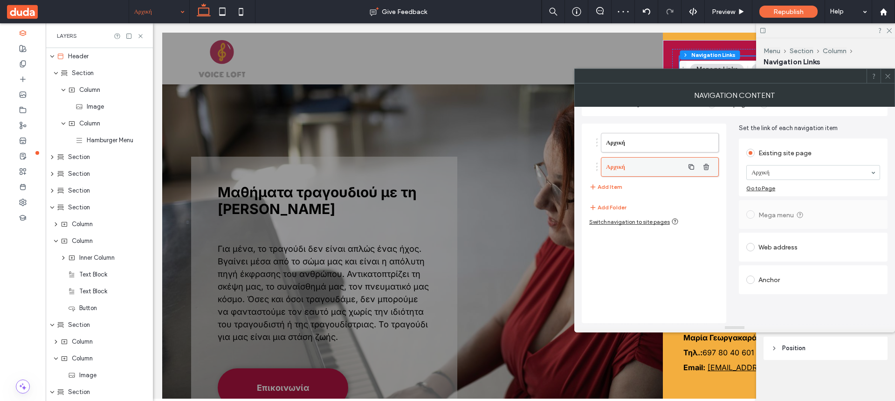
click at [638, 166] on label "Αρχική" at bounding box center [645, 166] width 78 height 19
click at [752, 281] on span at bounding box center [750, 279] width 8 height 8
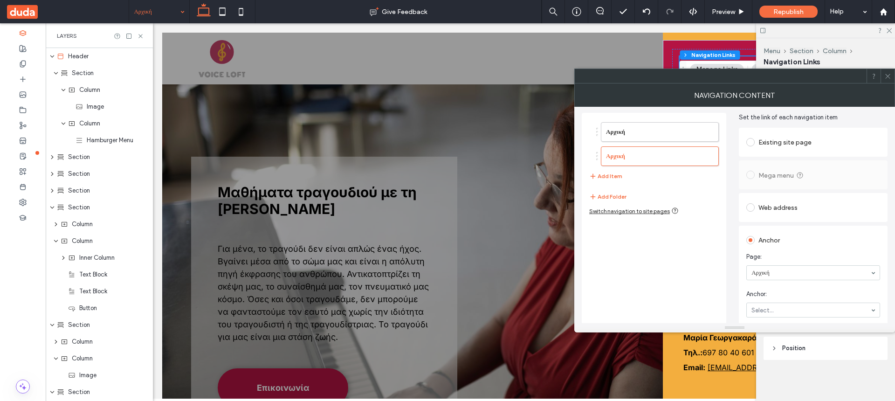
scroll to position [37, 0]
click at [711, 156] on span "button" at bounding box center [705, 152] width 15 height 15
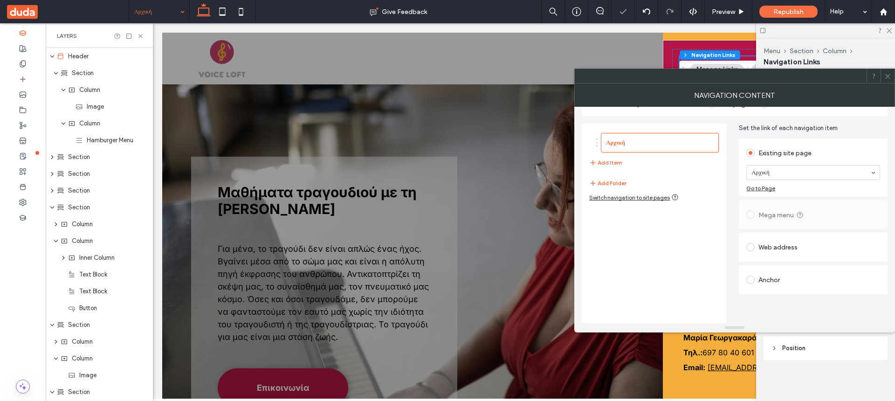
scroll to position [22, 0]
click at [659, 198] on div "Switch navigation to site pages" at bounding box center [633, 196] width 89 height 7
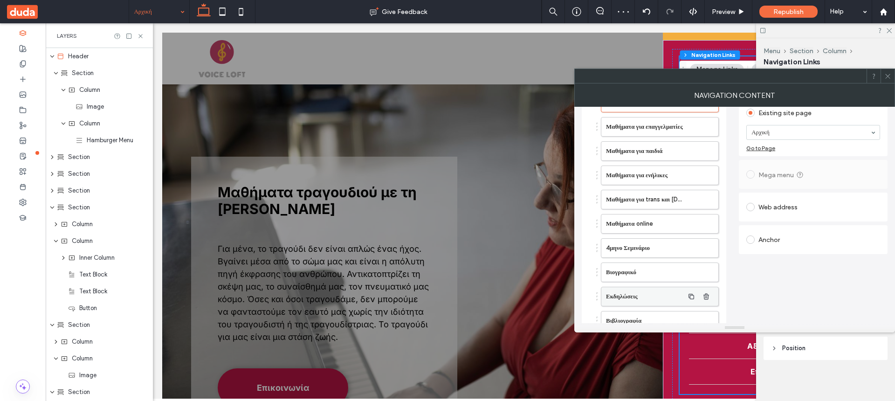
scroll to position [171, 0]
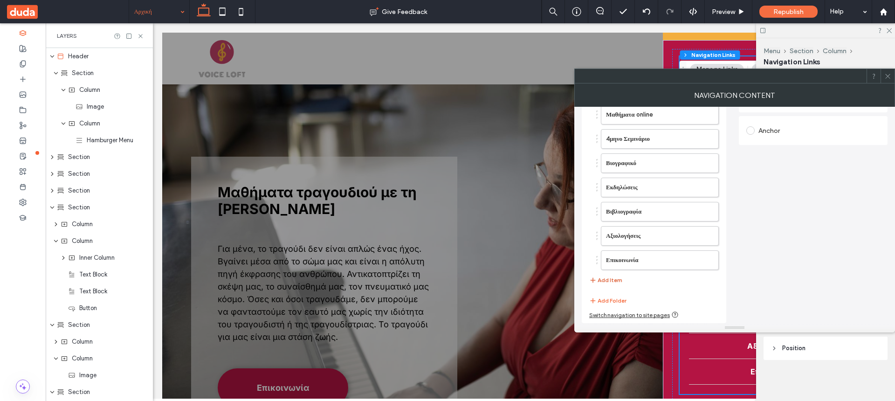
click at [617, 281] on button "Add Item" at bounding box center [605, 279] width 33 height 11
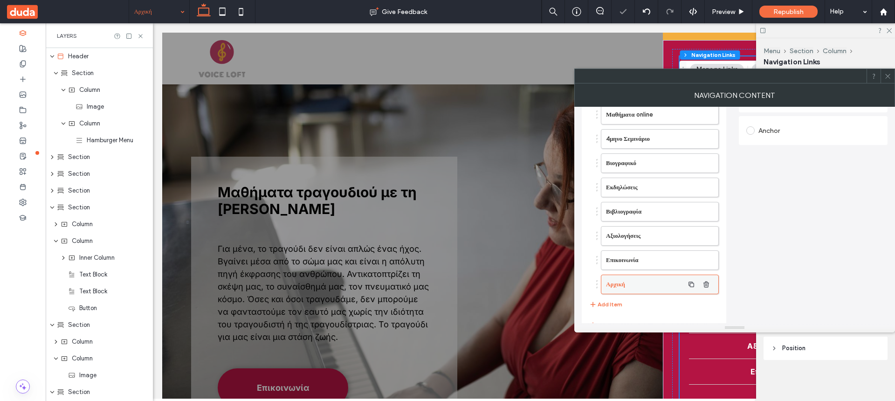
click at [638, 286] on label "Αρχική" at bounding box center [645, 284] width 78 height 19
click at [636, 285] on label "Αρχική" at bounding box center [645, 284] width 78 height 19
click at [623, 284] on label "Αρχική" at bounding box center [645, 284] width 78 height 19
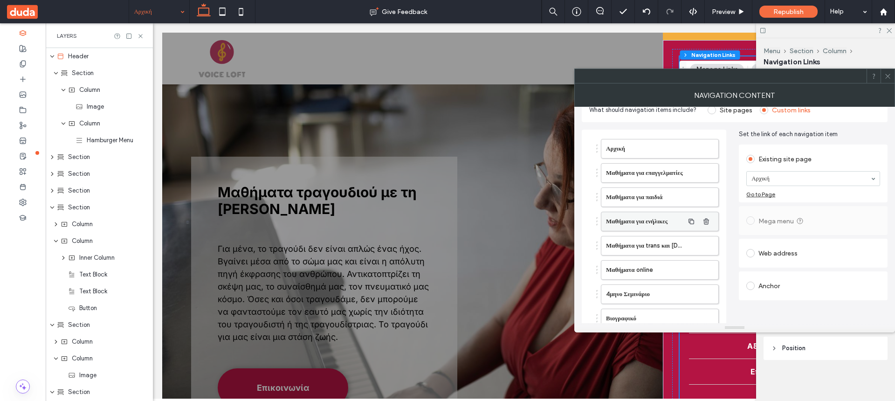
scroll to position [0, 0]
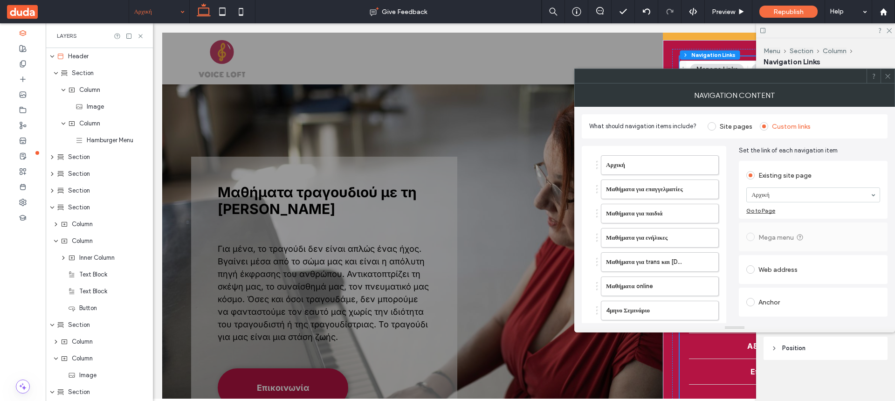
click at [871, 195] on div "Αρχική" at bounding box center [813, 194] width 134 height 15
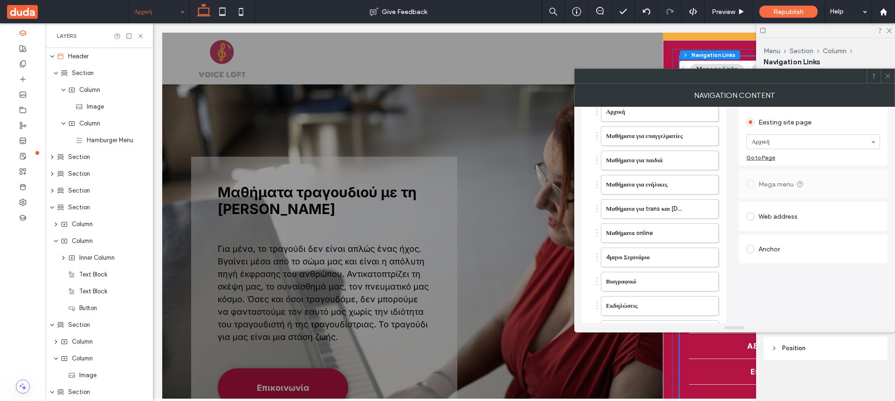
click at [753, 248] on span at bounding box center [750, 249] width 8 height 8
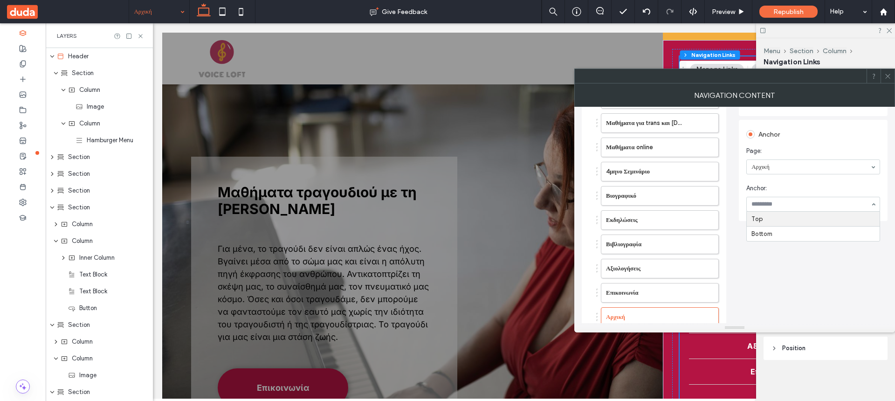
scroll to position [159, 0]
click at [845, 124] on section "Page: Αρχική" at bounding box center [813, 139] width 134 height 37
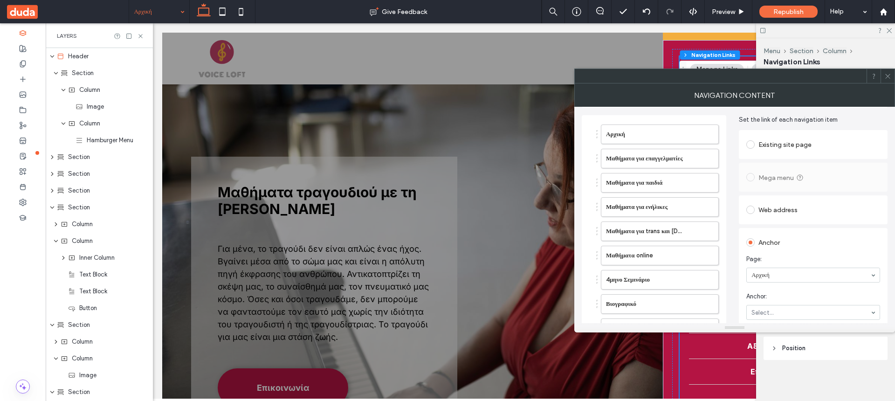
scroll to position [0, 0]
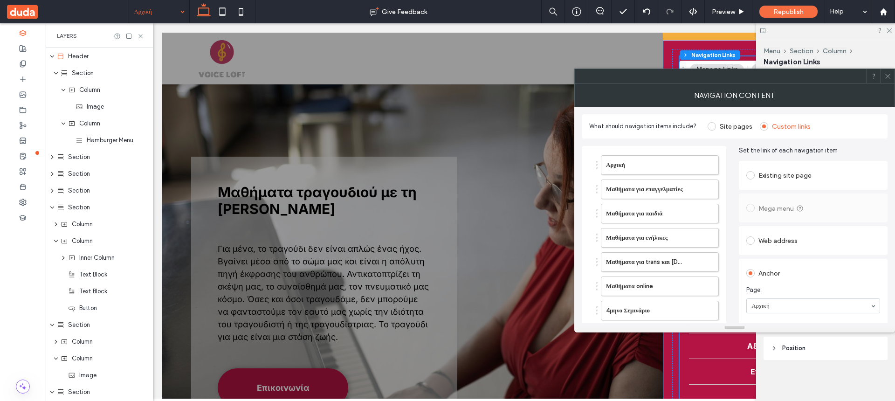
click at [753, 240] on span at bounding box center [750, 240] width 8 height 8
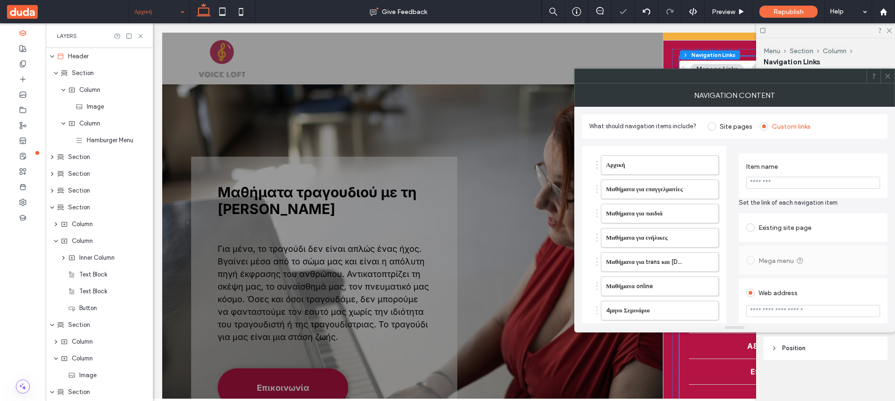
click at [784, 180] on input "Item name" at bounding box center [813, 183] width 134 height 12
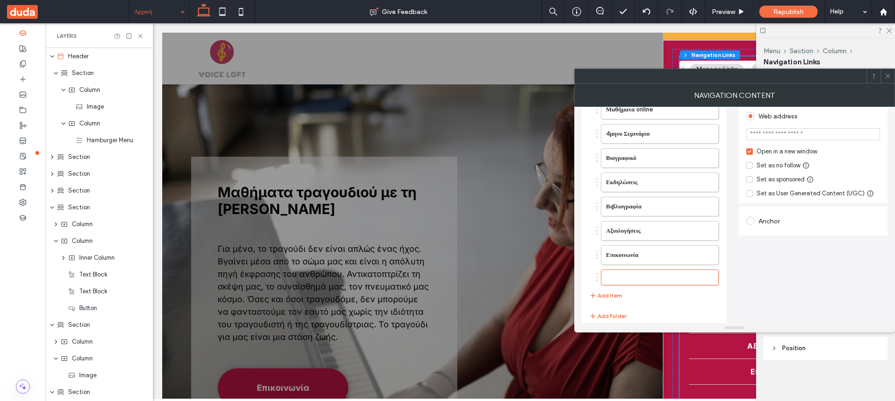
scroll to position [192, 0]
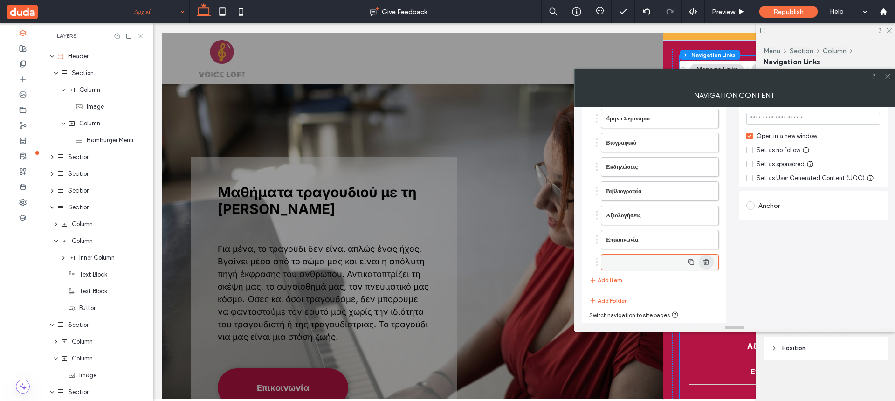
type input "*"
click at [708, 262] on use "button" at bounding box center [706, 263] width 6 height 6
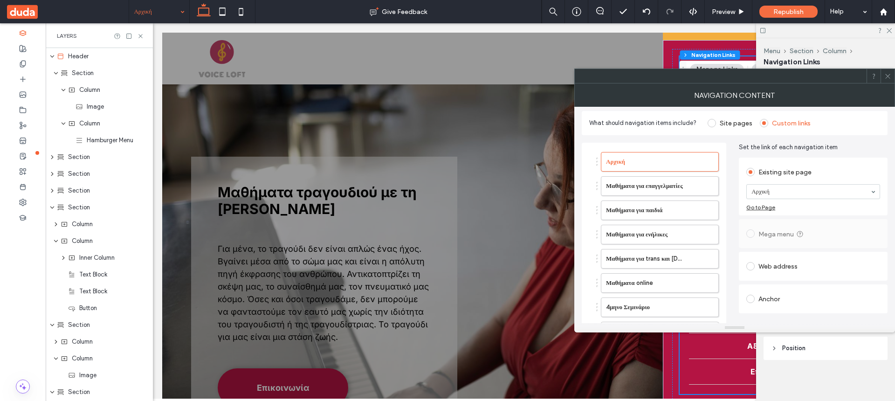
scroll to position [0, 0]
click at [708, 125] on span at bounding box center [711, 126] width 8 height 8
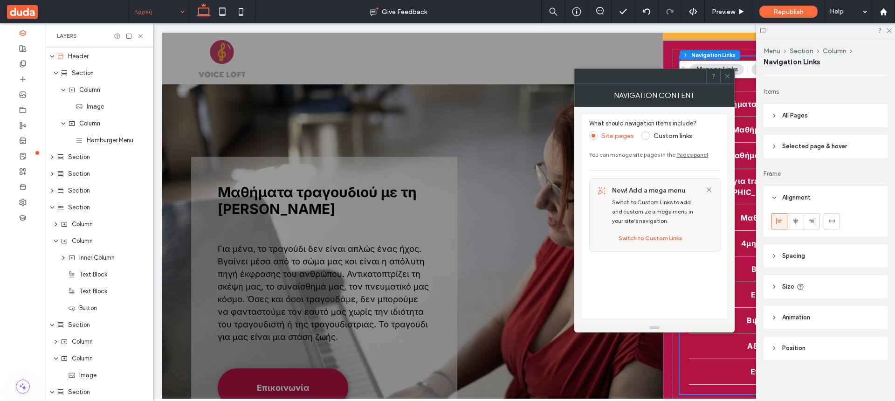
click at [706, 188] on icon at bounding box center [708, 189] width 7 height 7
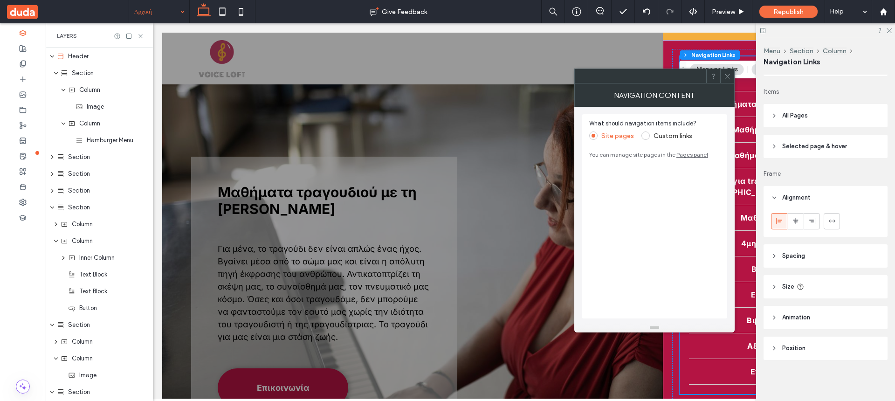
click at [724, 77] on icon at bounding box center [727, 76] width 7 height 7
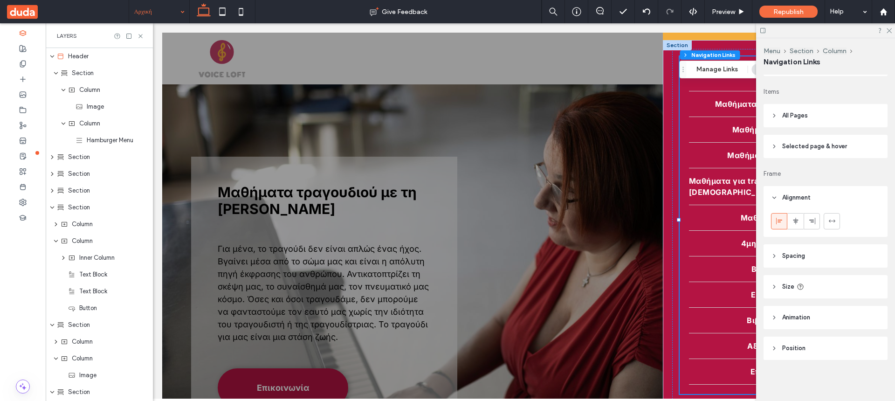
click at [668, 44] on div at bounding box center [677, 45] width 29 height 10
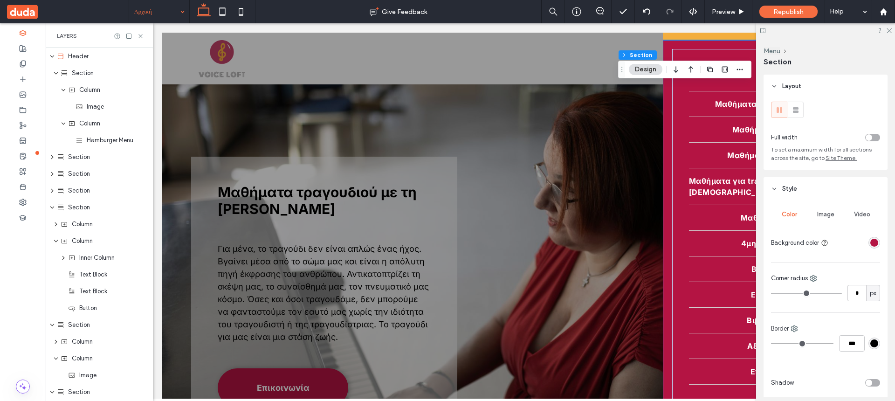
click at [797, 110] on icon at bounding box center [795, 109] width 9 height 9
click at [872, 138] on div "toggle" at bounding box center [872, 137] width 15 height 7
click at [868, 138] on div "toggle" at bounding box center [872, 137] width 15 height 7
click at [798, 109] on icon at bounding box center [795, 109] width 9 height 9
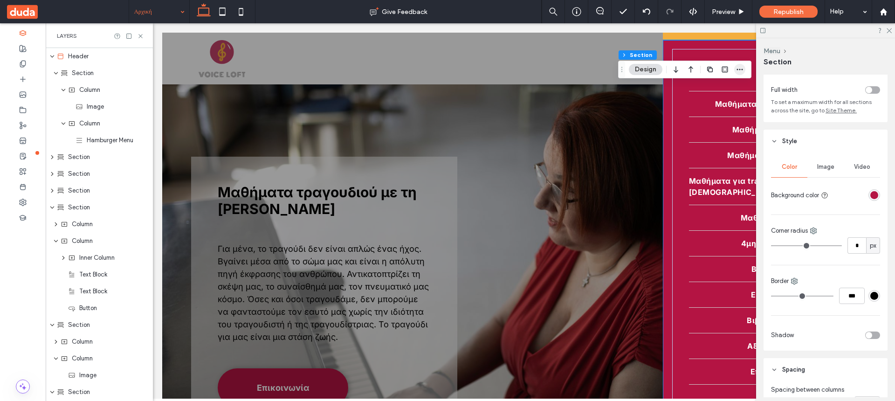
click at [743, 68] on icon "button" at bounding box center [739, 69] width 7 height 7
click at [817, 64] on div "Section" at bounding box center [825, 62] width 124 height 10
click at [649, 68] on button "Design" at bounding box center [646, 69] width 34 height 11
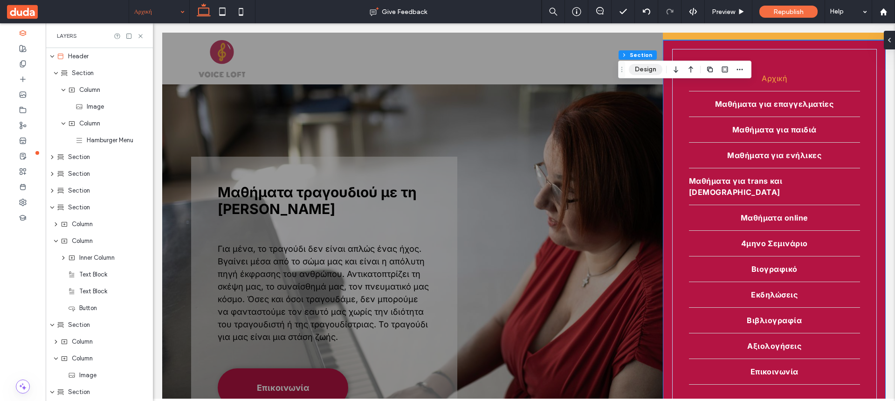
click at [649, 68] on button "Design" at bounding box center [646, 69] width 34 height 11
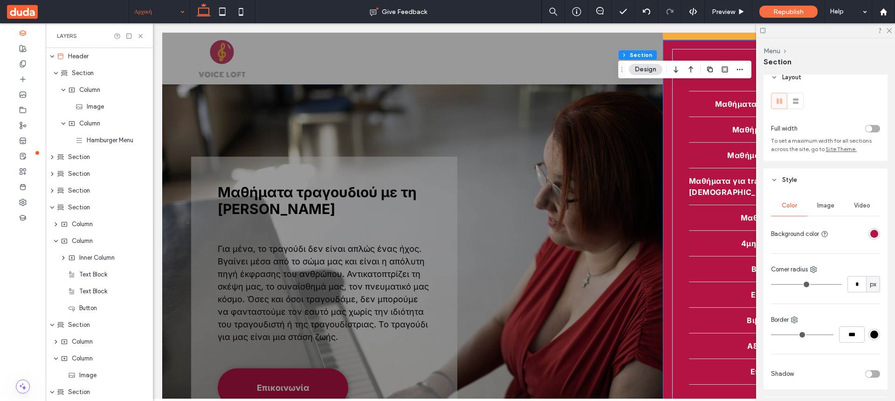
scroll to position [0, 0]
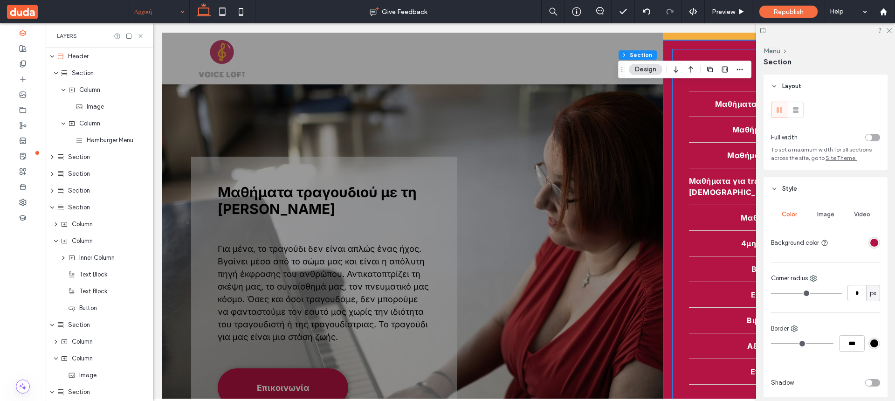
click at [690, 54] on div "Αρχική Μαθήματα για επαγγελματίες Μαθήματα για παιδιά Μαθήματα για ενήλικες Μαθ…" at bounding box center [774, 225] width 205 height 353
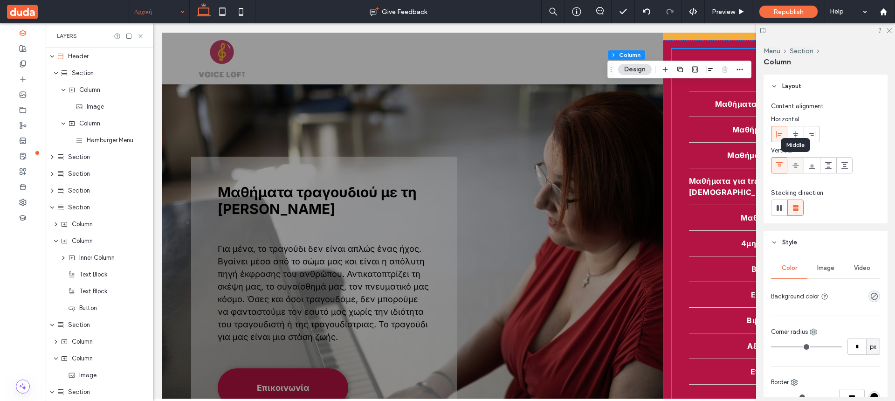
click at [798, 166] on icon at bounding box center [795, 165] width 7 height 7
click at [812, 166] on icon at bounding box center [811, 165] width 7 height 7
click at [797, 166] on icon at bounding box center [795, 165] width 7 height 7
click at [781, 167] on icon at bounding box center [778, 165] width 7 height 7
click at [795, 136] on icon at bounding box center [795, 133] width 7 height 7
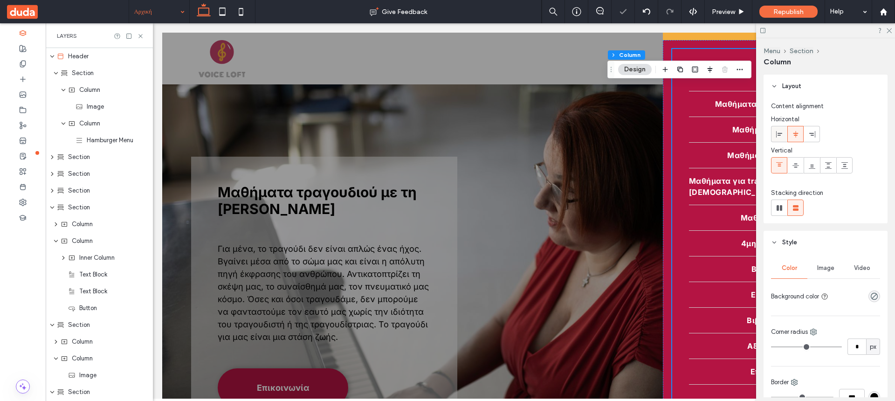
click at [783, 136] on div at bounding box center [778, 133] width 15 height 15
click at [641, 69] on button "Design" at bounding box center [635, 69] width 34 height 11
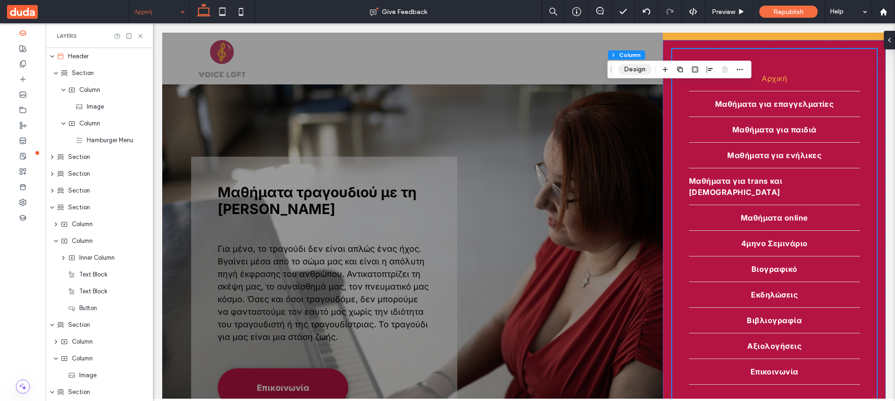
click at [641, 69] on button "Design" at bounding box center [635, 69] width 34 height 11
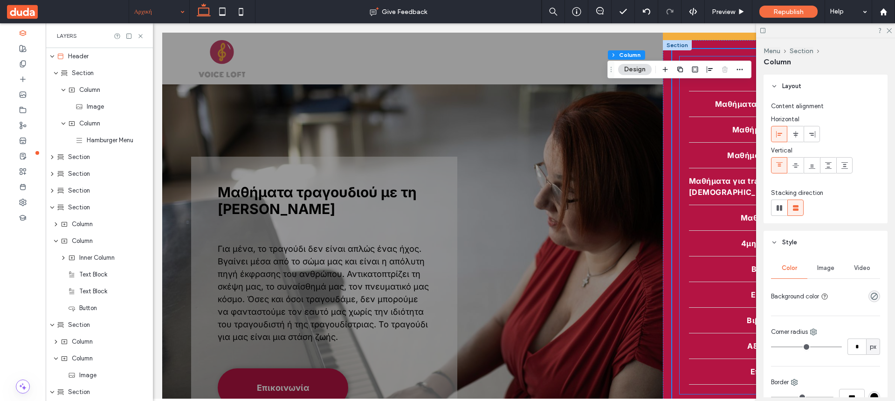
click at [686, 104] on nav "Αρχική Μαθήματα για επαγγελματίες Μαθήματα για παιδιά Μαθήματα για ενήλικες Μαθ…" at bounding box center [774, 225] width 190 height 338
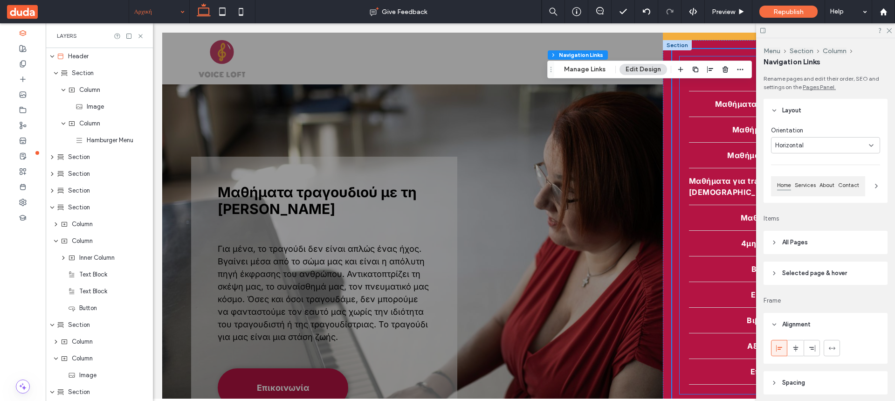
type input "*"
type input "***"
type input "****"
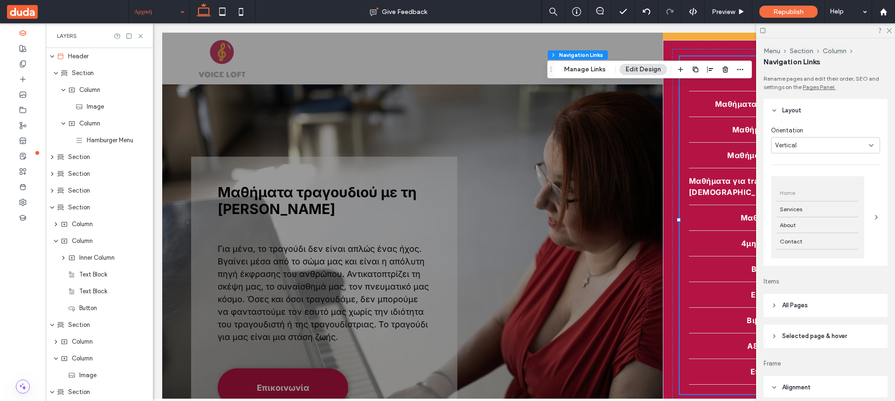
click at [868, 143] on icon at bounding box center [870, 145] width 7 height 7
click at [849, 158] on div "Horizontal" at bounding box center [825, 161] width 108 height 16
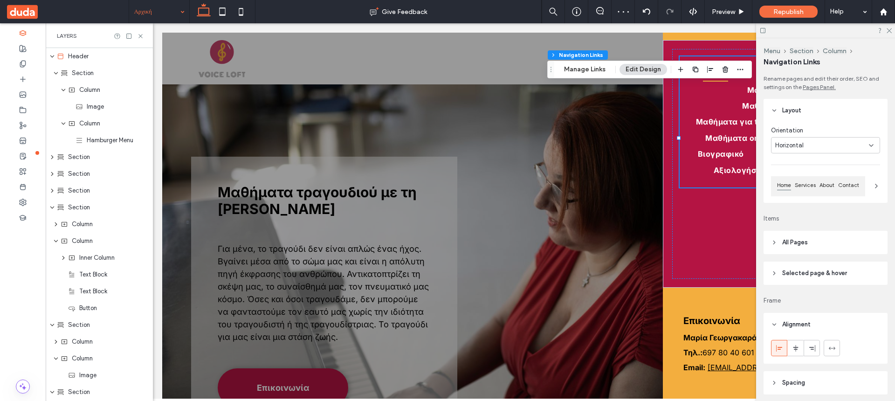
click at [868, 144] on icon at bounding box center [870, 145] width 7 height 7
click at [843, 171] on div "Vertical" at bounding box center [825, 178] width 108 height 16
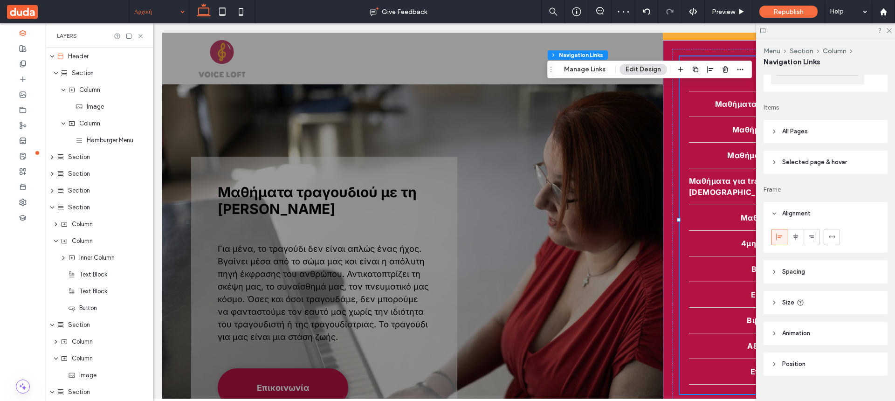
scroll to position [190, 0]
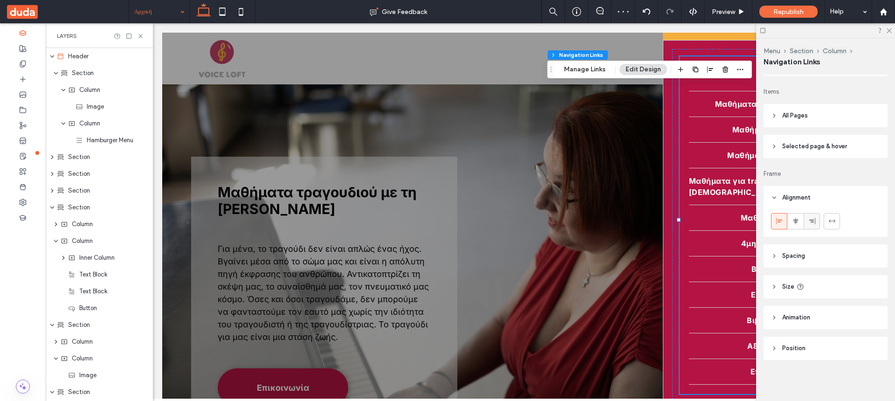
click at [816, 225] on div at bounding box center [811, 220] width 15 height 15
click at [780, 223] on icon at bounding box center [778, 220] width 7 height 7
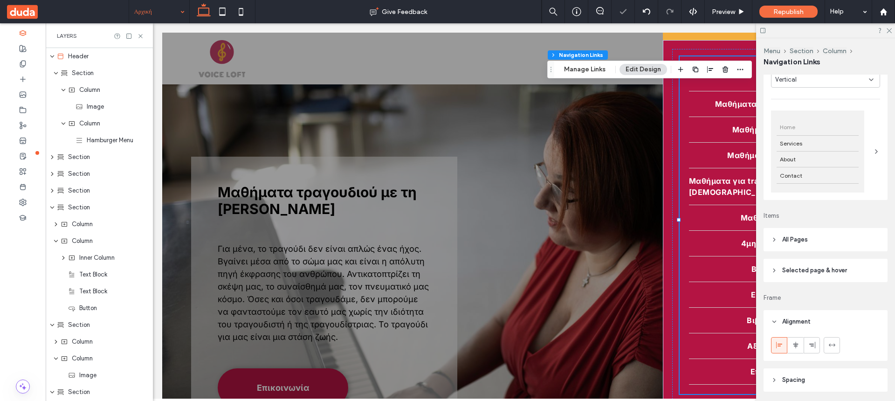
scroll to position [0, 0]
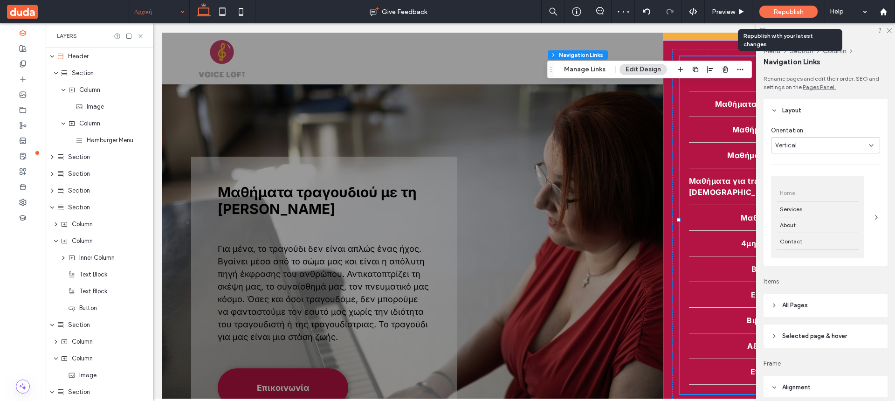
click at [783, 12] on span "Republish" at bounding box center [788, 12] width 30 height 8
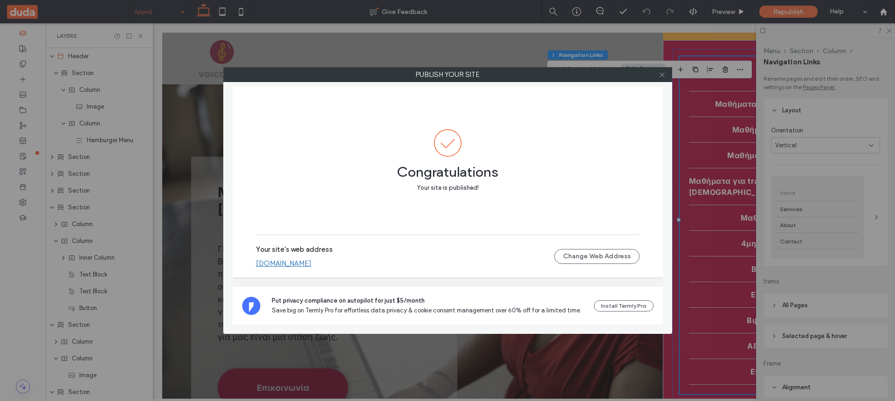
click at [661, 73] on icon at bounding box center [661, 74] width 7 height 7
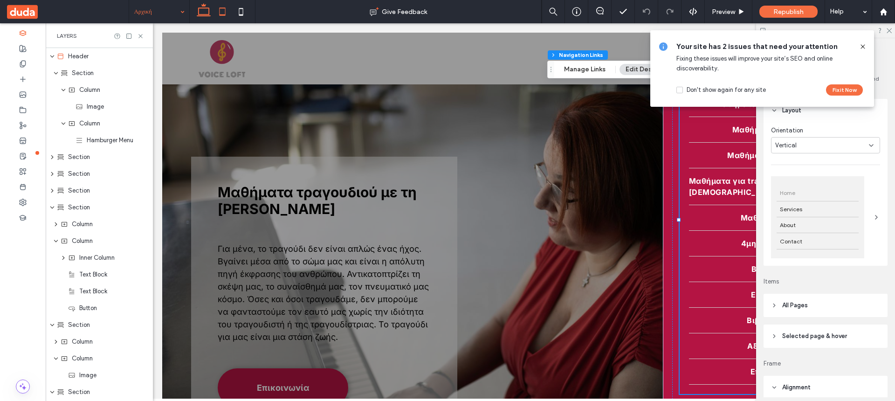
click at [223, 10] on icon at bounding box center [222, 11] width 19 height 19
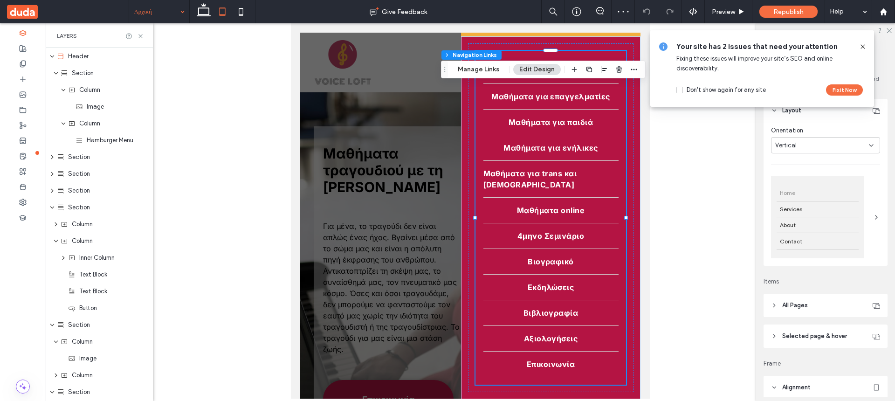
click at [520, 68] on button "Edit Design" at bounding box center [537, 69] width 48 height 11
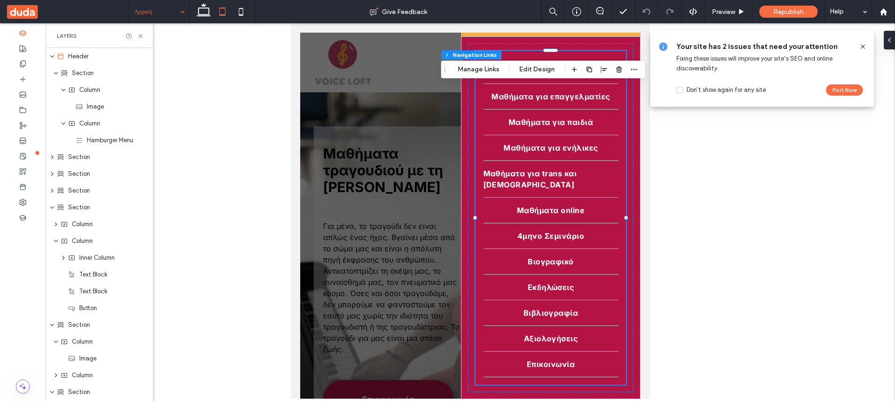
click at [864, 44] on icon at bounding box center [862, 46] width 7 height 7
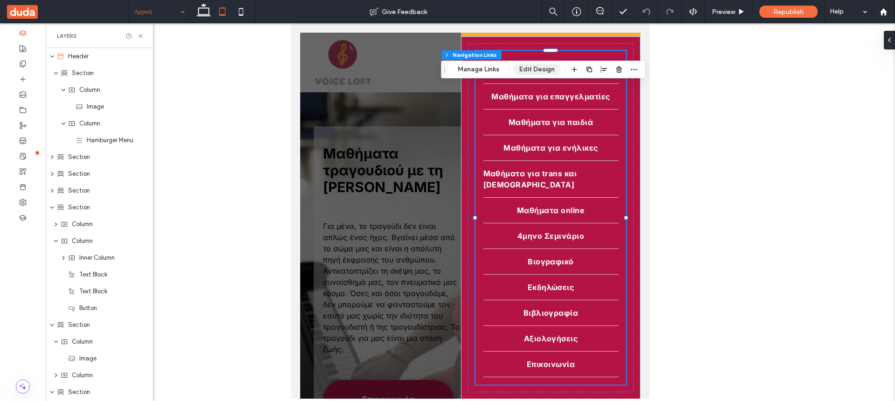
click at [535, 67] on button "Edit Design" at bounding box center [537, 69] width 48 height 11
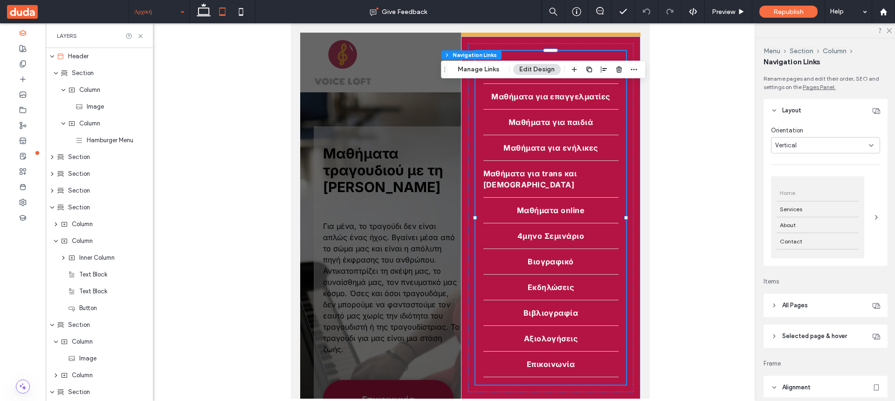
click at [820, 192] on div "Home" at bounding box center [817, 193] width 82 height 16
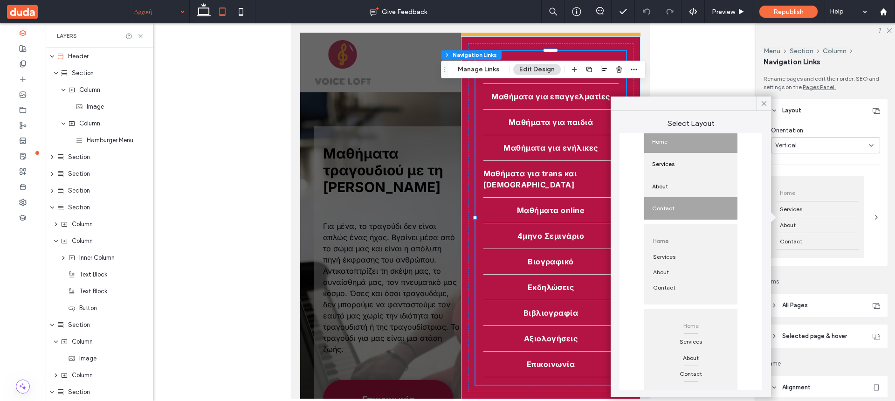
scroll to position [192, 0]
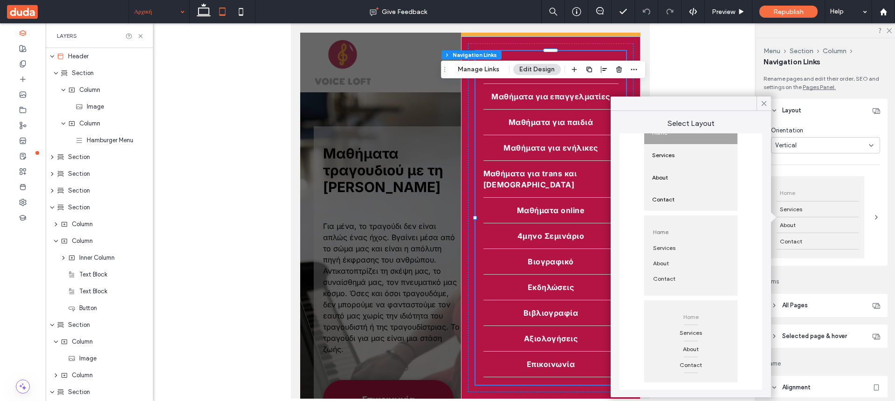
click at [695, 322] on span "Home" at bounding box center [690, 316] width 22 height 15
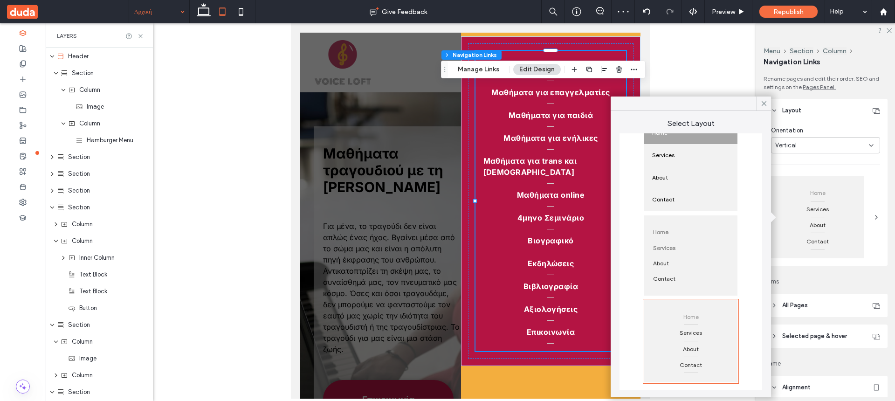
click at [688, 251] on div "Services" at bounding box center [691, 247] width 82 height 15
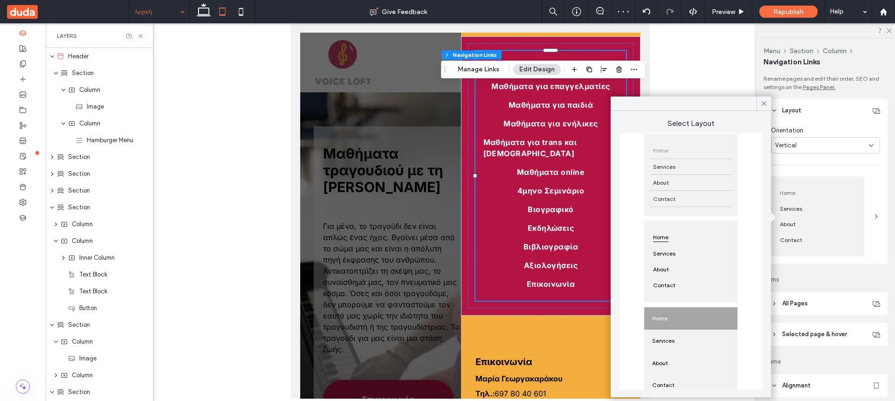
scroll to position [0, 0]
click at [684, 195] on div "About" at bounding box center [691, 190] width 82 height 16
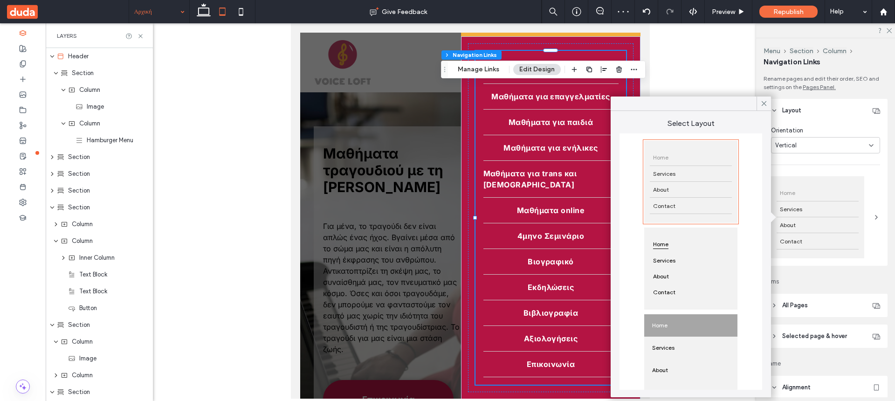
click at [829, 121] on header "Layout" at bounding box center [825, 110] width 124 height 23
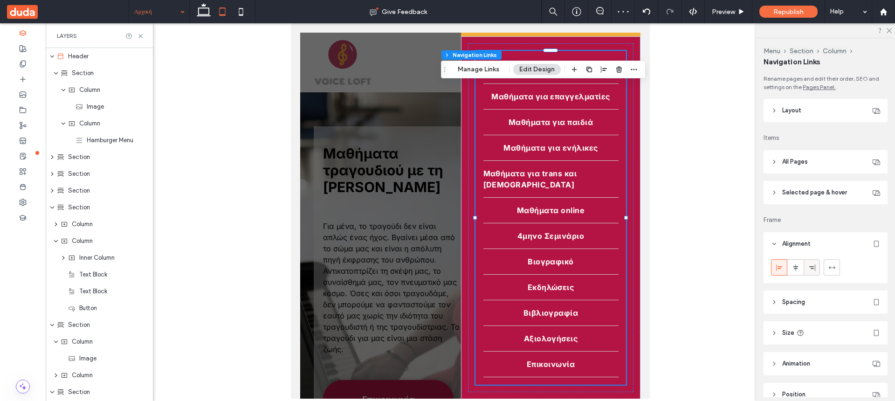
click at [810, 263] on span at bounding box center [811, 267] width 7 height 15
click at [797, 267] on icon at bounding box center [795, 267] width 7 height 7
click at [780, 268] on use at bounding box center [779, 267] width 6 height 7
click at [606, 68] on use "button" at bounding box center [604, 69] width 6 height 7
click at [580, 85] on icon "flex-start" at bounding box center [579, 87] width 7 height 7
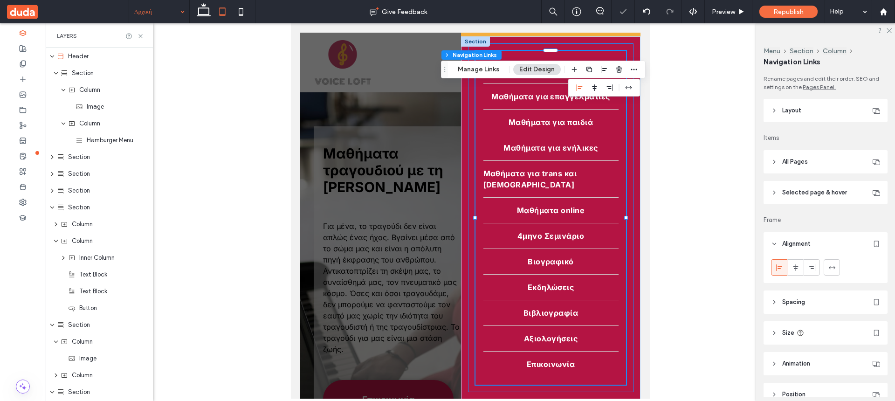
click at [519, 46] on div "Αρχική Μαθήματα για επαγγελματίες Μαθήματα για παιδιά Μαθήματα για ενήλικες Μαθ…" at bounding box center [550, 217] width 165 height 349
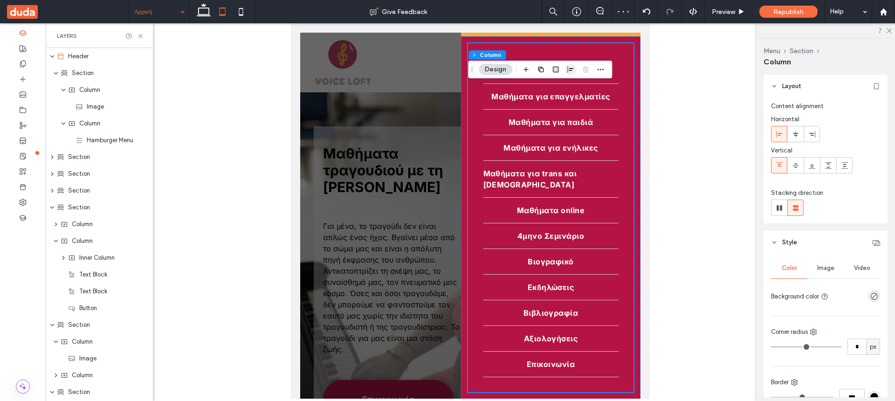
click at [569, 72] on icon "button" at bounding box center [570, 69] width 7 height 7
click at [487, 39] on div at bounding box center [475, 41] width 29 height 10
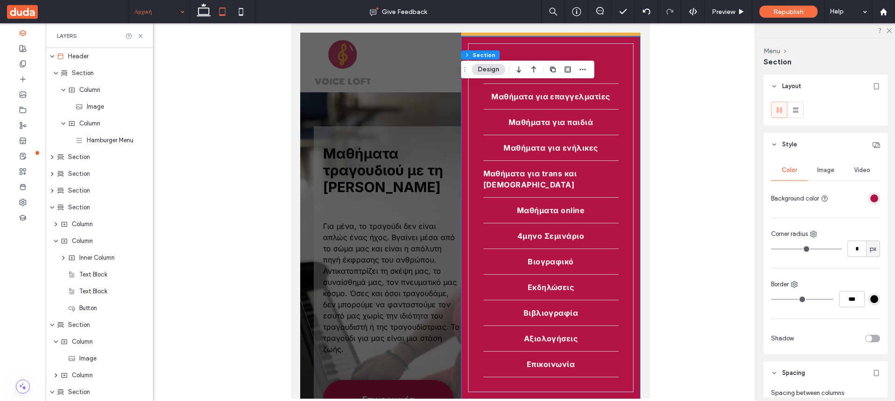
click at [775, 86] on icon at bounding box center [774, 86] width 7 height 7
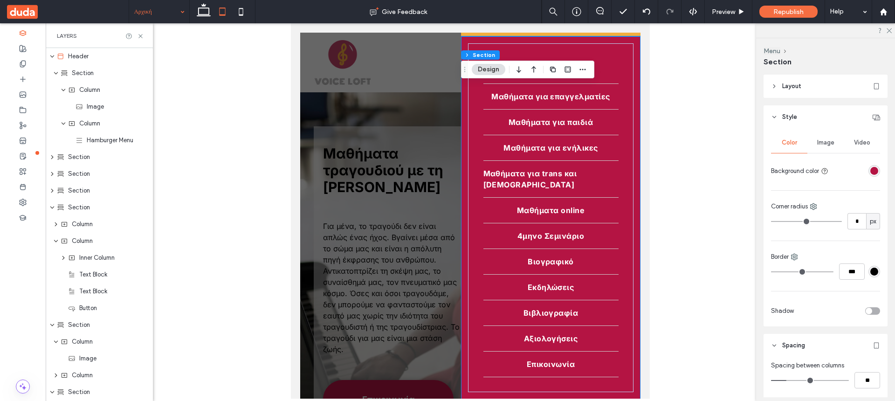
click at [775, 86] on icon at bounding box center [774, 86] width 7 height 7
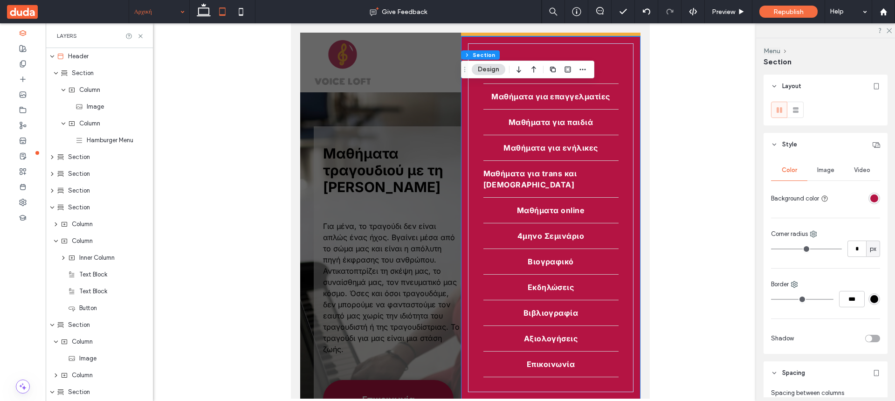
click at [828, 173] on span "Image" at bounding box center [825, 169] width 17 height 7
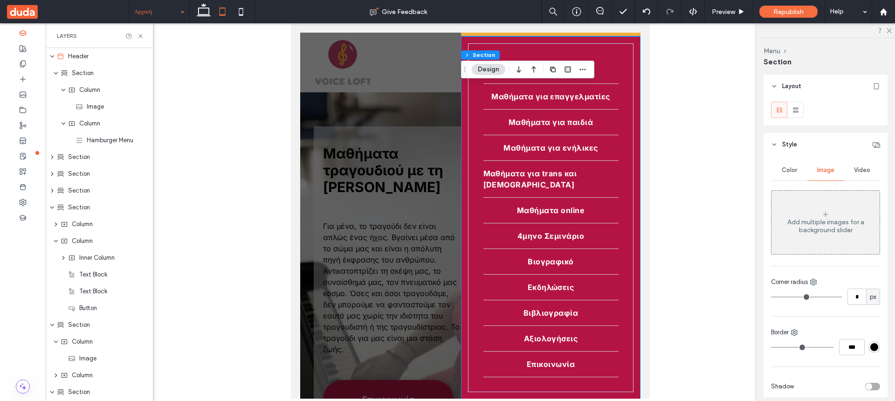
click at [790, 169] on span "Color" at bounding box center [788, 169] width 15 height 7
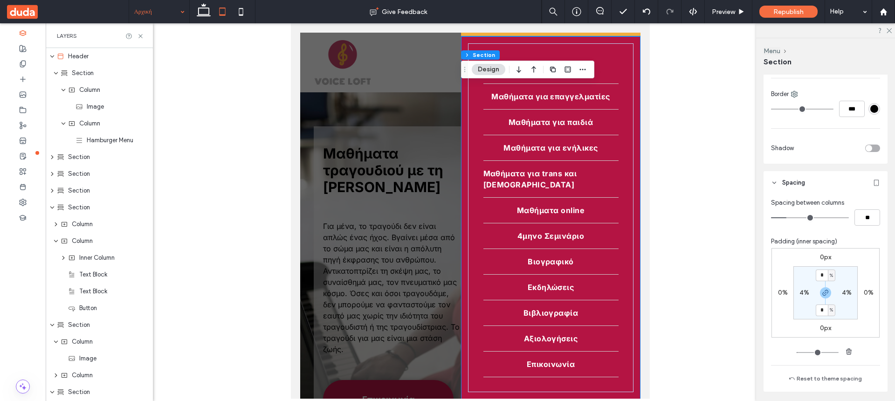
scroll to position [311, 0]
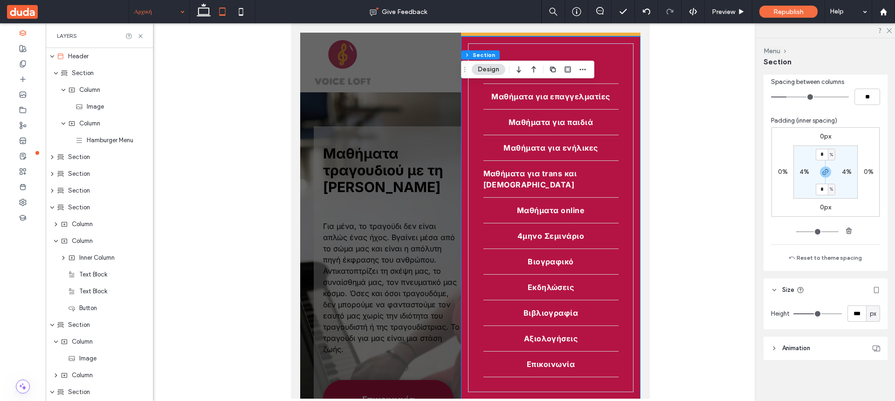
click at [774, 349] on use at bounding box center [774, 348] width 2 height 3
click at [774, 349] on use at bounding box center [774, 348] width 3 height 2
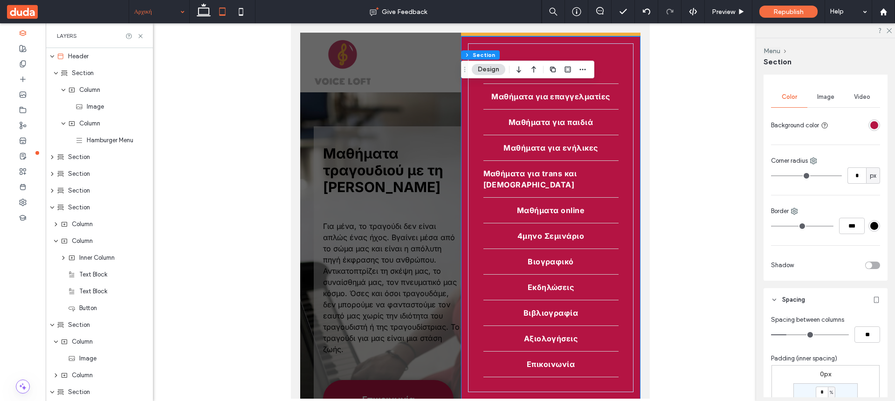
scroll to position [0, 0]
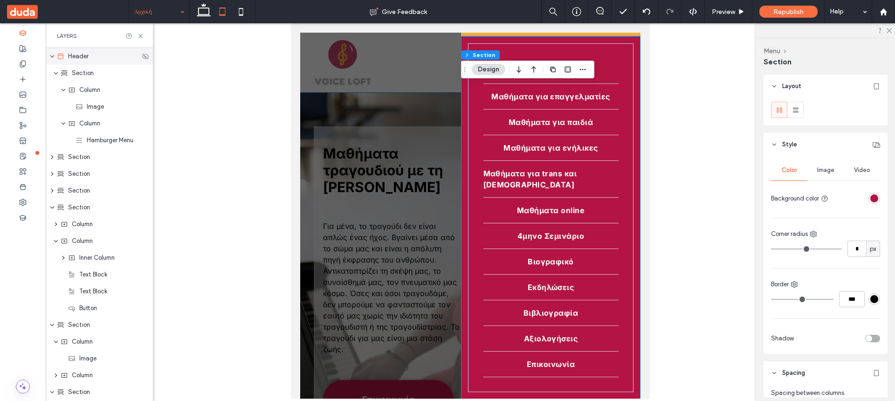
click at [51, 55] on icon "expand Header" at bounding box center [52, 56] width 6 height 7
click at [52, 57] on use "expand Header" at bounding box center [52, 57] width 2 height 4
click at [97, 130] on div "Column" at bounding box center [99, 123] width 107 height 17
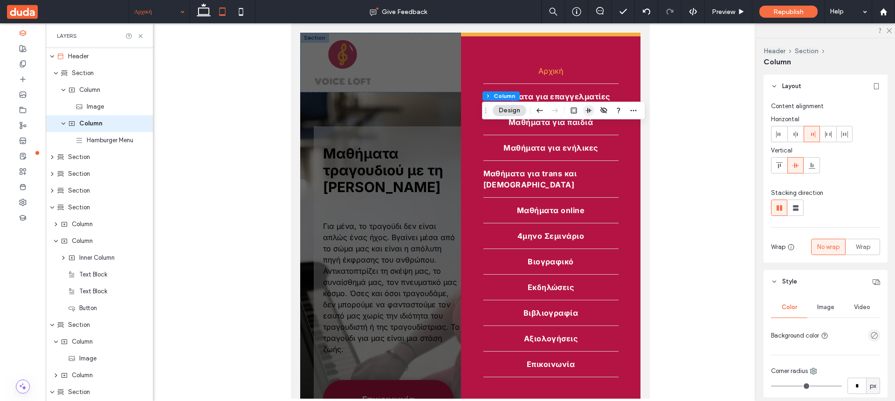
click at [588, 110] on use "button" at bounding box center [588, 110] width 7 height 5
click at [577, 125] on icon "flex-start" at bounding box center [573, 128] width 7 height 7
click at [604, 126] on icon "flex-end" at bounding box center [603, 128] width 7 height 7
click at [590, 127] on icon "center" at bounding box center [588, 128] width 7 height 7
click at [779, 134] on use at bounding box center [778, 134] width 4 height 7
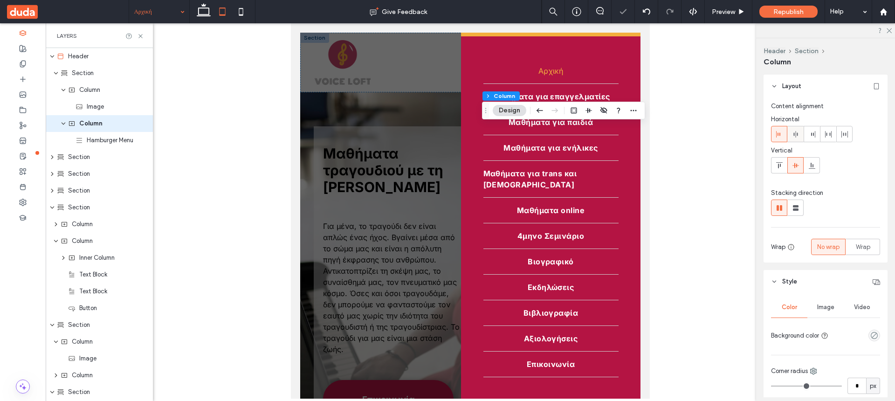
click at [794, 132] on icon at bounding box center [795, 133] width 7 height 7
click at [813, 133] on use at bounding box center [813, 134] width 4 height 7
click at [782, 164] on icon at bounding box center [778, 165] width 7 height 7
click at [810, 165] on use at bounding box center [811, 166] width 7 height 6
click at [799, 166] on icon at bounding box center [795, 165] width 7 height 7
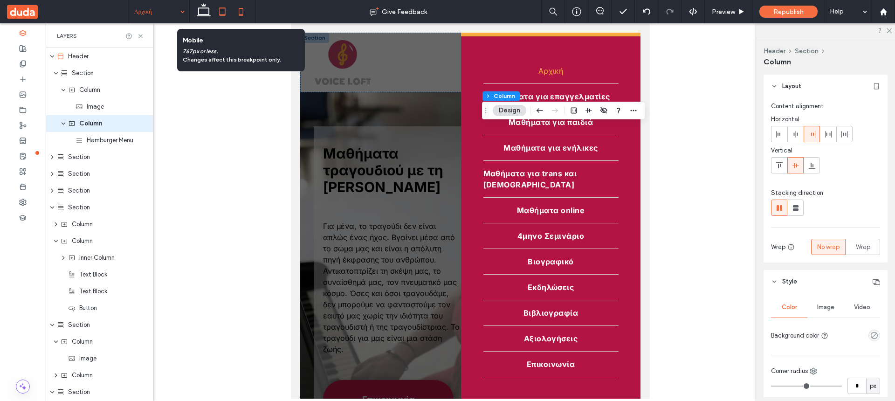
click at [240, 10] on icon at bounding box center [241, 11] width 19 height 19
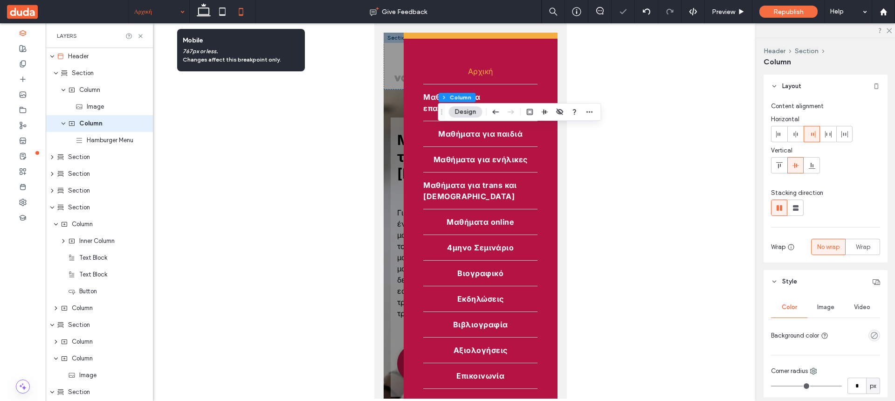
type input "**"
type input "*****"
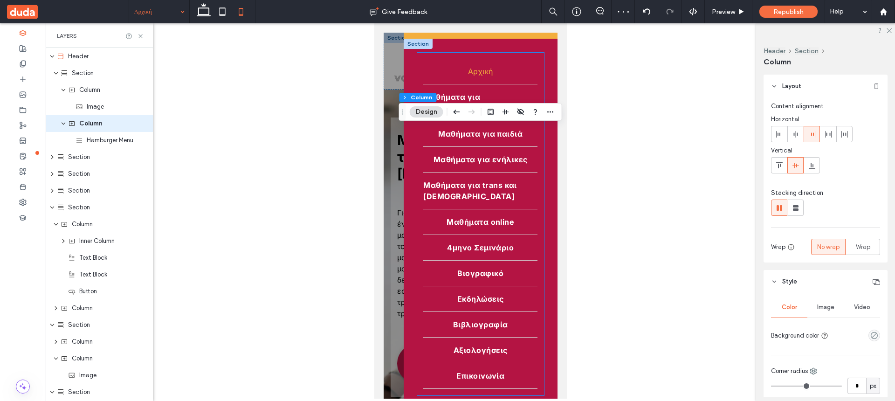
click at [500, 63] on link "Αρχική" at bounding box center [480, 71] width 114 height 25
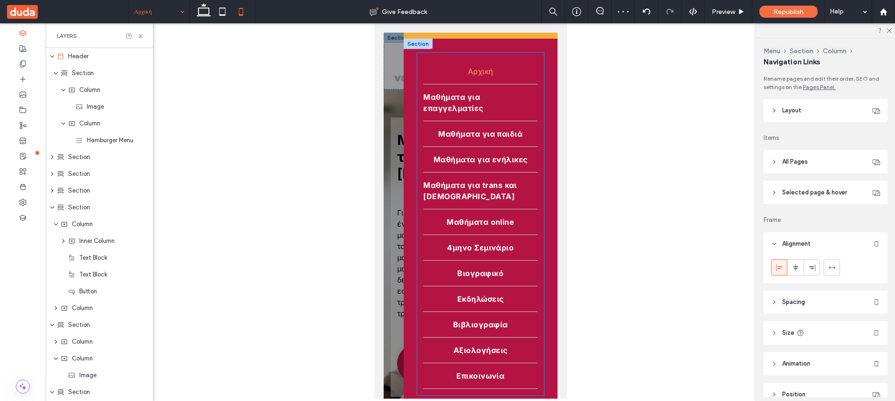
type input "*"
type input "***"
type input "****"
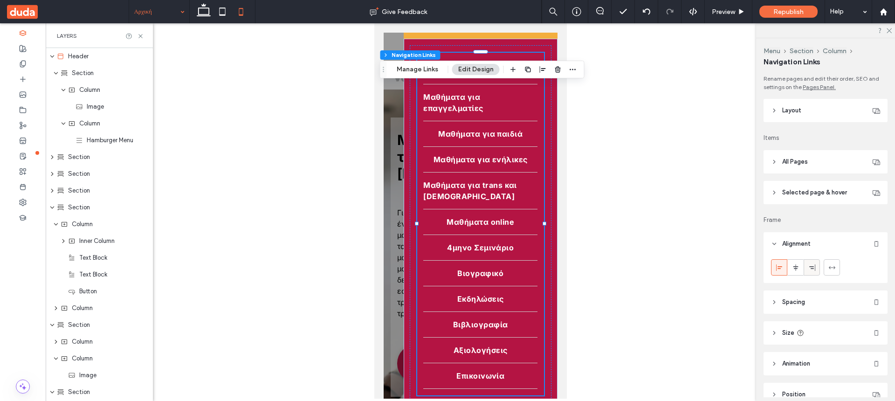
click at [810, 270] on icon at bounding box center [811, 267] width 7 height 7
click at [801, 270] on div at bounding box center [794, 267] width 15 height 15
click at [782, 269] on icon at bounding box center [778, 267] width 7 height 7
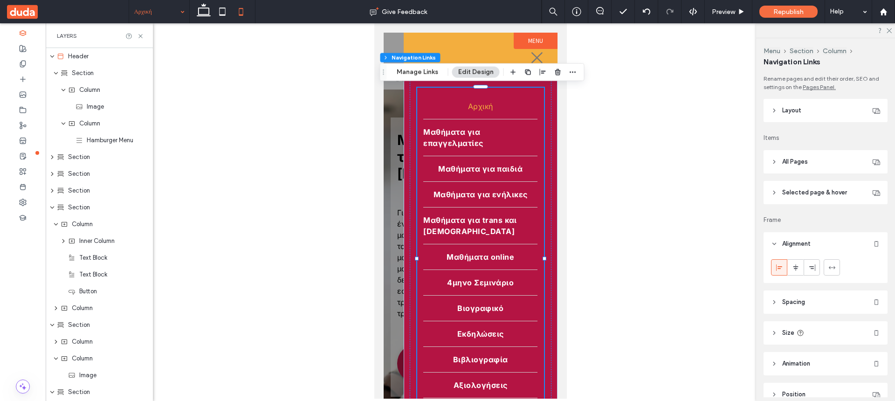
click at [463, 73] on button "Edit Design" at bounding box center [476, 72] width 48 height 11
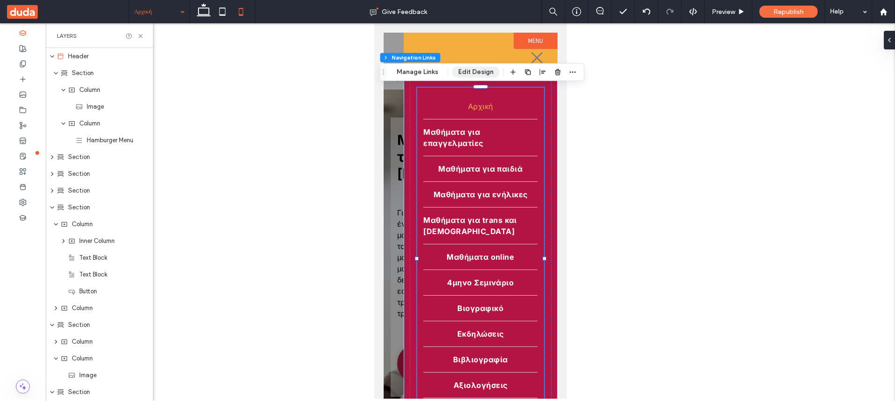
click at [464, 73] on button "Edit Design" at bounding box center [476, 72] width 48 height 11
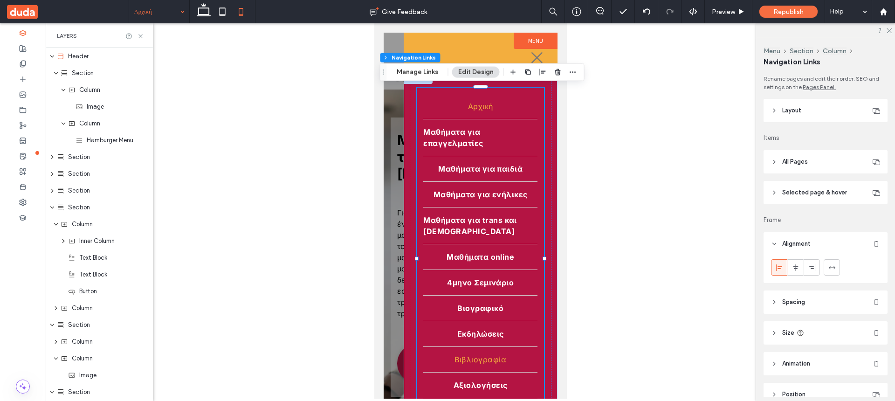
scroll to position [153, 0]
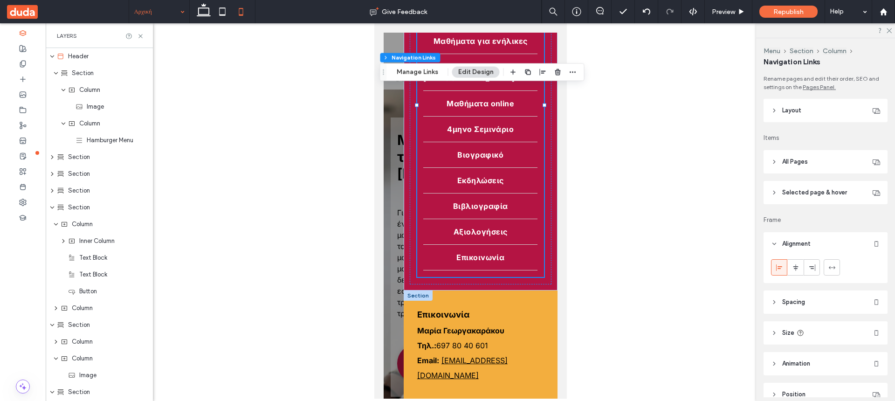
click at [418, 295] on div at bounding box center [417, 295] width 29 height 10
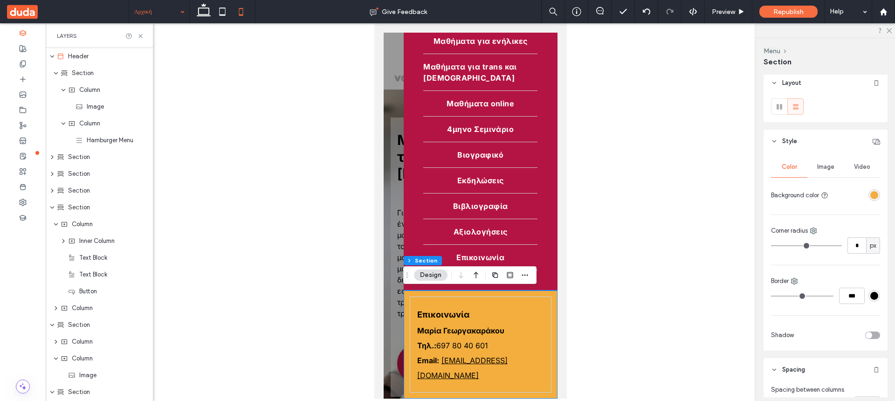
scroll to position [0, 0]
click at [473, 304] on div "Επικοινωνία Μαρ ﻿ ία Γεωργακαράκου Τηλ.: 697 80 40 601 Email: [EMAIL_ADDRESS][D…" at bounding box center [480, 344] width 142 height 96
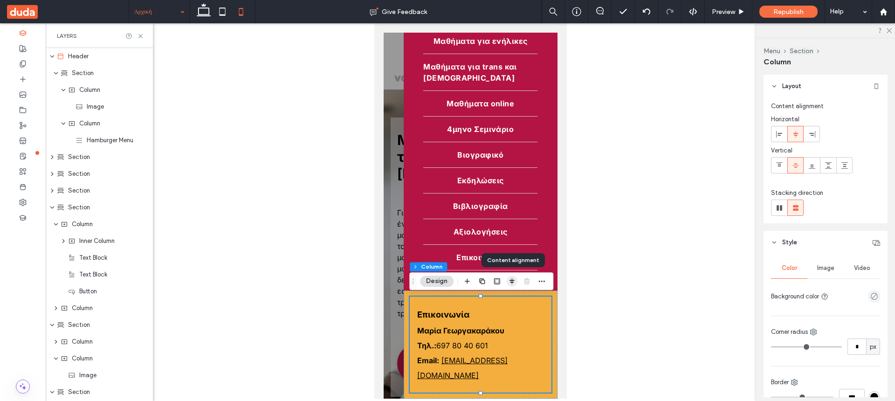
click at [511, 280] on use "button" at bounding box center [511, 281] width 5 height 7
click at [496, 297] on icon "flex-start" at bounding box center [496, 298] width 7 height 7
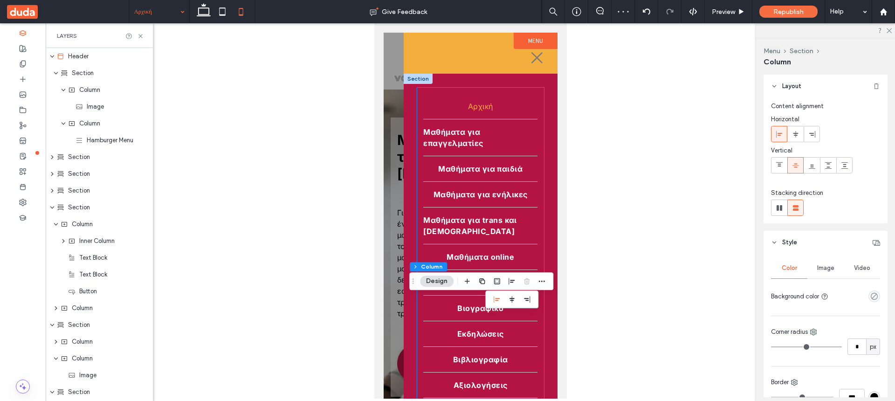
click at [444, 94] on nav "Αρχική Μαθήματα για επαγγελματίες Μαθήματα για παιδιά Μαθήματα για ενήλικες Μαθ…" at bounding box center [480, 259] width 127 height 342
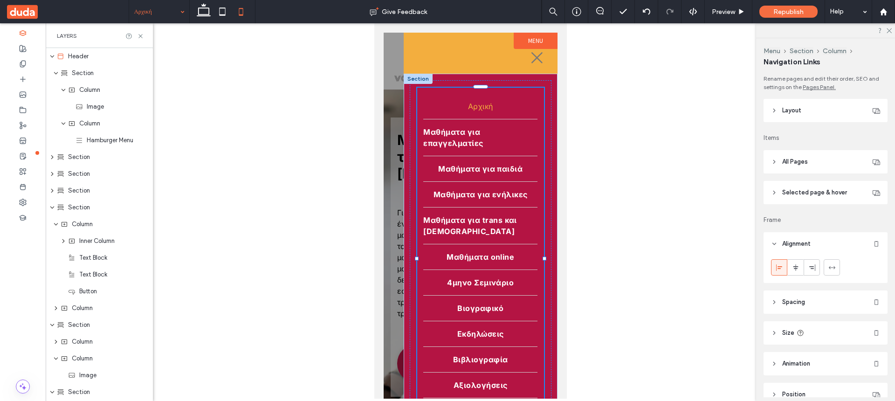
type input "*"
type input "***"
type input "****"
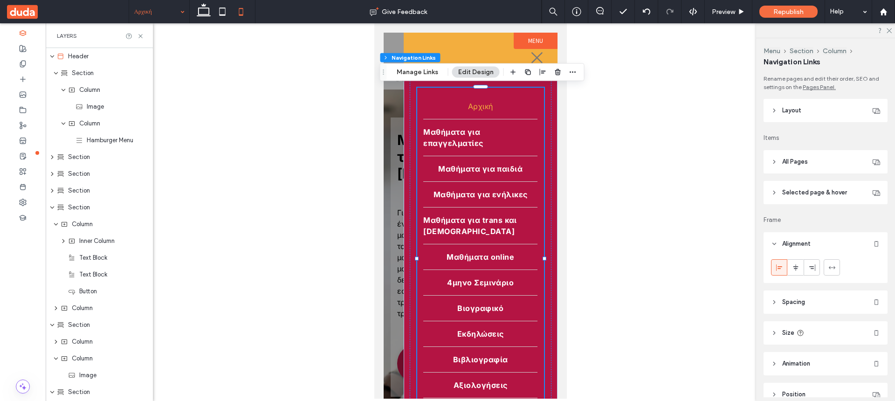
click at [470, 70] on button "Edit Design" at bounding box center [476, 72] width 48 height 11
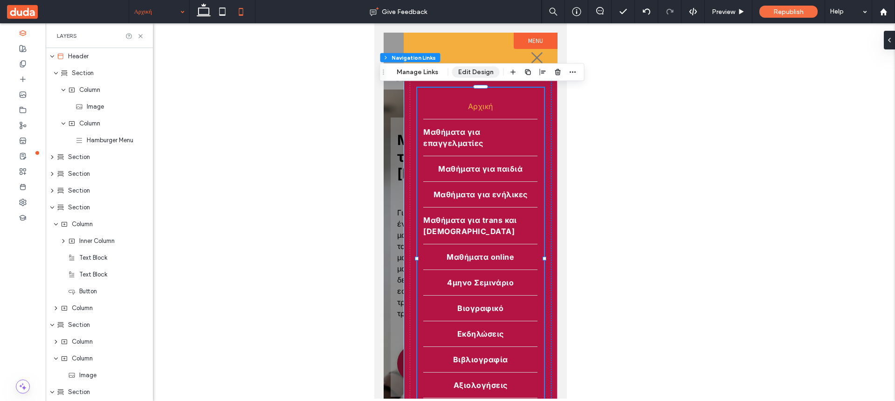
click at [482, 70] on button "Edit Design" at bounding box center [476, 72] width 48 height 11
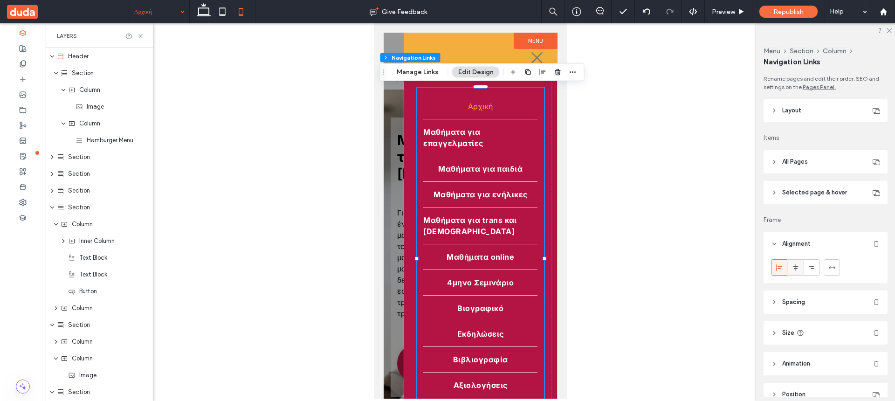
click at [793, 268] on icon at bounding box center [795, 267] width 7 height 7
click at [782, 269] on icon at bounding box center [778, 267] width 7 height 7
click at [413, 96] on div "Αρχική Μαθήματα για επαγγελματίες Μαθήματα για παιδιά Μαθήματα για ενήλικες Μαθ…" at bounding box center [480, 258] width 142 height 357
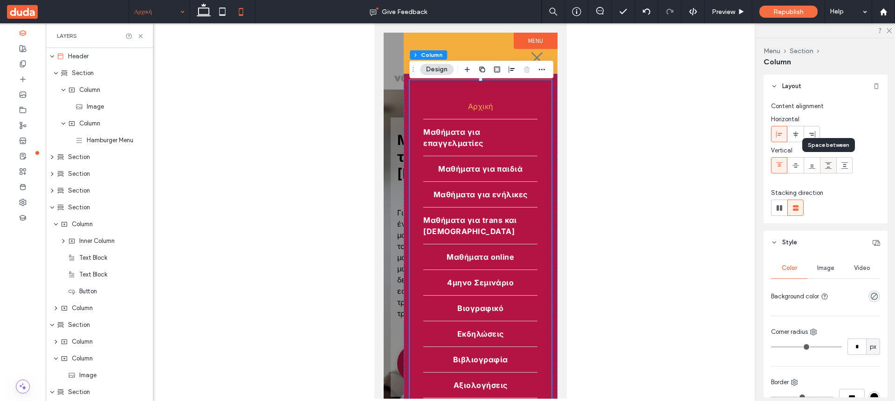
click at [827, 170] on span at bounding box center [827, 164] width 7 height 15
click at [781, 167] on icon at bounding box center [778, 165] width 7 height 7
click at [781, 207] on use at bounding box center [779, 208] width 6 height 6
type input "*"
type input "**"
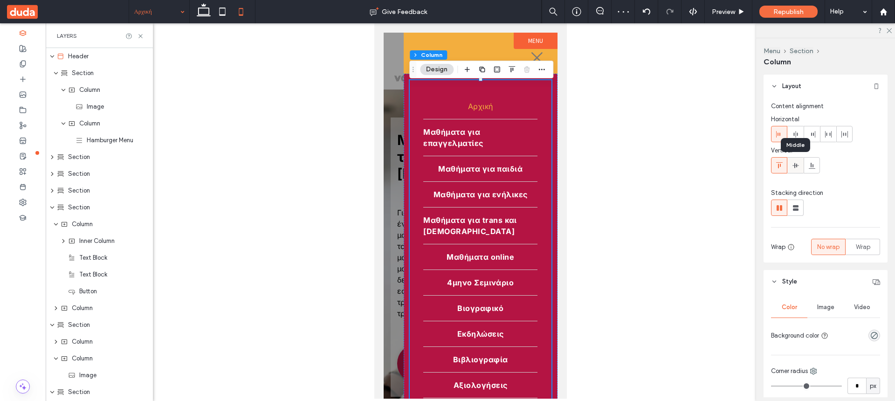
click at [798, 168] on icon at bounding box center [795, 165] width 7 height 7
click at [780, 167] on icon at bounding box center [778, 165] width 7 height 7
click at [815, 134] on div at bounding box center [811, 133] width 15 height 15
click at [780, 135] on icon at bounding box center [778, 133] width 7 height 7
click at [797, 165] on icon at bounding box center [795, 165] width 7 height 7
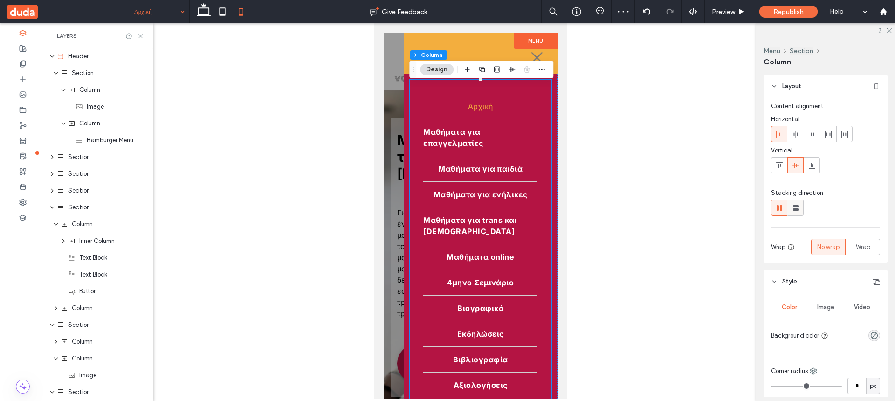
click at [795, 209] on use at bounding box center [796, 208] width 6 height 6
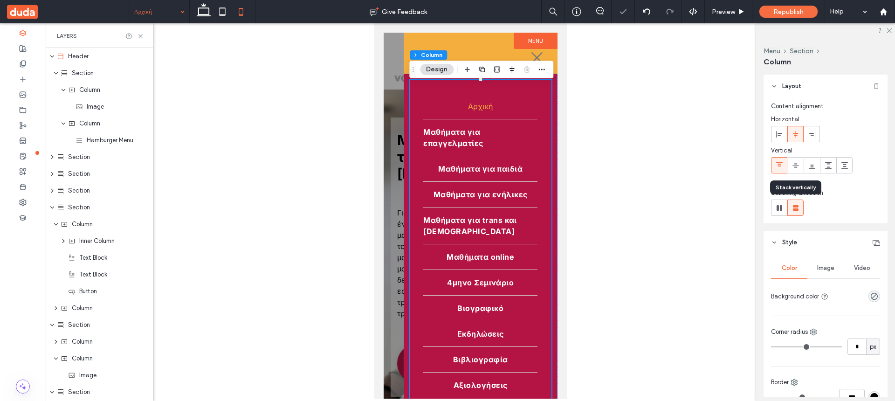
type input "**"
type input "****"
click at [796, 166] on icon at bounding box center [795, 165] width 7 height 7
click at [408, 80] on div at bounding box center [417, 79] width 29 height 10
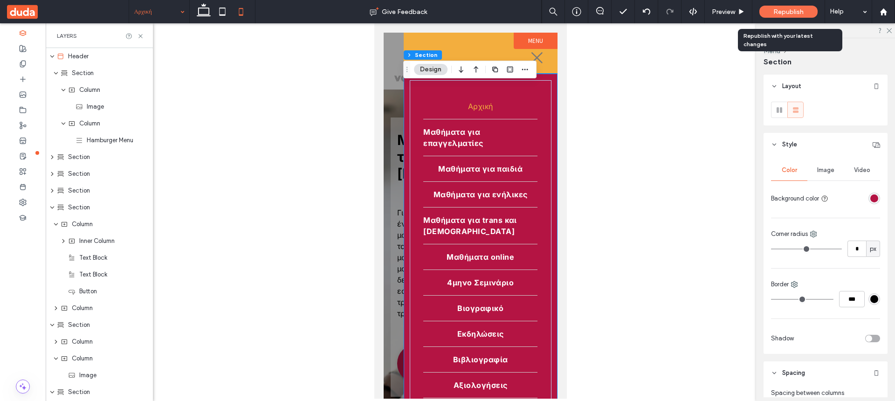
click at [790, 9] on span "Republish" at bounding box center [788, 12] width 30 height 8
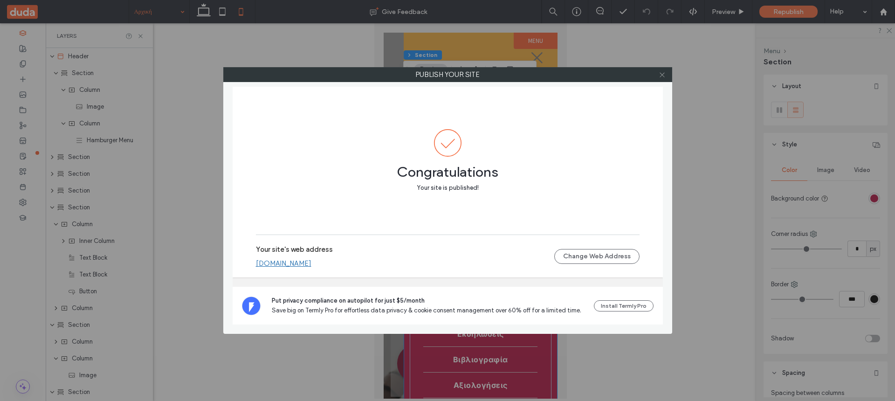
click at [663, 71] on icon at bounding box center [661, 74] width 7 height 7
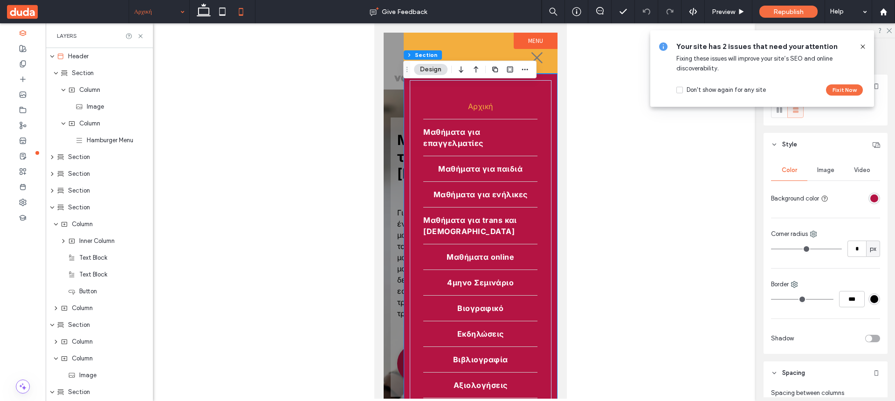
click at [864, 48] on icon at bounding box center [862, 46] width 7 height 7
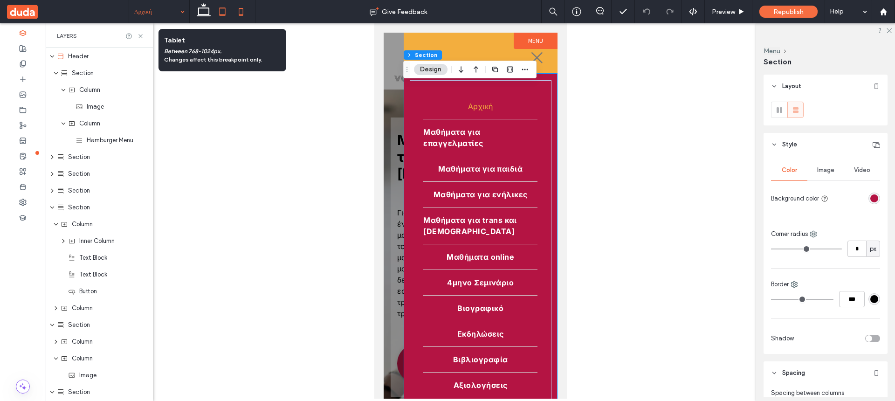
click at [226, 12] on icon at bounding box center [222, 11] width 19 height 19
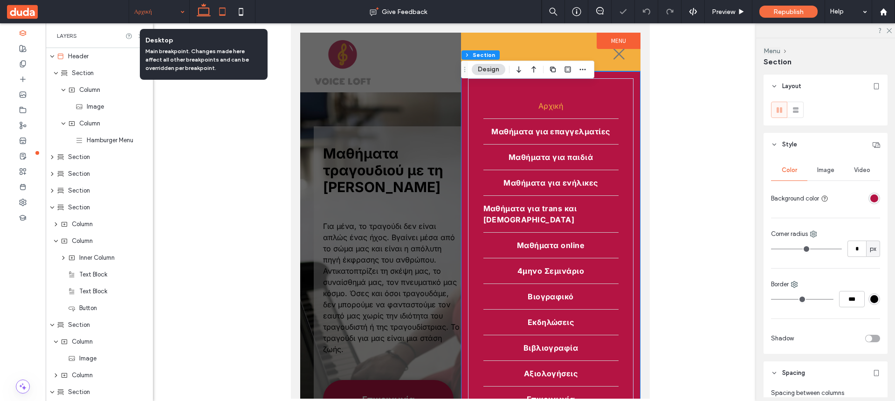
click at [206, 10] on icon at bounding box center [203, 11] width 19 height 19
type input "***"
